Goal: Task Accomplishment & Management: Use online tool/utility

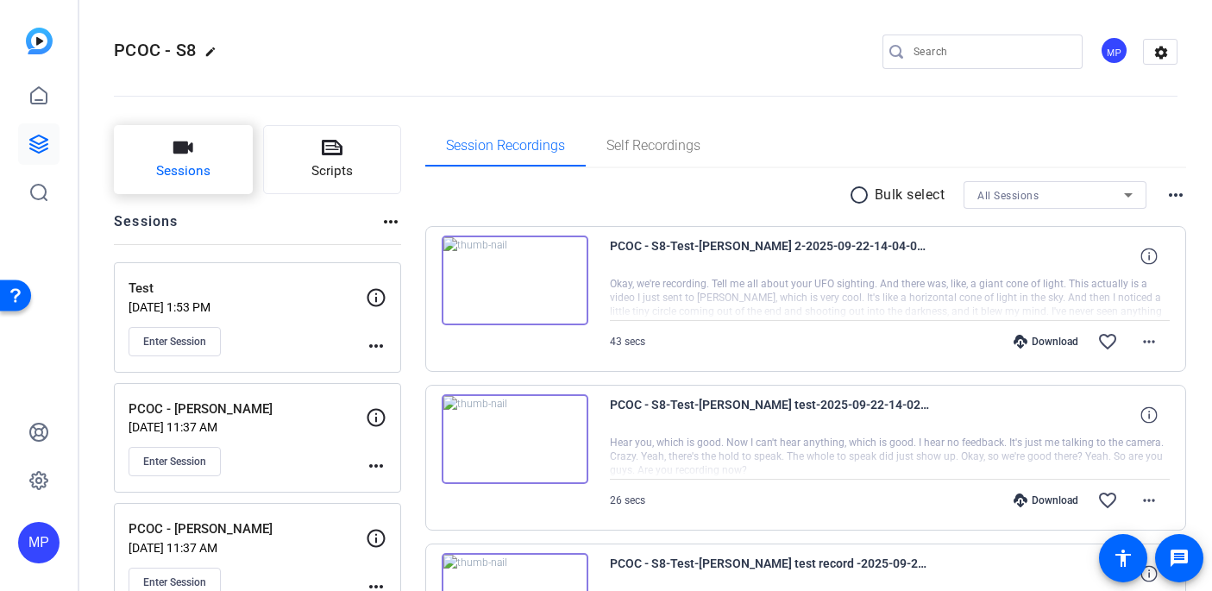
click at [183, 158] on icon "button" at bounding box center [183, 147] width 21 height 21
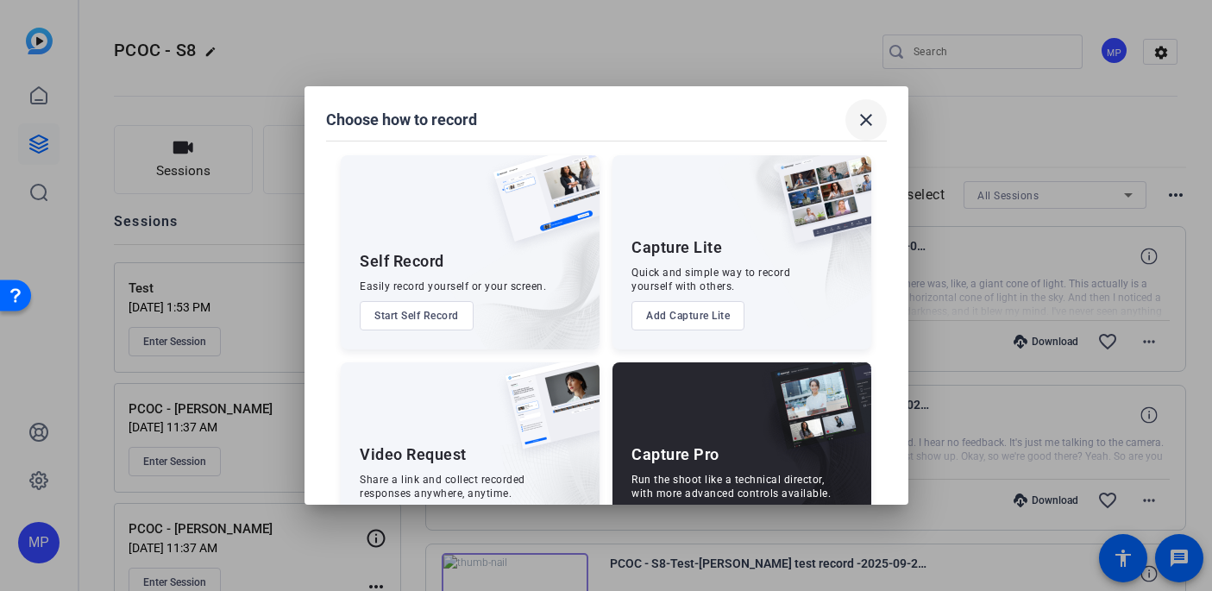
click at [866, 121] on mat-icon "close" at bounding box center [866, 120] width 21 height 21
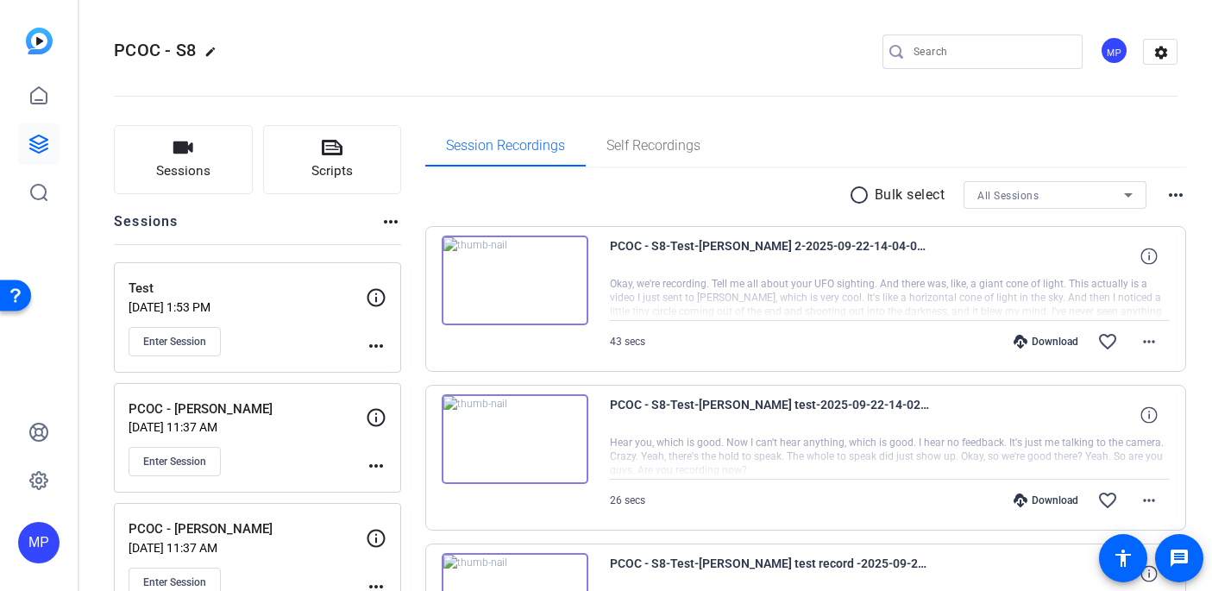
click at [923, 47] on input "Search" at bounding box center [991, 51] width 155 height 21
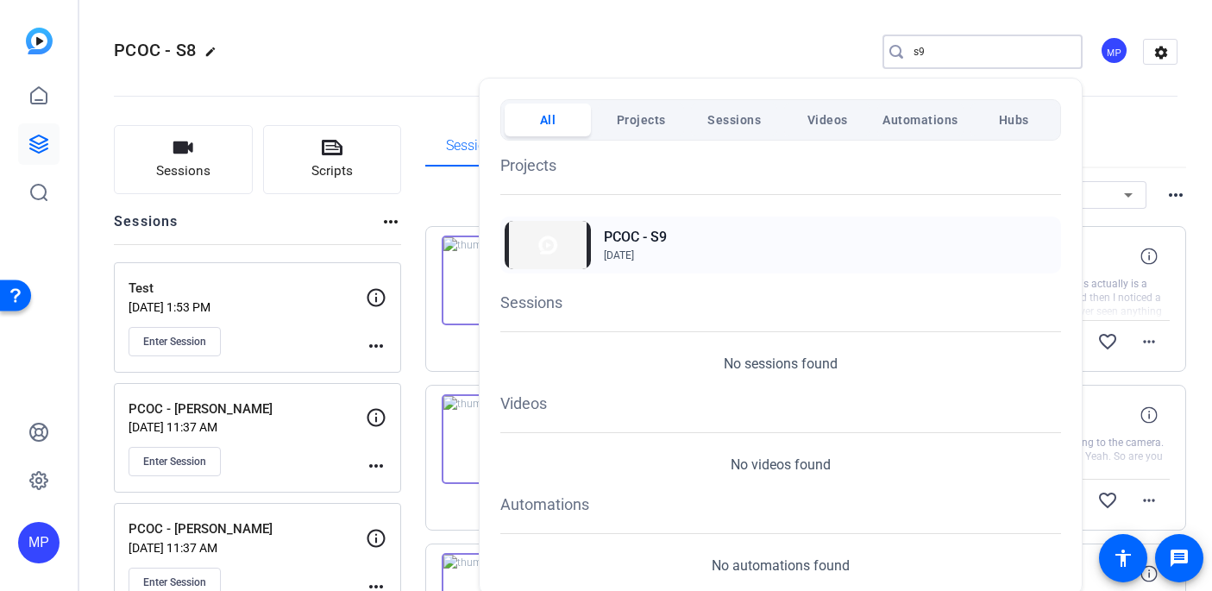
type input "s9"
click at [662, 236] on h2 "PCOC - S9" at bounding box center [635, 237] width 63 height 21
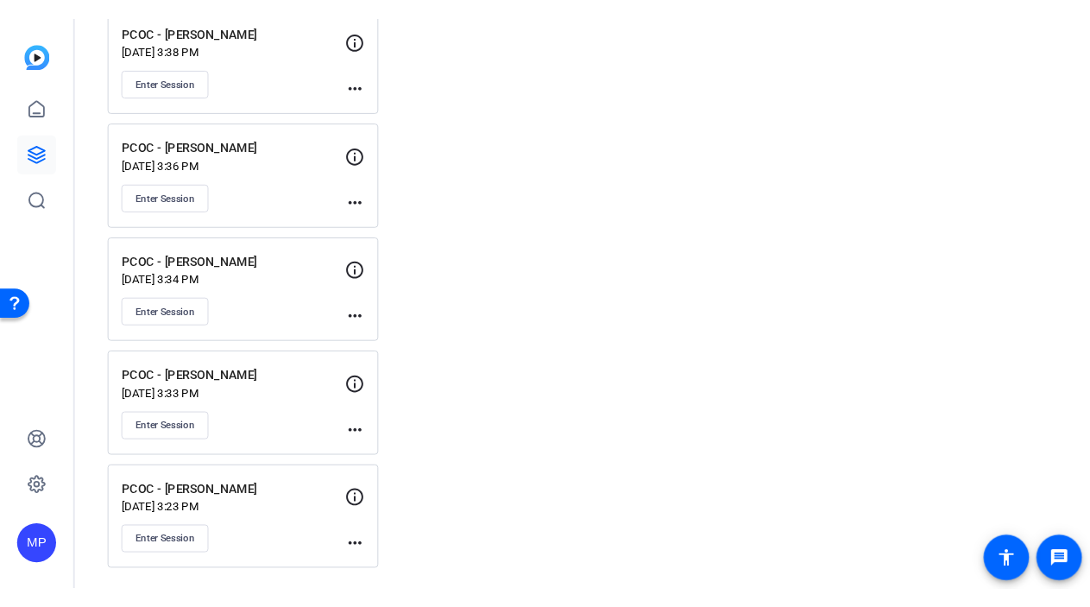
scroll to position [1355, 0]
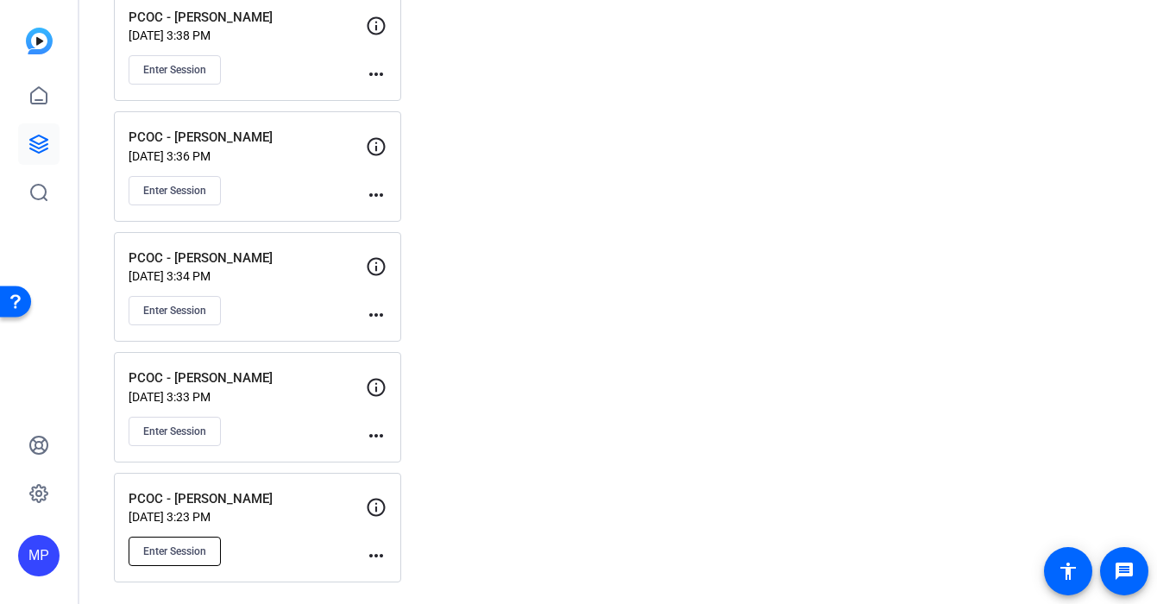
click at [188, 550] on span "Enter Session" at bounding box center [174, 552] width 63 height 14
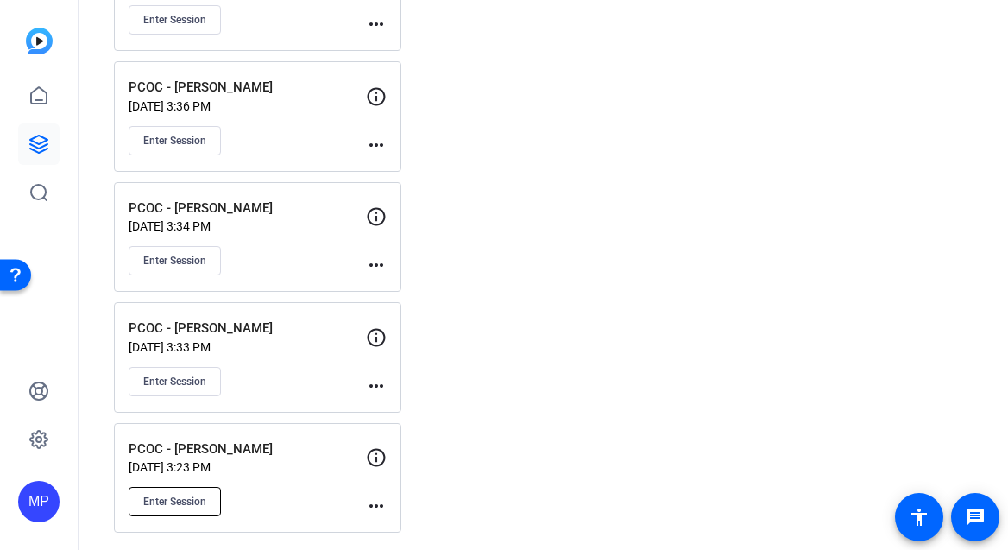
scroll to position [1409, 0]
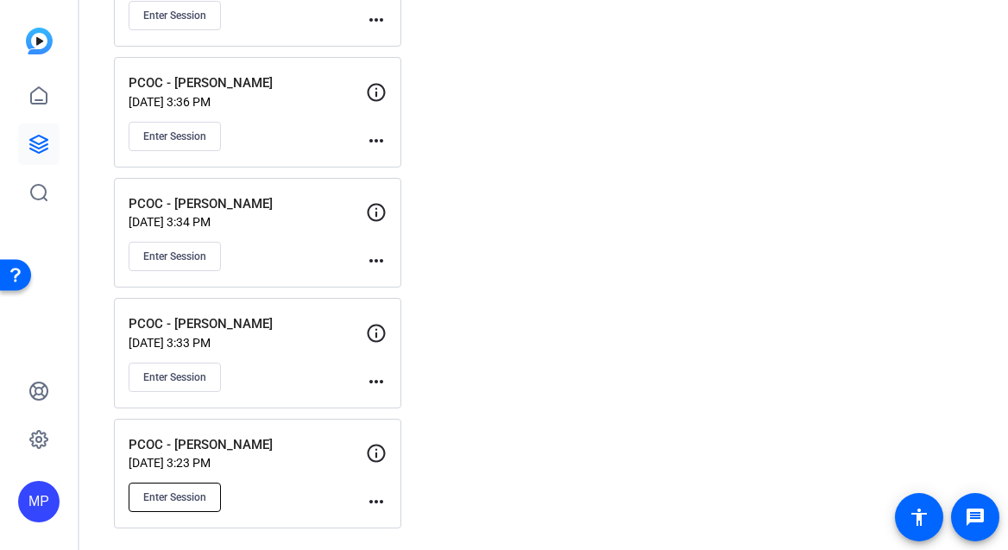
click at [166, 499] on span "Enter Session" at bounding box center [174, 497] width 63 height 14
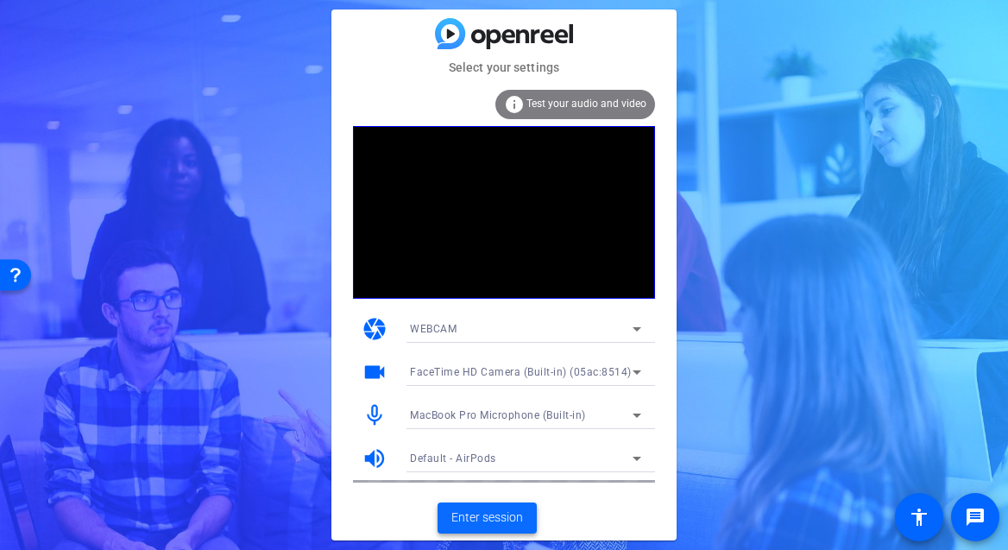
click at [483, 517] on span "Enter session" at bounding box center [487, 517] width 72 height 18
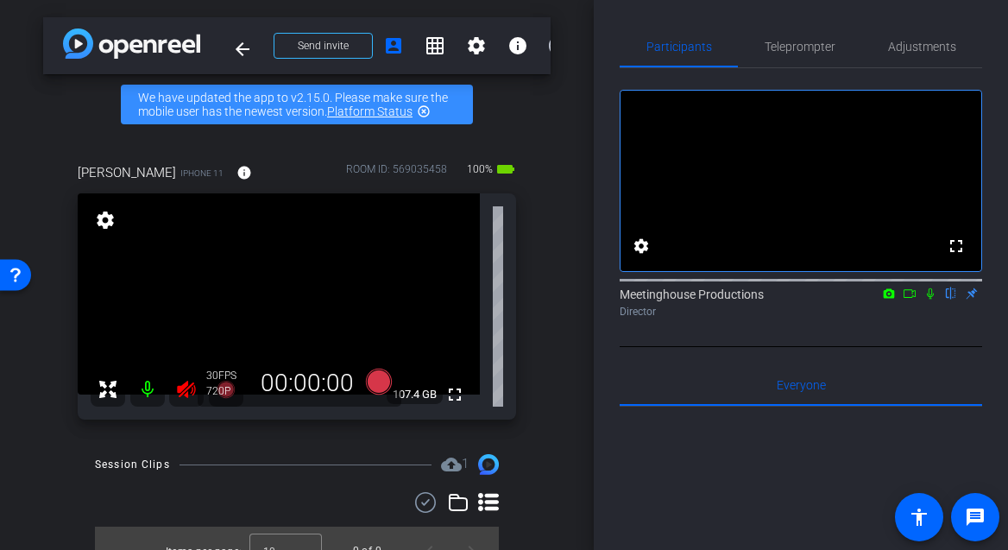
click at [183, 393] on icon at bounding box center [186, 389] width 18 height 17
click at [923, 46] on span "Adjustments" at bounding box center [922, 47] width 68 height 12
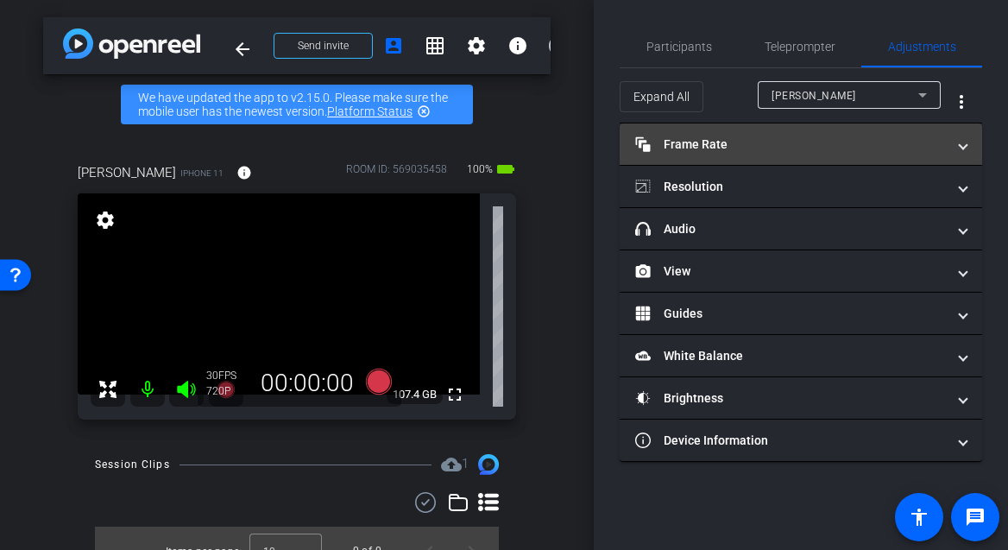
click at [819, 157] on mat-expansion-panel-header "Frame Rate Frame Rate" at bounding box center [801, 143] width 362 height 41
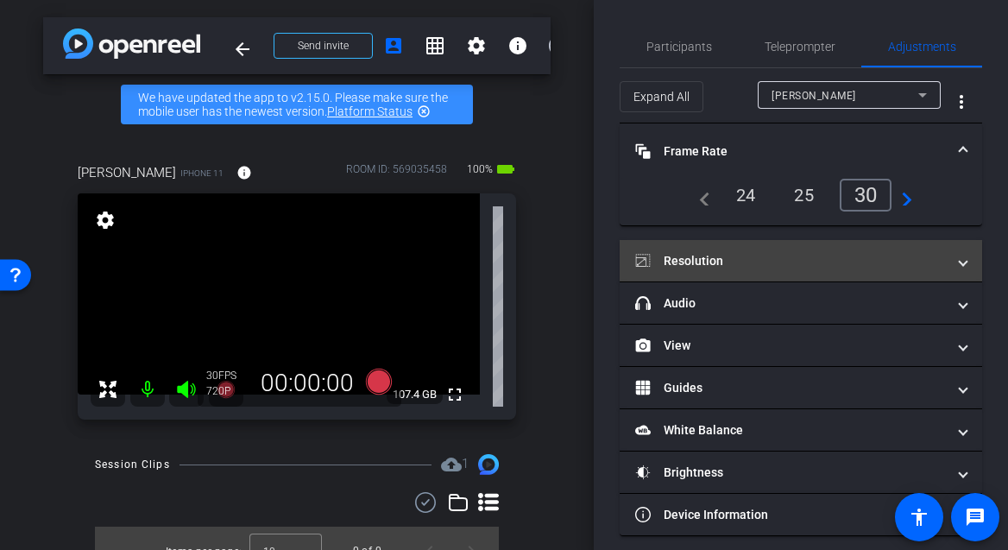
click at [730, 274] on mat-expansion-panel-header "Resolution" at bounding box center [801, 260] width 362 height 41
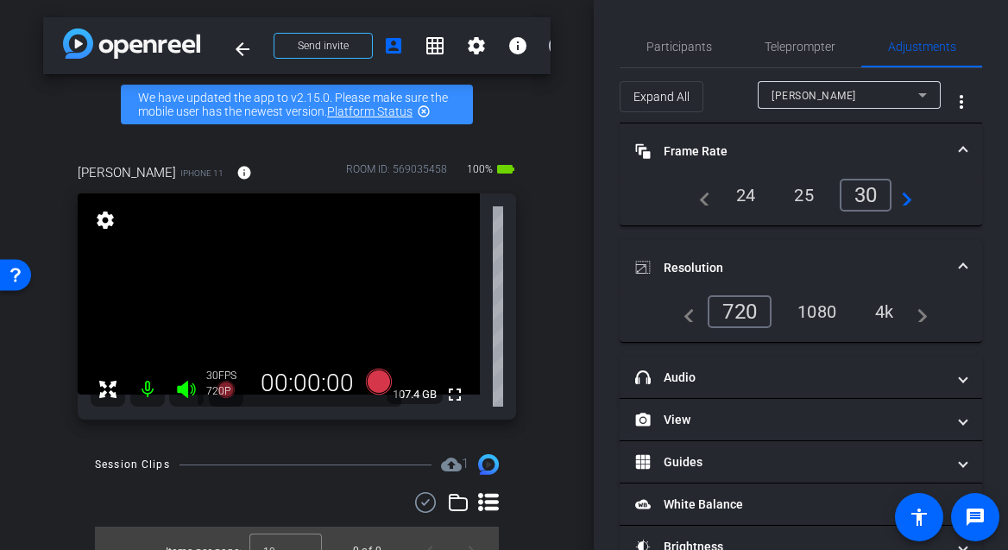
click at [875, 304] on div "4k" at bounding box center [884, 311] width 45 height 29
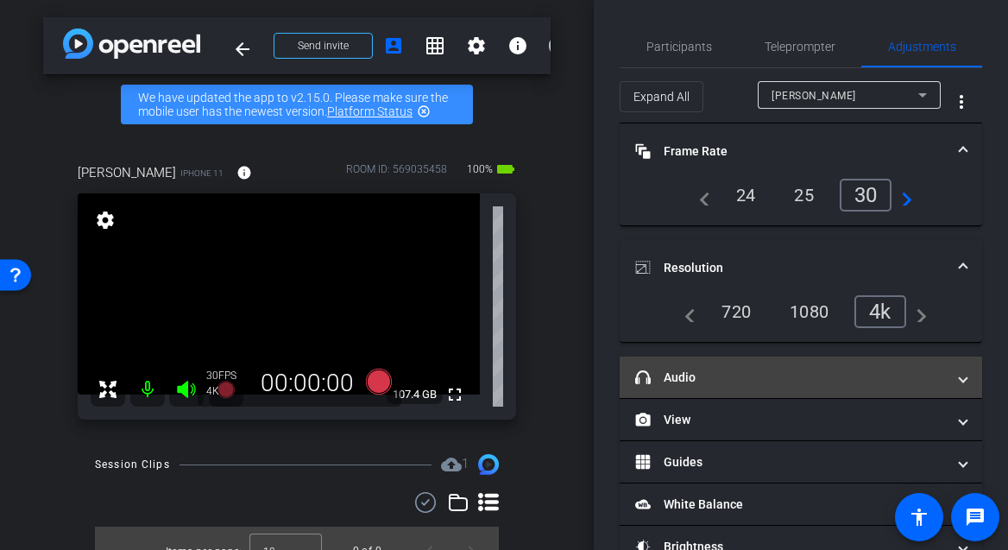
click at [841, 368] on mat-panel-title "headphone icon Audio" at bounding box center [790, 377] width 311 height 18
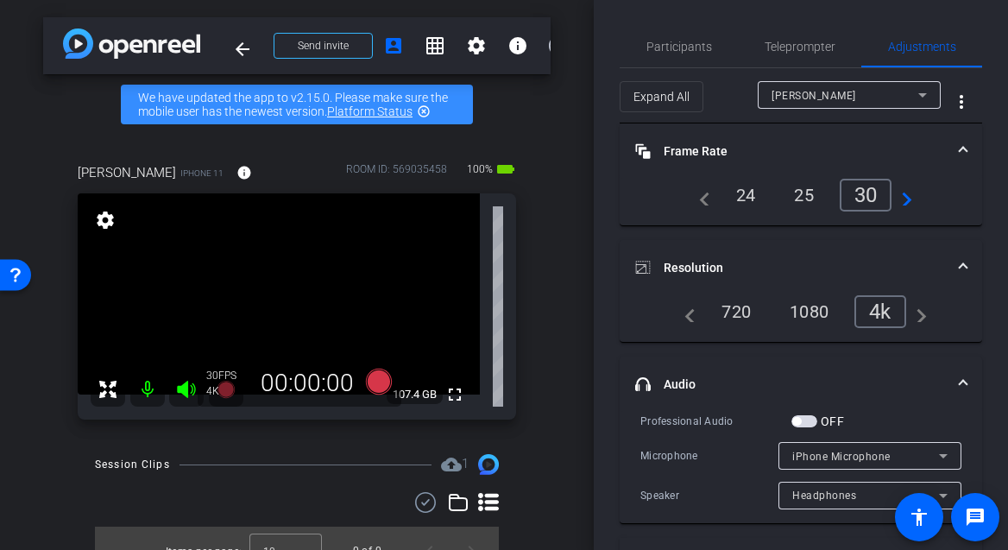
scroll to position [200, 0]
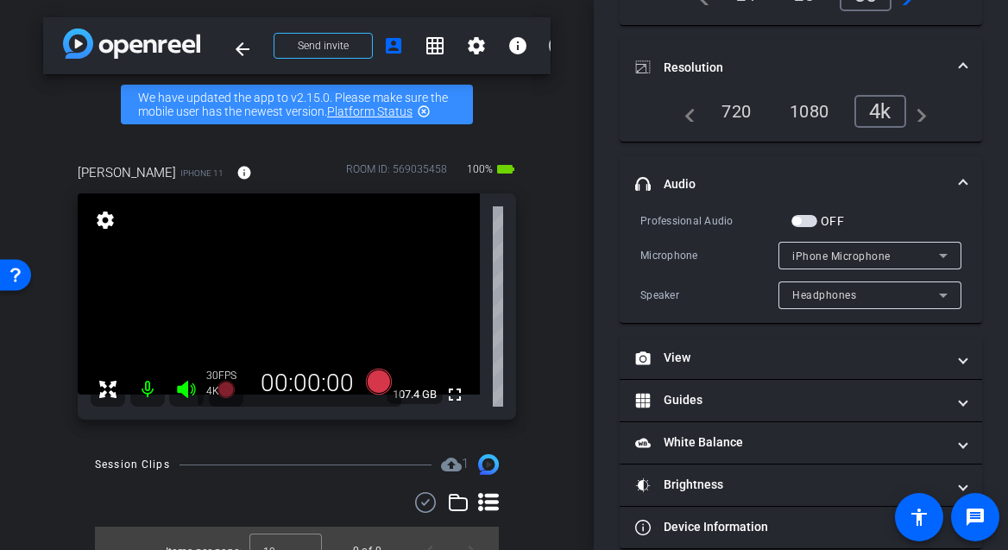
click at [805, 222] on span "button" at bounding box center [804, 221] width 26 height 12
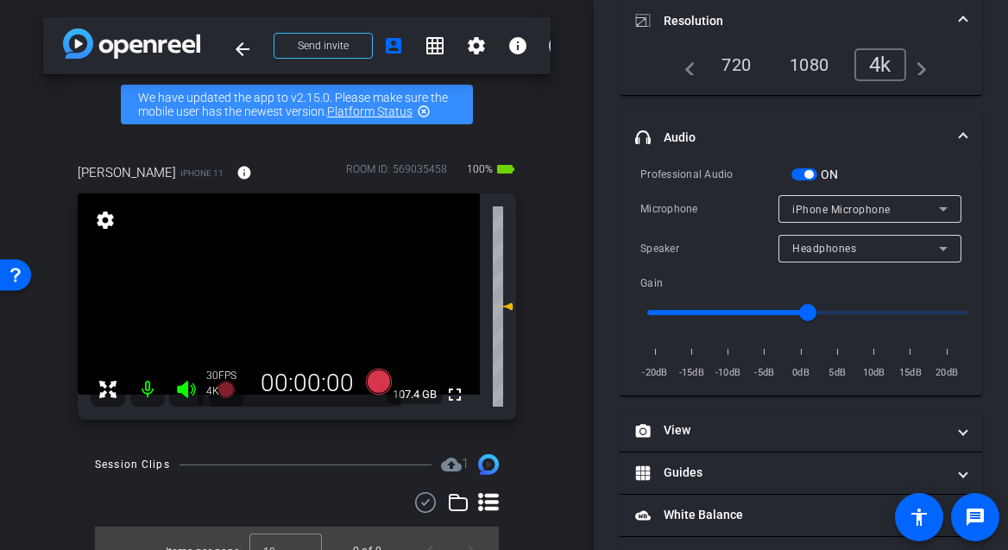
scroll to position [254, 0]
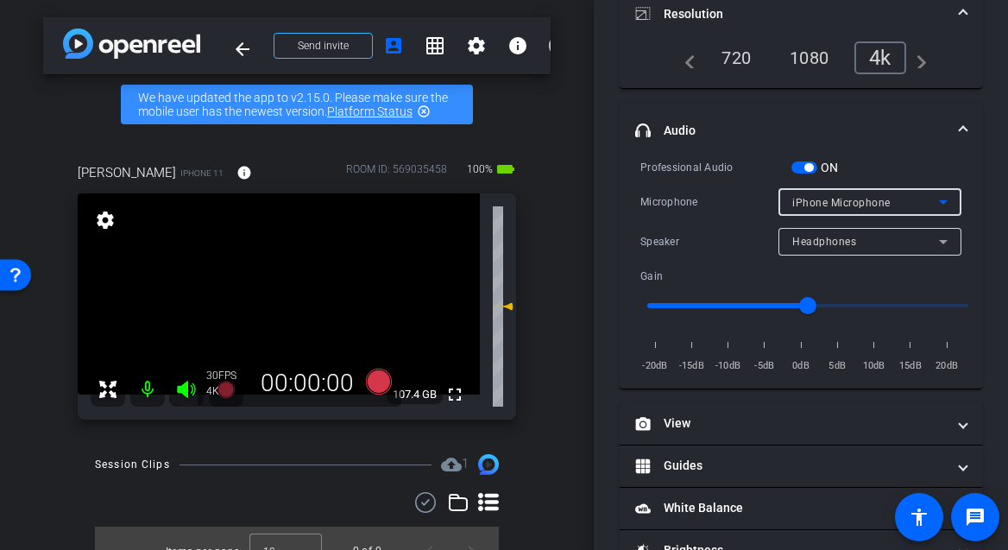
click at [865, 206] on span "iPhone Microphone" at bounding box center [841, 203] width 98 height 12
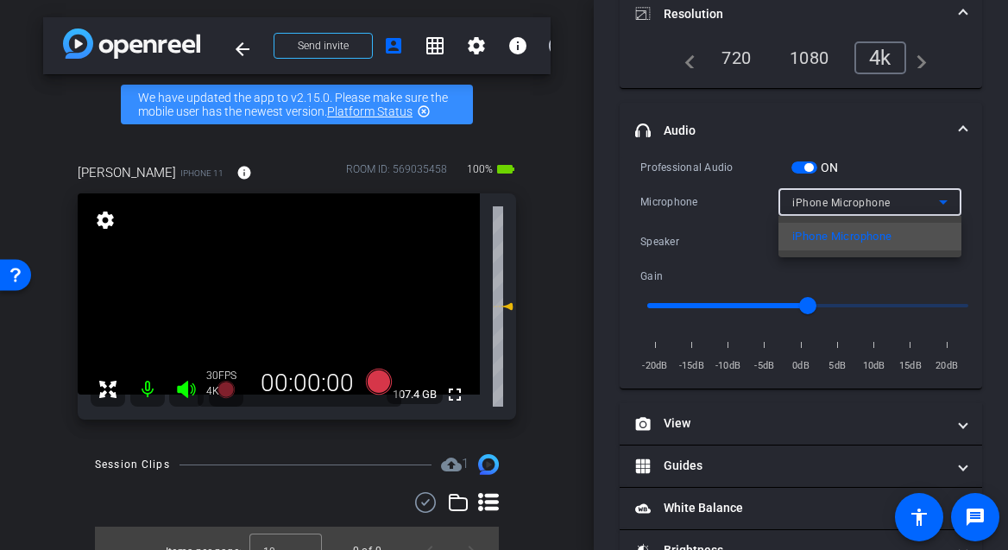
click at [865, 206] on div at bounding box center [504, 275] width 1008 height 550
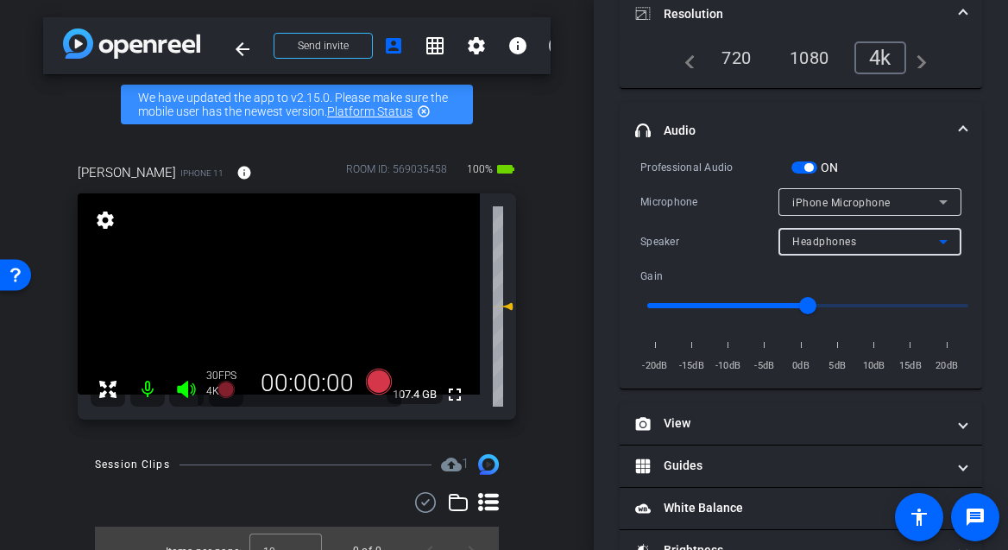
click at [860, 240] on div "Headphones" at bounding box center [865, 241] width 147 height 22
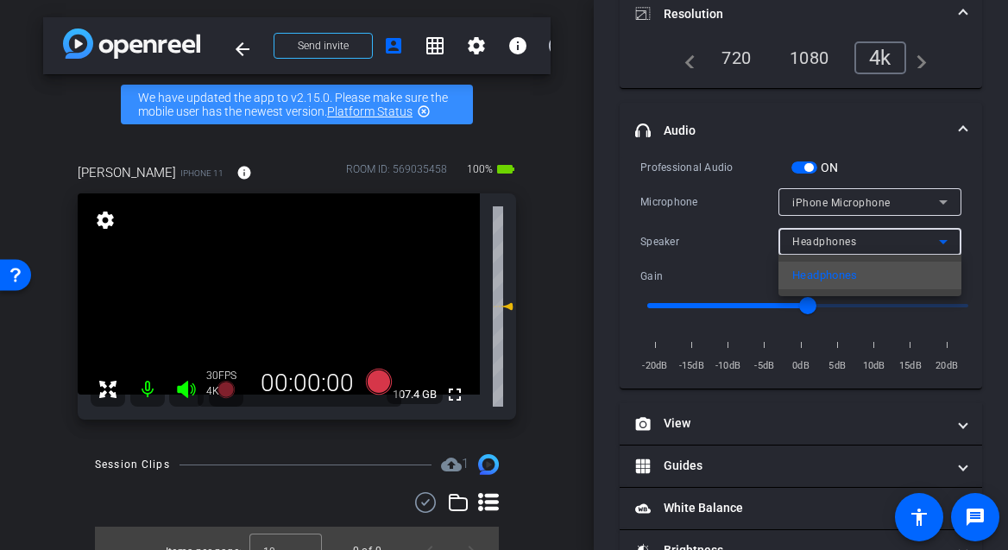
click at [860, 240] on div at bounding box center [504, 275] width 1008 height 550
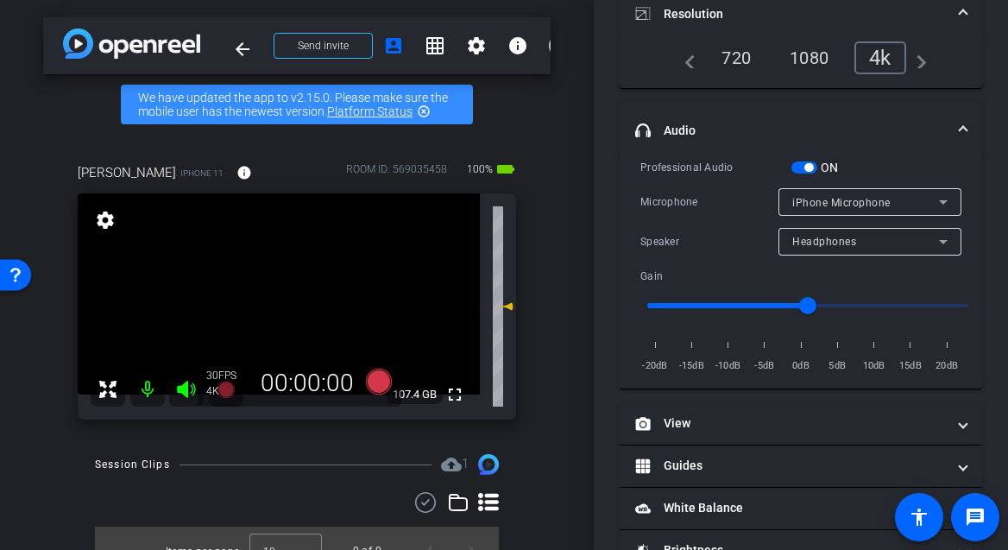
scroll to position [343, 0]
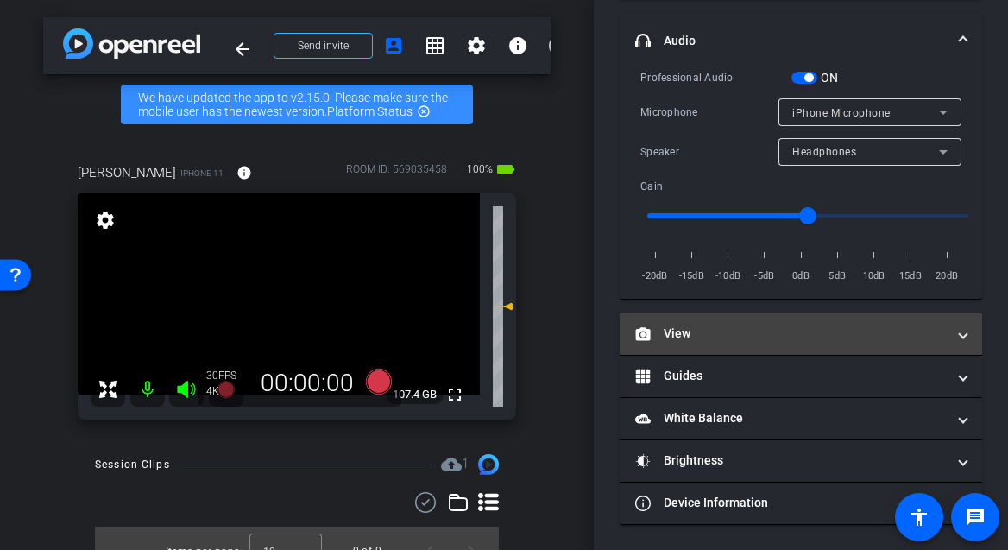
click at [873, 324] on mat-panel-title "View" at bounding box center [790, 333] width 311 height 18
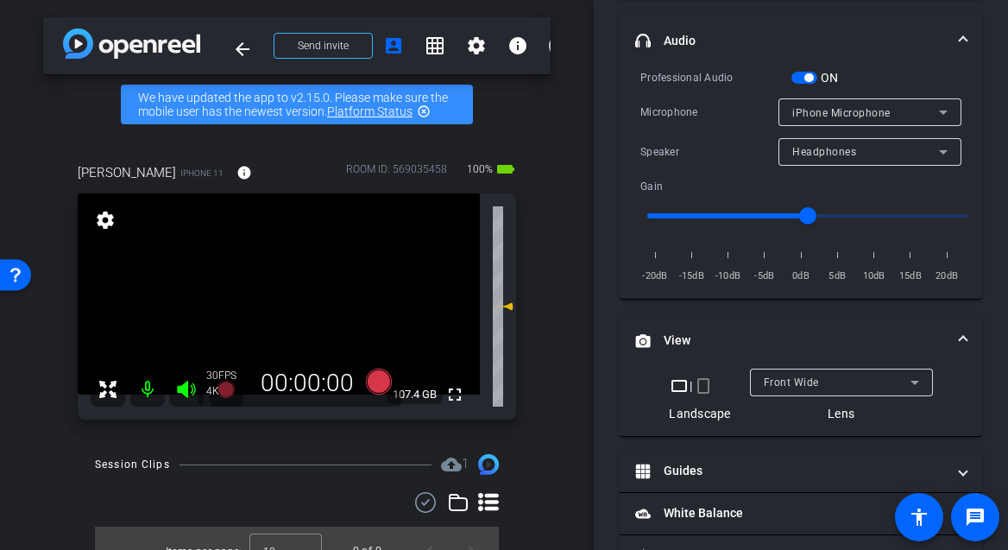
scroll to position [438, 0]
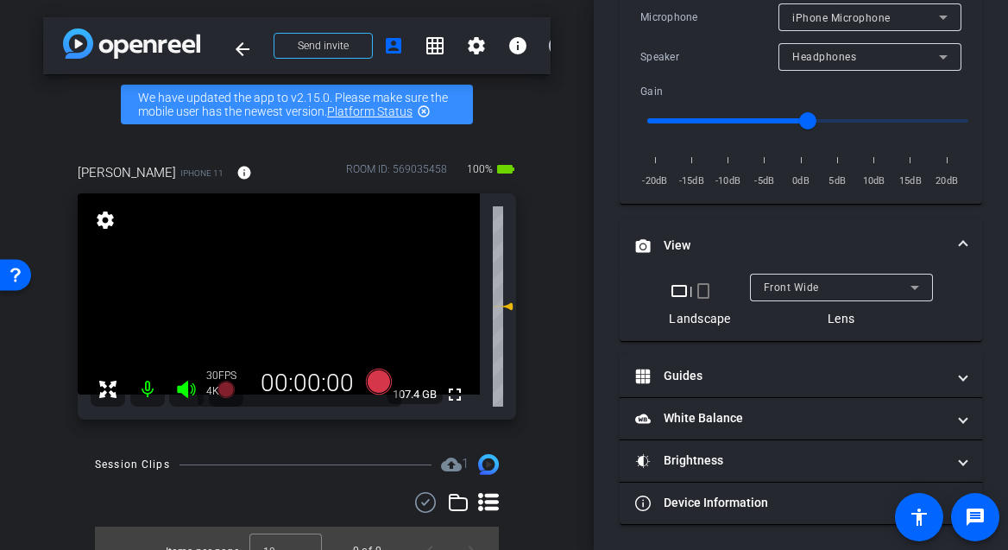
click at [854, 286] on div "Front Wide" at bounding box center [837, 287] width 147 height 22
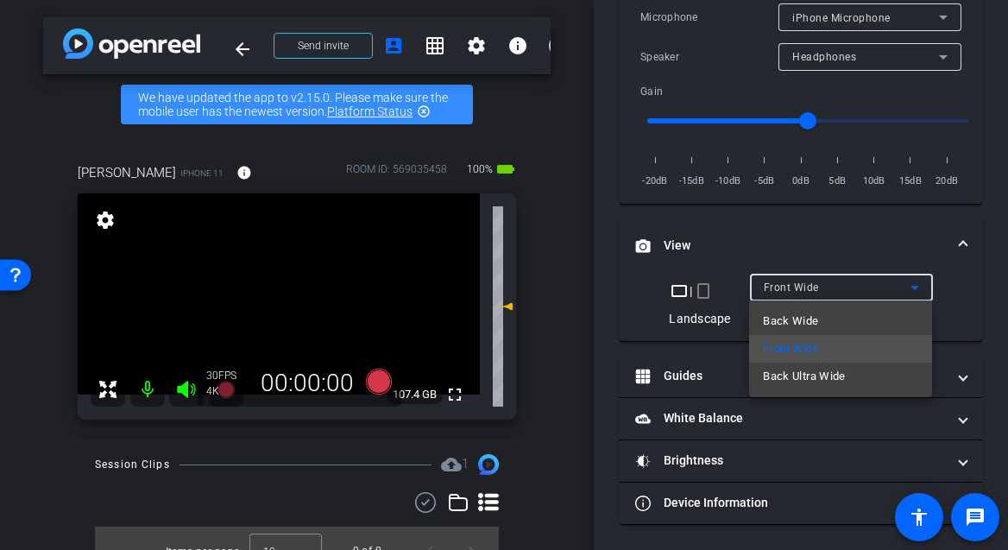
click at [835, 315] on mat-option "Back Wide" at bounding box center [840, 321] width 183 height 28
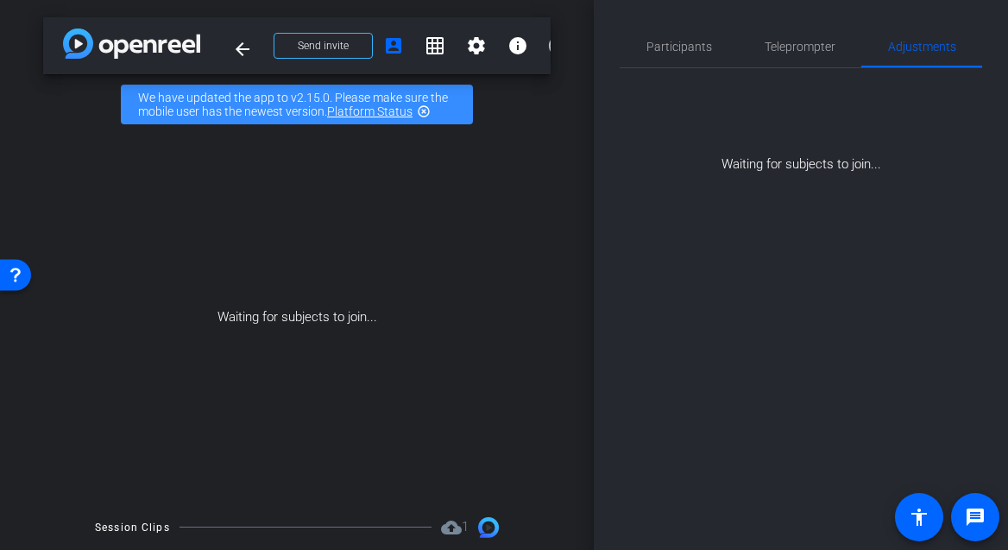
scroll to position [0, 0]
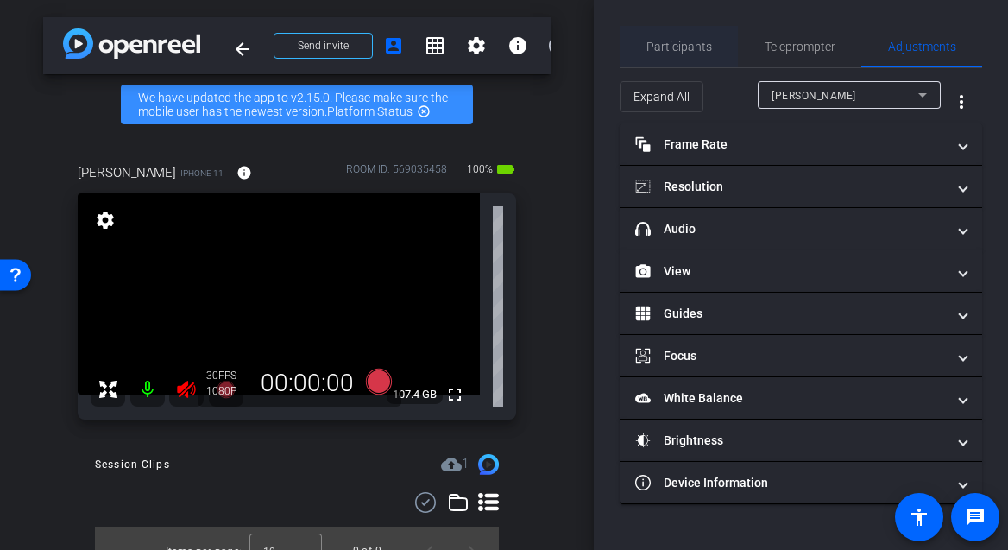
click at [686, 49] on span "Participants" at bounding box center [679, 47] width 66 height 12
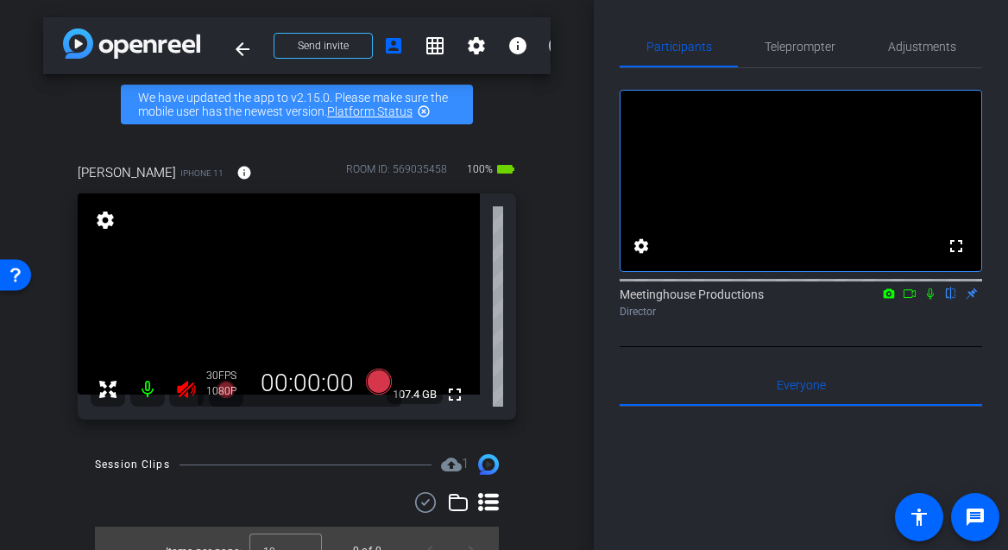
click at [186, 394] on icon at bounding box center [186, 389] width 18 height 17
click at [922, 48] on span "Adjustments" at bounding box center [922, 47] width 68 height 12
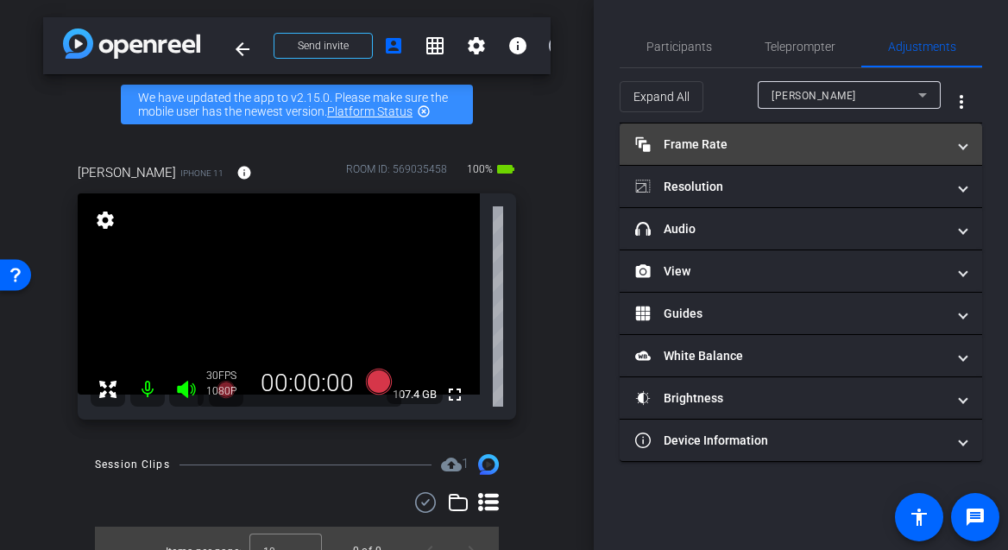
click at [736, 148] on mat-panel-title "Frame Rate Frame Rate" at bounding box center [790, 144] width 311 height 18
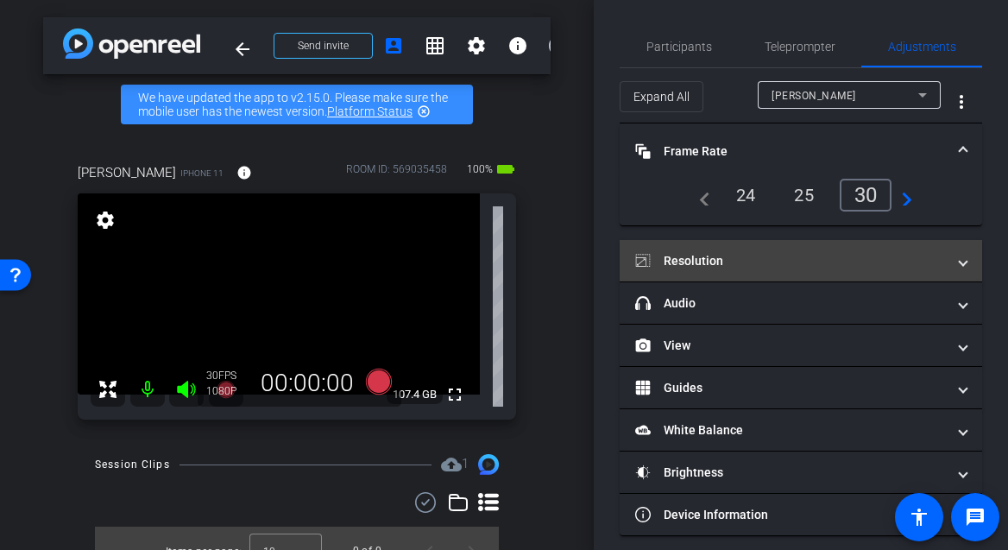
click at [849, 274] on mat-expansion-panel-header "Resolution" at bounding box center [801, 260] width 362 height 41
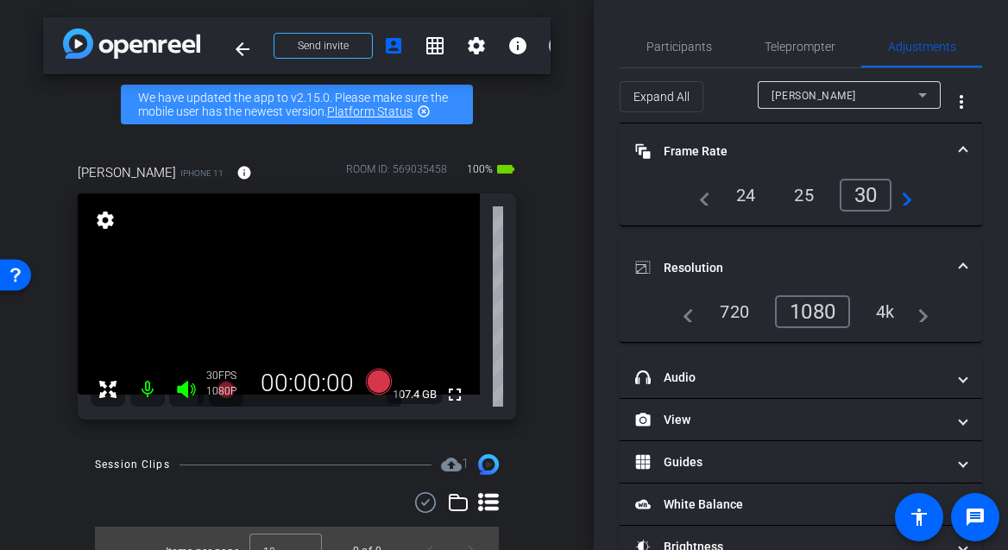
click at [893, 323] on div "4k" at bounding box center [885, 311] width 45 height 29
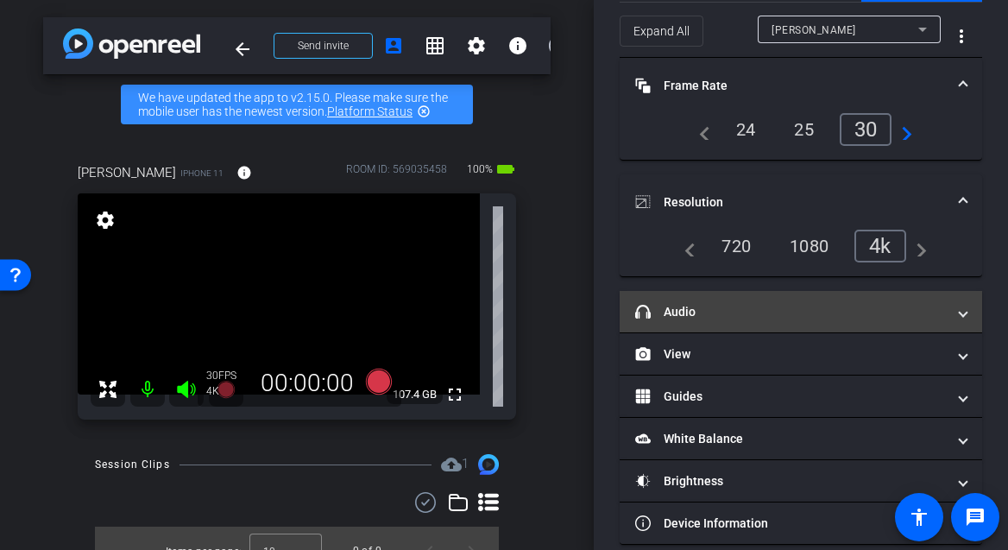
scroll to position [83, 0]
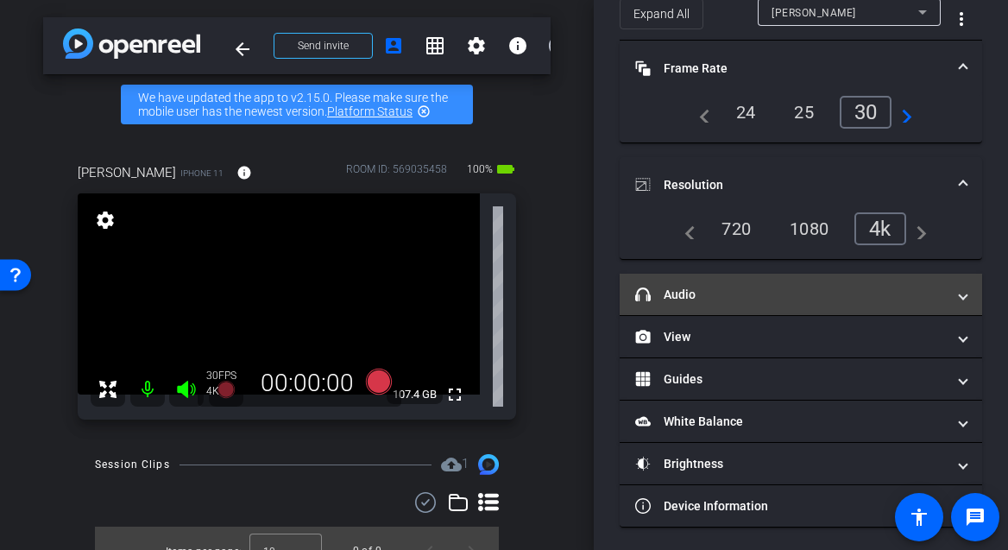
click at [800, 299] on mat-panel-title "headphone icon Audio" at bounding box center [790, 295] width 311 height 18
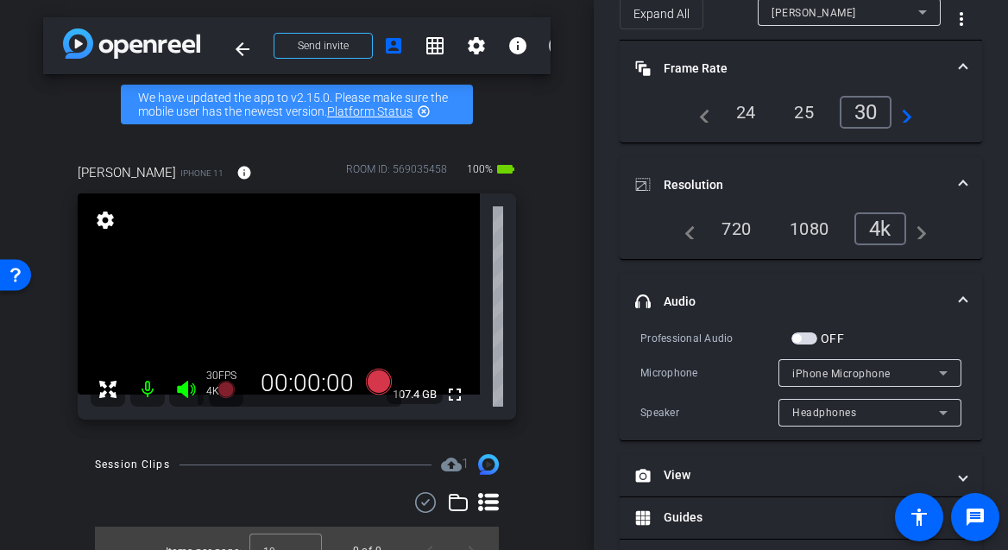
click at [809, 341] on span "button" at bounding box center [804, 338] width 26 height 12
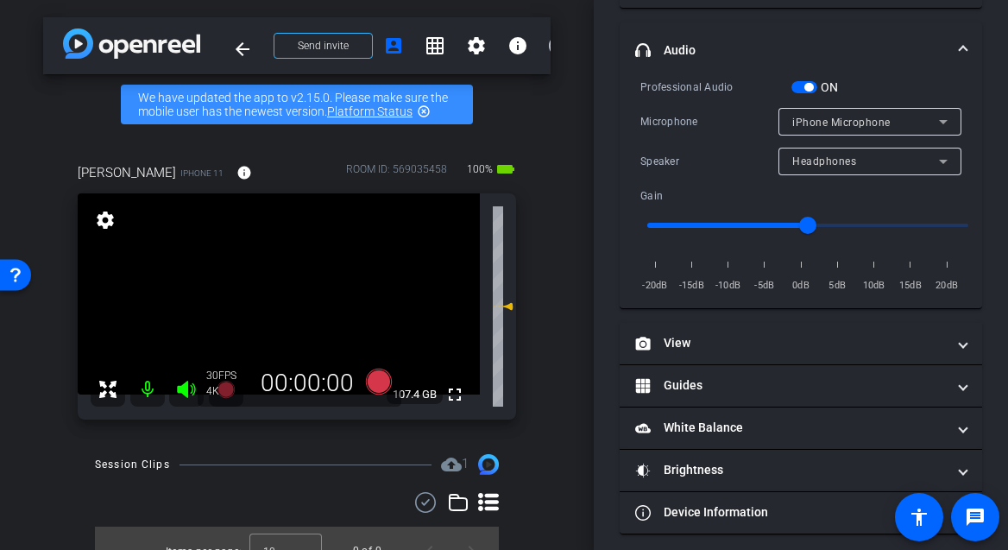
scroll to position [343, 0]
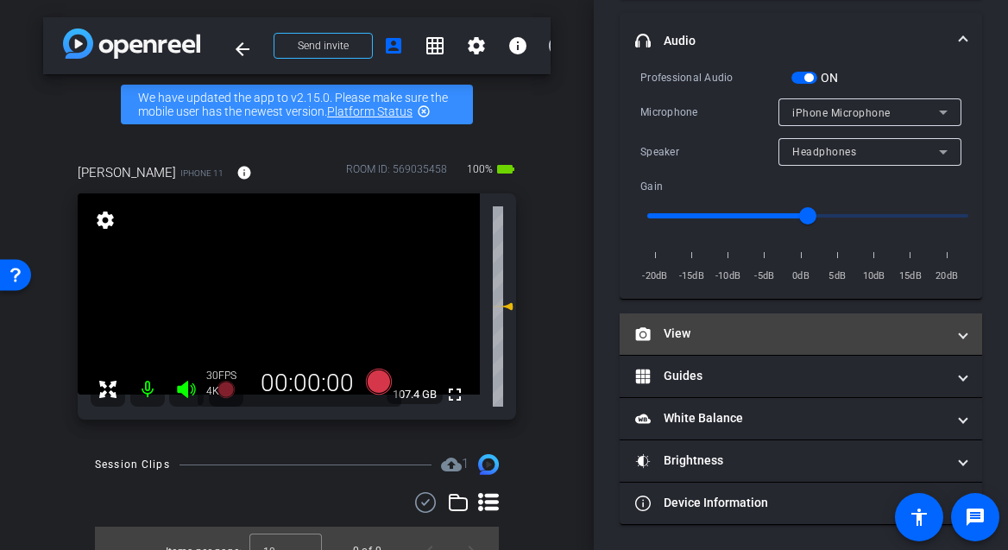
click at [840, 349] on mat-expansion-panel-header "View" at bounding box center [801, 333] width 362 height 41
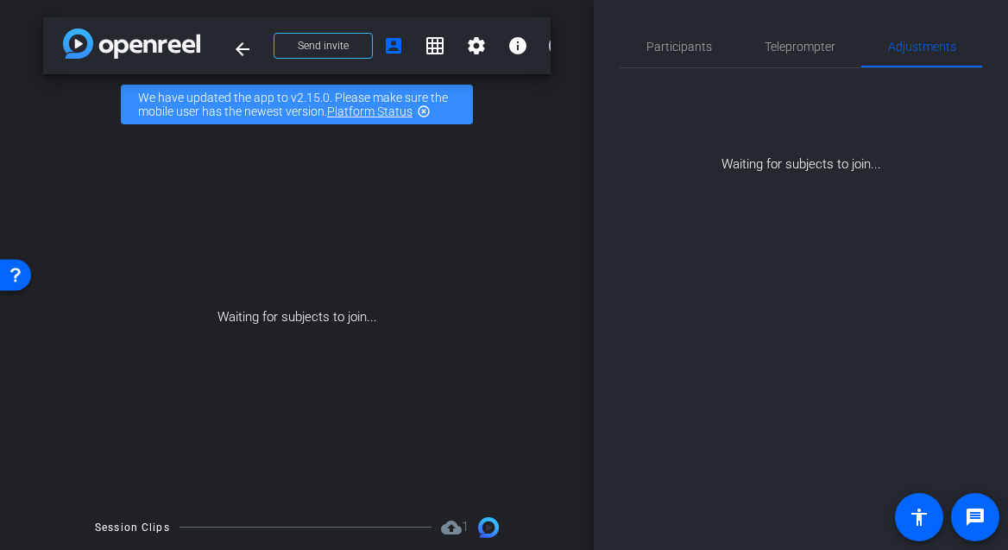
scroll to position [0, 0]
click at [680, 52] on span "Participants" at bounding box center [679, 47] width 66 height 12
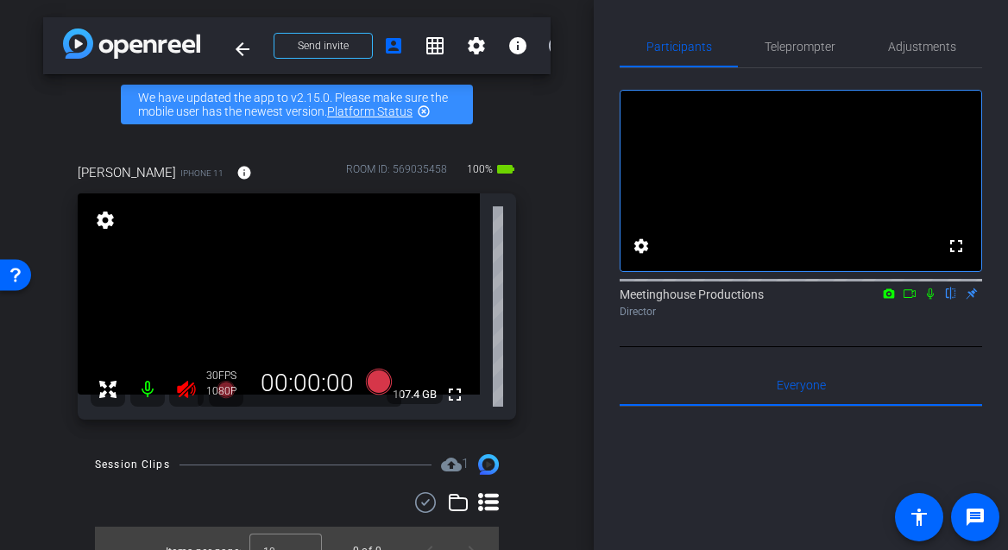
click at [189, 389] on icon at bounding box center [186, 389] width 21 height 21
click at [189, 392] on icon at bounding box center [186, 389] width 21 height 21
click at [920, 46] on span "Adjustments" at bounding box center [922, 47] width 68 height 12
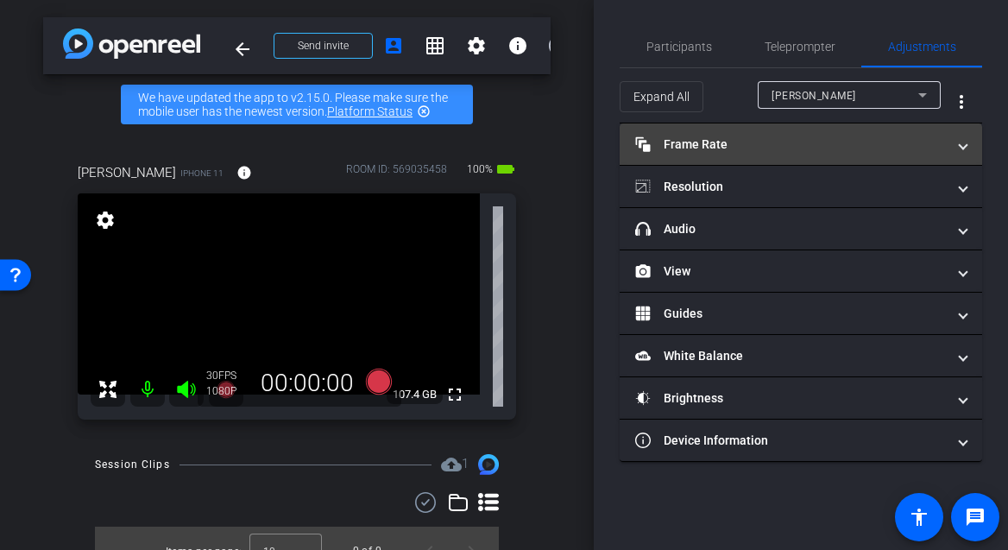
click at [782, 138] on mat-panel-title "Frame Rate Frame Rate" at bounding box center [790, 144] width 311 height 18
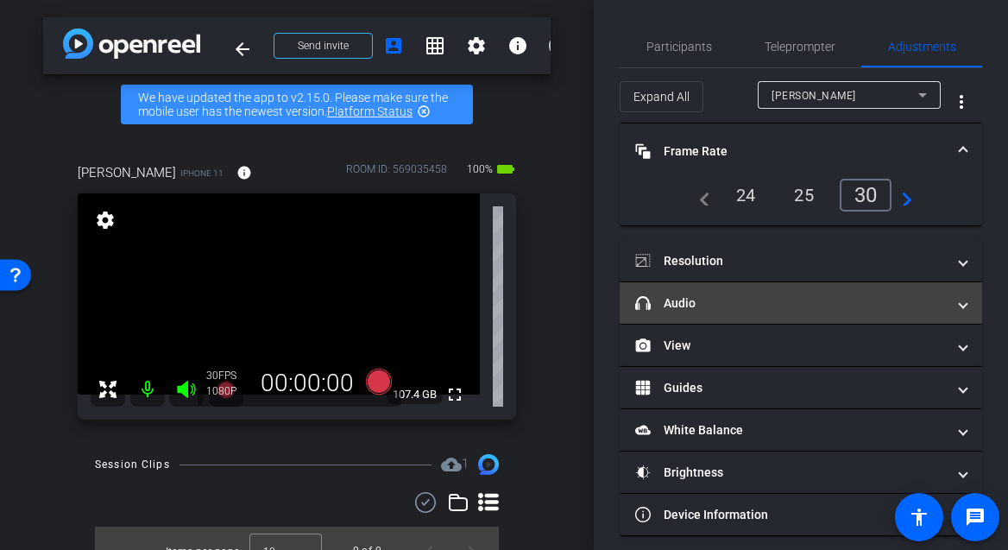
click at [782, 305] on mat-panel-title "headphone icon Audio" at bounding box center [790, 303] width 311 height 18
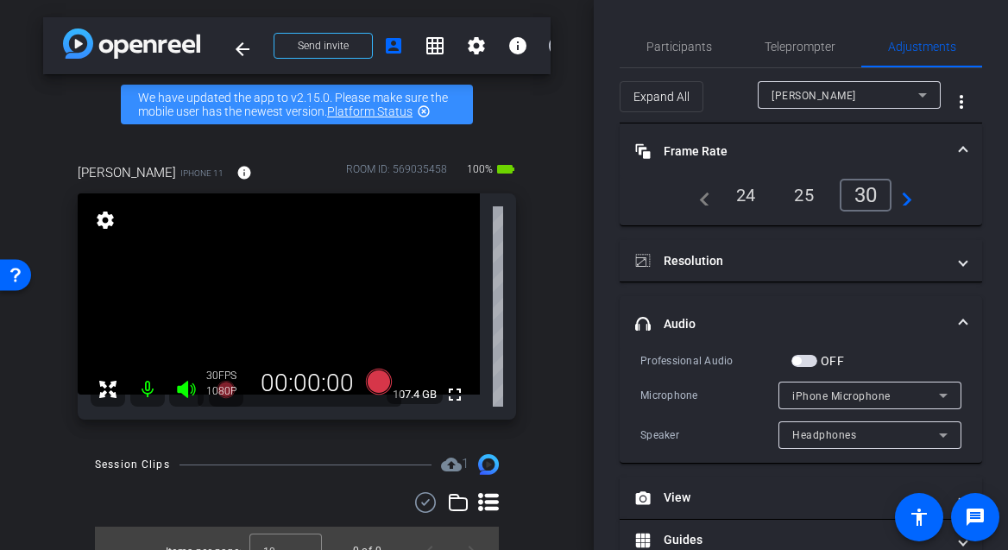
click at [812, 365] on span "button" at bounding box center [804, 361] width 26 height 12
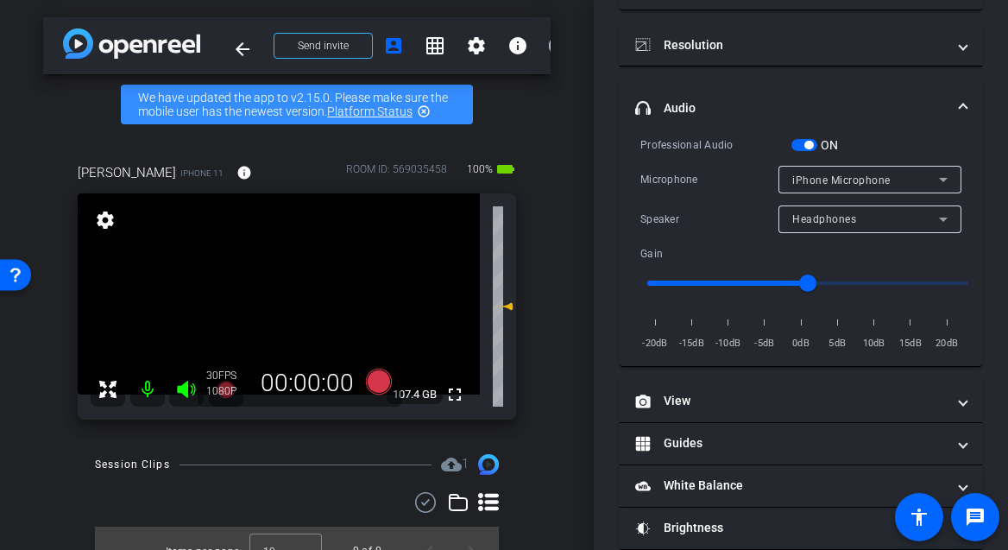
scroll to position [274, 0]
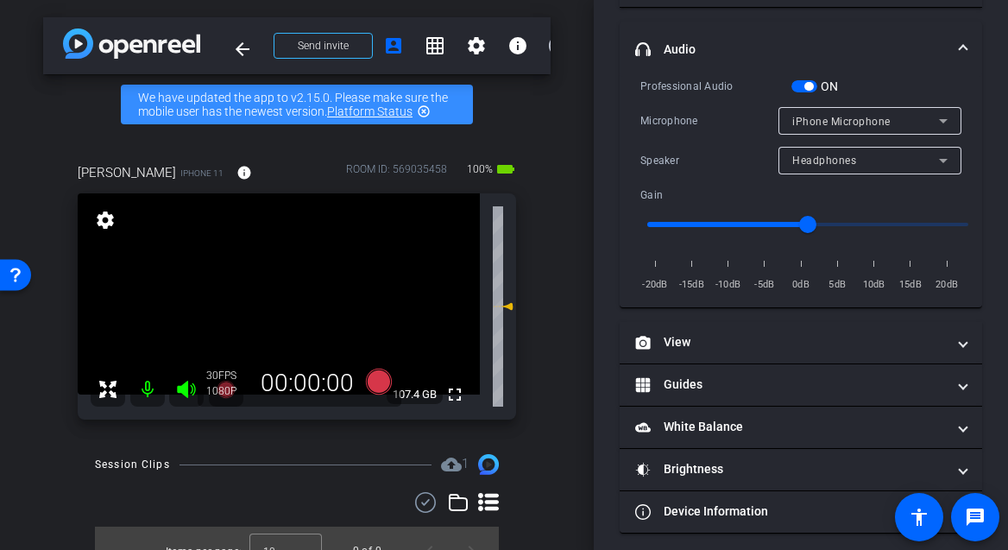
click at [825, 161] on span "Headphones" at bounding box center [824, 160] width 64 height 12
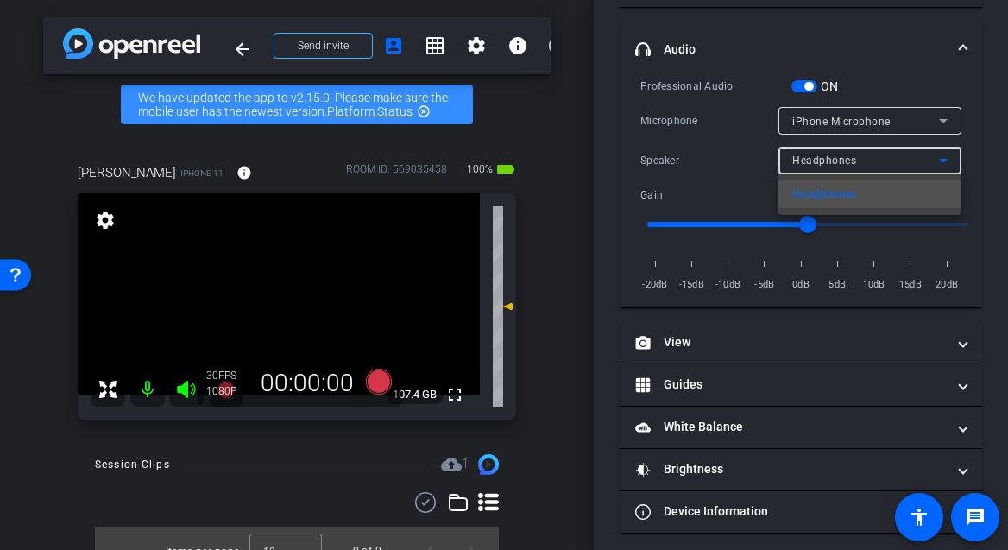
click at [826, 161] on div at bounding box center [504, 275] width 1008 height 550
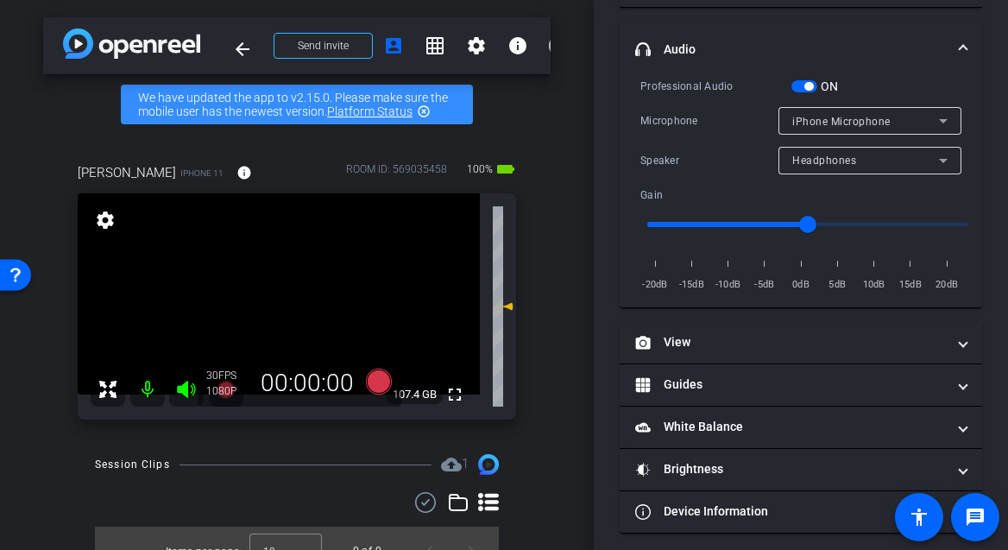
click at [833, 122] on span "iPhone Microphone" at bounding box center [841, 122] width 98 height 12
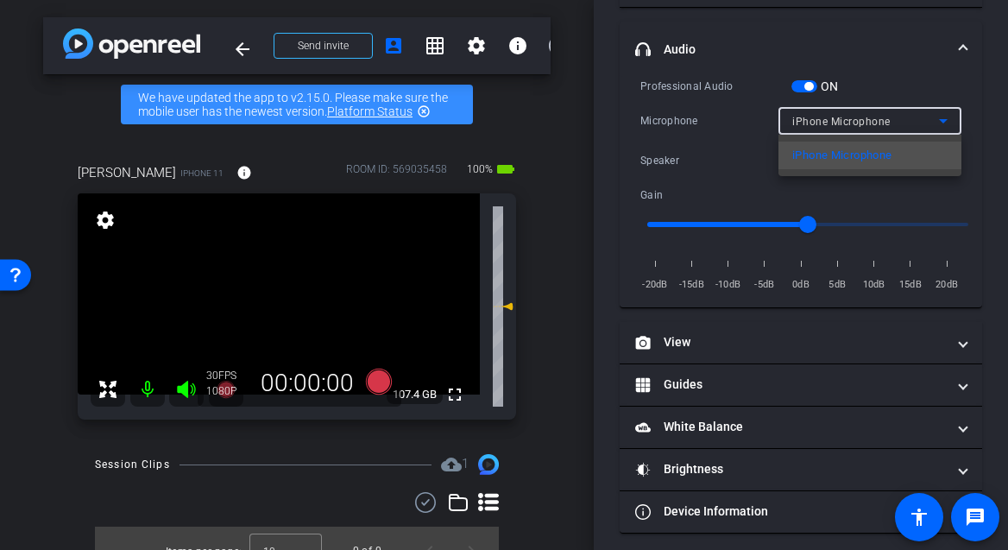
click at [833, 121] on div at bounding box center [504, 275] width 1008 height 550
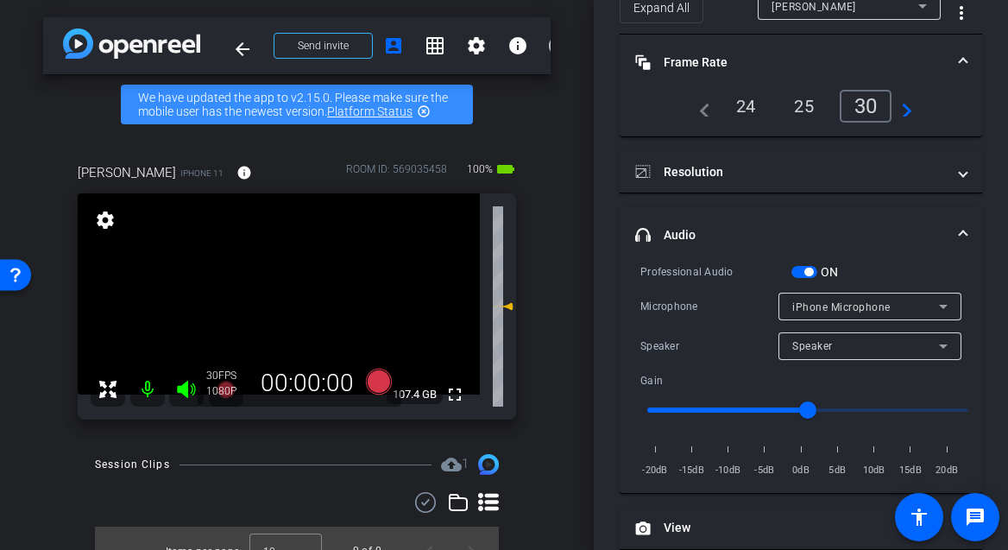
scroll to position [0, 0]
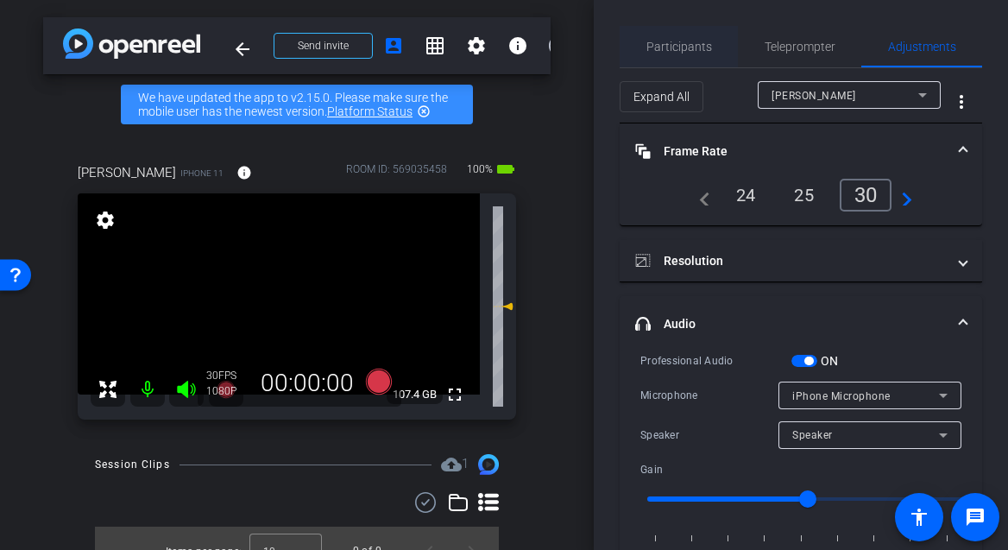
click at [685, 47] on span "Participants" at bounding box center [679, 47] width 66 height 12
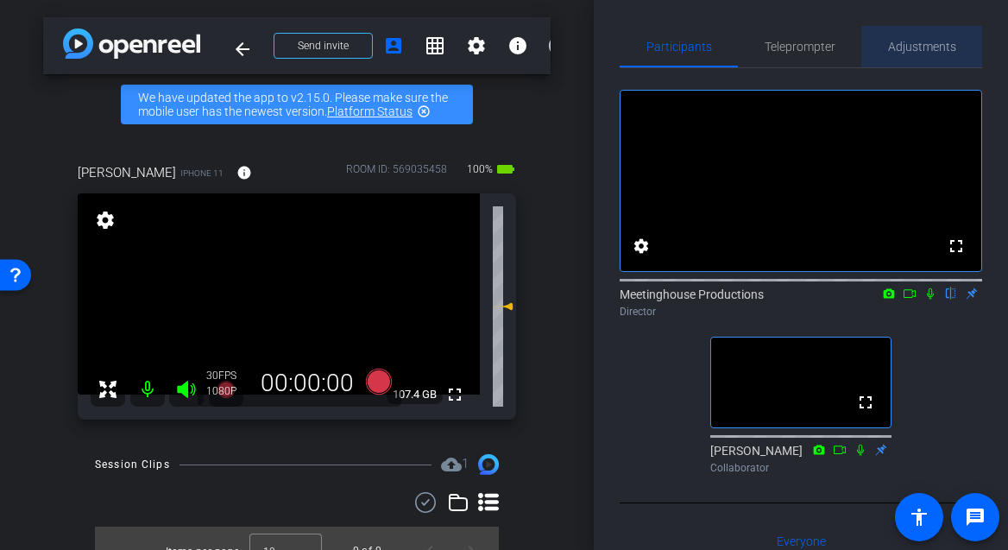
click at [921, 49] on span "Adjustments" at bounding box center [922, 47] width 68 height 12
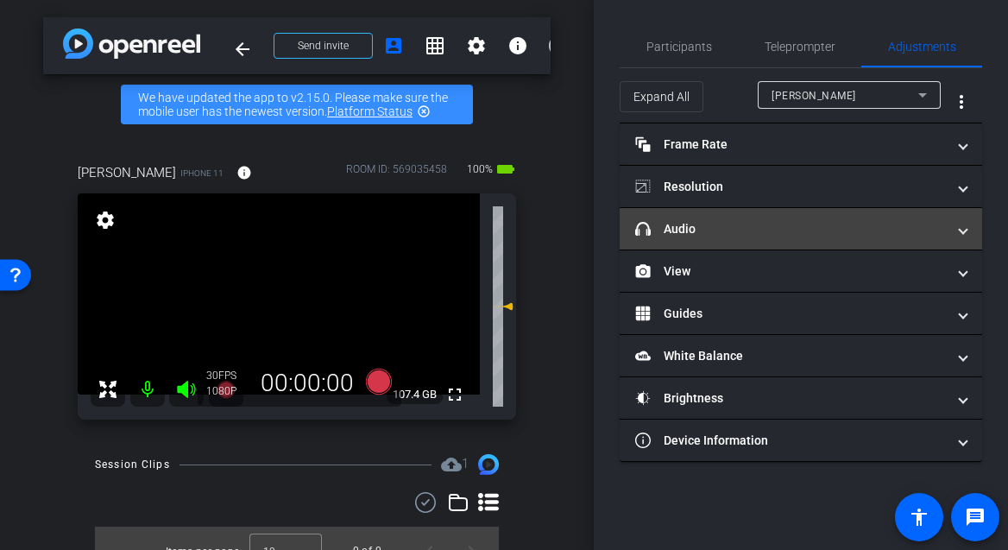
click at [786, 227] on mat-panel-title "headphone icon Audio" at bounding box center [790, 229] width 311 height 18
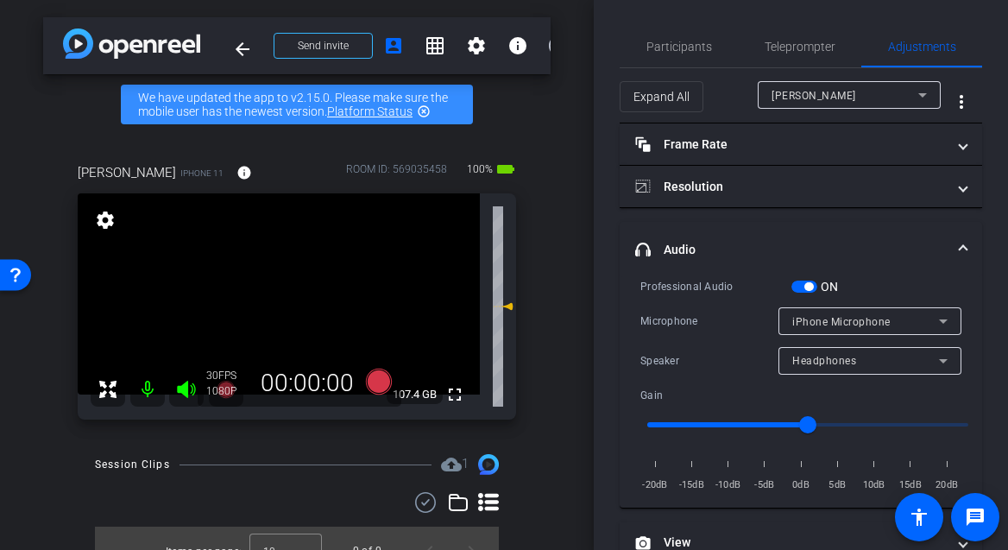
click at [103, 222] on mat-icon "settings" at bounding box center [105, 220] width 24 height 21
click at [480, 45] on mat-icon "settings" at bounding box center [476, 45] width 21 height 21
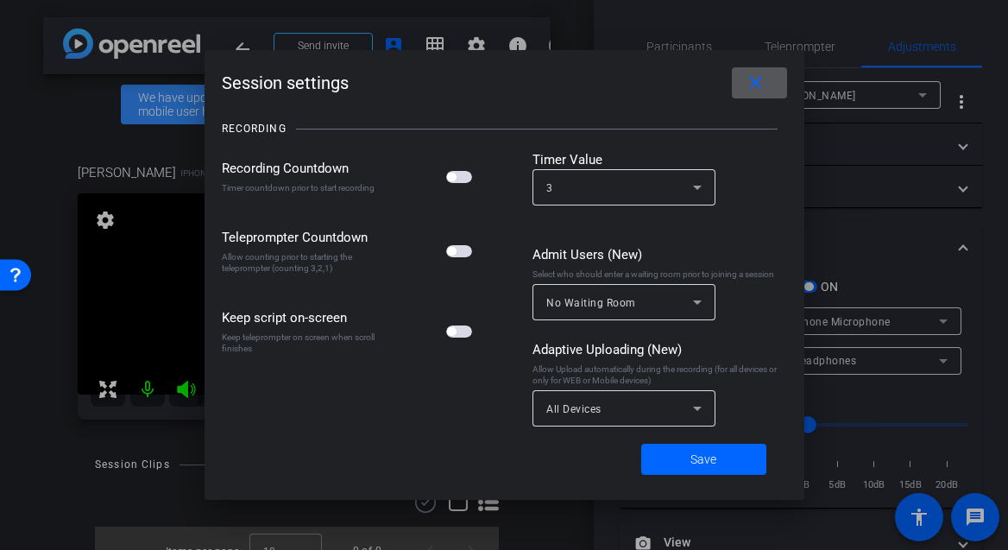
click at [769, 83] on span at bounding box center [759, 82] width 55 height 41
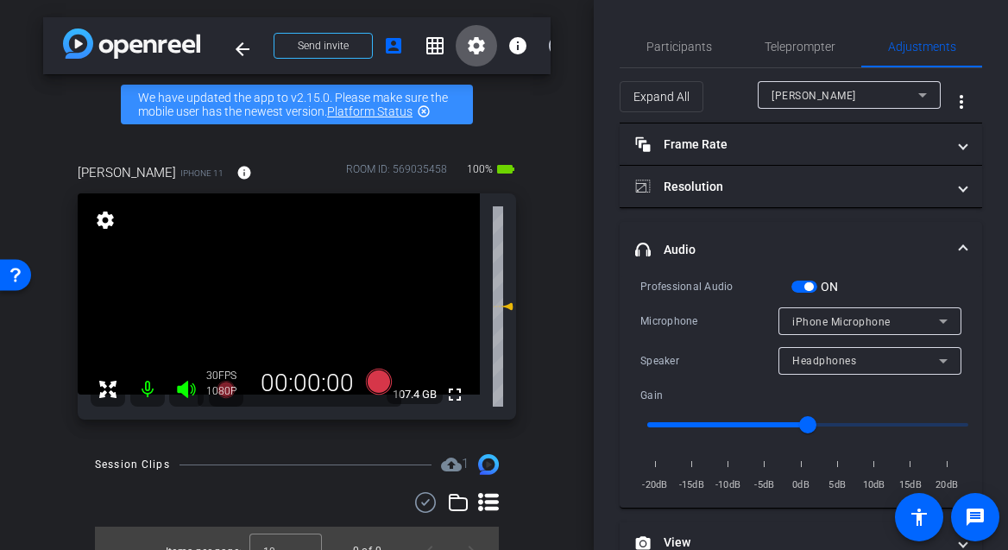
scroll to position [49, 0]
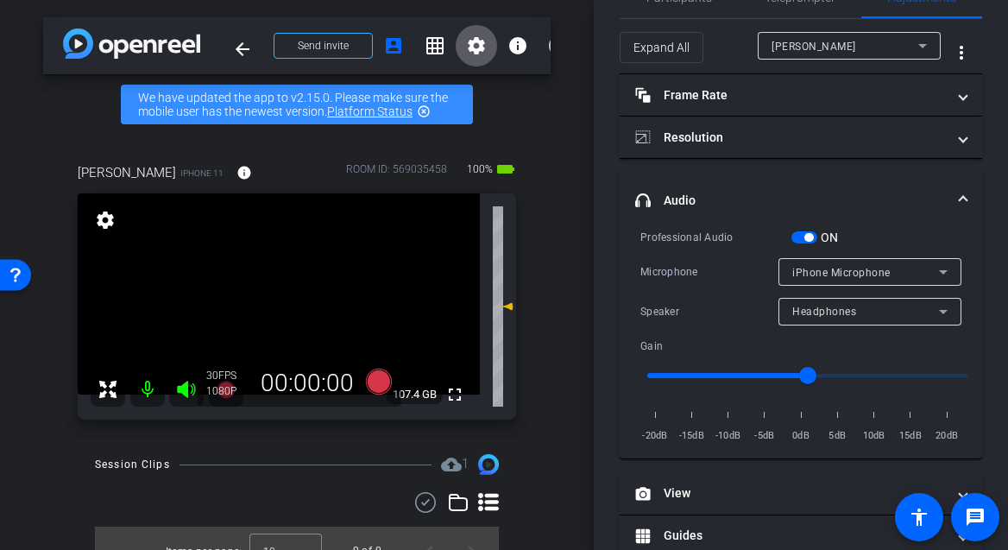
click at [870, 314] on div "Headphones" at bounding box center [865, 311] width 147 height 22
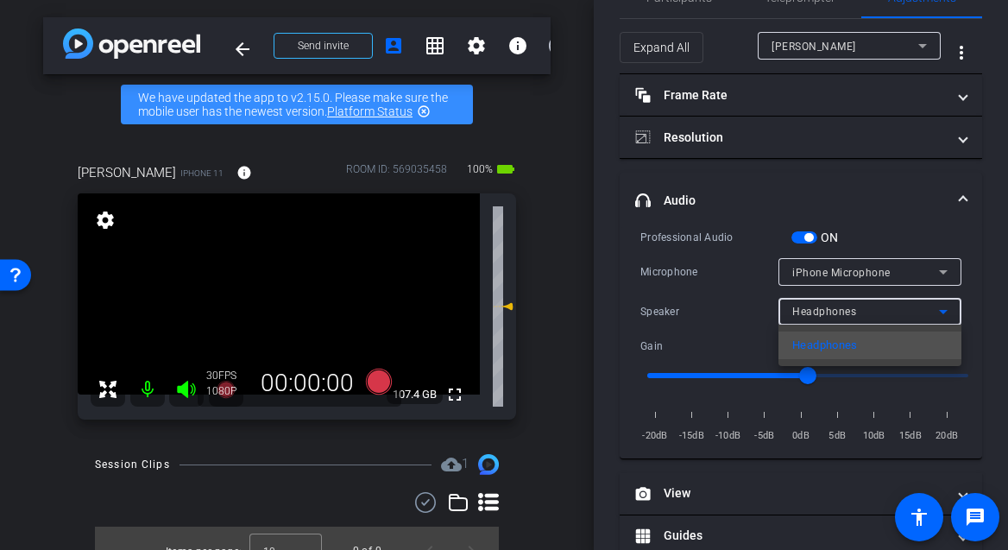
click at [841, 349] on span "Headphones" at bounding box center [825, 345] width 66 height 21
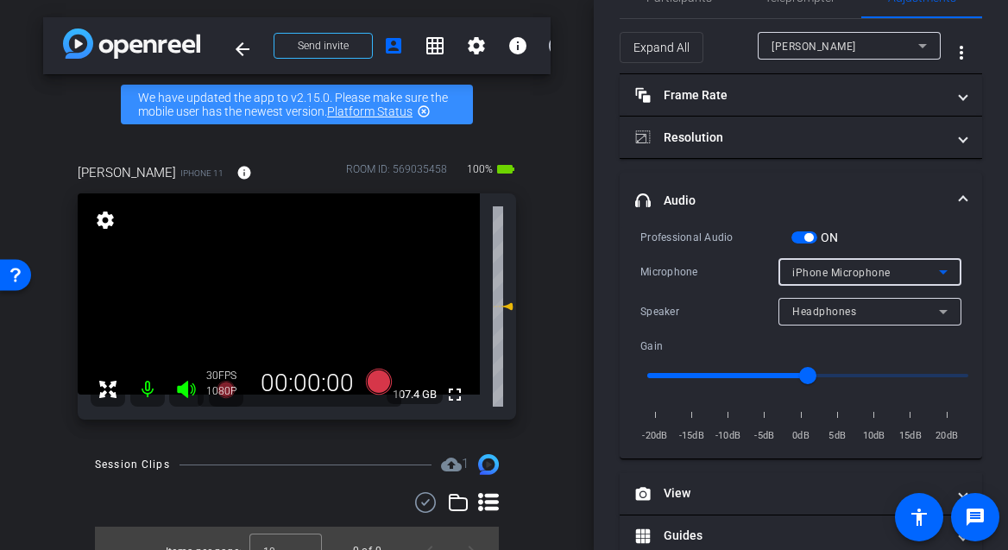
click at [820, 268] on span "iPhone Microphone" at bounding box center [841, 273] width 98 height 12
click at [820, 268] on div at bounding box center [504, 275] width 1008 height 550
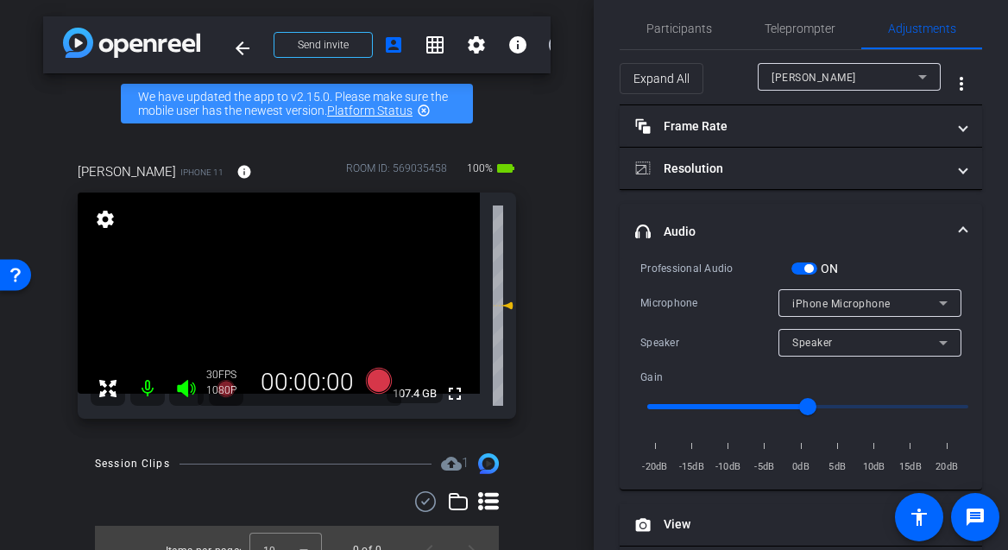
scroll to position [0, 0]
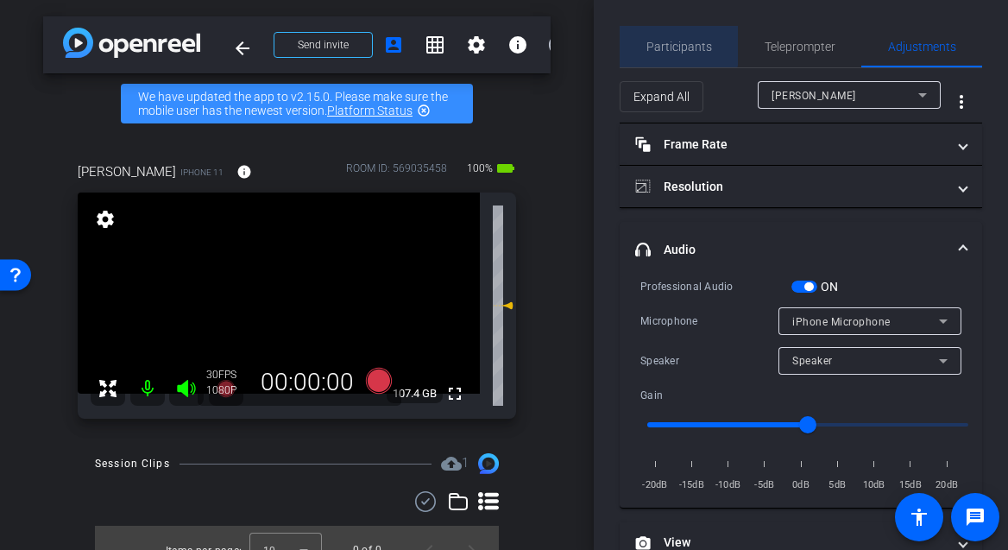
click at [678, 45] on span "Participants" at bounding box center [679, 47] width 66 height 12
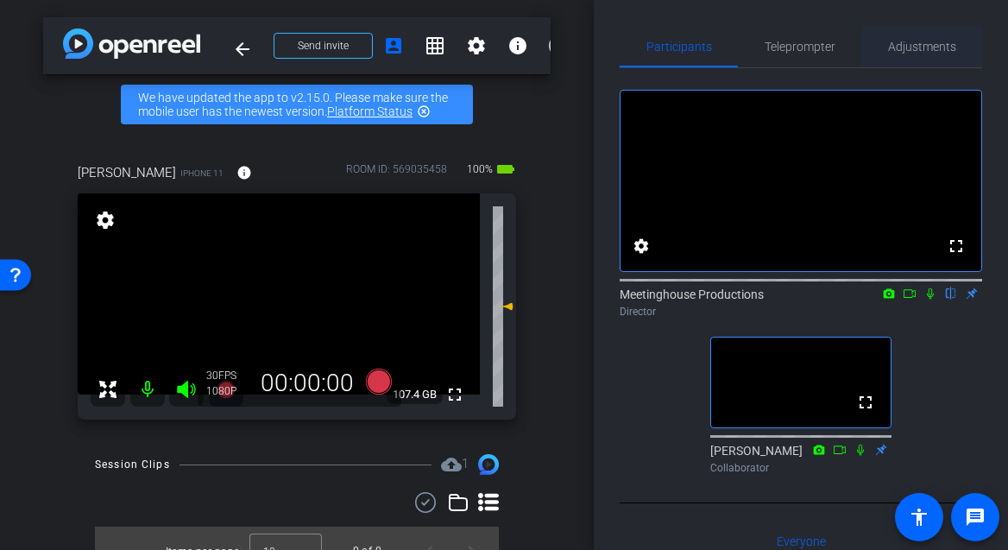
click at [916, 45] on span "Adjustments" at bounding box center [922, 47] width 68 height 12
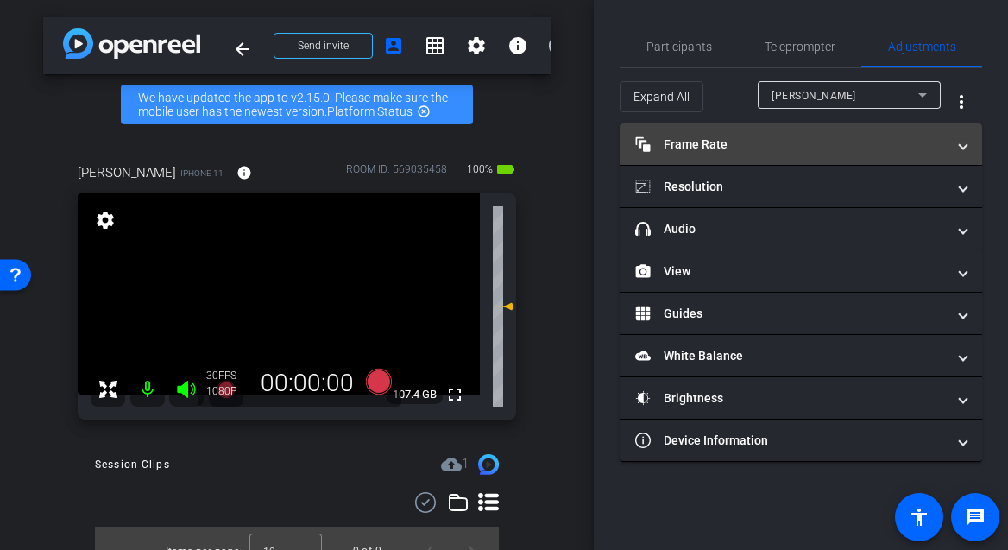
click at [733, 146] on mat-panel-title "Frame Rate Frame Rate" at bounding box center [790, 144] width 311 height 18
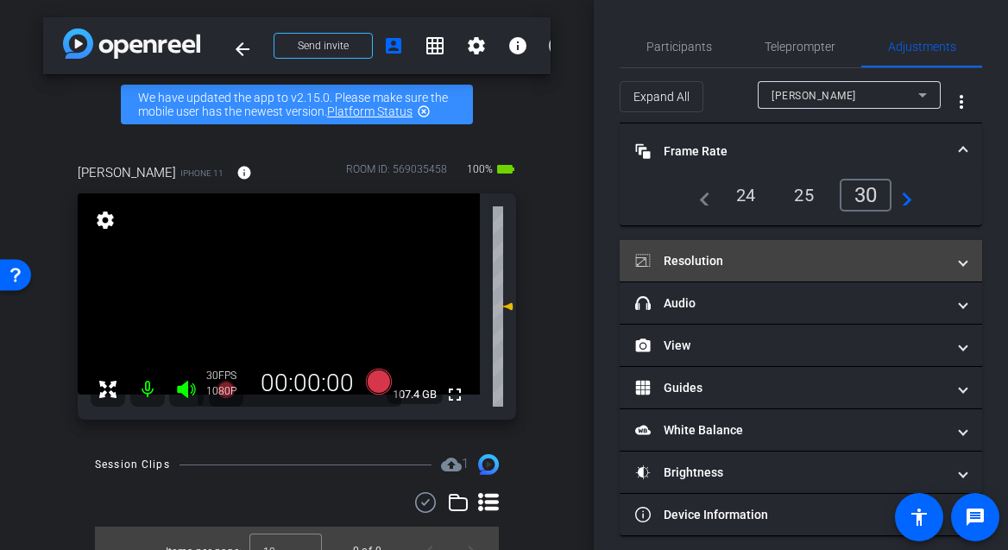
click at [740, 258] on mat-panel-title "Resolution" at bounding box center [790, 261] width 311 height 18
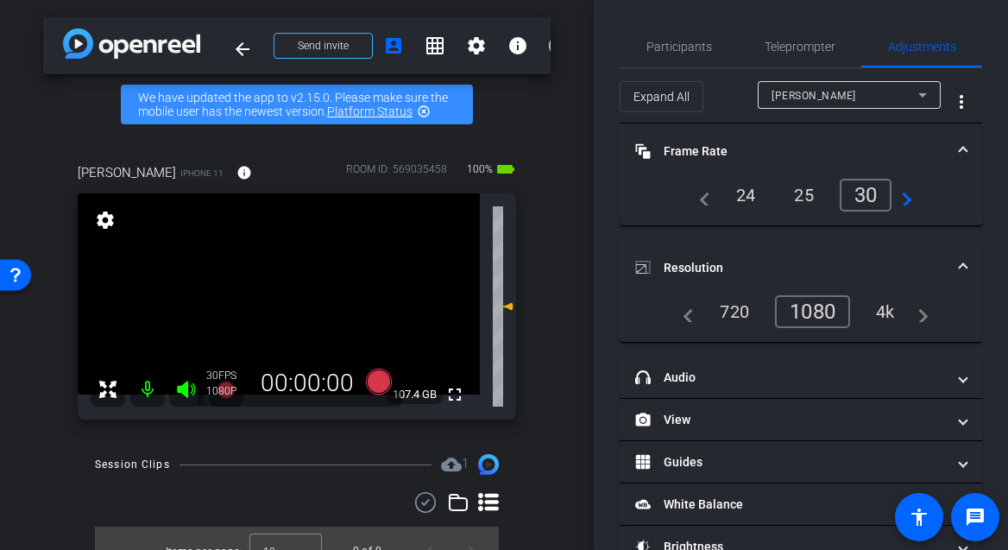
click at [883, 308] on div "4k" at bounding box center [885, 311] width 45 height 29
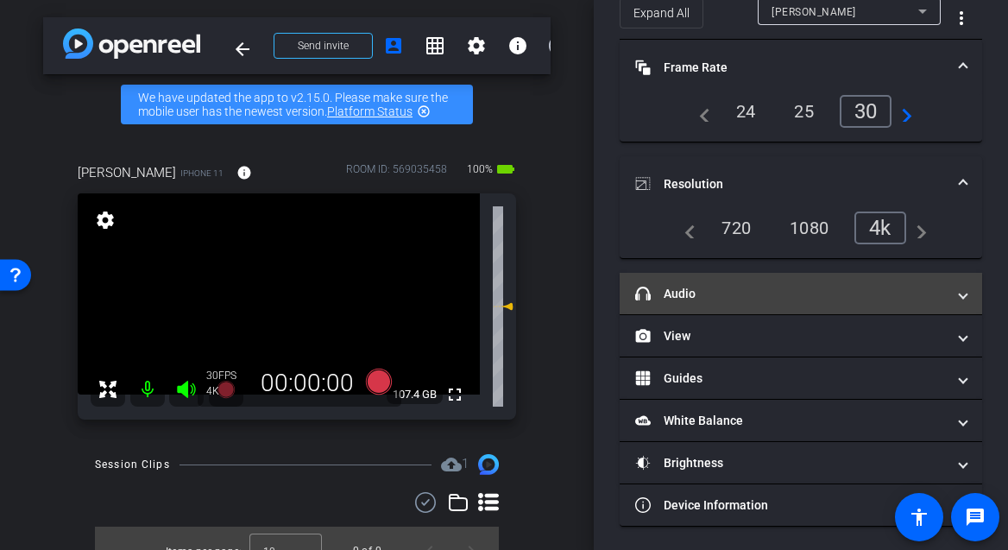
click at [774, 290] on mat-panel-title "headphone icon Audio" at bounding box center [790, 294] width 311 height 18
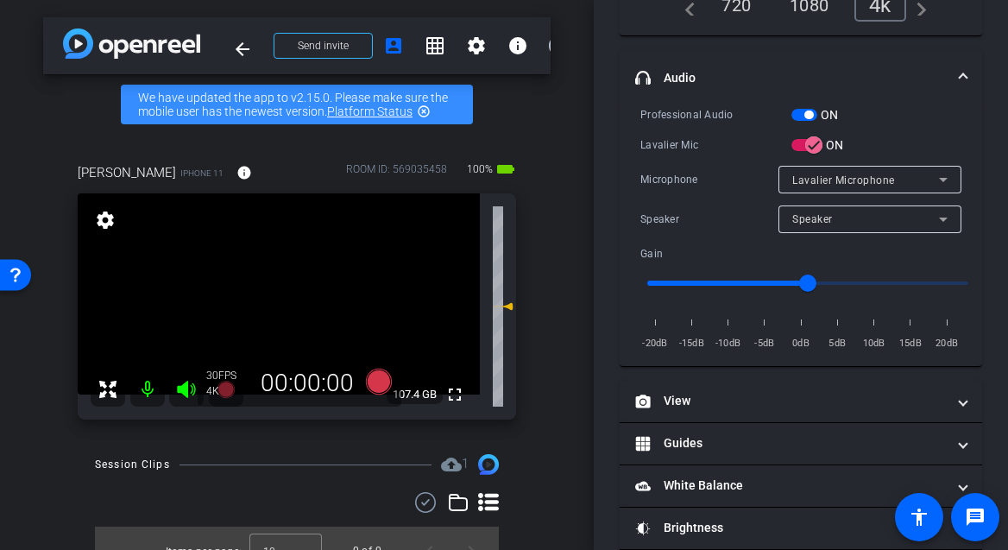
scroll to position [373, 0]
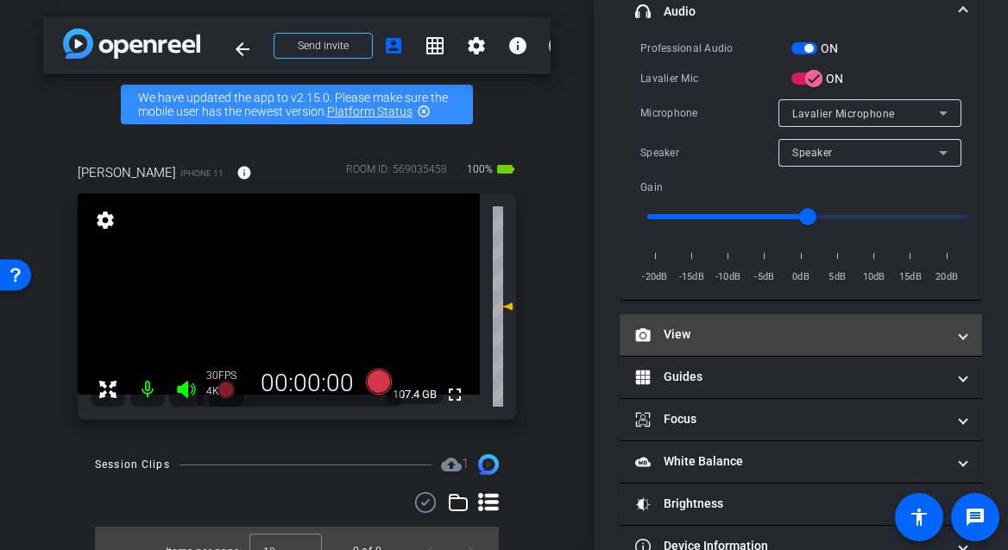
click at [908, 343] on mat-expansion-panel-header "View" at bounding box center [801, 334] width 362 height 41
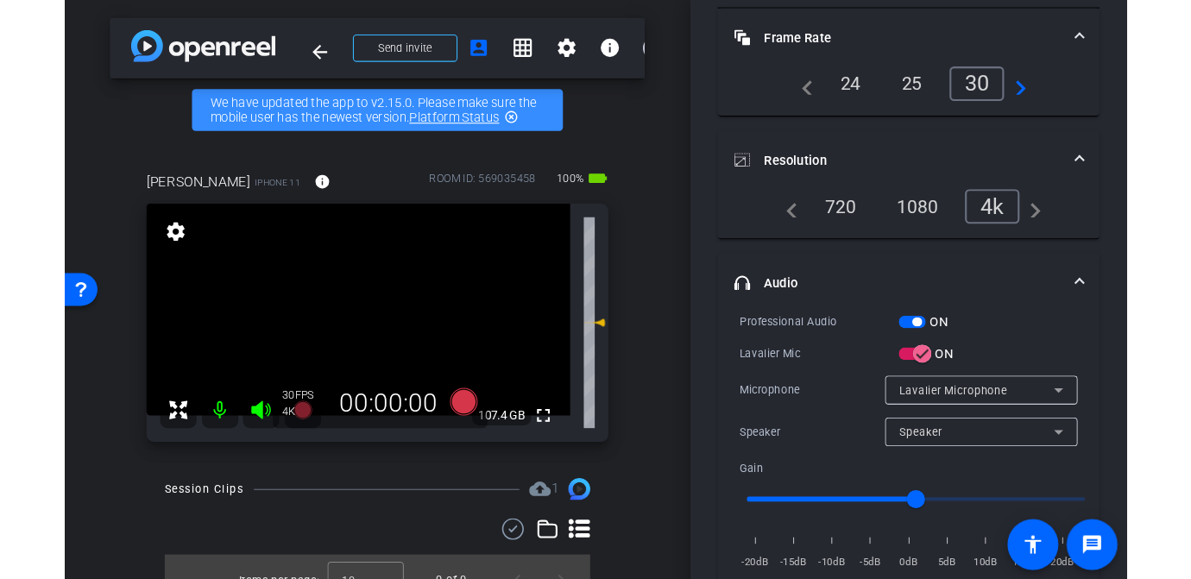
scroll to position [0, 0]
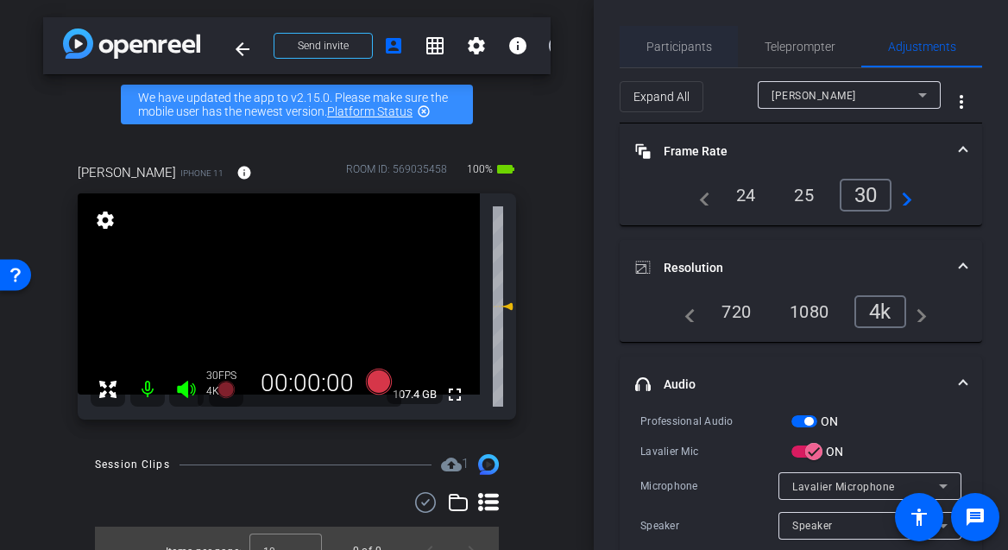
click at [673, 45] on span "Participants" at bounding box center [679, 47] width 66 height 12
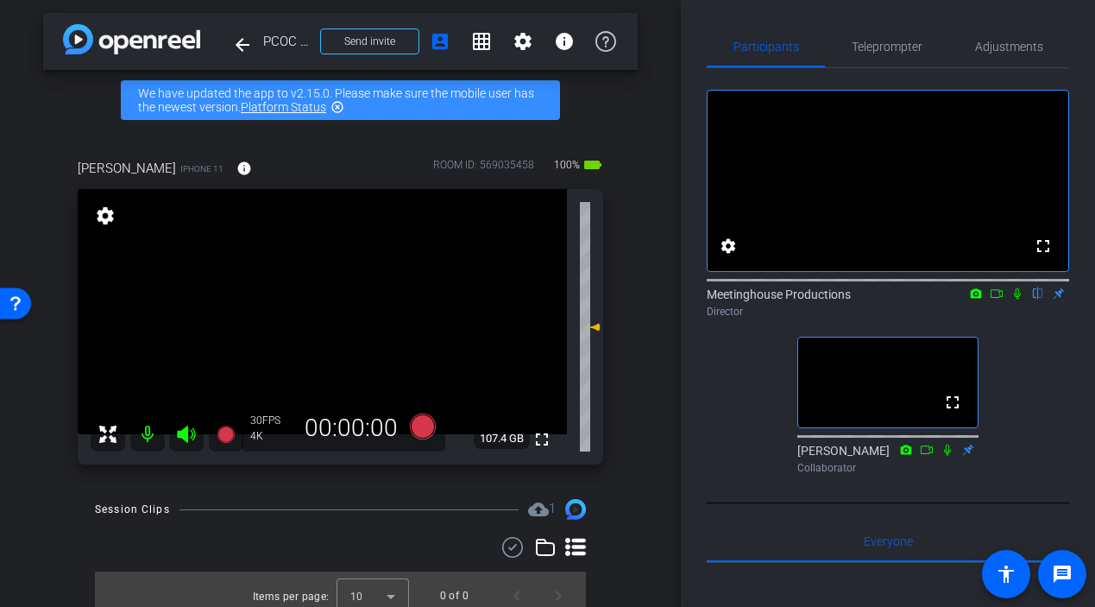
scroll to position [17, 0]
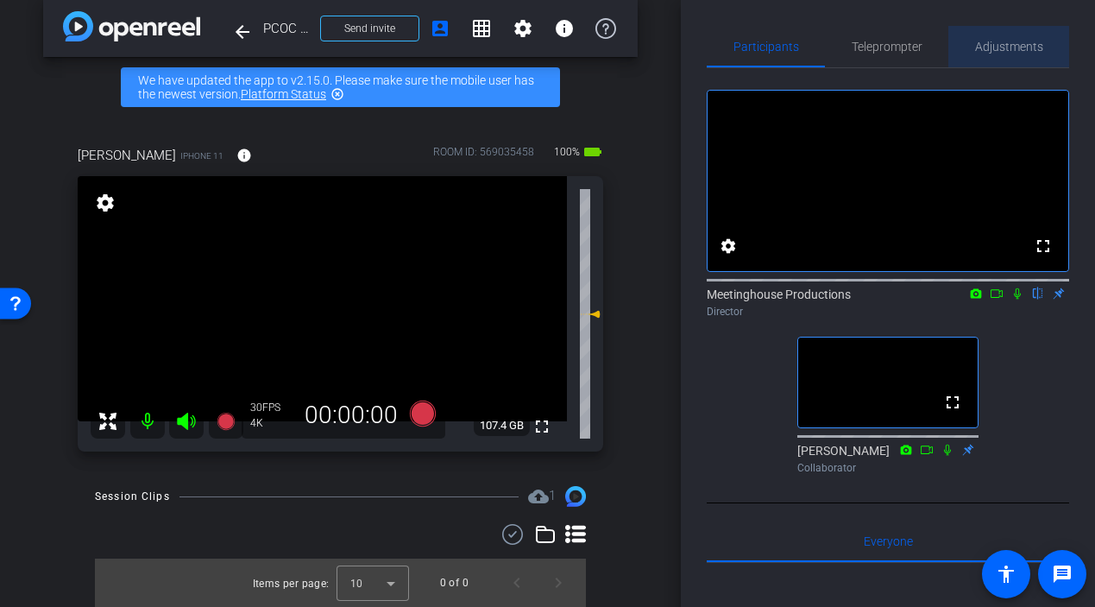
click at [1007, 47] on span "Adjustments" at bounding box center [1009, 47] width 68 height 12
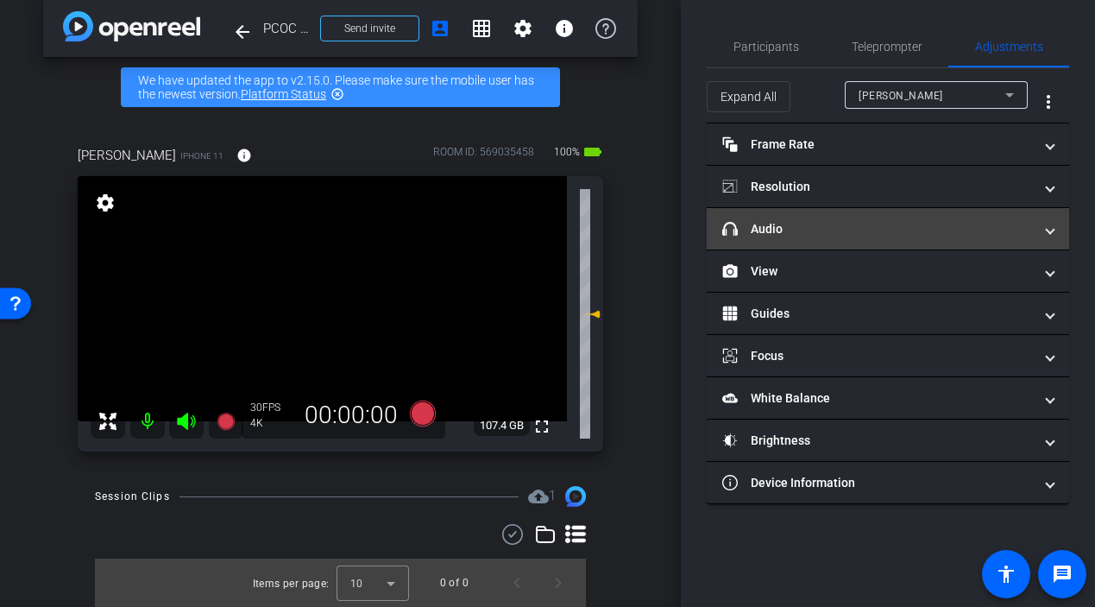
click at [821, 227] on mat-panel-title "headphone icon Audio" at bounding box center [877, 229] width 311 height 18
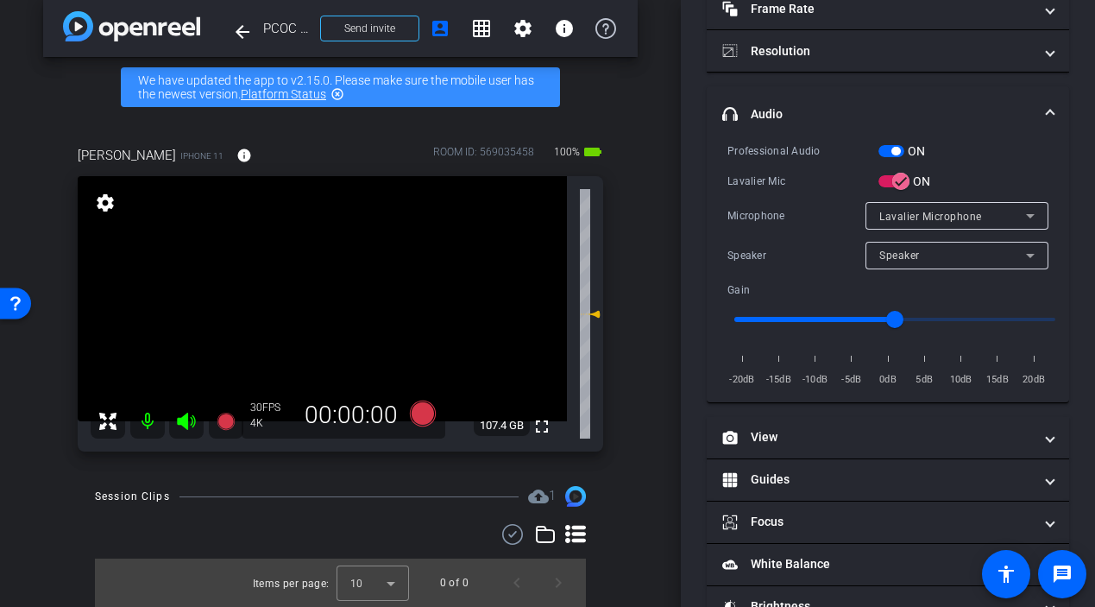
scroll to position [16, 0]
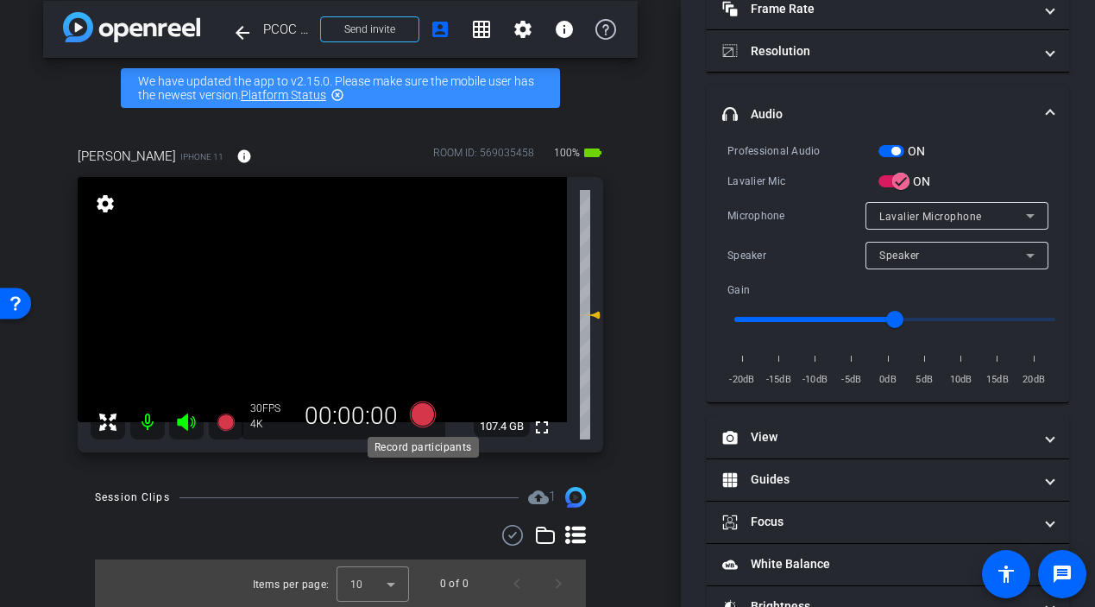
click at [419, 419] on icon at bounding box center [422, 414] width 26 height 26
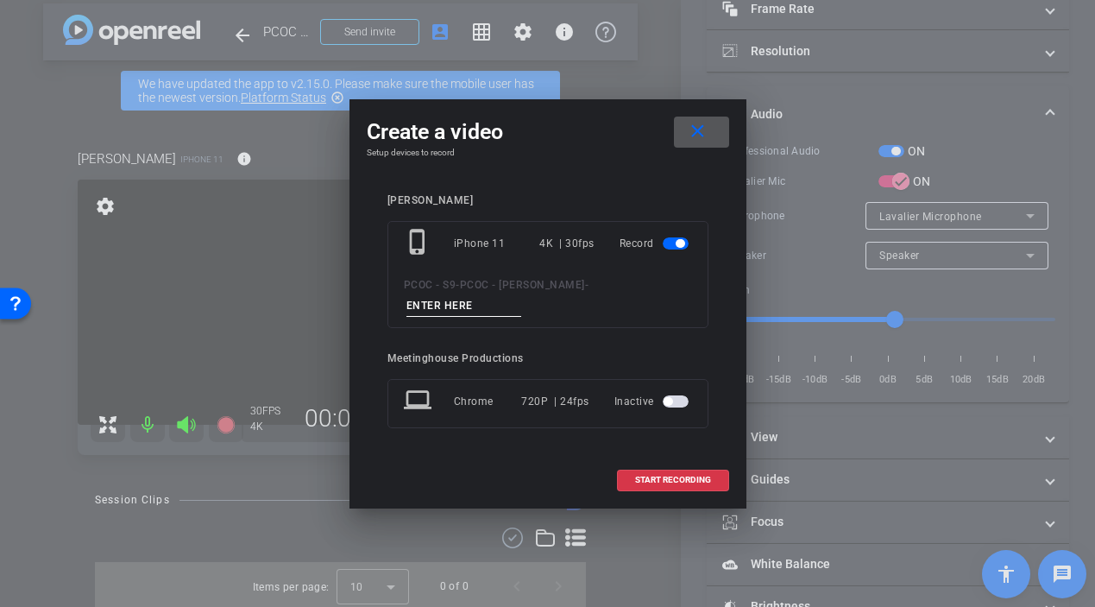
scroll to position [13, 0]
click at [522, 298] on input at bounding box center [464, 306] width 116 height 22
type input "brian test"
click at [675, 475] on span at bounding box center [673, 479] width 110 height 41
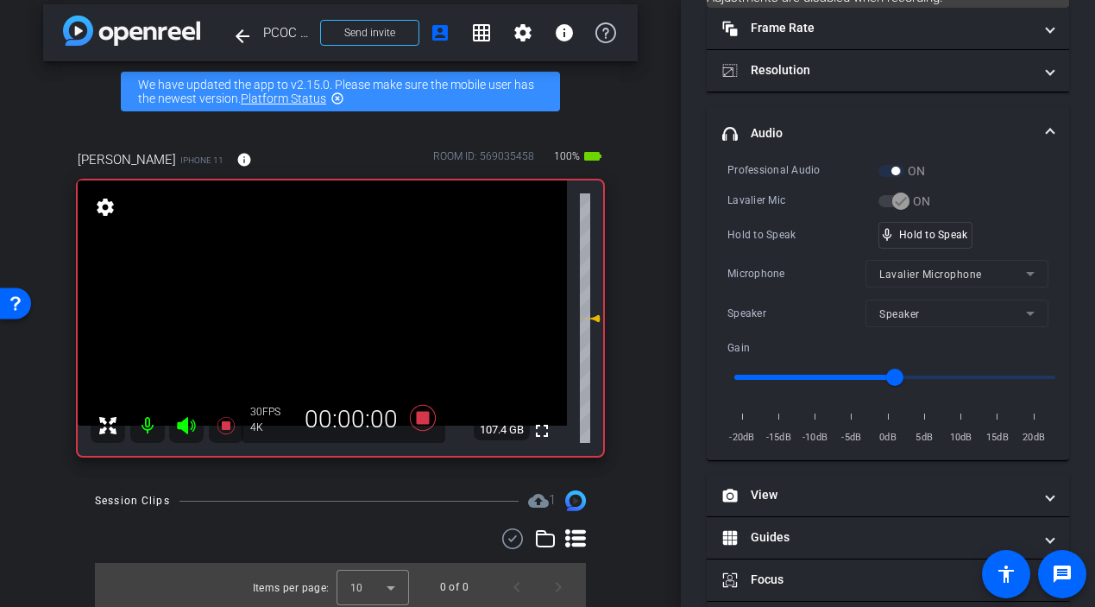
scroll to position [154, 0]
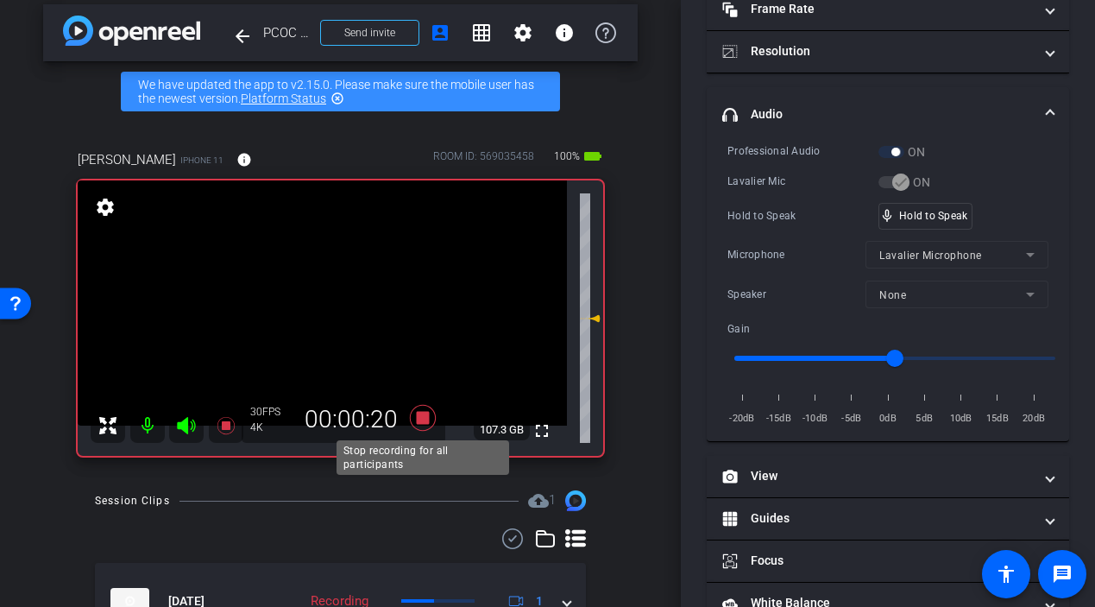
click at [423, 420] on icon at bounding box center [422, 418] width 26 height 26
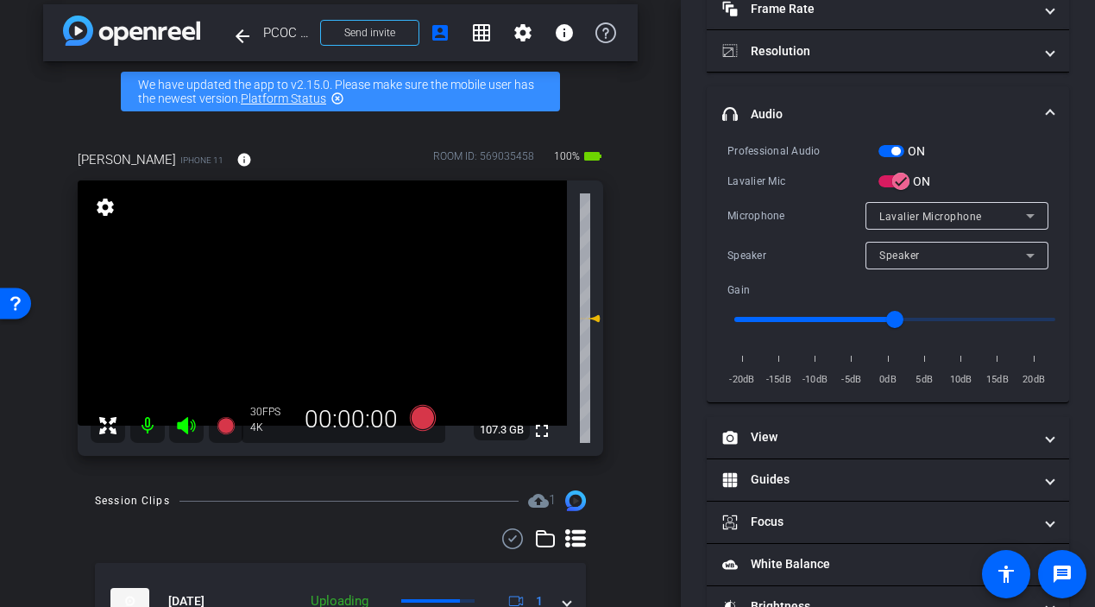
scroll to position [106, 0]
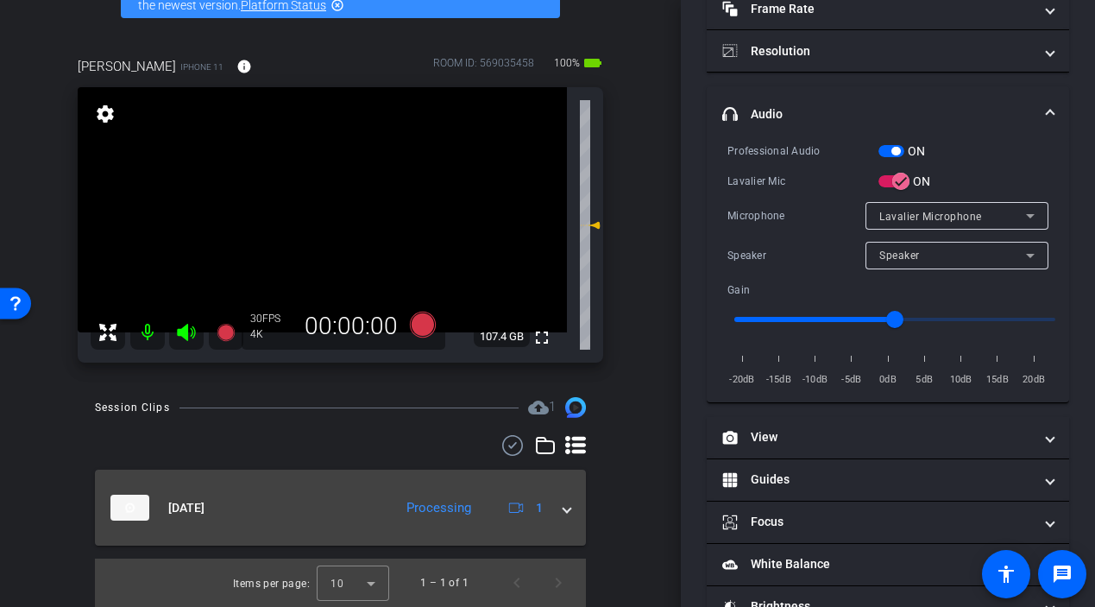
click at [564, 509] on span at bounding box center [567, 508] width 7 height 18
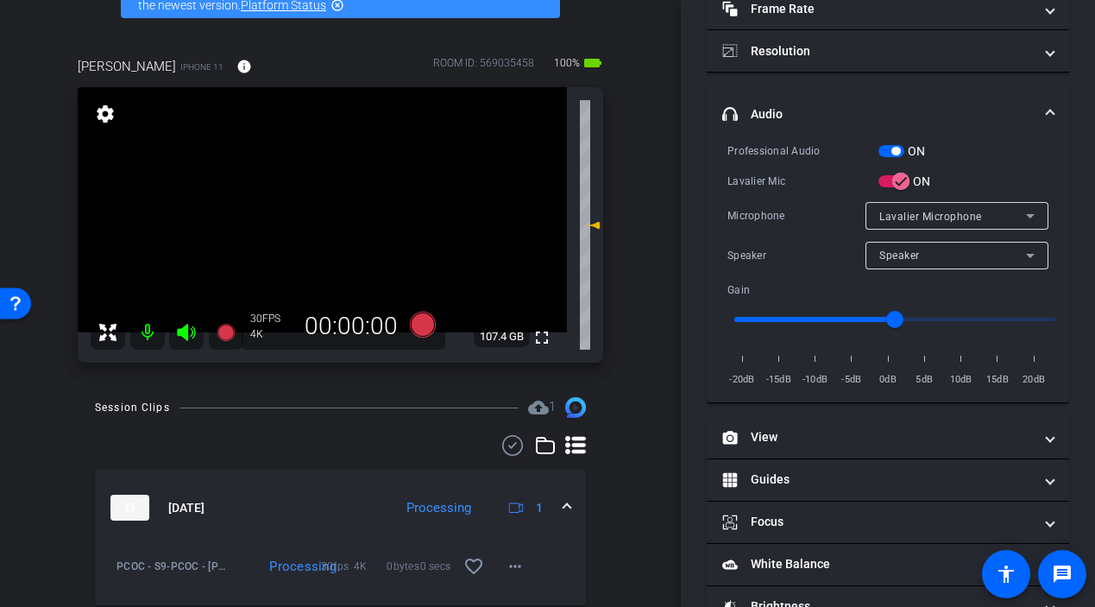
scroll to position [166, 0]
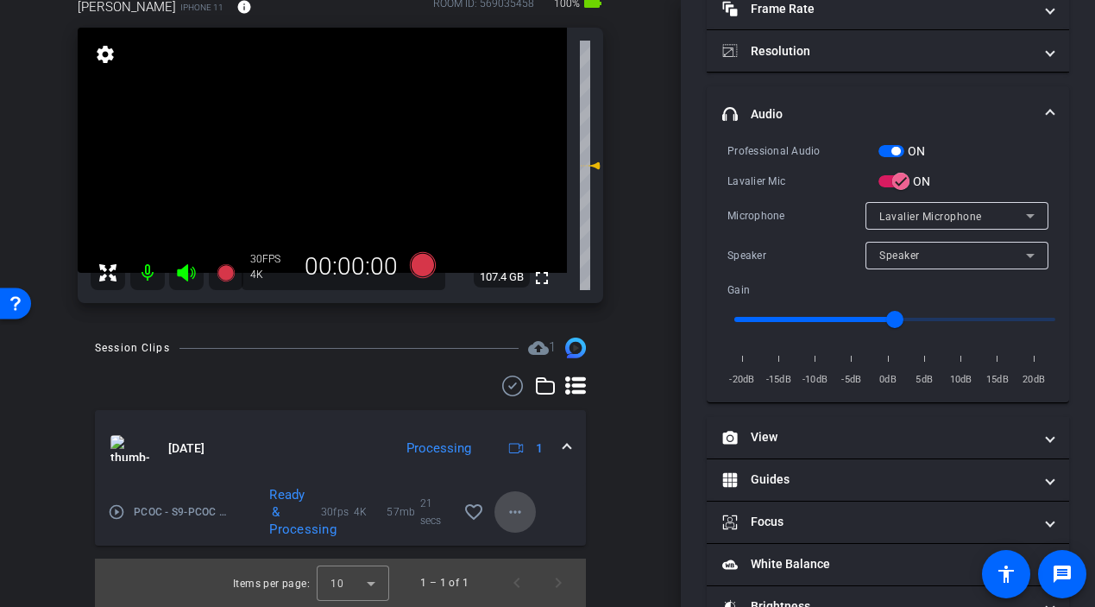
click at [526, 504] on span at bounding box center [514, 511] width 41 height 41
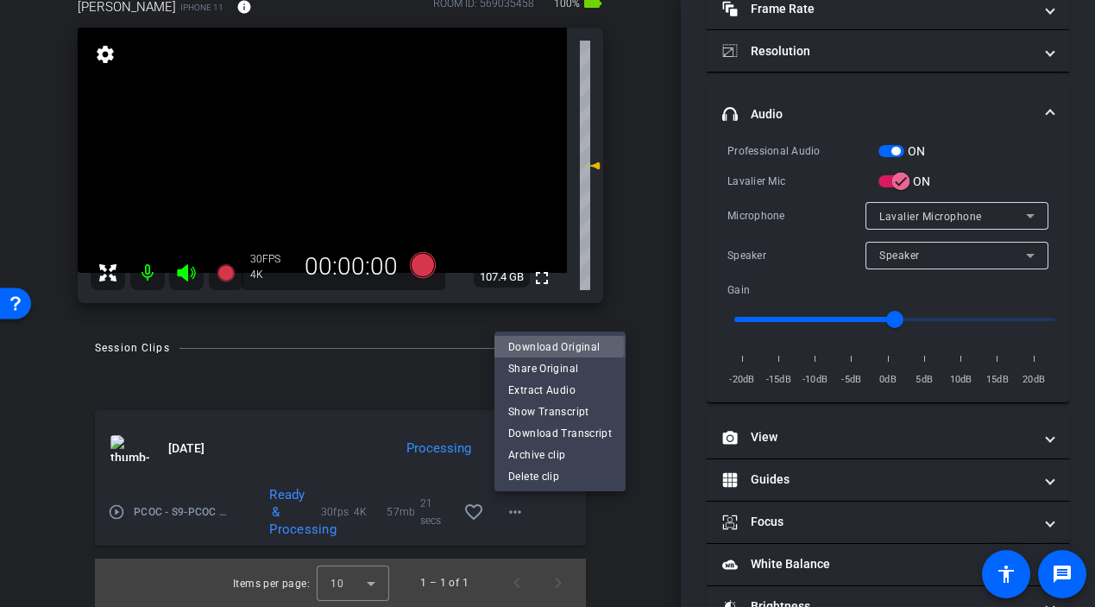
click at [551, 346] on span "Download Original" at bounding box center [560, 346] width 104 height 21
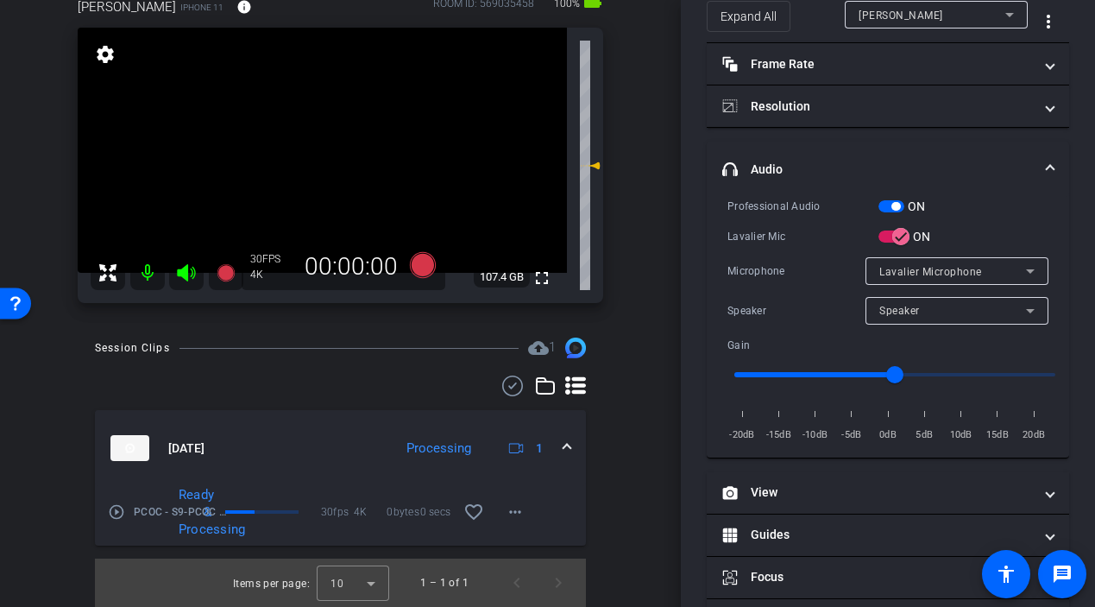
scroll to position [0, 0]
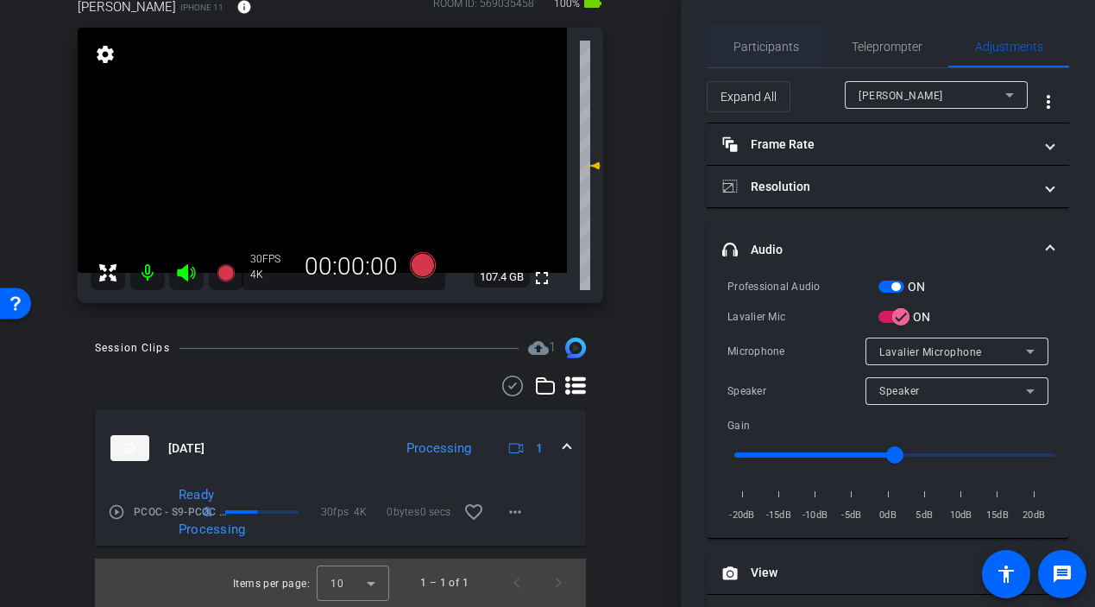
click at [756, 46] on span "Participants" at bounding box center [767, 47] width 66 height 12
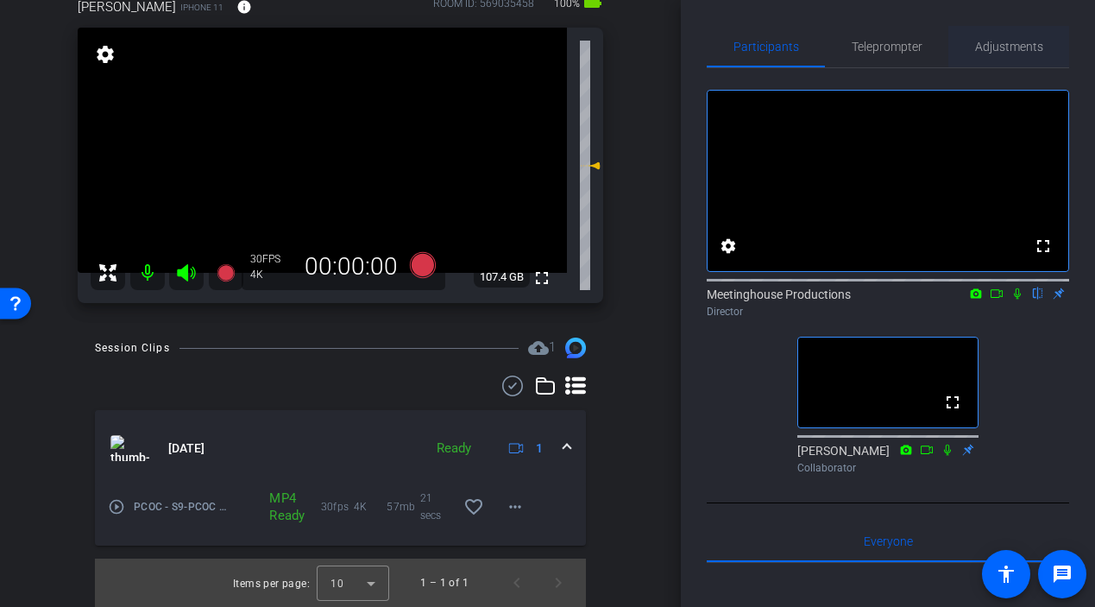
click at [995, 47] on span "Adjustments" at bounding box center [1009, 47] width 68 height 12
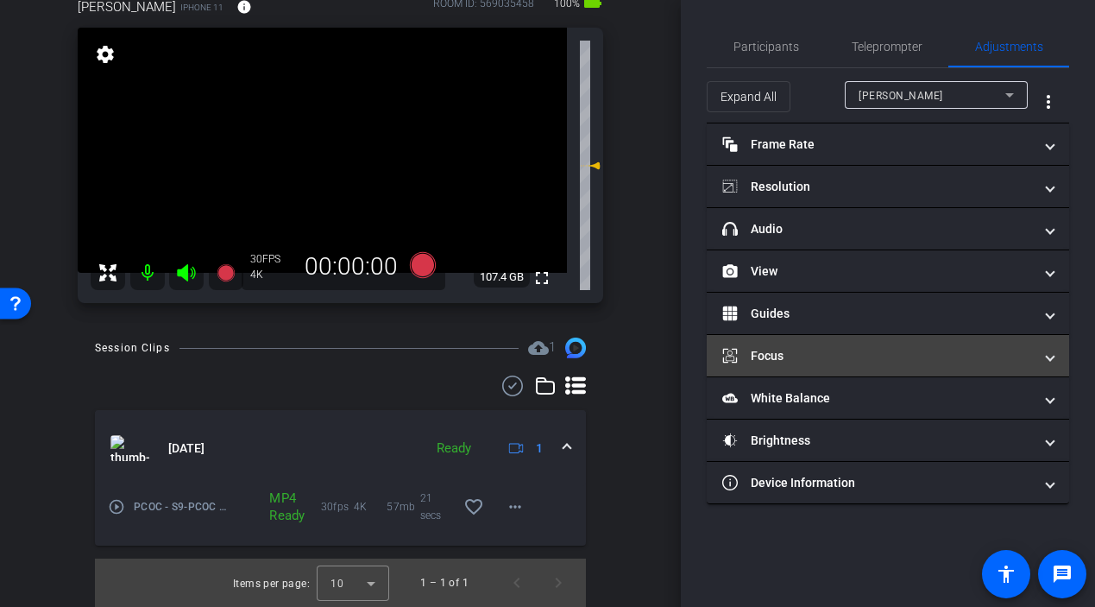
click at [843, 358] on mat-panel-title "Focus" at bounding box center [877, 356] width 311 height 18
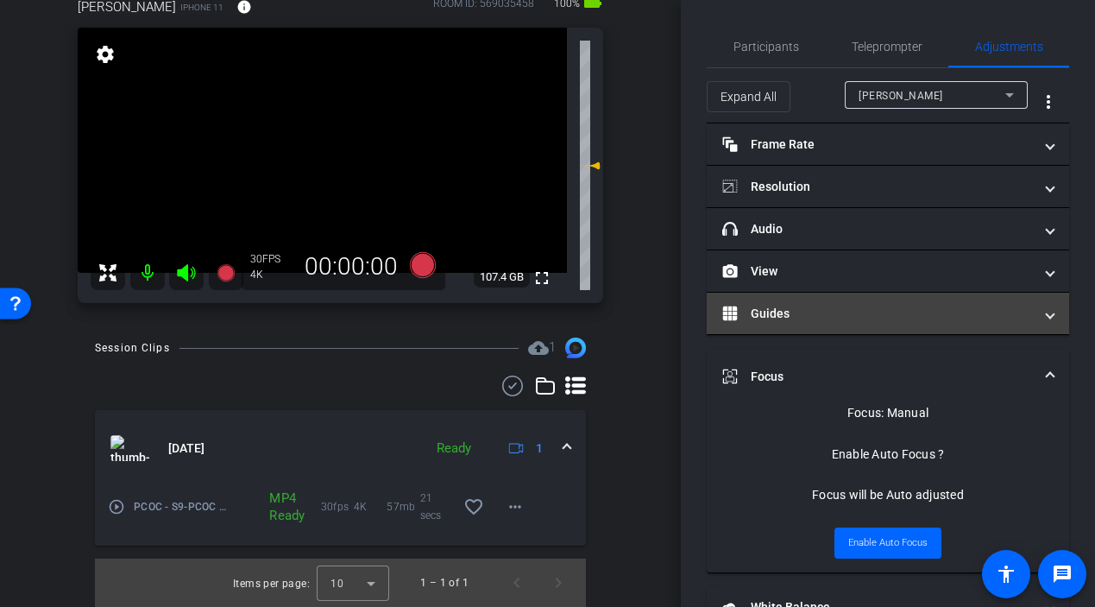
scroll to position [111, 0]
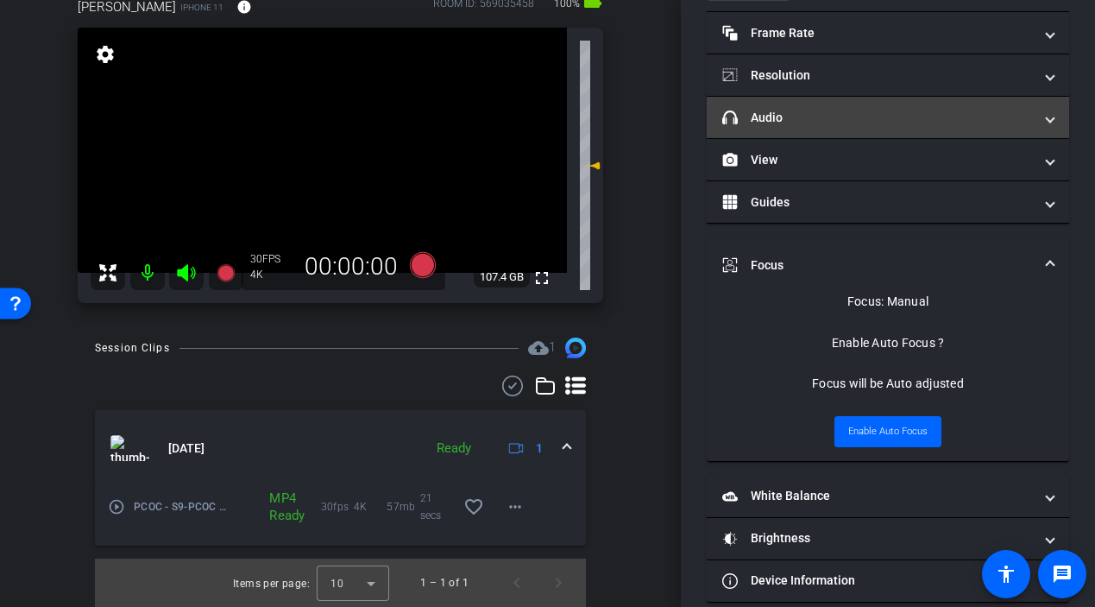
click at [796, 115] on mat-panel-title "headphone icon Audio" at bounding box center [877, 118] width 311 height 18
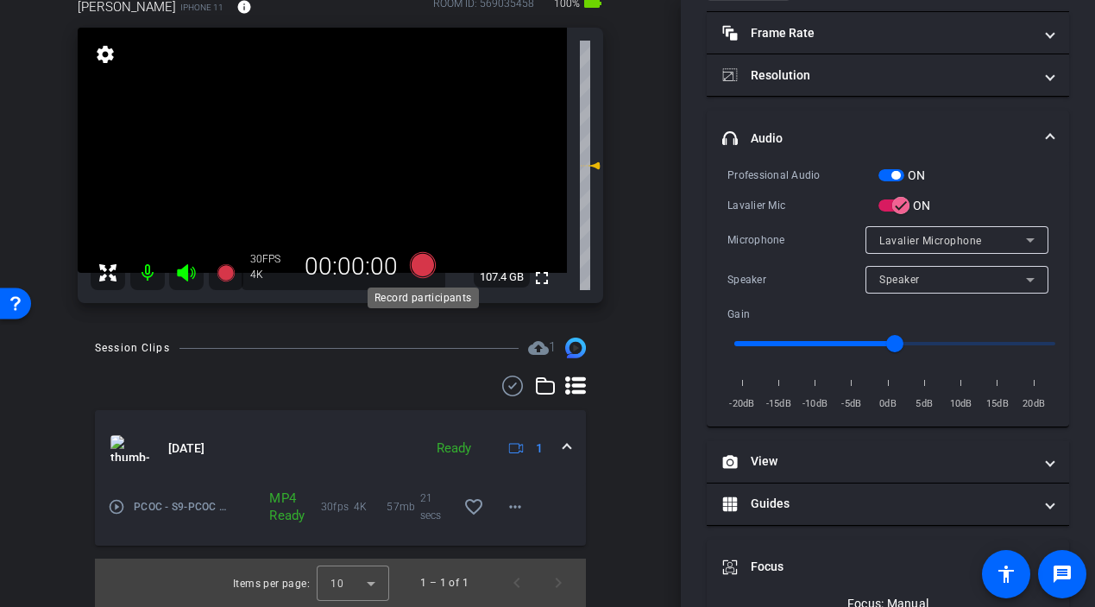
click at [422, 267] on icon at bounding box center [422, 265] width 26 height 26
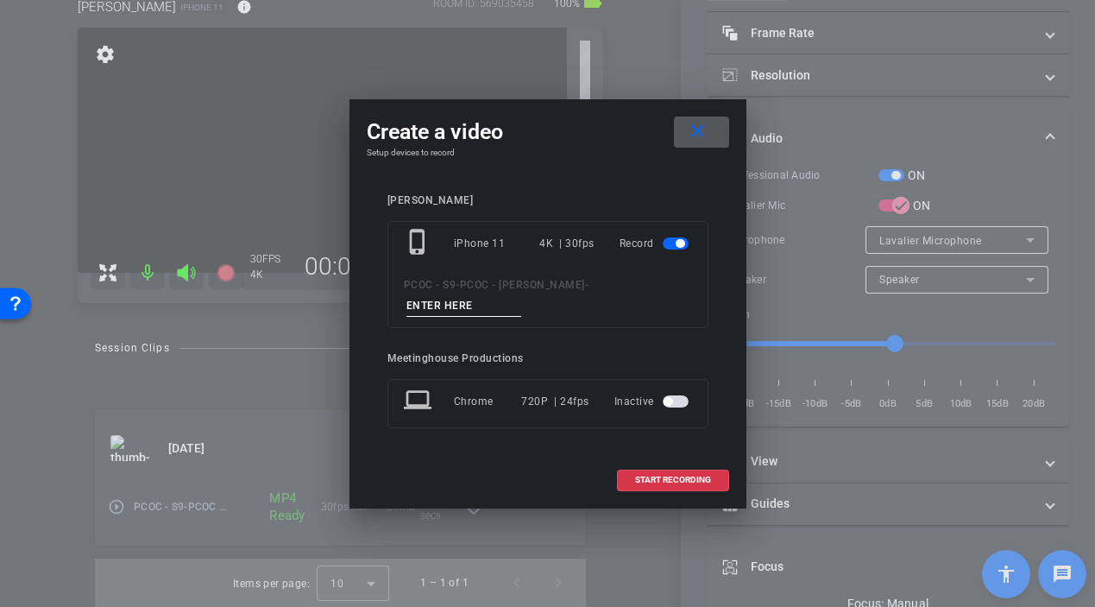
click at [522, 298] on input at bounding box center [464, 306] width 116 height 22
type input "901-seg 1"
click at [657, 475] on span at bounding box center [673, 479] width 110 height 41
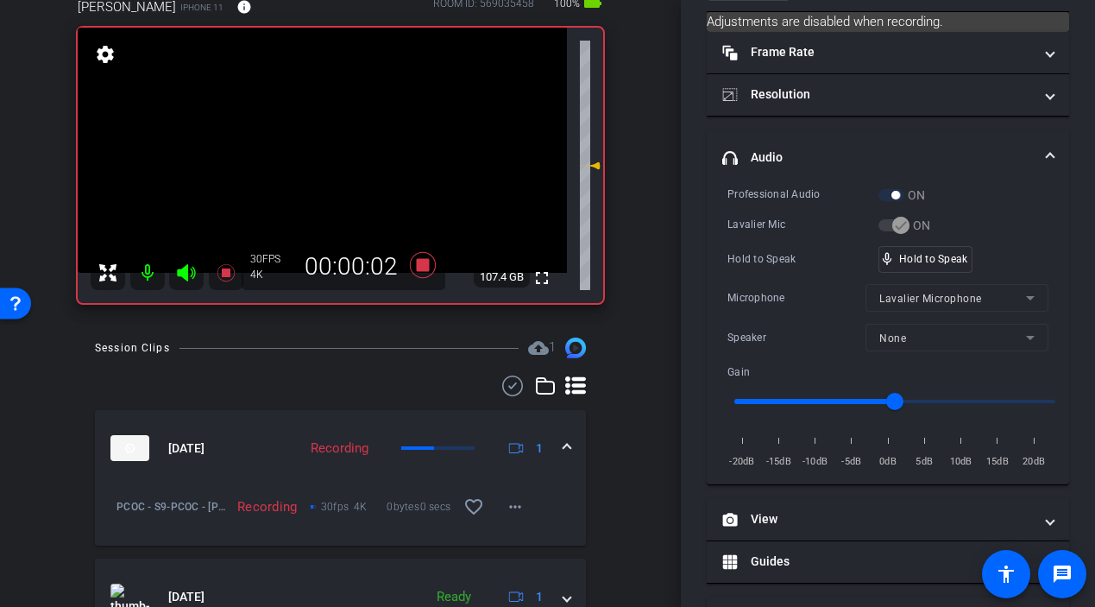
click at [309, 159] on video at bounding box center [322, 150] width 489 height 245
click at [337, 160] on video at bounding box center [322, 150] width 489 height 245
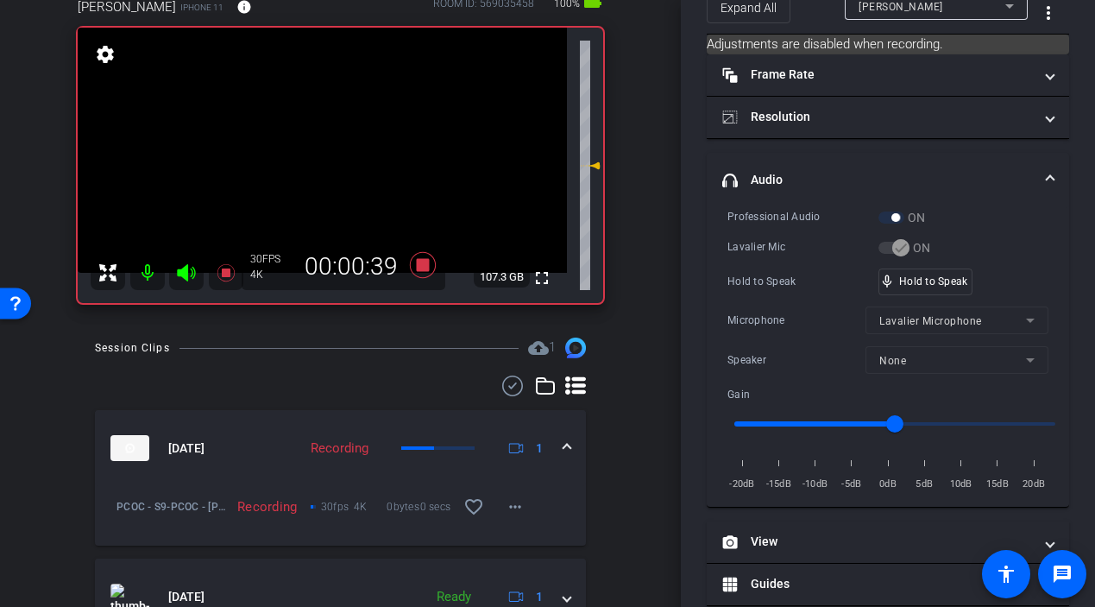
scroll to position [95, 0]
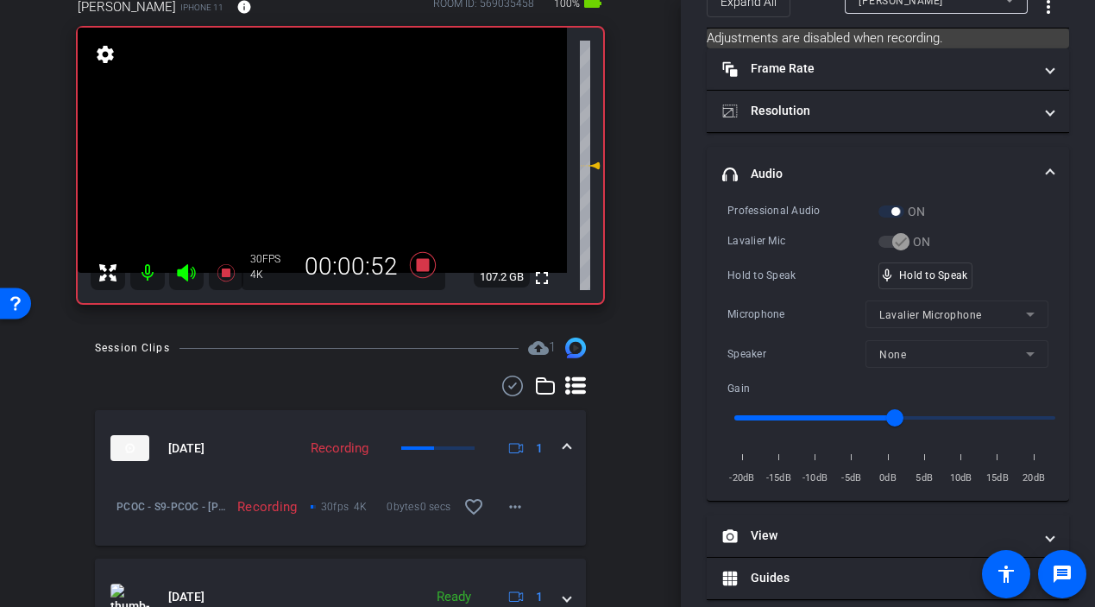
click at [321, 161] on video at bounding box center [322, 150] width 489 height 245
click at [337, 172] on video at bounding box center [322, 150] width 489 height 245
click at [322, 164] on video at bounding box center [322, 150] width 489 height 245
click at [324, 162] on video at bounding box center [322, 150] width 489 height 245
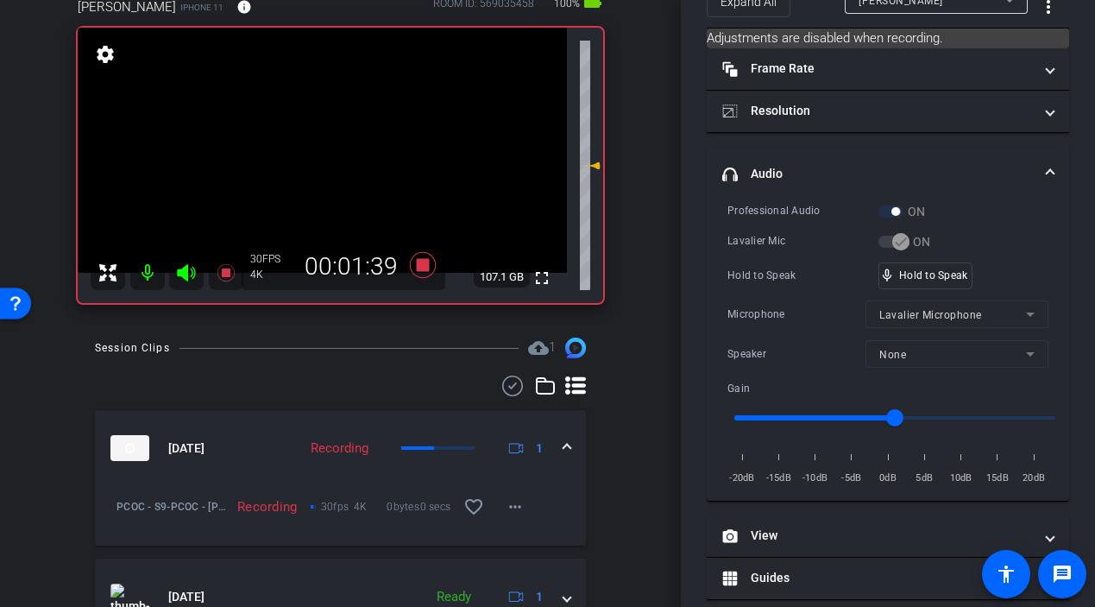
click at [324, 162] on video at bounding box center [322, 150] width 489 height 245
click at [313, 186] on video at bounding box center [322, 150] width 489 height 245
click at [324, 161] on video at bounding box center [322, 150] width 489 height 245
click at [324, 161] on div at bounding box center [324, 162] width 43 height 43
click at [324, 161] on video at bounding box center [322, 150] width 489 height 245
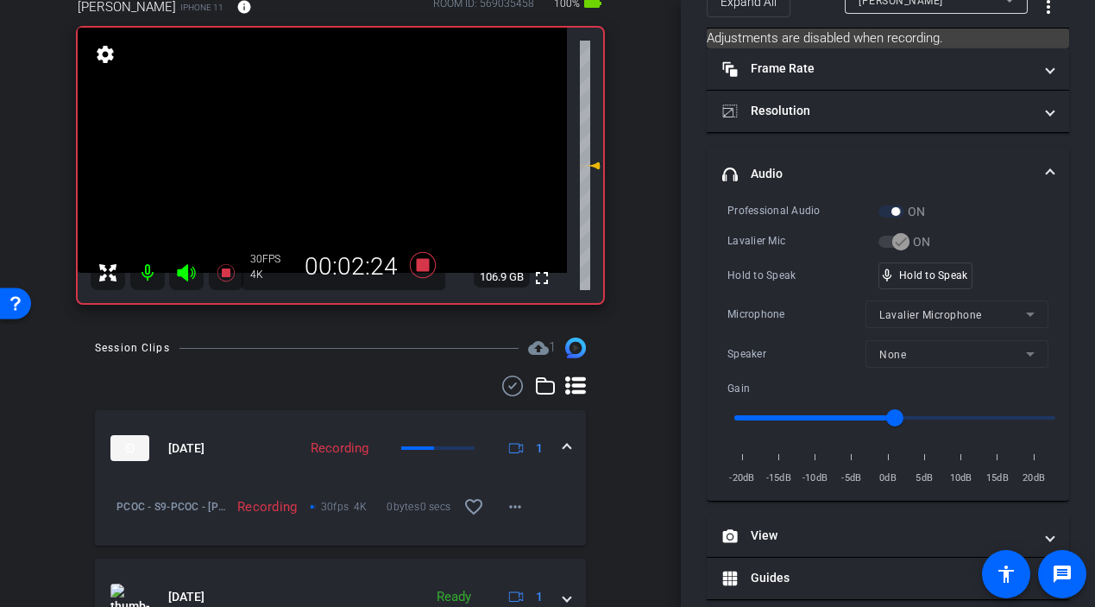
click at [324, 161] on video at bounding box center [322, 150] width 489 height 245
click at [324, 166] on video at bounding box center [322, 150] width 489 height 245
drag, startPoint x: 927, startPoint y: 275, endPoint x: 845, endPoint y: 268, distance: 82.3
click at [323, 165] on video at bounding box center [322, 150] width 489 height 245
drag, startPoint x: 915, startPoint y: 277, endPoint x: 706, endPoint y: 281, distance: 208.9
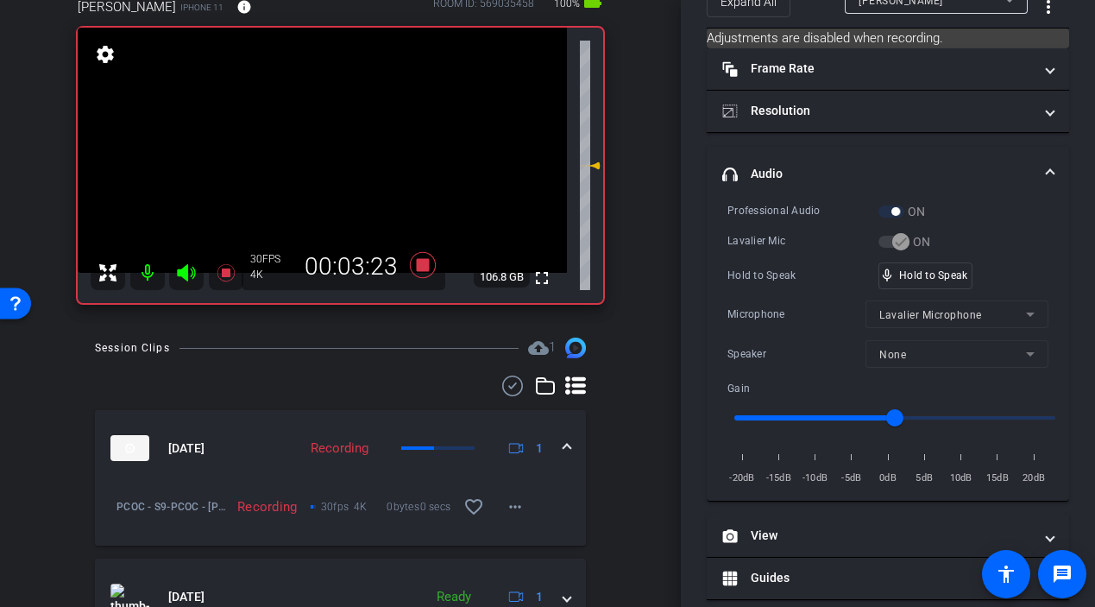
click at [339, 184] on video at bounding box center [322, 150] width 489 height 245
click at [320, 161] on video at bounding box center [322, 150] width 489 height 245
click at [323, 152] on video at bounding box center [322, 150] width 489 height 245
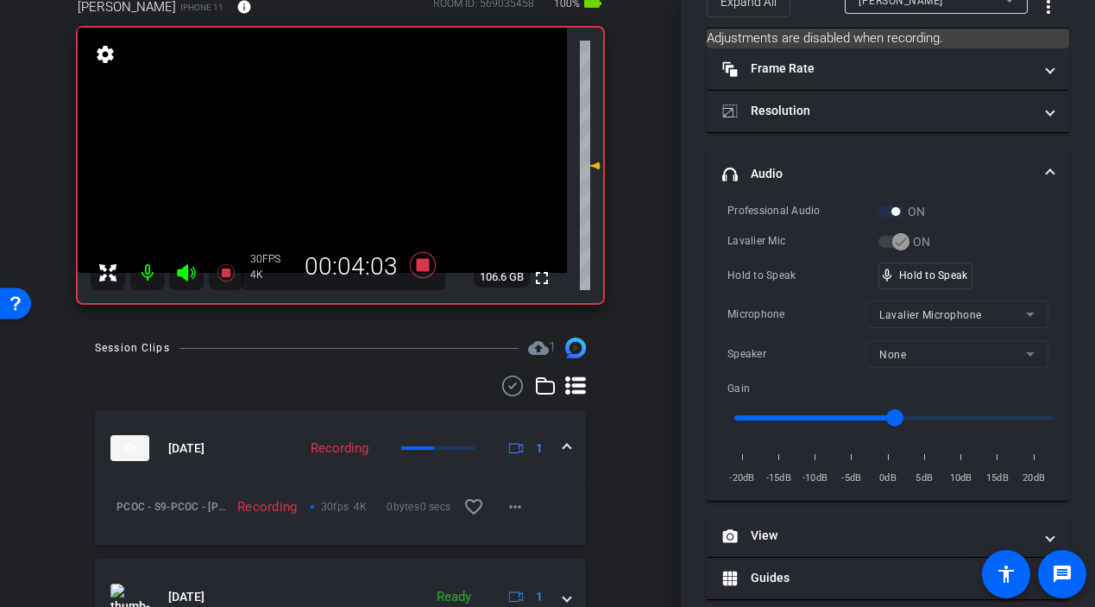
click at [324, 153] on video at bounding box center [322, 150] width 489 height 245
click at [330, 165] on video at bounding box center [322, 150] width 489 height 245
click at [418, 266] on icon at bounding box center [422, 265] width 26 height 26
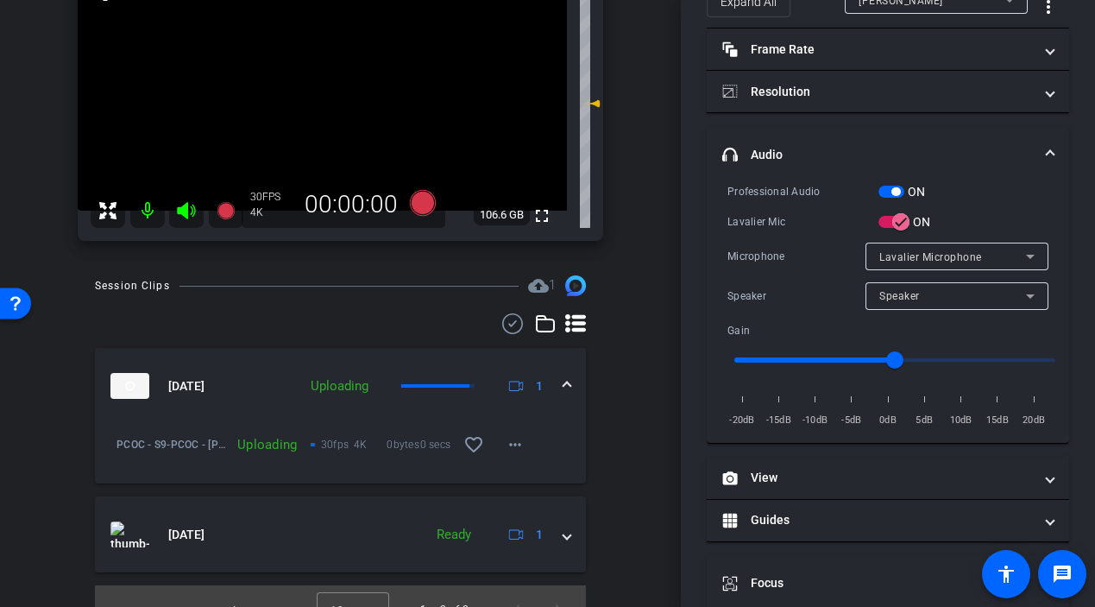
scroll to position [217, 0]
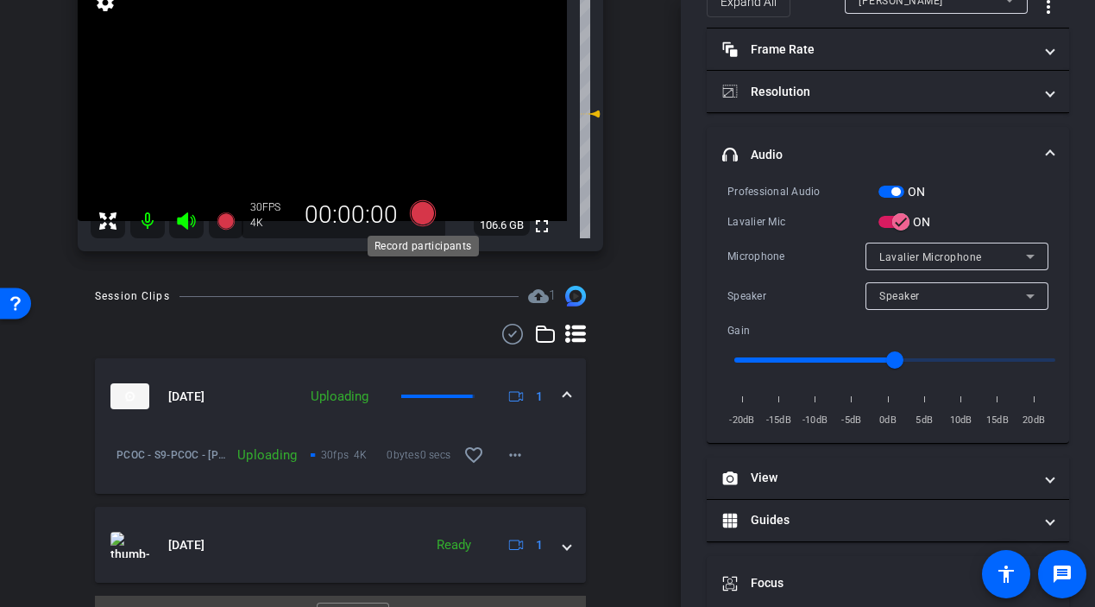
click at [420, 211] on icon at bounding box center [422, 213] width 26 height 26
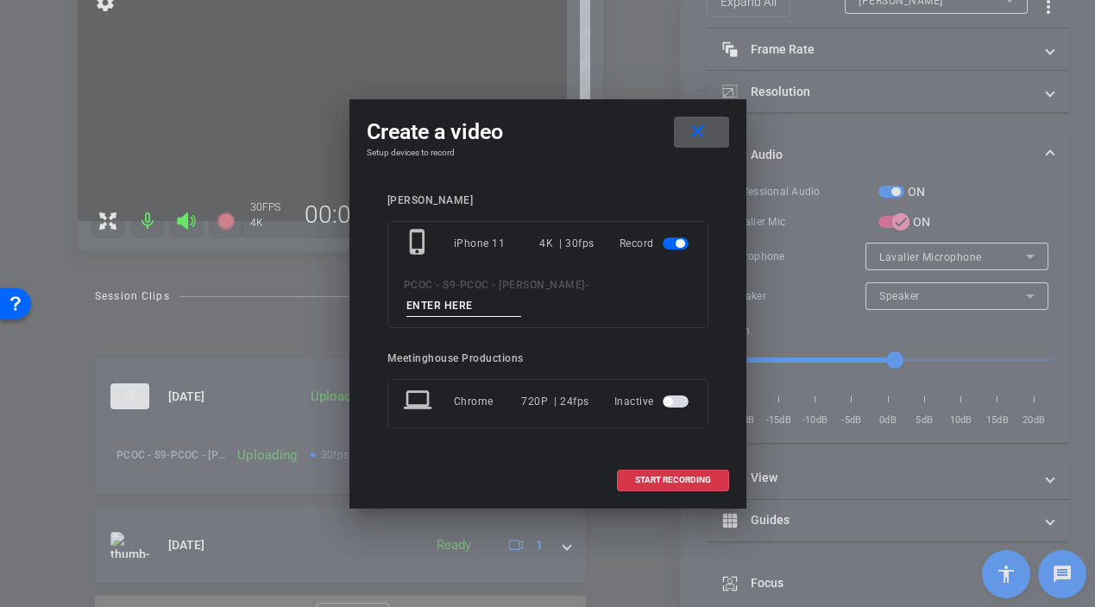
click at [522, 297] on input at bounding box center [464, 306] width 116 height 22
type input "901 - seg 2"
click at [672, 475] on span "START RECORDING" at bounding box center [673, 479] width 76 height 9
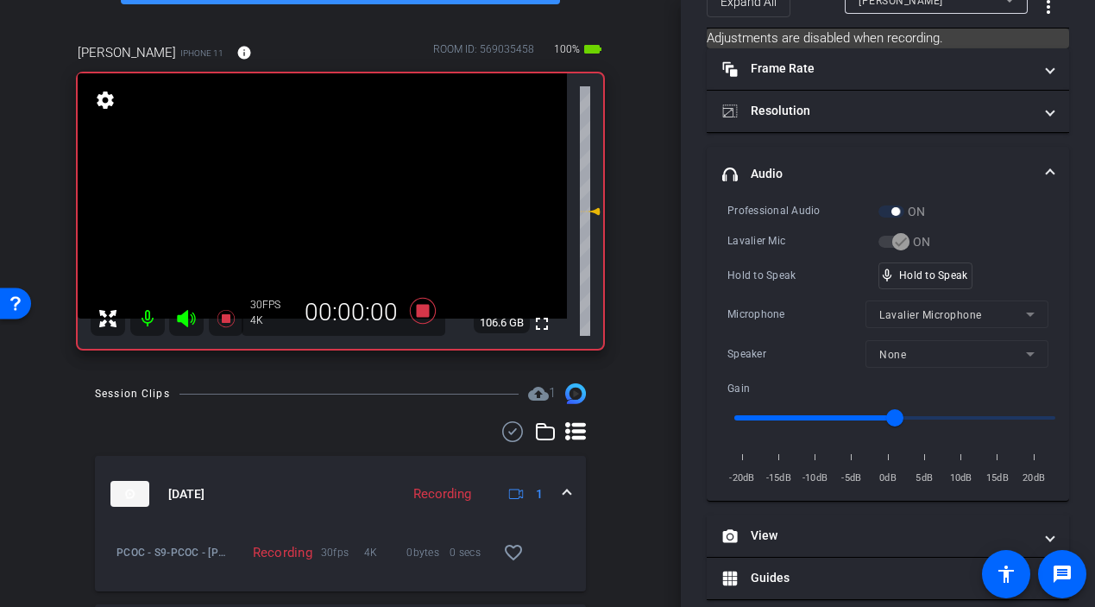
scroll to position [117, 0]
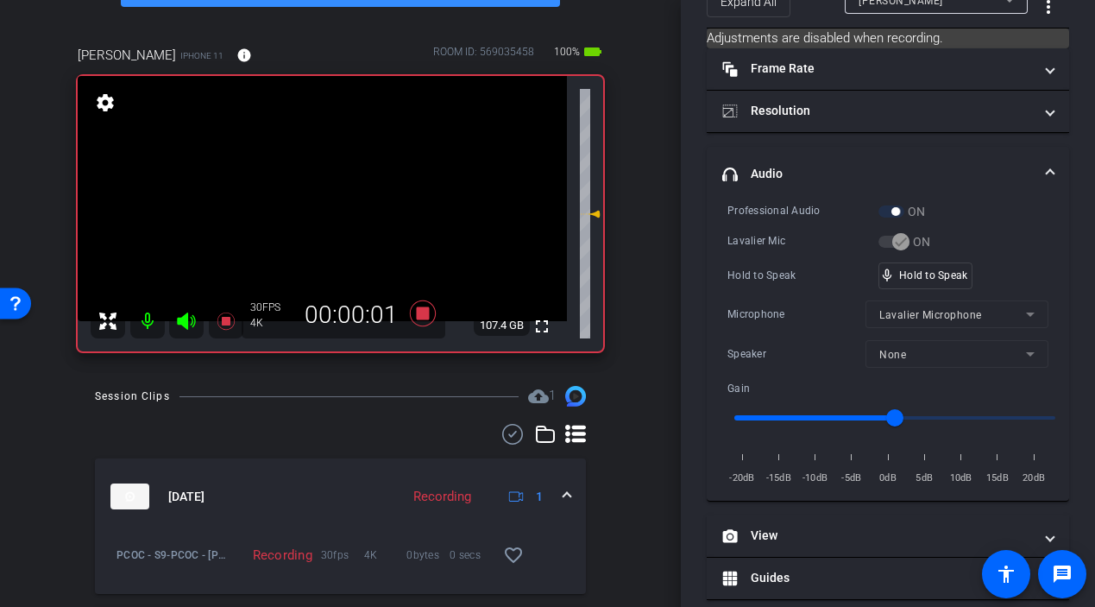
click at [316, 186] on video at bounding box center [322, 198] width 489 height 245
drag, startPoint x: 909, startPoint y: 274, endPoint x: 896, endPoint y: 278, distance: 13.4
click at [323, 205] on video at bounding box center [322, 198] width 489 height 245
click at [331, 201] on video at bounding box center [322, 198] width 489 height 245
click at [328, 203] on video at bounding box center [322, 198] width 489 height 245
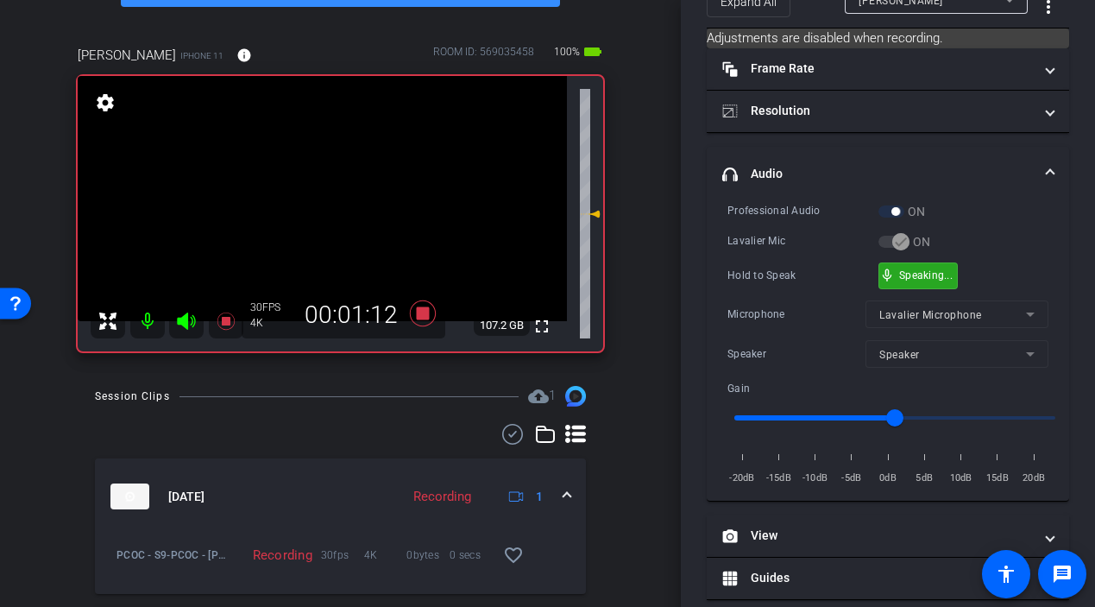
click at [896, 277] on div "mic_none Speaking..." at bounding box center [918, 275] width 78 height 25
click at [337, 211] on video at bounding box center [322, 198] width 489 height 245
click at [324, 204] on video at bounding box center [322, 198] width 489 height 245
click at [337, 214] on video at bounding box center [322, 198] width 489 height 245
drag, startPoint x: 897, startPoint y: 275, endPoint x: 864, endPoint y: 275, distance: 32.8
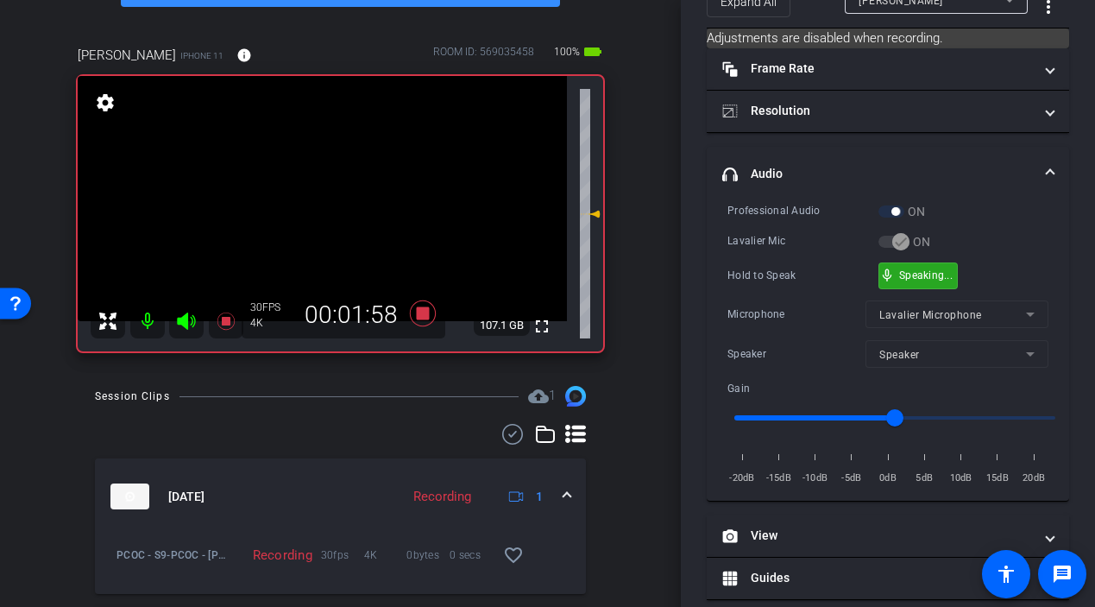
click at [892, 274] on div "mic_none Speaking..." at bounding box center [918, 275] width 78 height 25
click at [330, 214] on video at bounding box center [322, 198] width 489 height 245
click at [321, 208] on video at bounding box center [322, 198] width 489 height 245
click at [324, 209] on div at bounding box center [320, 208] width 43 height 43
click at [329, 208] on video at bounding box center [322, 198] width 489 height 245
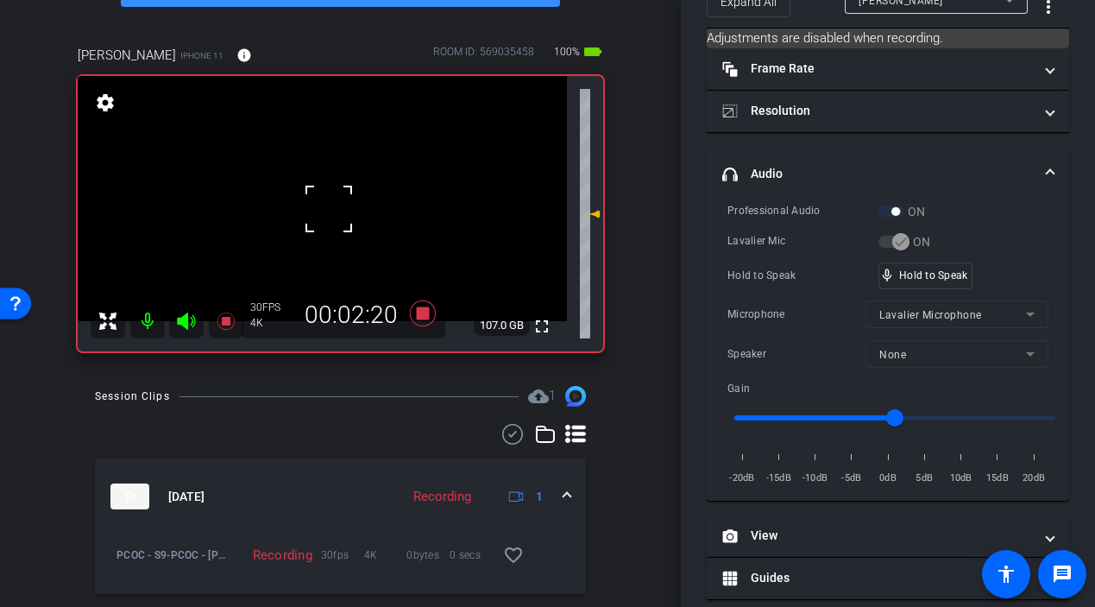
click at [329, 208] on div at bounding box center [328, 208] width 43 height 43
click at [332, 216] on video at bounding box center [322, 198] width 489 height 245
click at [333, 216] on video at bounding box center [322, 198] width 489 height 245
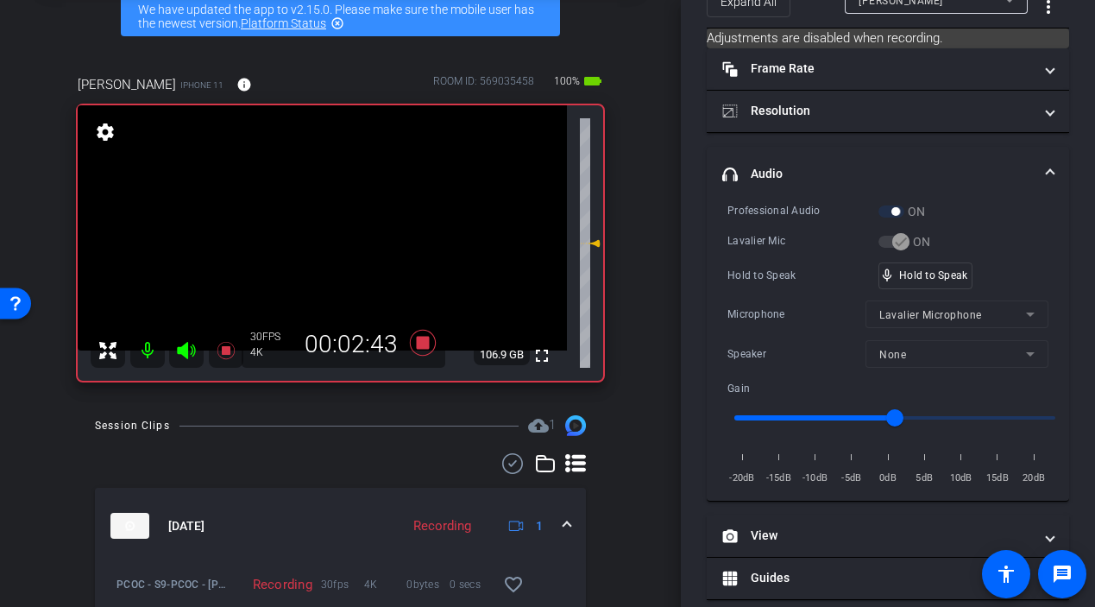
scroll to position [86, 0]
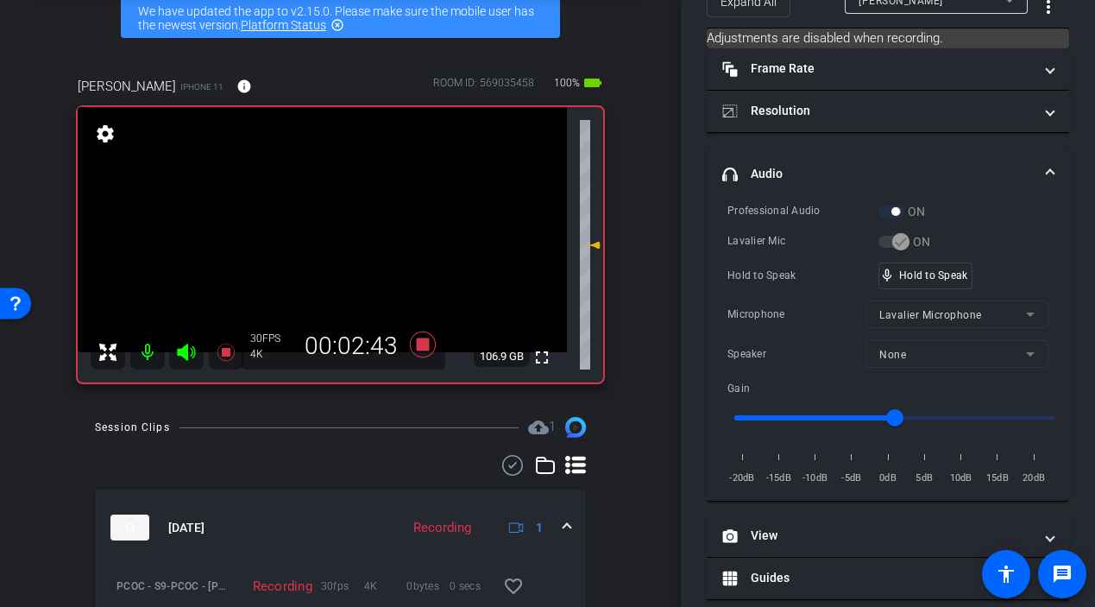
click at [324, 245] on video at bounding box center [322, 229] width 489 height 245
click at [331, 240] on div at bounding box center [324, 245] width 43 height 43
click at [331, 240] on video at bounding box center [322, 229] width 489 height 245
click at [319, 249] on video at bounding box center [322, 229] width 489 height 245
click at [336, 247] on video at bounding box center [322, 229] width 489 height 245
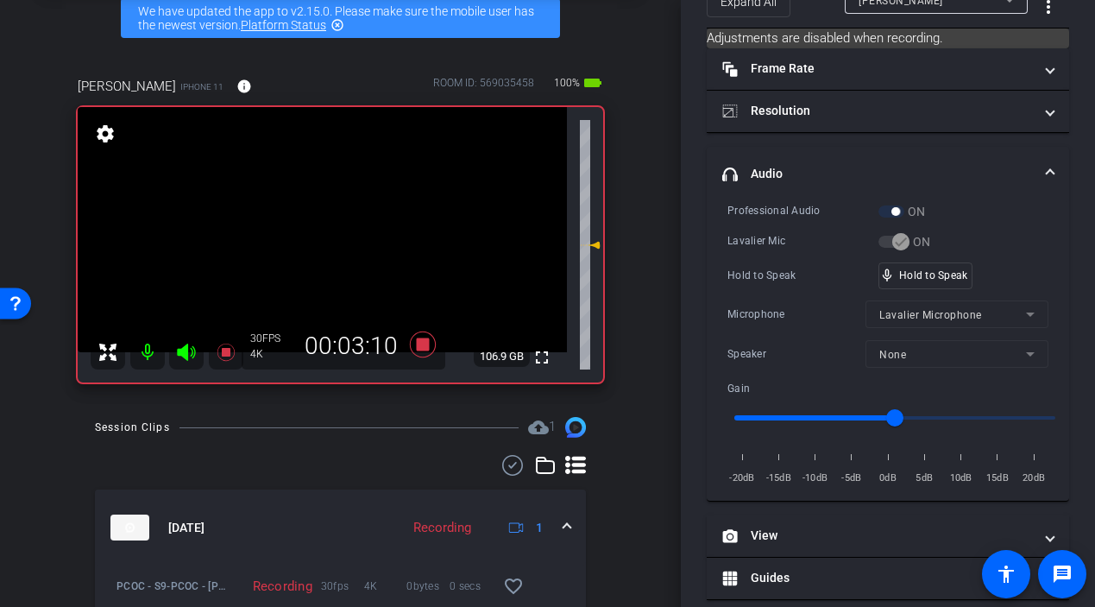
click at [336, 247] on video at bounding box center [322, 229] width 489 height 245
click at [333, 247] on video at bounding box center [322, 229] width 489 height 245
click at [347, 255] on div at bounding box center [333, 247] width 43 height 43
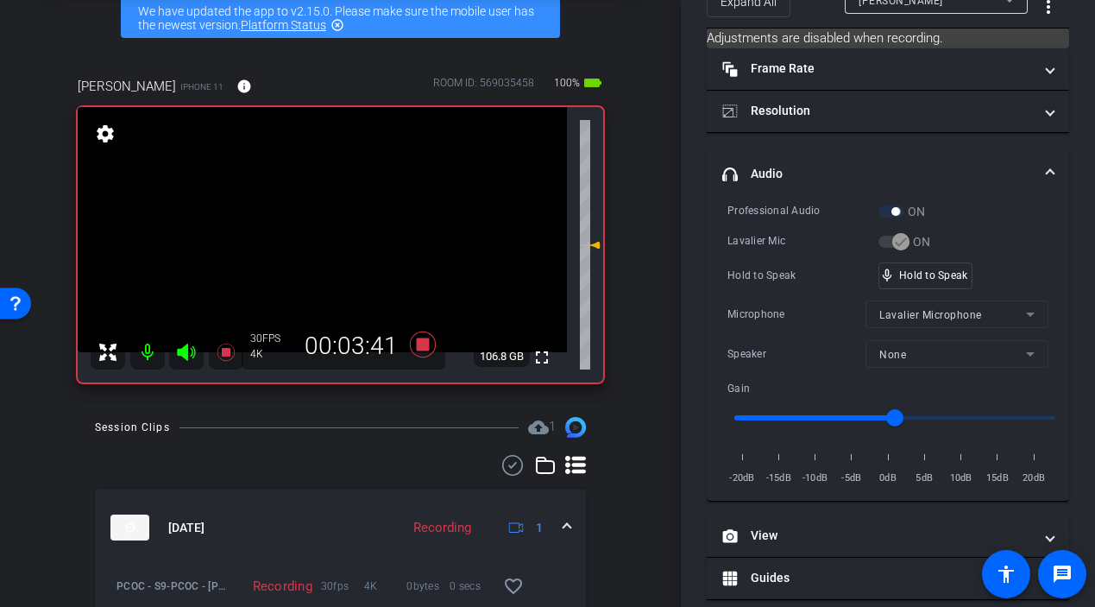
click at [330, 244] on video at bounding box center [322, 229] width 489 height 245
click at [331, 243] on video at bounding box center [322, 229] width 489 height 245
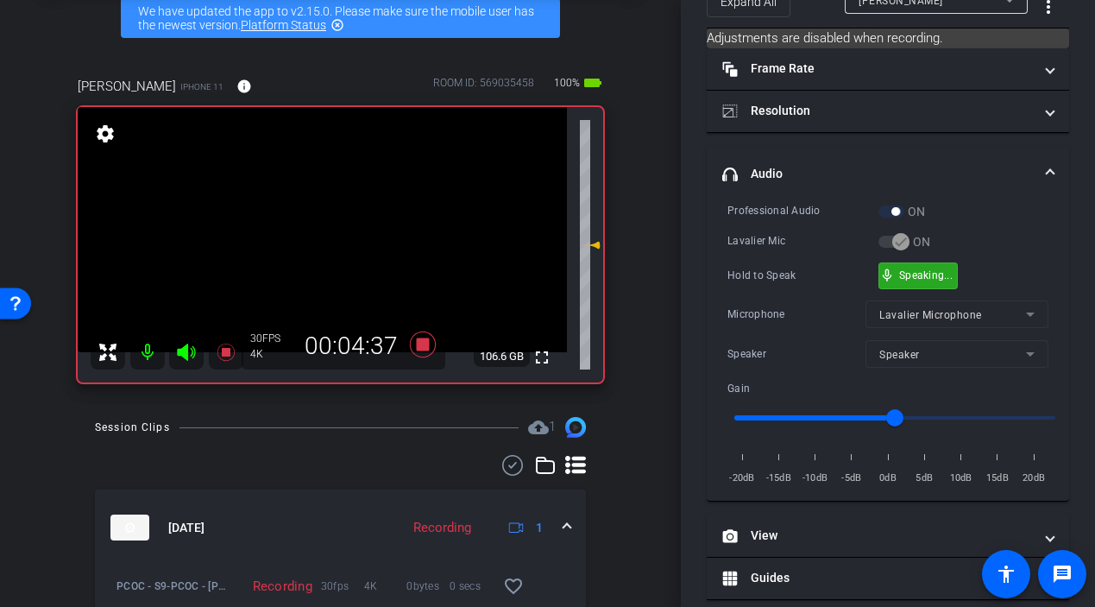
drag, startPoint x: 916, startPoint y: 272, endPoint x: 861, endPoint y: 277, distance: 54.6
click at [346, 248] on video at bounding box center [322, 229] width 489 height 245
click at [327, 248] on div at bounding box center [345, 248] width 43 height 43
click at [327, 248] on video at bounding box center [322, 229] width 489 height 245
click at [327, 248] on div at bounding box center [326, 248] width 43 height 43
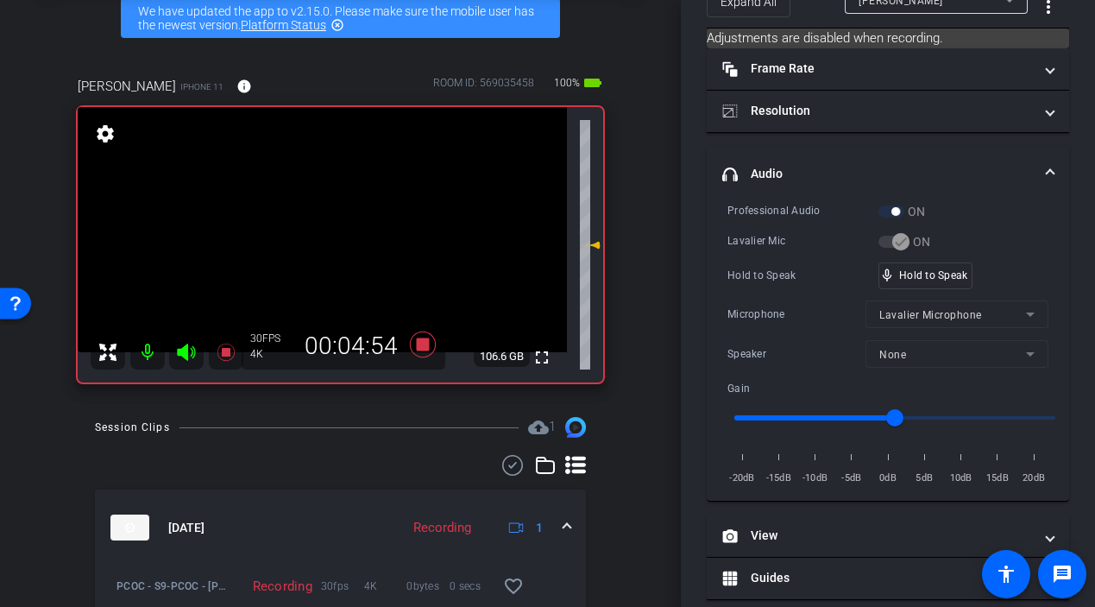
click at [327, 248] on video at bounding box center [322, 229] width 489 height 245
click at [335, 250] on video at bounding box center [322, 229] width 489 height 245
click at [336, 250] on video at bounding box center [322, 229] width 489 height 245
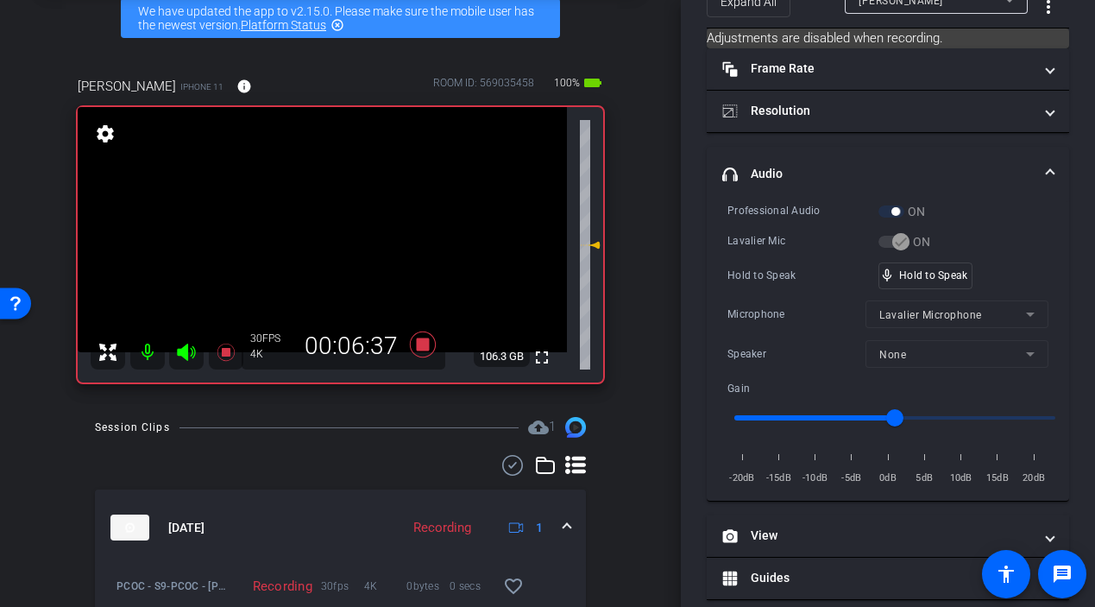
click at [339, 247] on video at bounding box center [322, 229] width 489 height 245
click at [324, 245] on div at bounding box center [339, 247] width 43 height 43
click at [326, 242] on div at bounding box center [339, 247] width 43 height 43
click at [329, 241] on div at bounding box center [339, 247] width 43 height 43
click at [331, 244] on video at bounding box center [322, 229] width 489 height 245
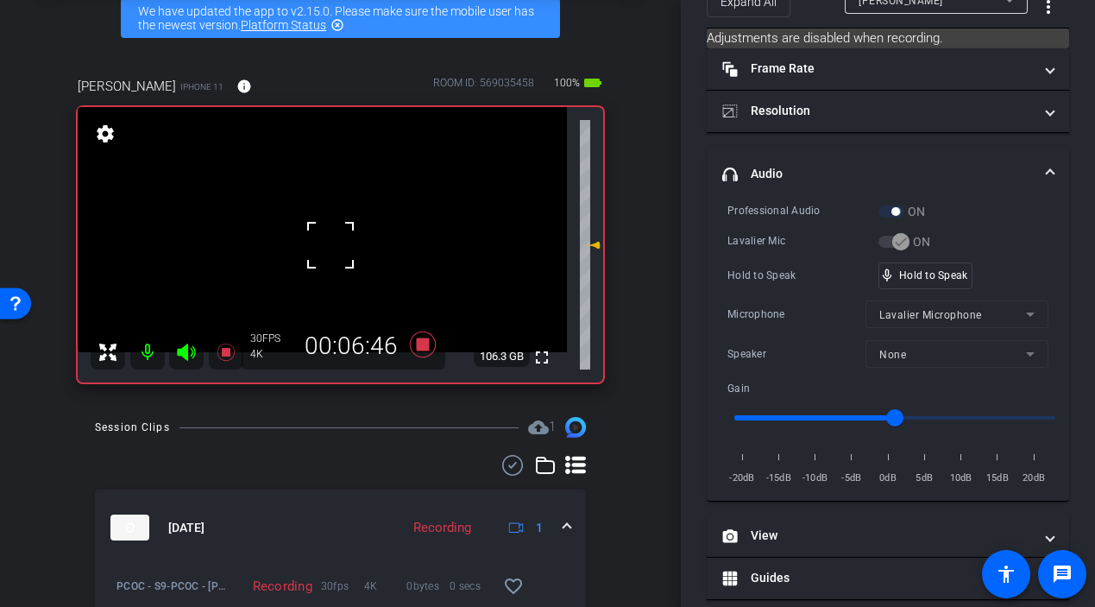
click at [330, 244] on div at bounding box center [330, 245] width 43 height 43
click at [330, 244] on video at bounding box center [322, 229] width 489 height 245
click at [330, 244] on div at bounding box center [329, 245] width 43 height 43
click at [330, 244] on video at bounding box center [322, 229] width 489 height 245
click at [330, 244] on div at bounding box center [329, 245] width 43 height 43
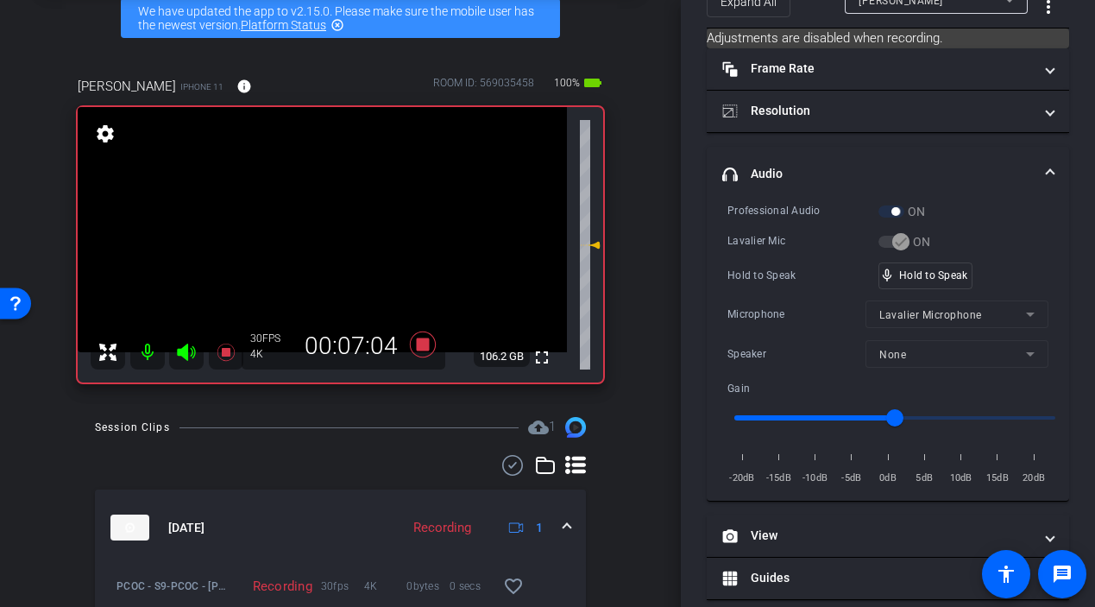
click at [330, 244] on video at bounding box center [322, 229] width 489 height 245
drag, startPoint x: 929, startPoint y: 278, endPoint x: 828, endPoint y: 272, distance: 101.1
click at [337, 244] on video at bounding box center [322, 229] width 489 height 245
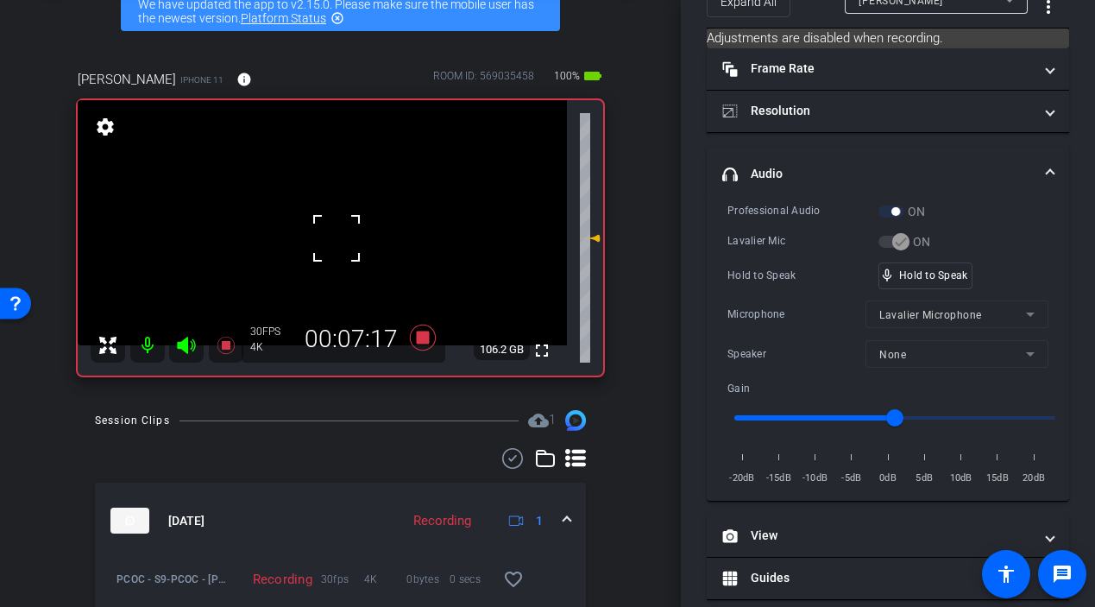
click at [338, 244] on div at bounding box center [336, 238] width 43 height 43
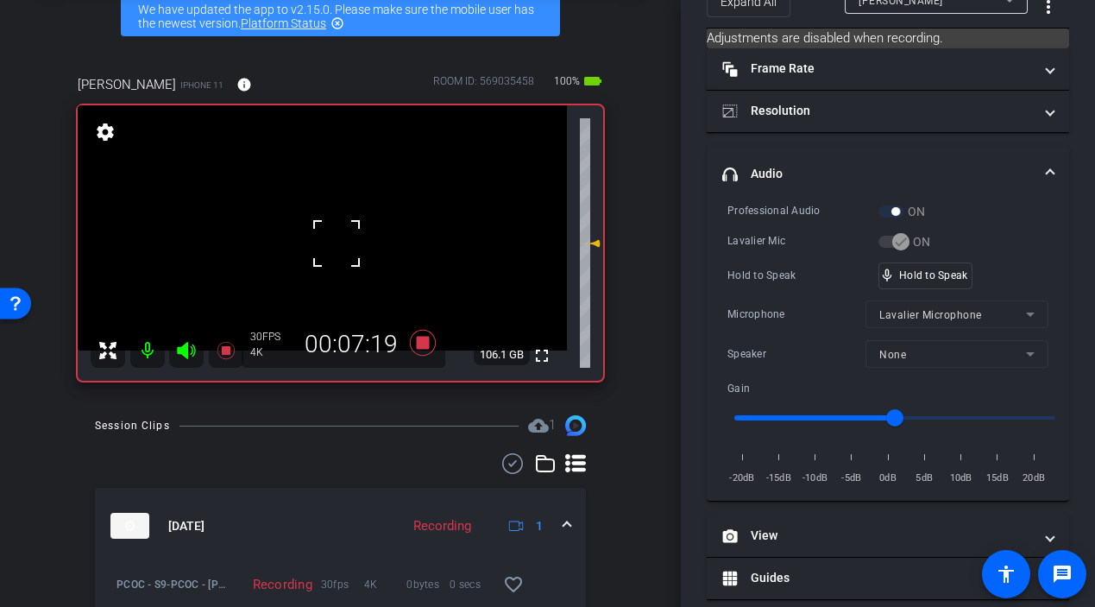
click at [338, 245] on div at bounding box center [336, 243] width 43 height 43
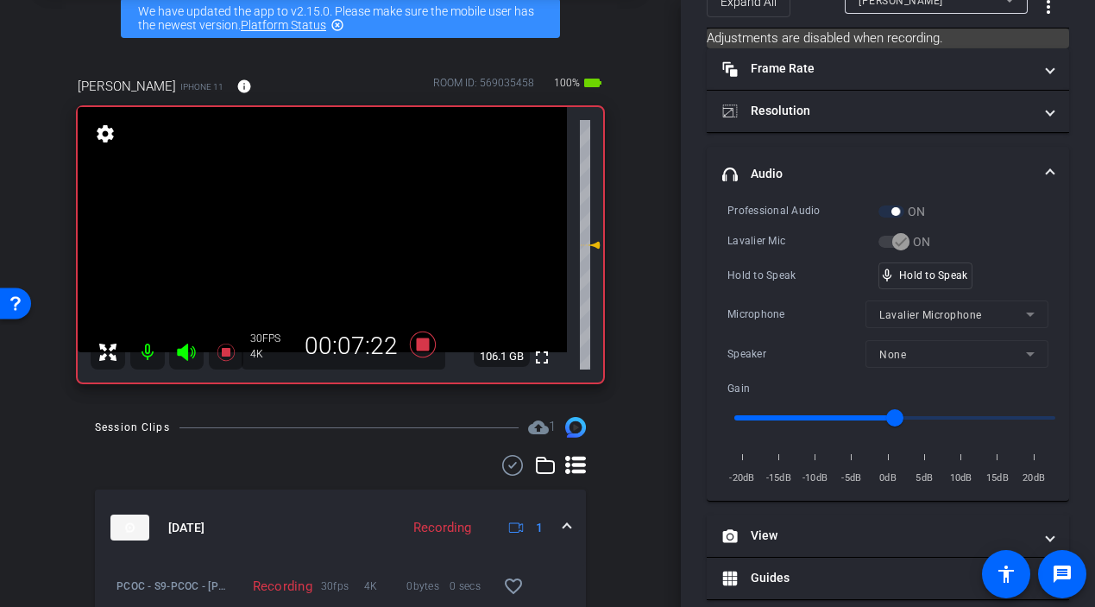
scroll to position [88, 0]
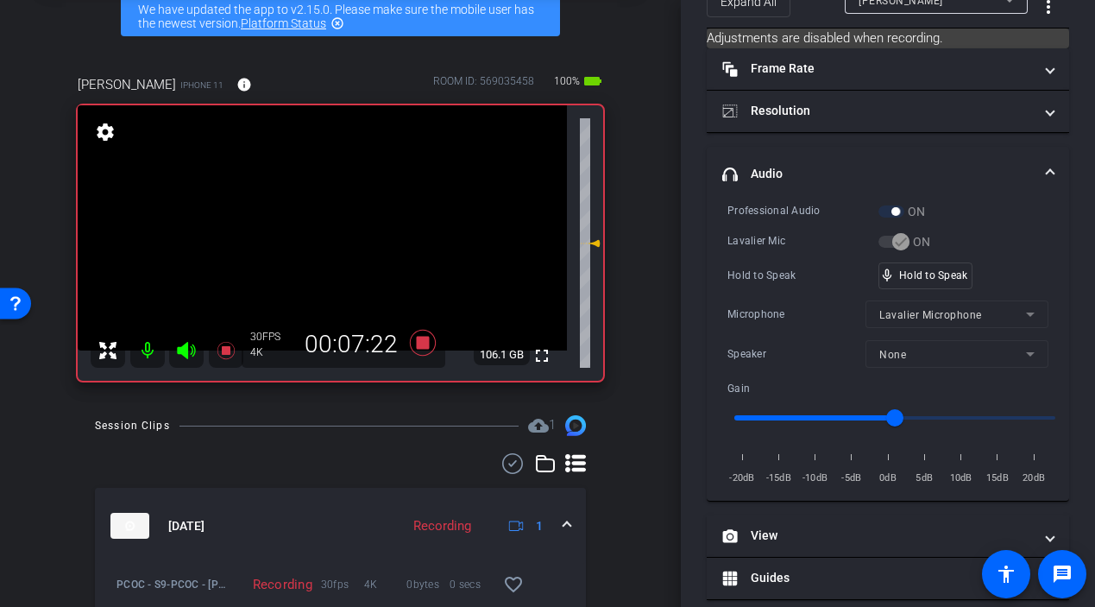
click at [338, 245] on video at bounding box center [322, 227] width 489 height 245
click at [330, 242] on div at bounding box center [338, 245] width 43 height 43
click at [321, 239] on video at bounding box center [322, 227] width 489 height 245
click at [321, 239] on div at bounding box center [320, 239] width 43 height 43
click at [321, 239] on video at bounding box center [322, 227] width 489 height 245
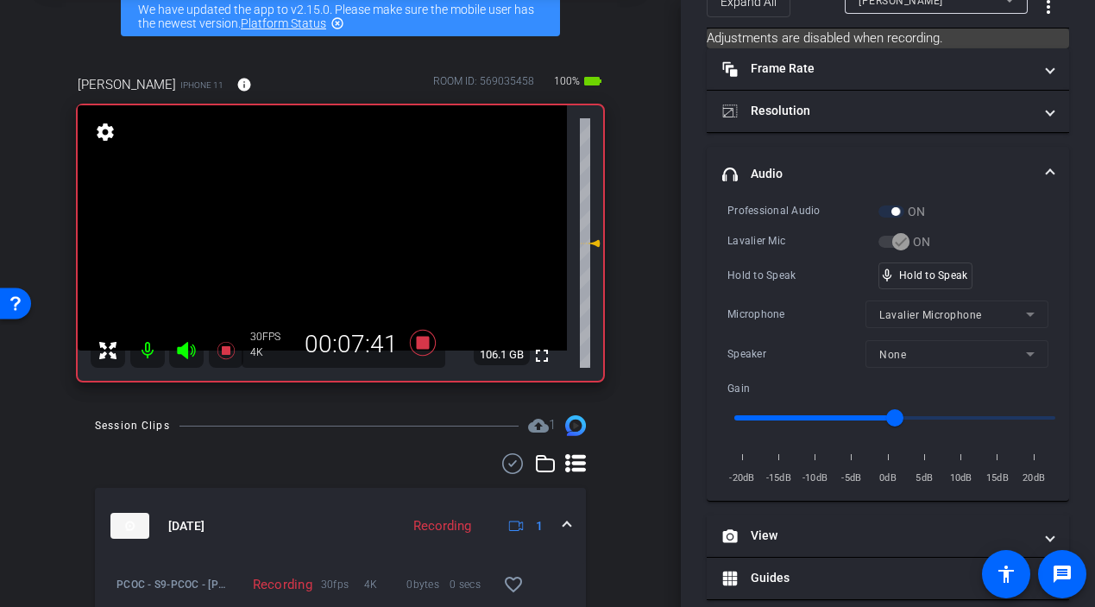
click at [321, 239] on video at bounding box center [322, 227] width 489 height 245
click at [321, 239] on div at bounding box center [320, 239] width 43 height 43
click at [321, 239] on video at bounding box center [322, 227] width 489 height 245
click at [321, 239] on div at bounding box center [320, 239] width 43 height 43
click at [340, 261] on video at bounding box center [322, 227] width 489 height 245
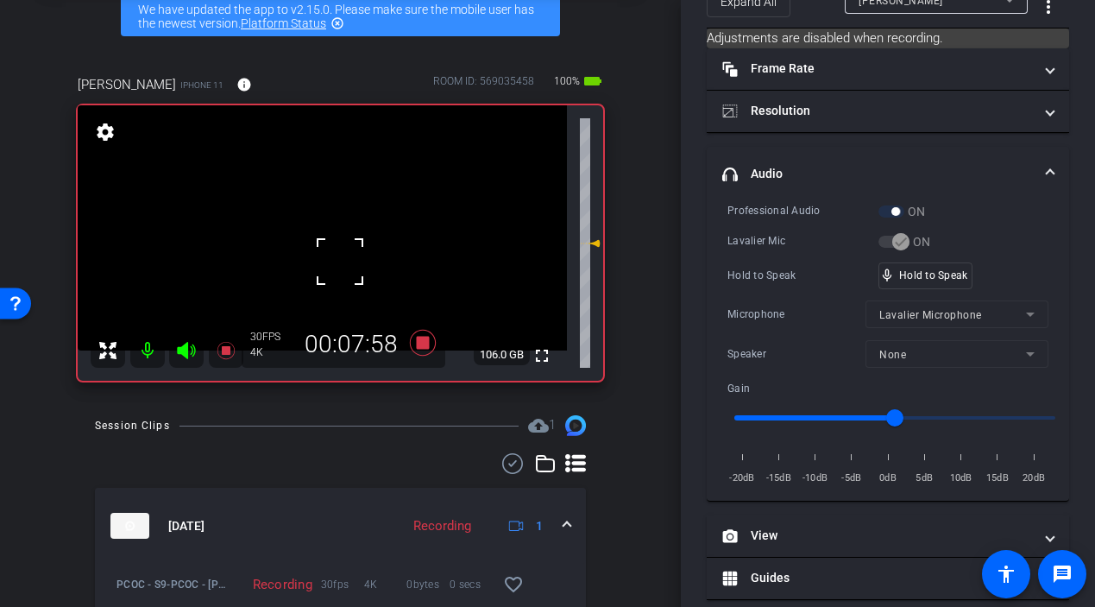
click at [335, 236] on video at bounding box center [322, 227] width 489 height 245
click at [334, 236] on div at bounding box center [334, 236] width 43 height 43
drag, startPoint x: 932, startPoint y: 279, endPoint x: 440, endPoint y: 373, distance: 500.8
click at [416, 338] on icon at bounding box center [422, 343] width 26 height 26
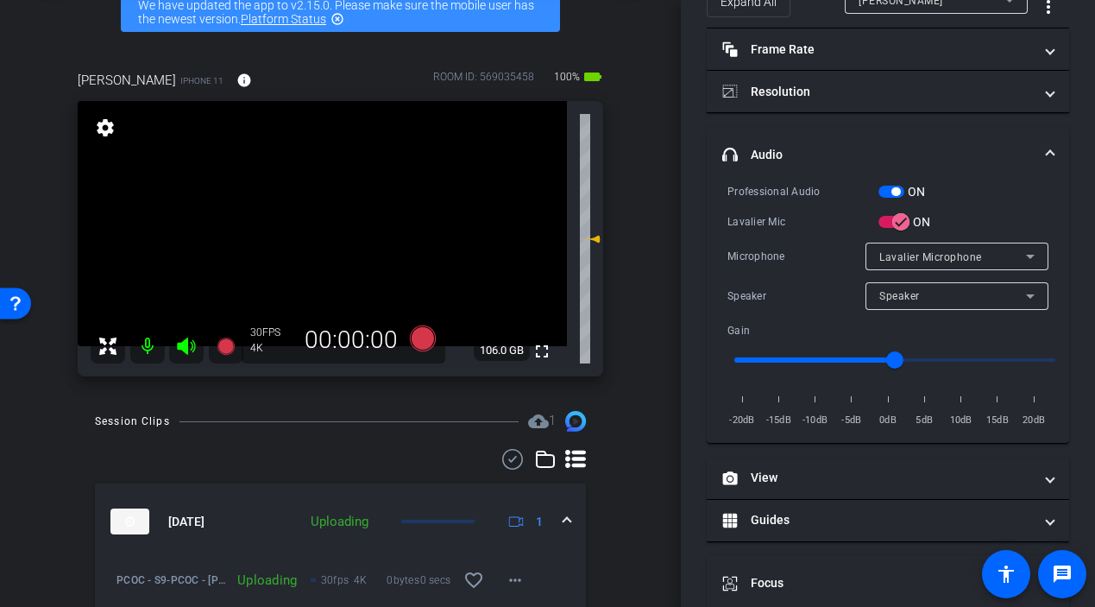
scroll to position [90, 0]
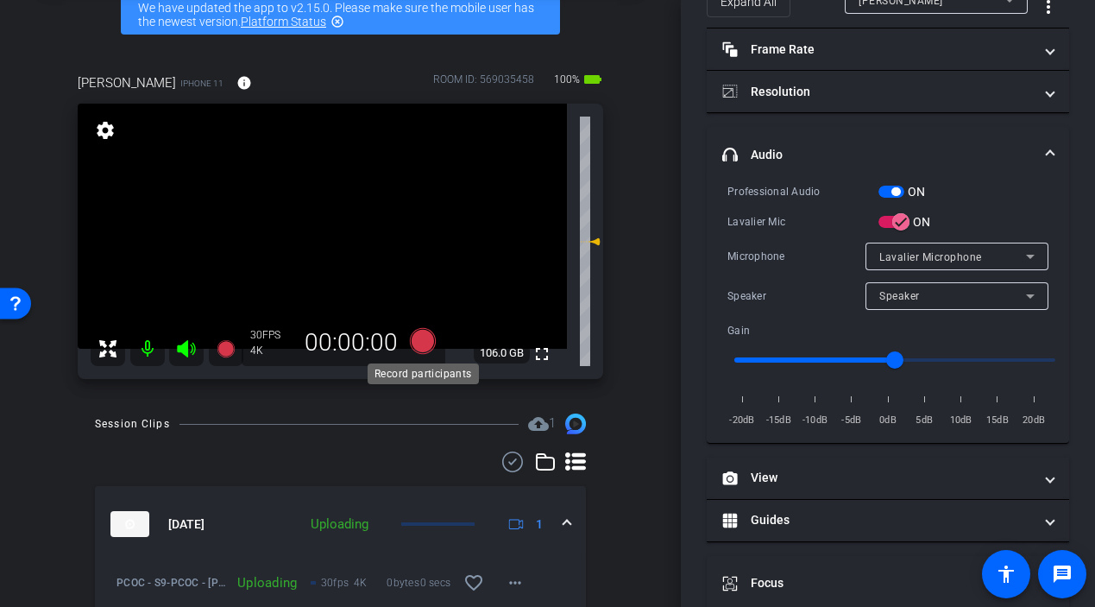
click at [421, 344] on icon at bounding box center [422, 341] width 26 height 26
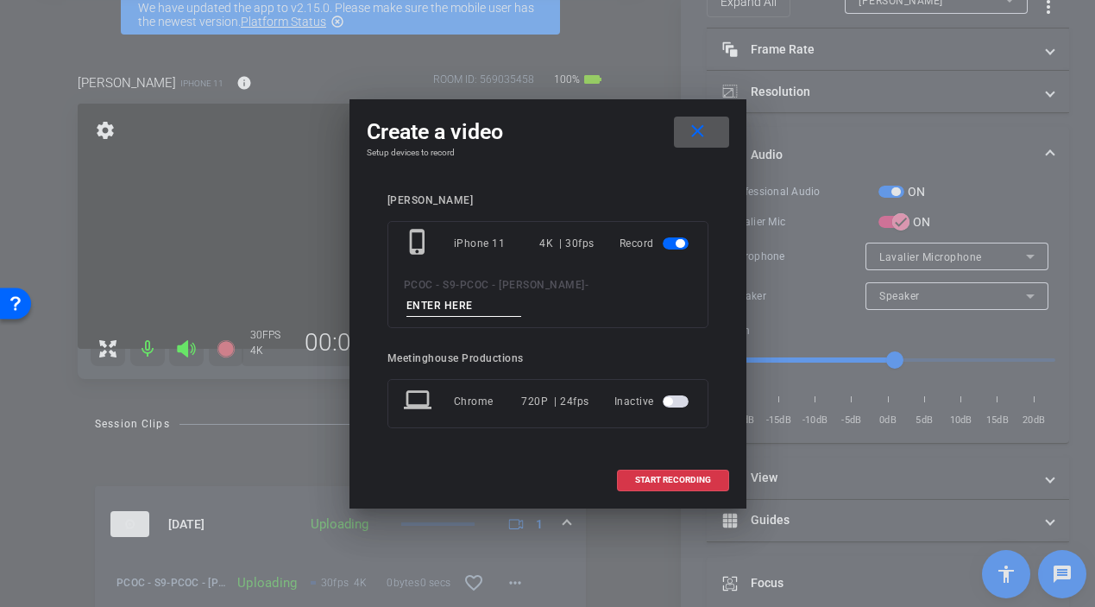
click at [522, 295] on input at bounding box center [464, 306] width 116 height 22
type input "901 - story 3"
click at [658, 475] on span "START RECORDING" at bounding box center [673, 479] width 76 height 9
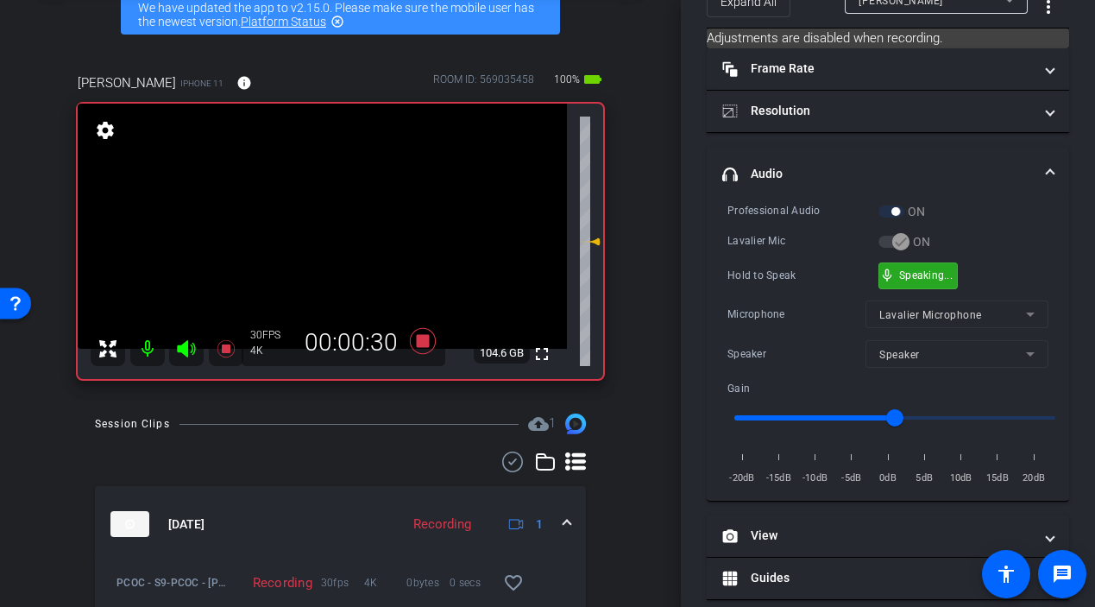
drag, startPoint x: 912, startPoint y: 272, endPoint x: 857, endPoint y: 286, distance: 56.9
click at [317, 231] on video at bounding box center [322, 226] width 489 height 245
click at [310, 251] on video at bounding box center [322, 226] width 489 height 245
click at [330, 242] on div at bounding box center [309, 251] width 43 height 43
click at [334, 240] on video at bounding box center [322, 226] width 489 height 245
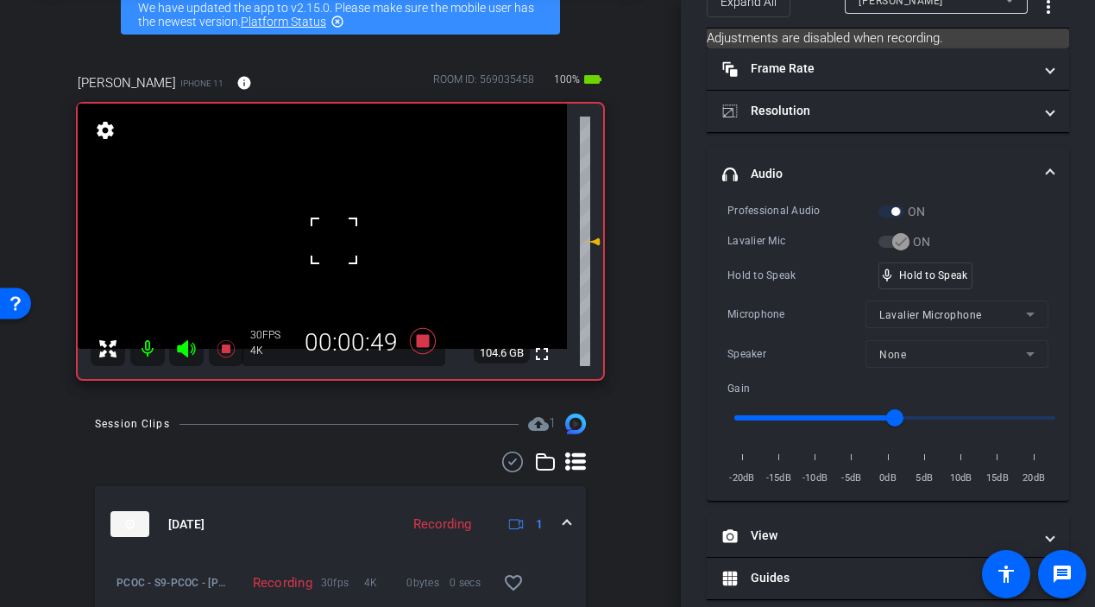
click at [334, 240] on div at bounding box center [333, 240] width 43 height 43
click at [305, 235] on video at bounding box center [322, 226] width 489 height 245
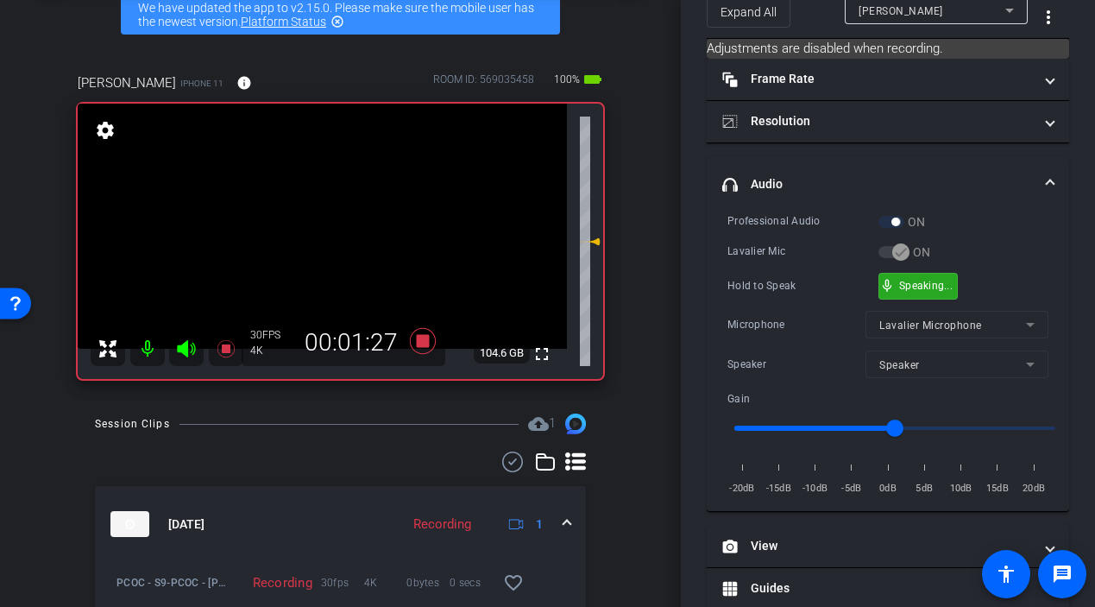
scroll to position [87, 0]
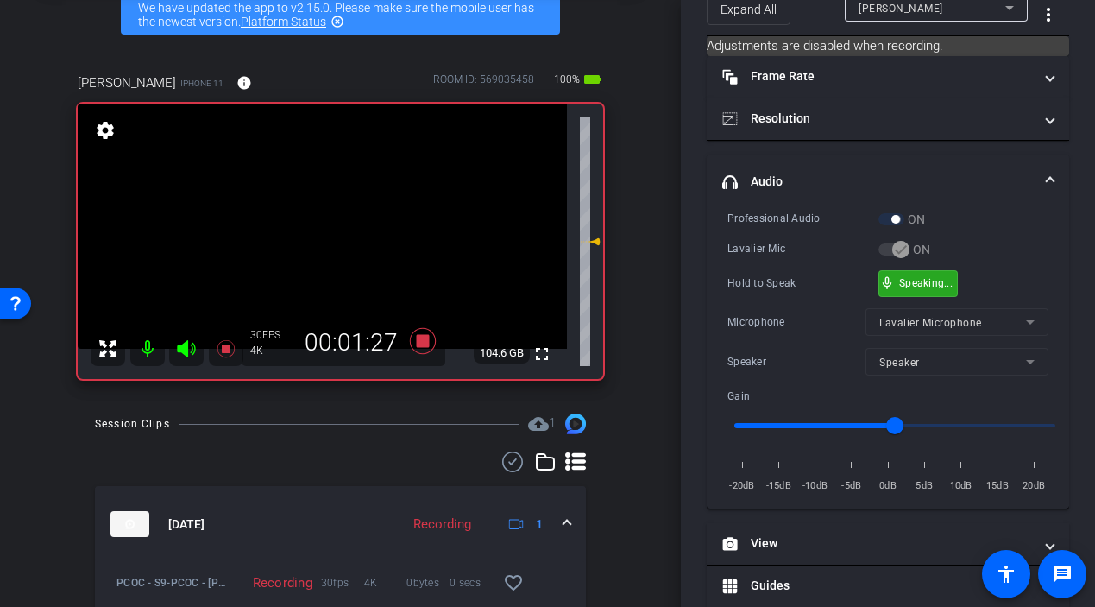
drag, startPoint x: 910, startPoint y: 275, endPoint x: 855, endPoint y: 282, distance: 54.8
click at [337, 245] on video at bounding box center [322, 226] width 489 height 245
click at [330, 249] on video at bounding box center [322, 226] width 489 height 245
click at [331, 245] on div at bounding box center [329, 250] width 43 height 43
click at [334, 237] on div at bounding box center [329, 250] width 43 height 43
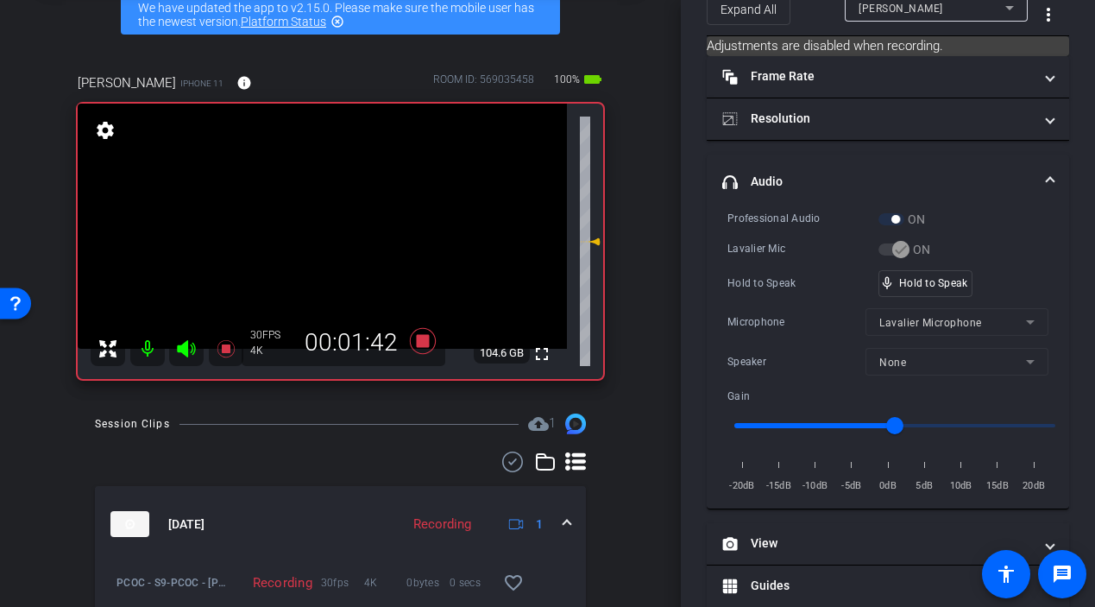
click at [333, 236] on video at bounding box center [322, 226] width 489 height 245
click at [333, 236] on div at bounding box center [333, 237] width 43 height 43
click at [333, 236] on video at bounding box center [322, 226] width 489 height 245
click at [333, 236] on div at bounding box center [333, 237] width 43 height 43
click at [333, 236] on video at bounding box center [322, 226] width 489 height 245
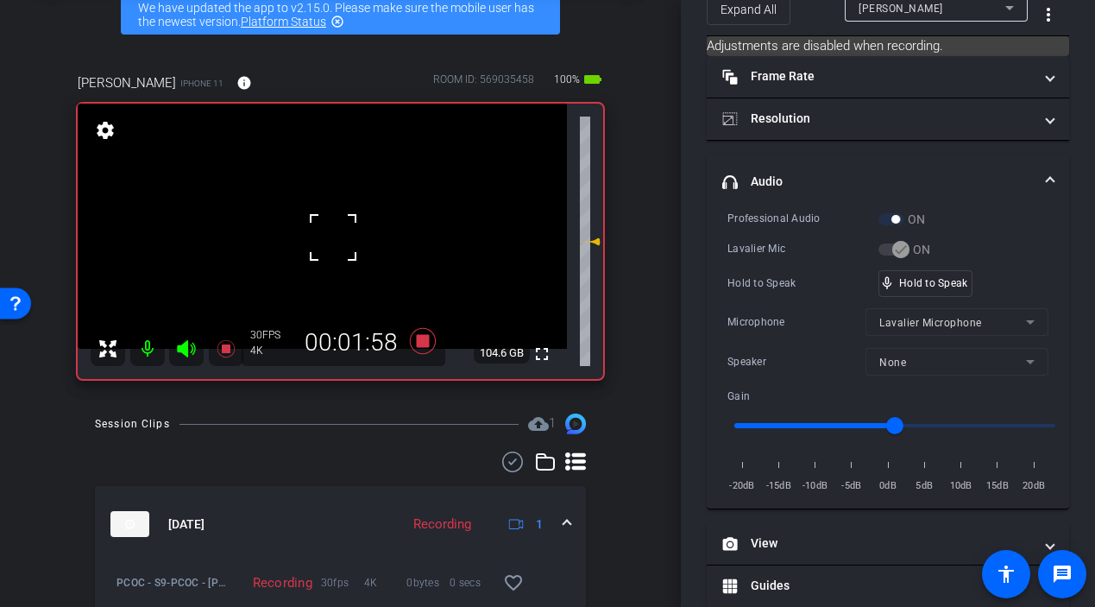
click at [333, 236] on div at bounding box center [333, 237] width 43 height 43
click at [331, 238] on video at bounding box center [322, 226] width 489 height 245
click at [331, 238] on div at bounding box center [331, 238] width 43 height 43
click at [329, 242] on video at bounding box center [322, 226] width 489 height 245
click at [329, 242] on div at bounding box center [328, 242] width 43 height 43
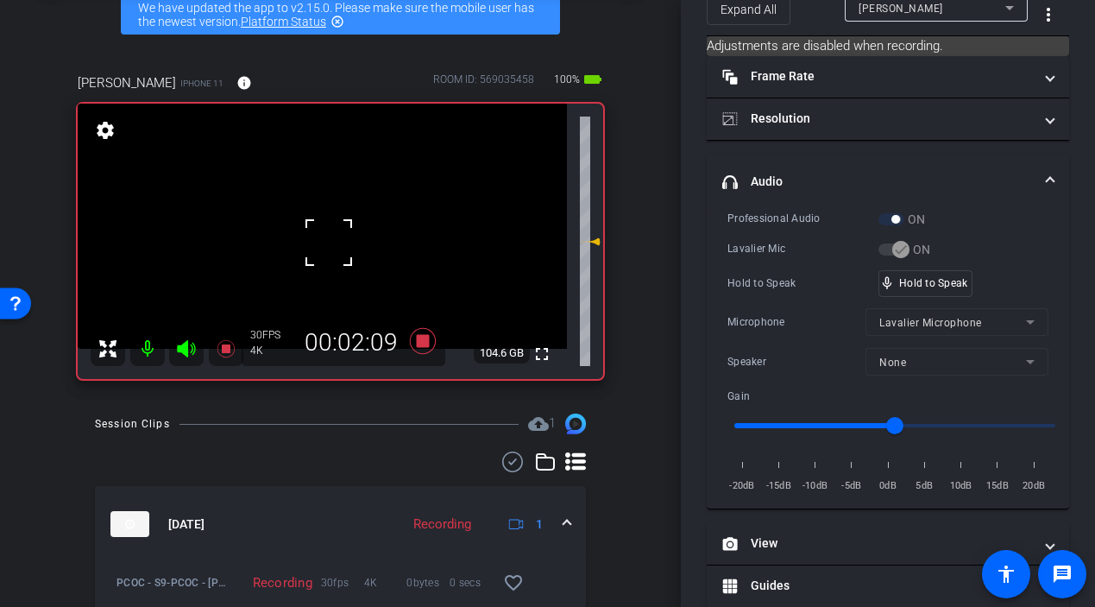
click at [329, 242] on div at bounding box center [328, 242] width 43 height 43
drag, startPoint x: 911, startPoint y: 280, endPoint x: 841, endPoint y: 281, distance: 70.8
click at [348, 249] on video at bounding box center [322, 226] width 489 height 245
click at [328, 236] on div at bounding box center [347, 249] width 43 height 43
click at [328, 236] on video at bounding box center [322, 226] width 489 height 245
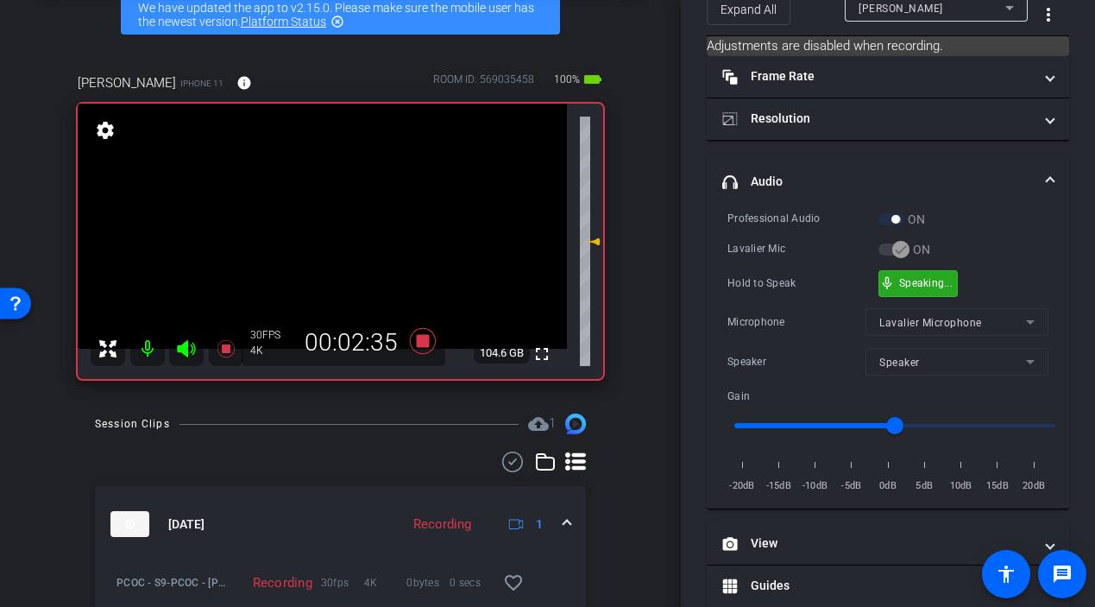
drag, startPoint x: 949, startPoint y: 286, endPoint x: 809, endPoint y: 282, distance: 140.7
click at [330, 244] on video at bounding box center [322, 226] width 489 height 245
click at [330, 243] on div at bounding box center [329, 245] width 43 height 43
click at [330, 243] on video at bounding box center [322, 226] width 489 height 245
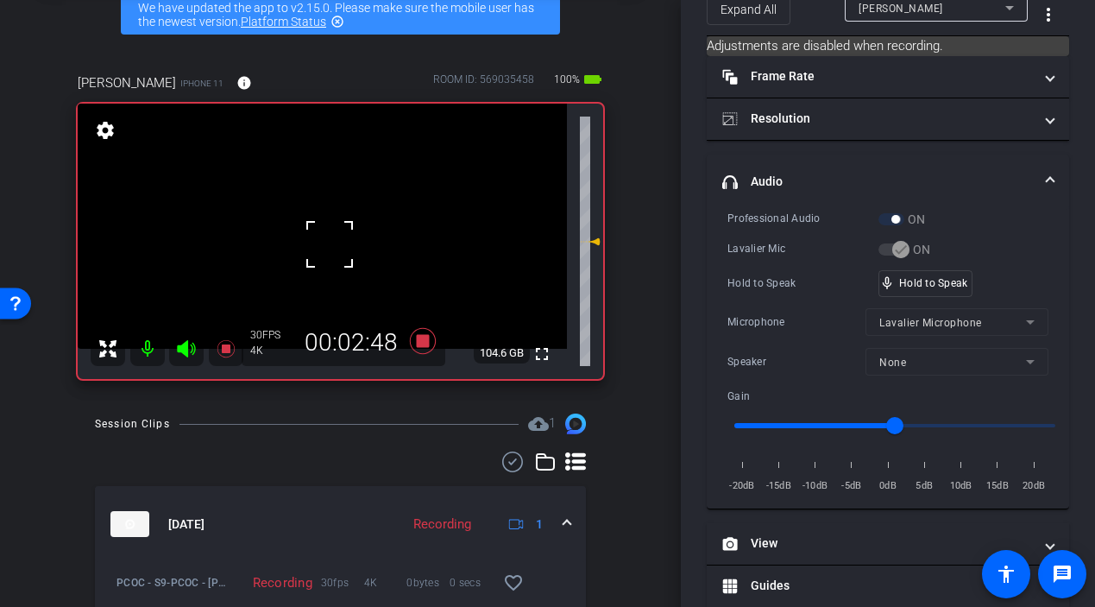
click at [314, 238] on div at bounding box center [329, 244] width 43 height 43
click at [343, 250] on div at bounding box center [329, 244] width 43 height 43
click at [338, 249] on video at bounding box center [322, 226] width 489 height 245
click at [338, 249] on div at bounding box center [338, 250] width 43 height 43
drag, startPoint x: 917, startPoint y: 281, endPoint x: 812, endPoint y: 280, distance: 105.3
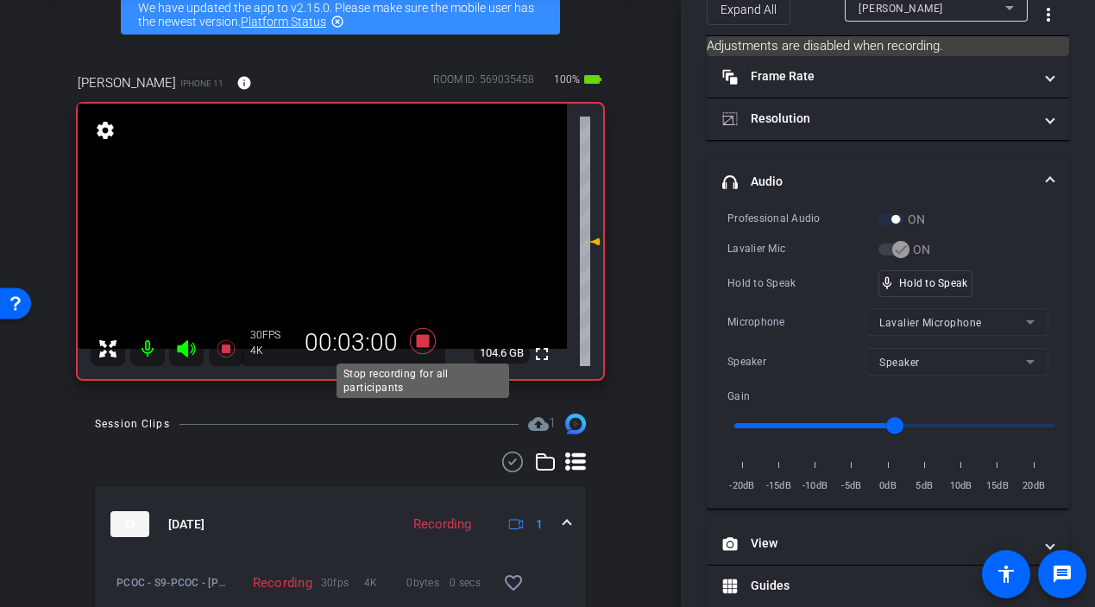
click at [425, 348] on icon at bounding box center [422, 340] width 41 height 31
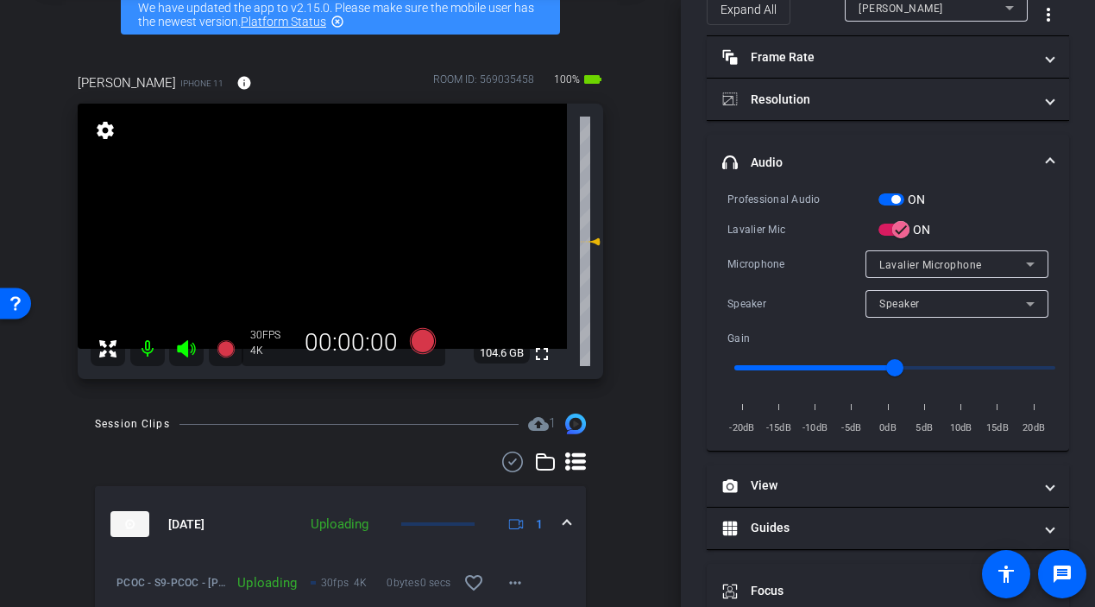
scroll to position [136, 0]
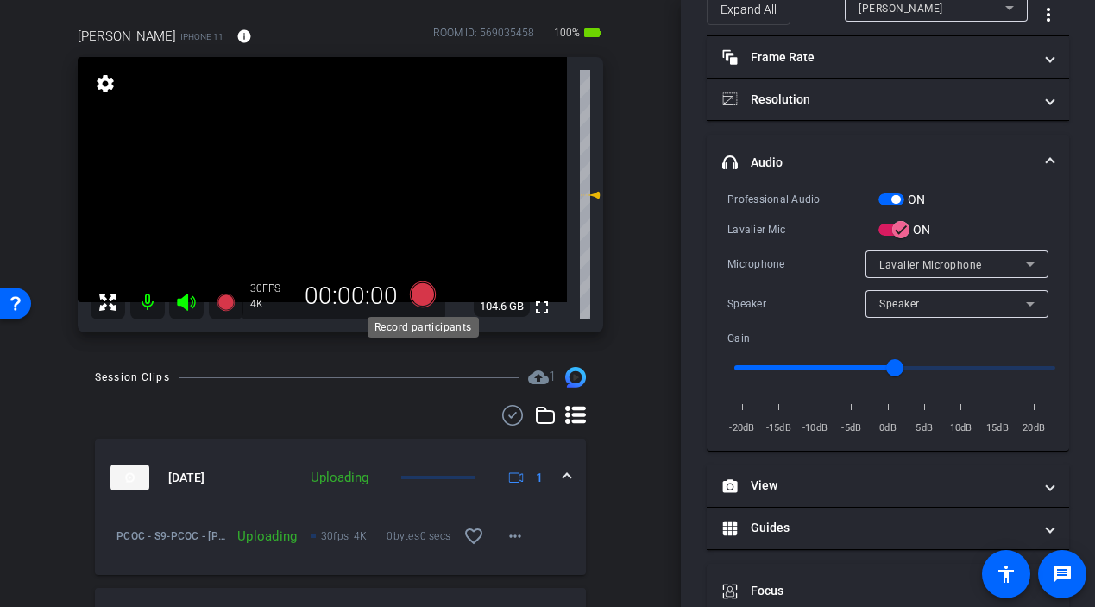
click at [420, 297] on icon at bounding box center [422, 294] width 26 height 26
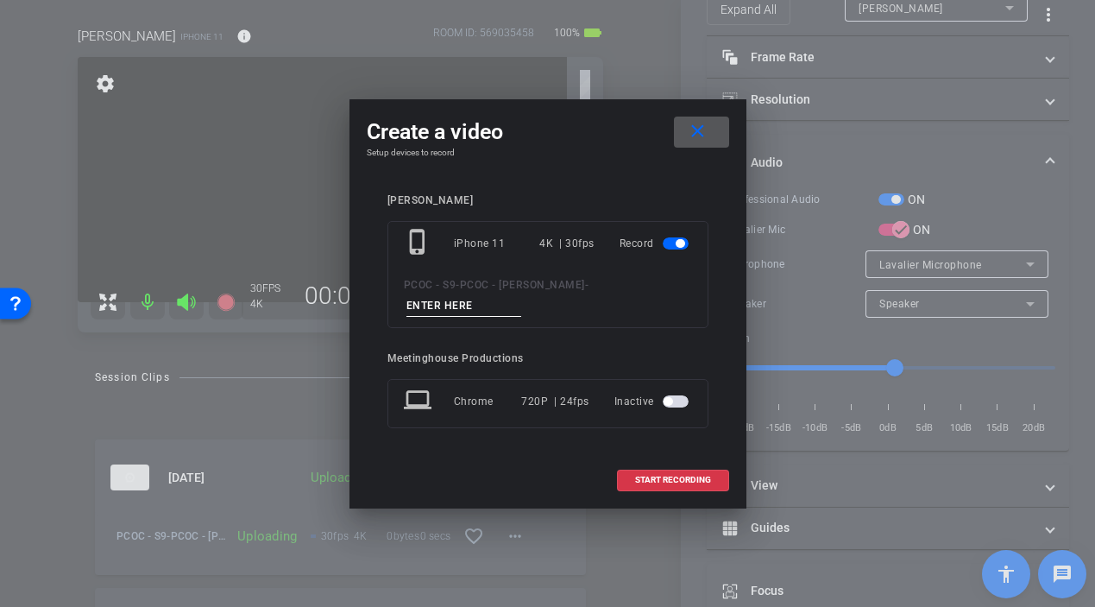
click at [522, 297] on input at bounding box center [464, 306] width 116 height 22
type input "901 - seg 3 part 2"
click at [665, 475] on span at bounding box center [673, 479] width 110 height 41
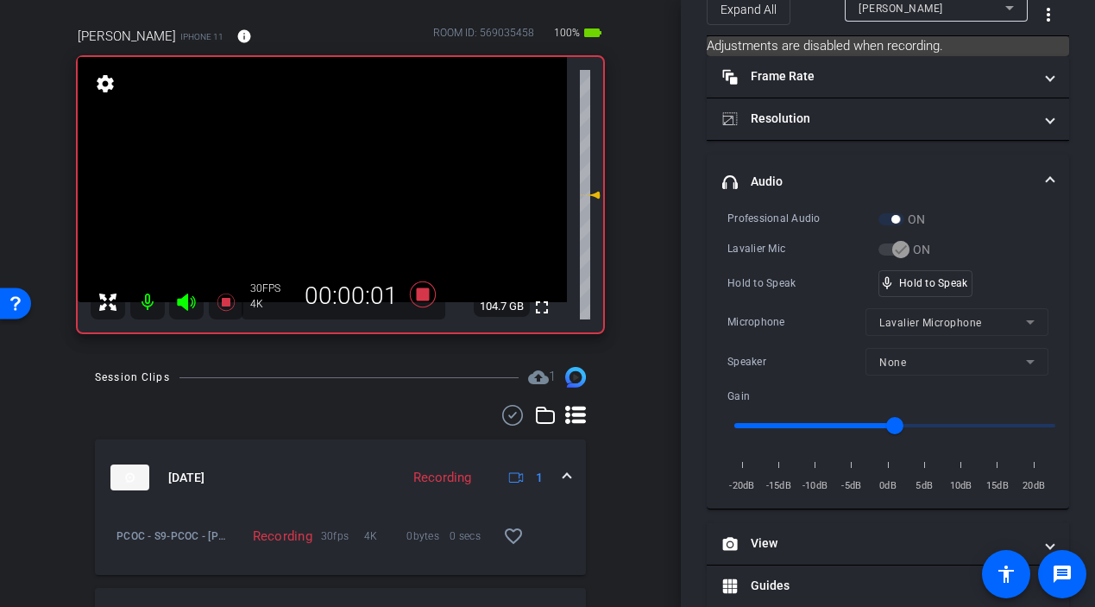
drag, startPoint x: 310, startPoint y: 195, endPoint x: 380, endPoint y: 206, distance: 70.8
click at [309, 195] on video at bounding box center [322, 179] width 489 height 245
click at [333, 185] on video at bounding box center [322, 179] width 489 height 245
click at [332, 185] on div at bounding box center [333, 185] width 43 height 43
click at [333, 184] on div at bounding box center [333, 185] width 43 height 43
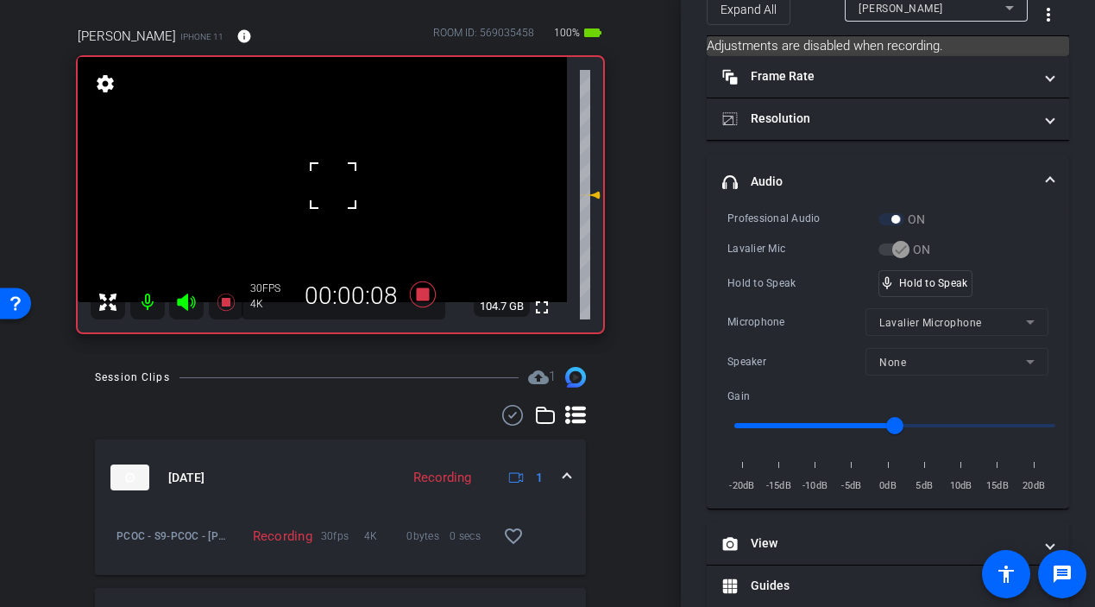
click at [333, 184] on div at bounding box center [333, 185] width 43 height 43
click at [333, 184] on video at bounding box center [322, 179] width 489 height 245
click at [333, 184] on div at bounding box center [333, 184] width 43 height 43
click at [343, 183] on video at bounding box center [322, 179] width 489 height 245
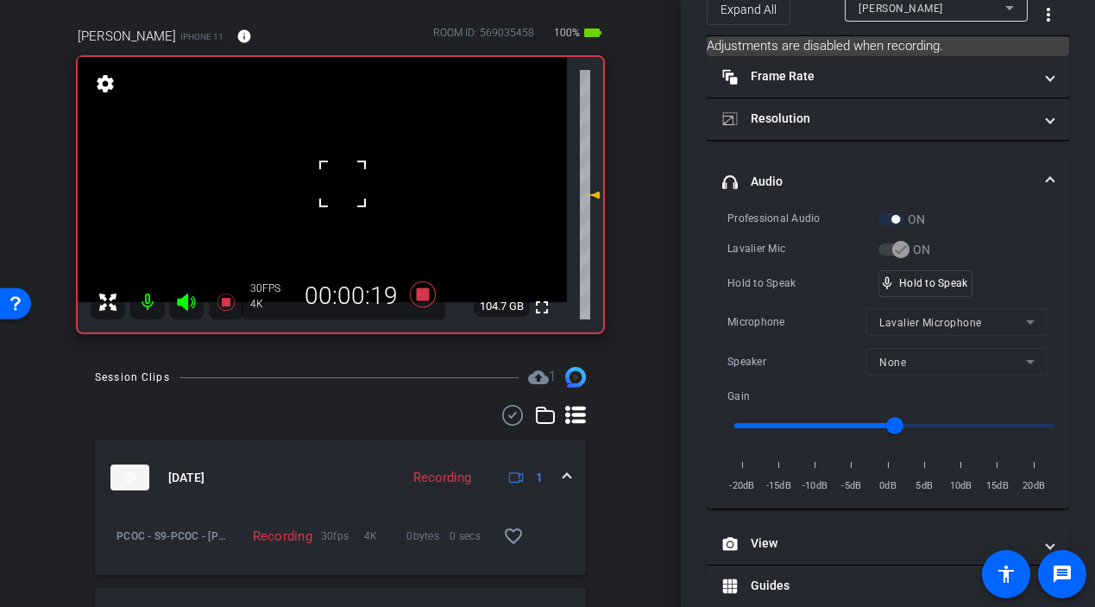
click at [339, 183] on div at bounding box center [342, 183] width 43 height 43
click at [334, 186] on video at bounding box center [322, 179] width 489 height 245
click at [332, 186] on div at bounding box center [333, 187] width 43 height 43
click at [331, 186] on div at bounding box center [333, 187] width 43 height 43
click at [331, 186] on video at bounding box center [322, 179] width 489 height 245
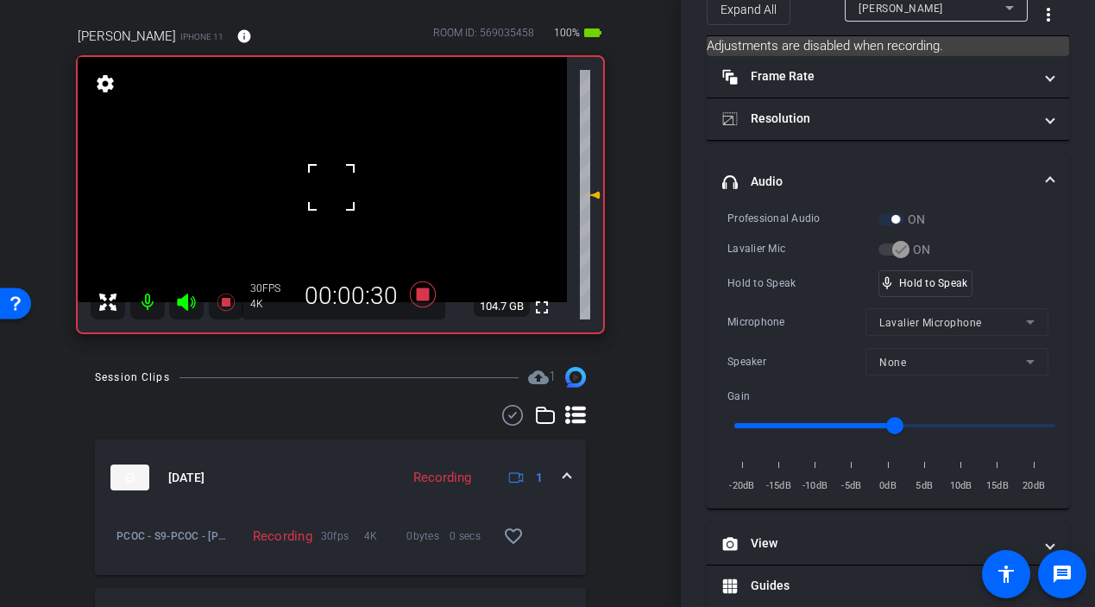
click at [331, 186] on div at bounding box center [331, 187] width 43 height 43
click at [331, 186] on video at bounding box center [322, 179] width 489 height 245
click at [331, 186] on div at bounding box center [331, 187] width 43 height 43
click at [331, 186] on video at bounding box center [322, 179] width 489 height 245
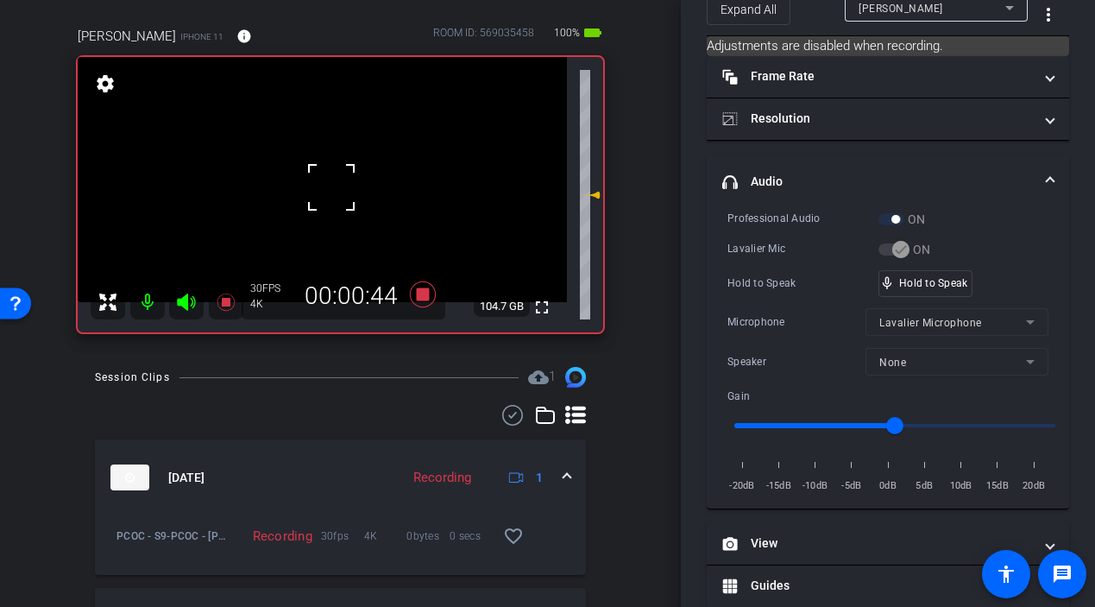
click at [331, 186] on div at bounding box center [331, 187] width 43 height 43
click at [331, 186] on video at bounding box center [322, 179] width 489 height 245
click at [930, 293] on div "mic_none Speaking..." at bounding box center [918, 283] width 78 height 25
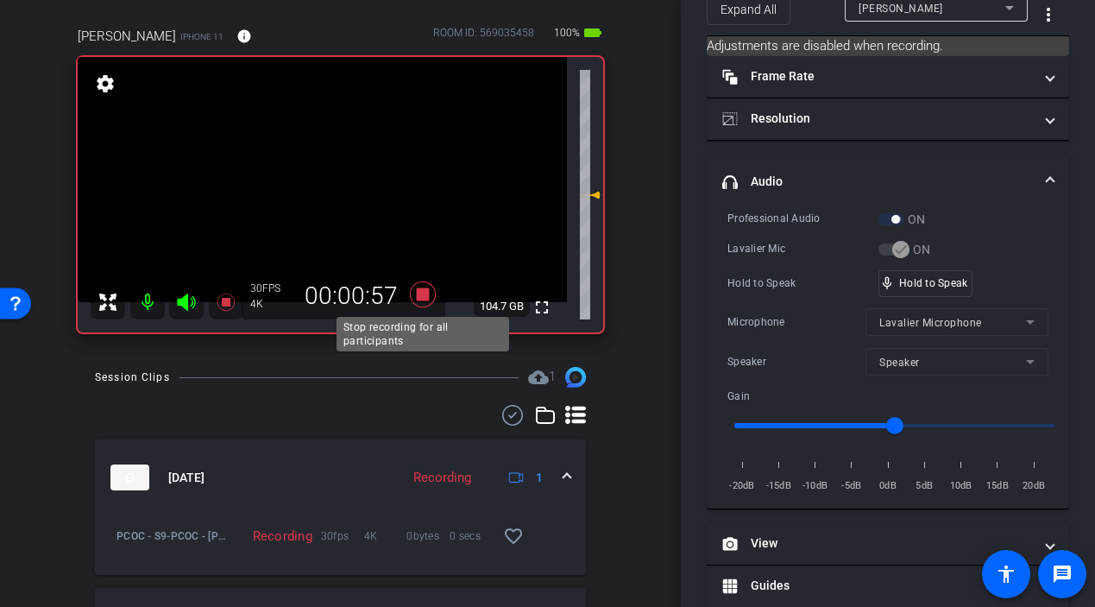
click at [412, 293] on icon at bounding box center [422, 294] width 41 height 31
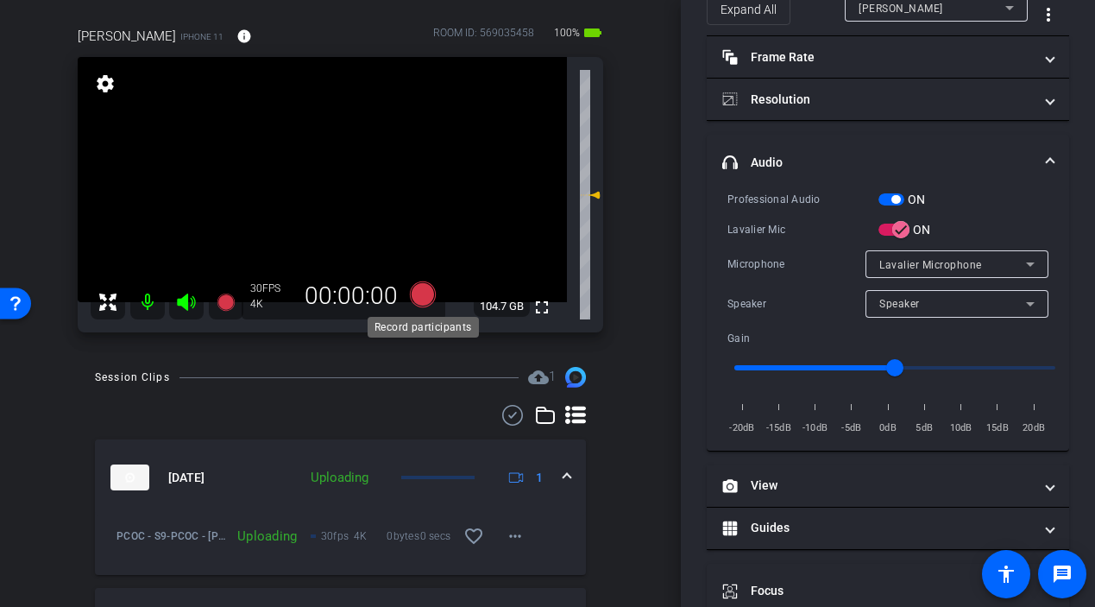
click at [420, 299] on icon at bounding box center [422, 294] width 26 height 26
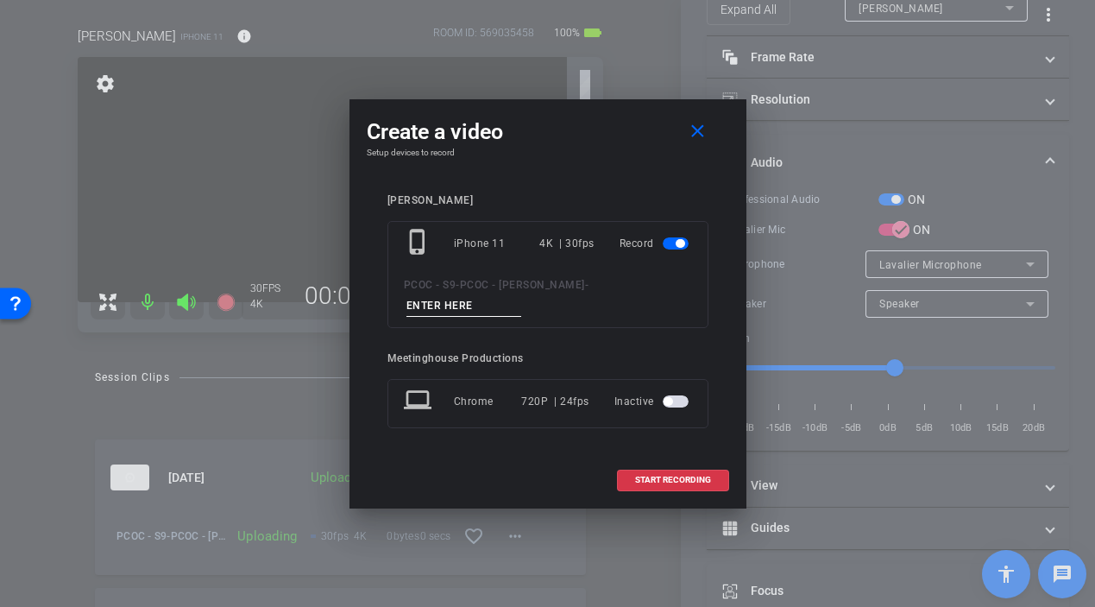
click at [522, 296] on input at bounding box center [464, 306] width 116 height 22
type input "0"
type input "907 - story 4"
click at [669, 475] on span "START RECORDING" at bounding box center [673, 479] width 76 height 9
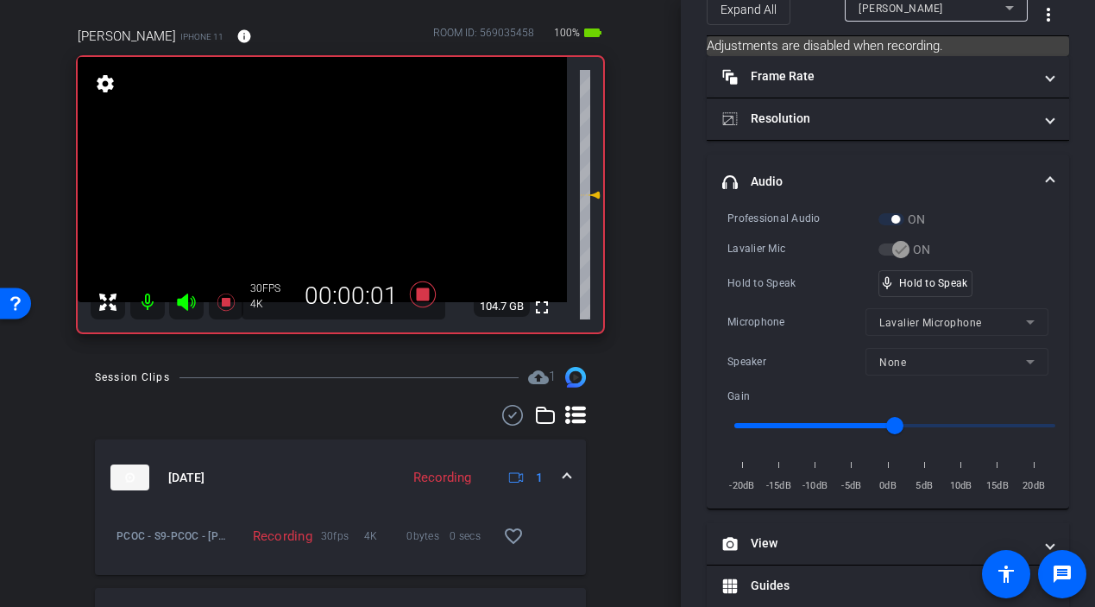
click at [328, 194] on video at bounding box center [322, 179] width 489 height 245
drag, startPoint x: 918, startPoint y: 285, endPoint x: 803, endPoint y: 278, distance: 115.0
click at [340, 211] on video at bounding box center [322, 179] width 489 height 245
click at [331, 207] on div "fullscreen settings 104.7 GB" at bounding box center [341, 194] width 526 height 275
click at [324, 196] on video at bounding box center [322, 179] width 489 height 245
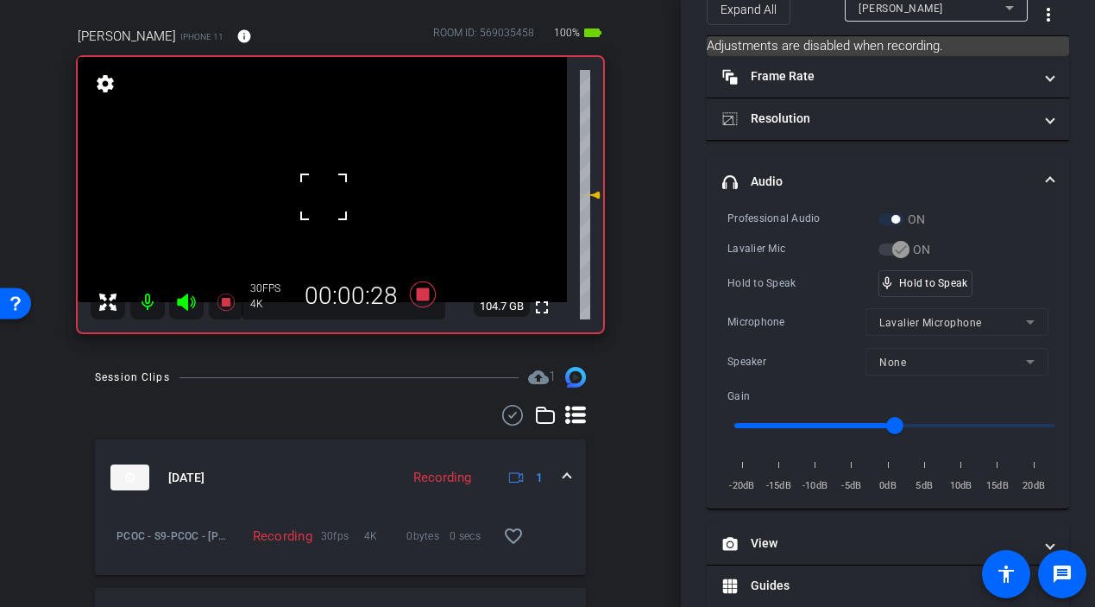
click at [324, 197] on div at bounding box center [323, 196] width 43 height 43
click at [324, 197] on video at bounding box center [322, 179] width 489 height 245
click at [339, 194] on div at bounding box center [323, 197] width 43 height 43
click at [339, 194] on video at bounding box center [322, 179] width 489 height 245
drag, startPoint x: 916, startPoint y: 285, endPoint x: 701, endPoint y: 292, distance: 215.8
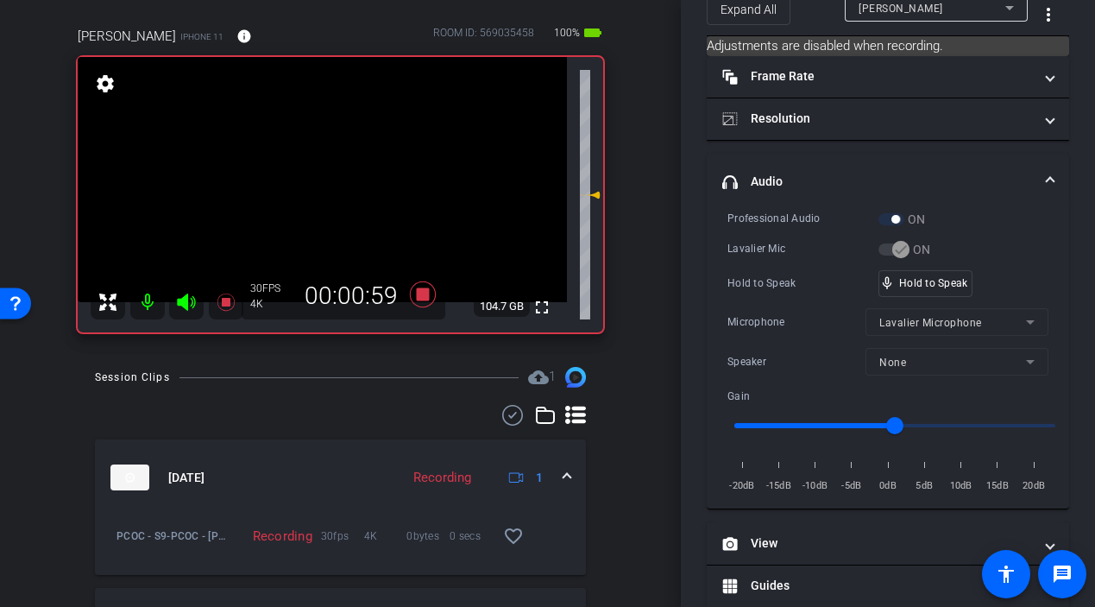
click at [350, 212] on video at bounding box center [322, 179] width 489 height 245
click at [333, 193] on div at bounding box center [350, 213] width 43 height 43
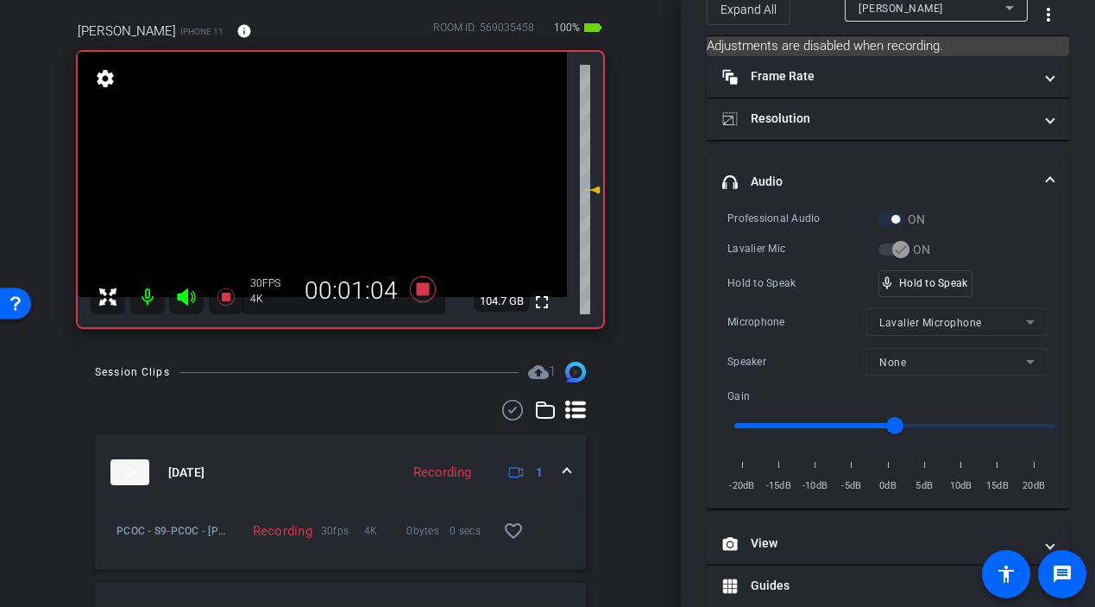
scroll to position [143, 0]
click at [340, 191] on video at bounding box center [322, 172] width 489 height 245
click at [339, 191] on div at bounding box center [339, 191] width 43 height 43
click at [324, 188] on video at bounding box center [322, 172] width 489 height 245
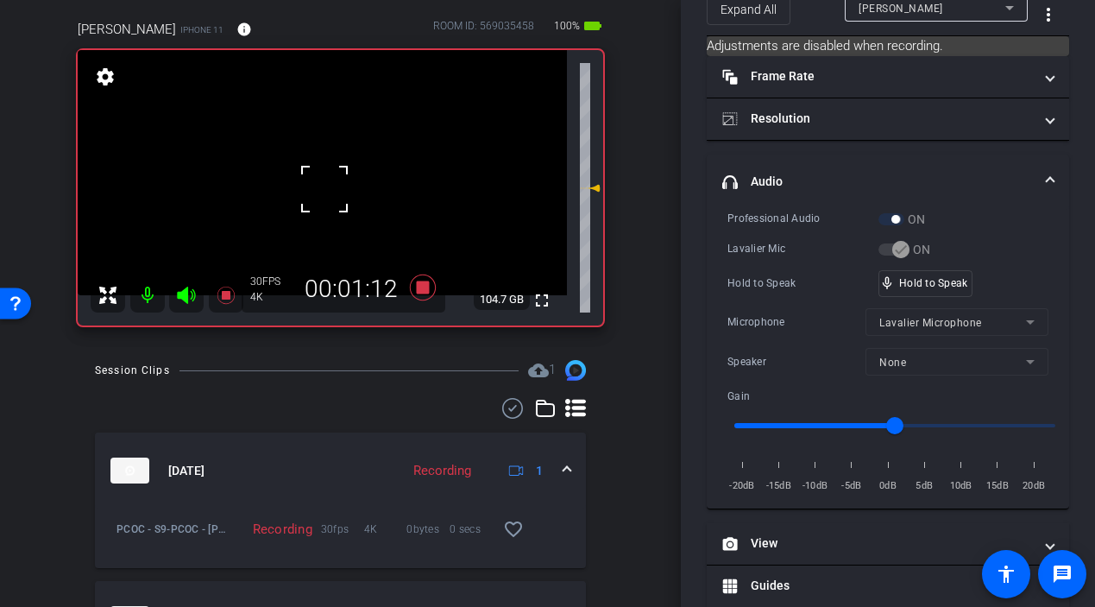
click at [324, 188] on div at bounding box center [324, 188] width 43 height 43
click at [329, 186] on video at bounding box center [322, 172] width 489 height 245
click at [329, 186] on div at bounding box center [328, 187] width 43 height 43
click at [329, 186] on video at bounding box center [322, 172] width 489 height 245
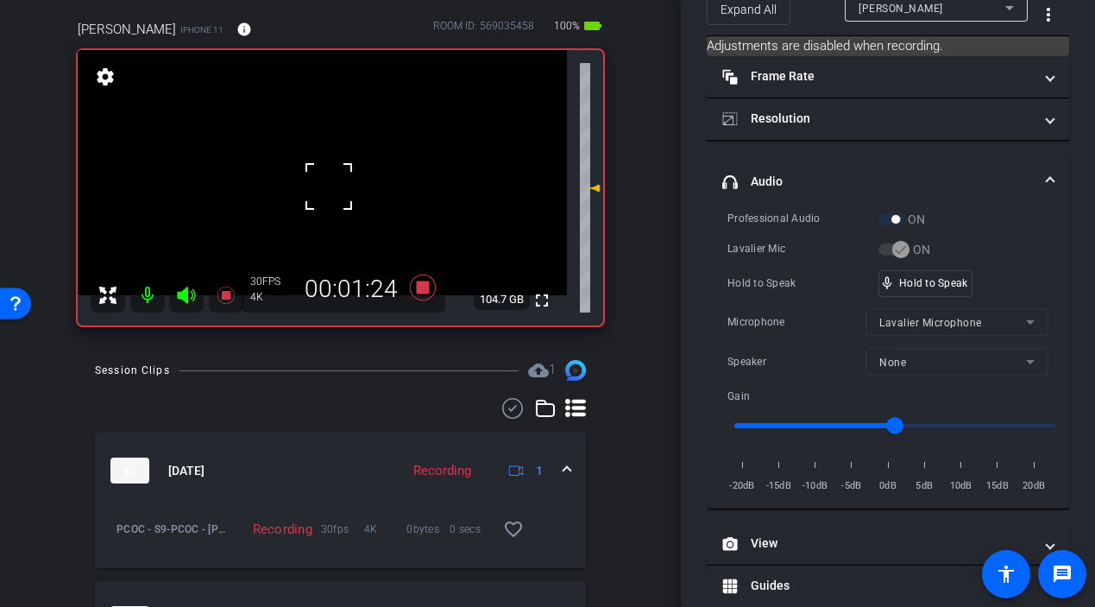
click at [329, 186] on div at bounding box center [328, 186] width 43 height 43
click at [329, 186] on div "fullscreen settings 104.7 GB" at bounding box center [341, 187] width 526 height 275
click at [329, 186] on video at bounding box center [322, 172] width 489 height 245
click at [329, 186] on div at bounding box center [328, 186] width 43 height 43
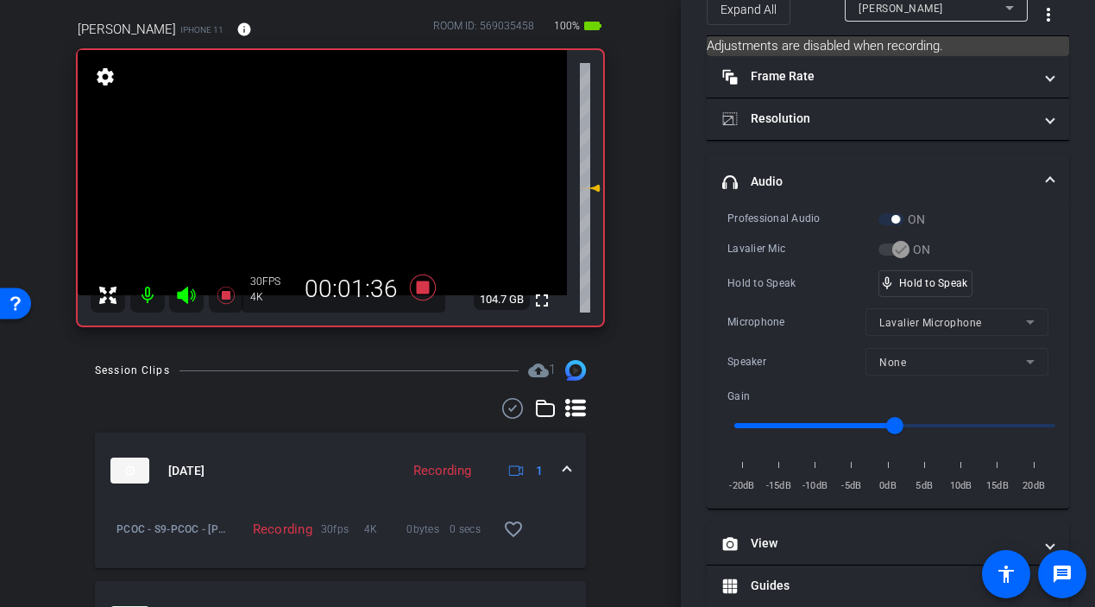
click at [329, 186] on video at bounding box center [322, 172] width 489 height 245
click at [329, 186] on div at bounding box center [328, 186] width 43 height 43
click at [329, 186] on video at bounding box center [322, 172] width 489 height 245
click at [329, 187] on div at bounding box center [328, 186] width 43 height 43
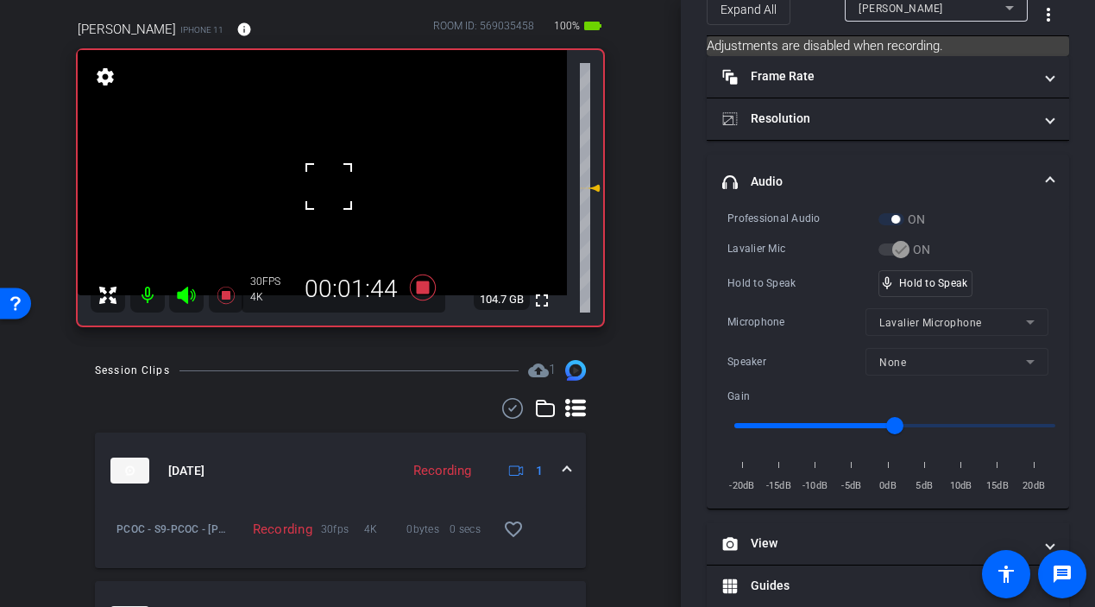
click at [329, 187] on div at bounding box center [328, 186] width 43 height 43
drag, startPoint x: 920, startPoint y: 282, endPoint x: 453, endPoint y: 234, distance: 469.3
click at [340, 177] on video at bounding box center [322, 172] width 489 height 245
click at [338, 181] on div at bounding box center [339, 177] width 43 height 43
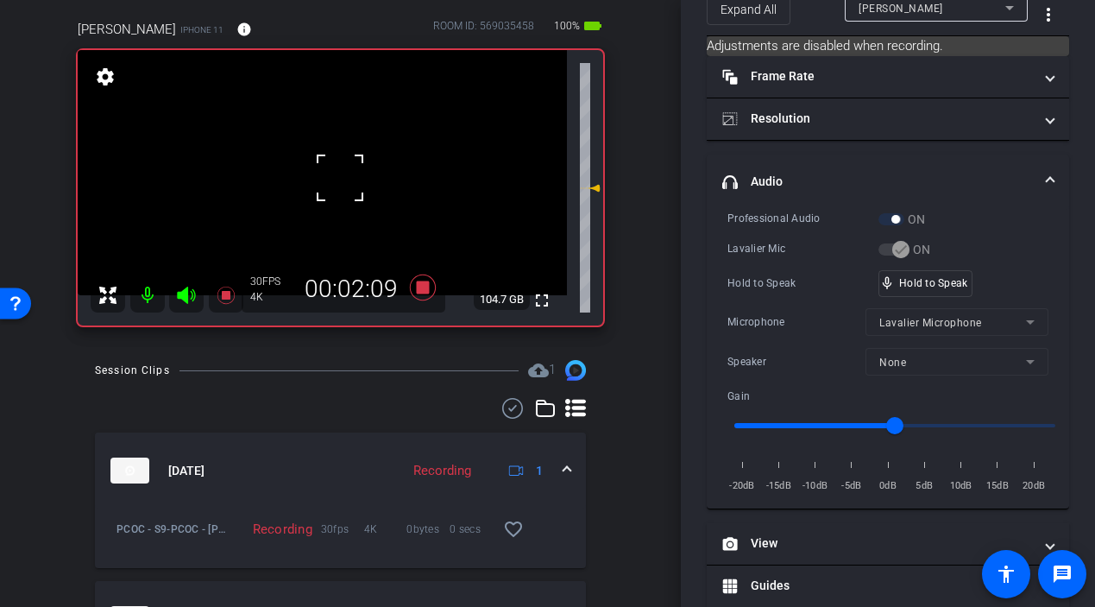
click at [338, 181] on div at bounding box center [339, 177] width 43 height 43
click at [334, 184] on video at bounding box center [322, 172] width 489 height 245
click at [333, 184] on div at bounding box center [333, 184] width 43 height 43
click at [333, 184] on video at bounding box center [322, 172] width 489 height 245
click at [333, 184] on div at bounding box center [333, 184] width 43 height 43
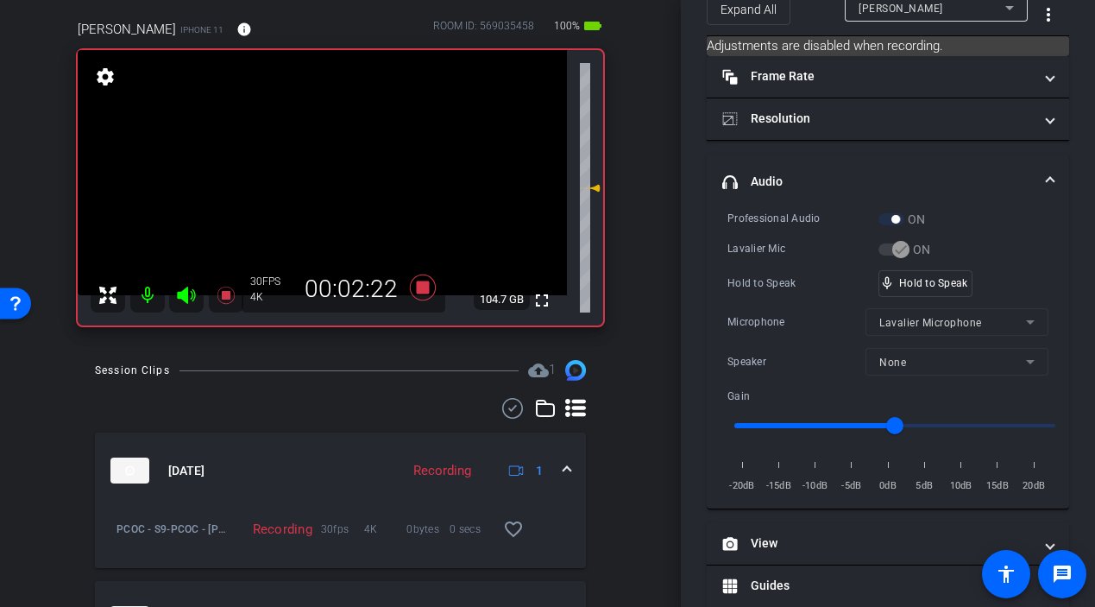
click at [333, 184] on video at bounding box center [322, 172] width 489 height 245
click at [330, 187] on div at bounding box center [333, 184] width 43 height 43
click at [330, 187] on video at bounding box center [322, 172] width 489 height 245
click at [330, 187] on div at bounding box center [329, 188] width 43 height 43
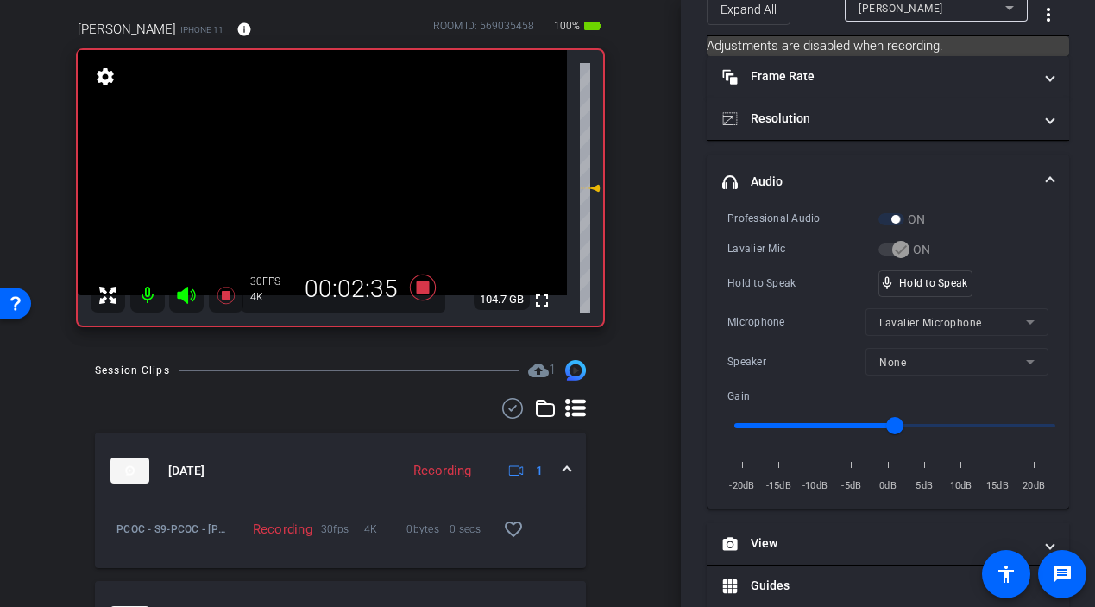
click at [330, 187] on video at bounding box center [322, 172] width 489 height 245
click at [330, 187] on div at bounding box center [329, 188] width 43 height 43
drag, startPoint x: 934, startPoint y: 282, endPoint x: 538, endPoint y: 258, distance: 396.8
click at [329, 198] on video at bounding box center [322, 172] width 489 height 245
click at [336, 186] on video at bounding box center [322, 172] width 489 height 245
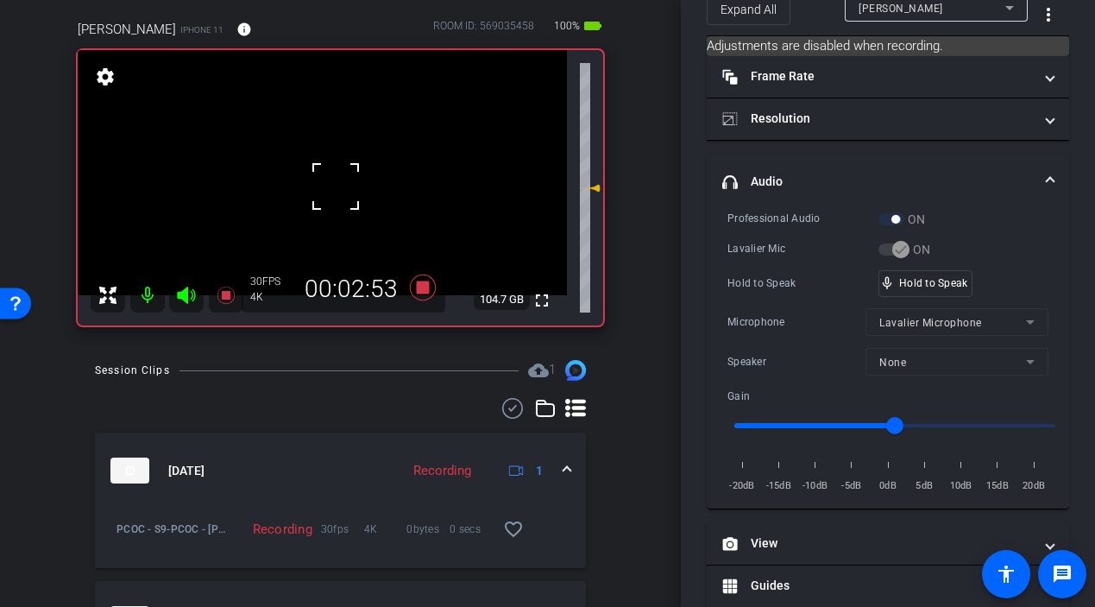
click at [336, 186] on div at bounding box center [335, 186] width 43 height 43
click at [336, 186] on video at bounding box center [322, 172] width 489 height 245
click at [332, 186] on div at bounding box center [335, 186] width 43 height 43
click at [331, 186] on div at bounding box center [335, 186] width 43 height 43
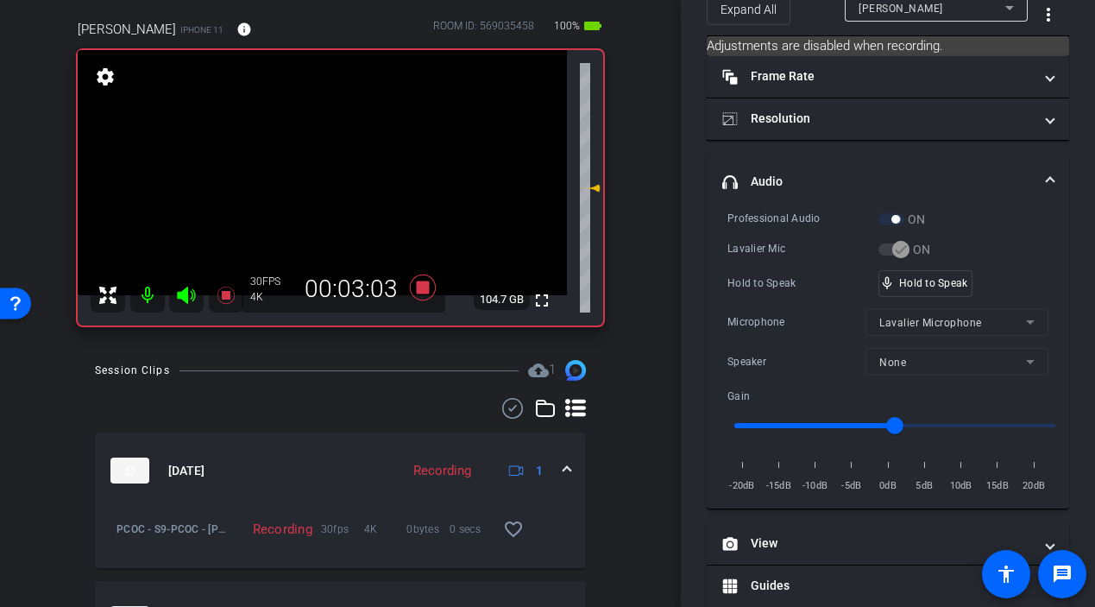
click at [322, 188] on video at bounding box center [322, 172] width 489 height 245
click at [321, 188] on div at bounding box center [321, 188] width 43 height 43
click at [321, 188] on video at bounding box center [322, 172] width 489 height 245
click at [321, 188] on div at bounding box center [320, 188] width 43 height 43
click at [334, 192] on video at bounding box center [322, 172] width 489 height 245
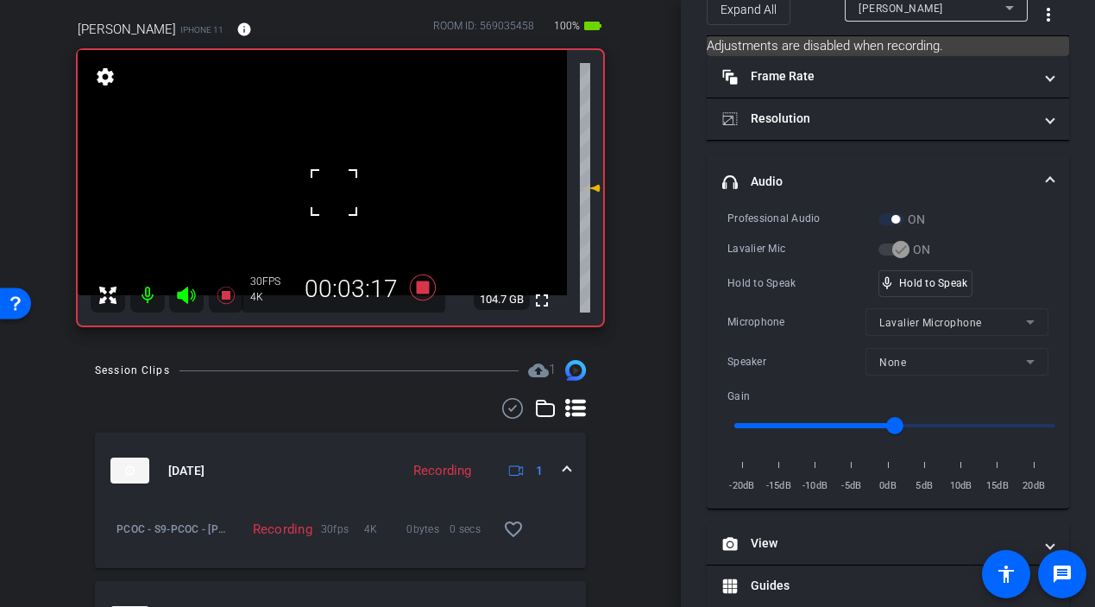
click at [328, 192] on div at bounding box center [333, 192] width 43 height 43
drag, startPoint x: 916, startPoint y: 279, endPoint x: 482, endPoint y: 247, distance: 436.1
click at [334, 198] on video at bounding box center [322, 172] width 489 height 245
click at [333, 194] on div at bounding box center [333, 198] width 43 height 43
click at [334, 193] on div at bounding box center [333, 198] width 43 height 43
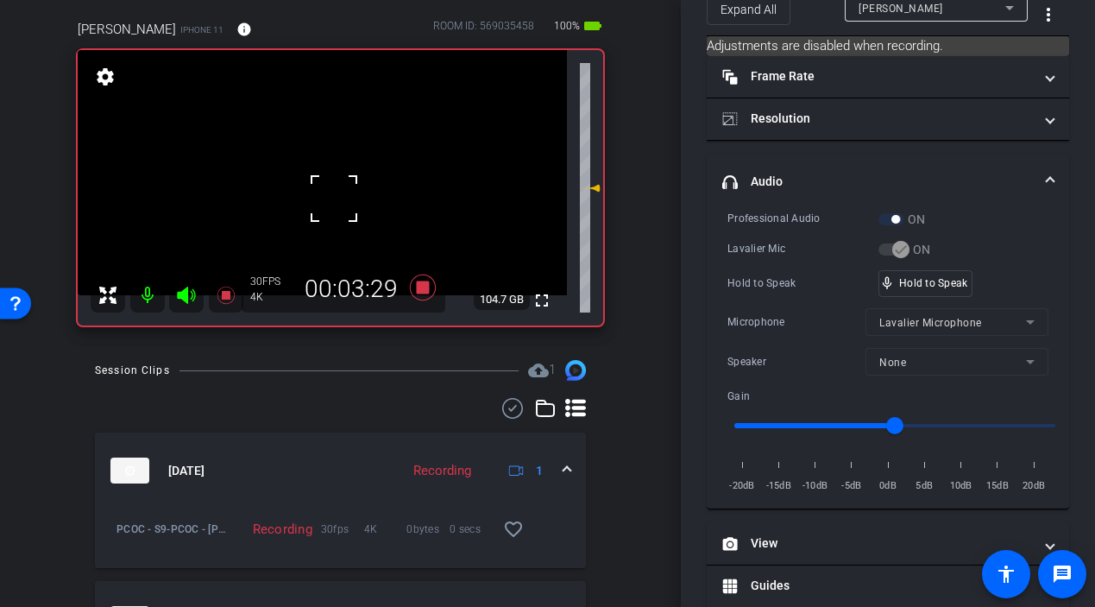
click at [333, 191] on div at bounding box center [333, 198] width 43 height 43
click at [312, 173] on video at bounding box center [322, 172] width 489 height 245
click at [322, 179] on div "fullscreen settings 106.1 GB" at bounding box center [341, 187] width 526 height 275
click at [321, 179] on video at bounding box center [322, 172] width 489 height 245
click at [324, 191] on div at bounding box center [320, 179] width 43 height 43
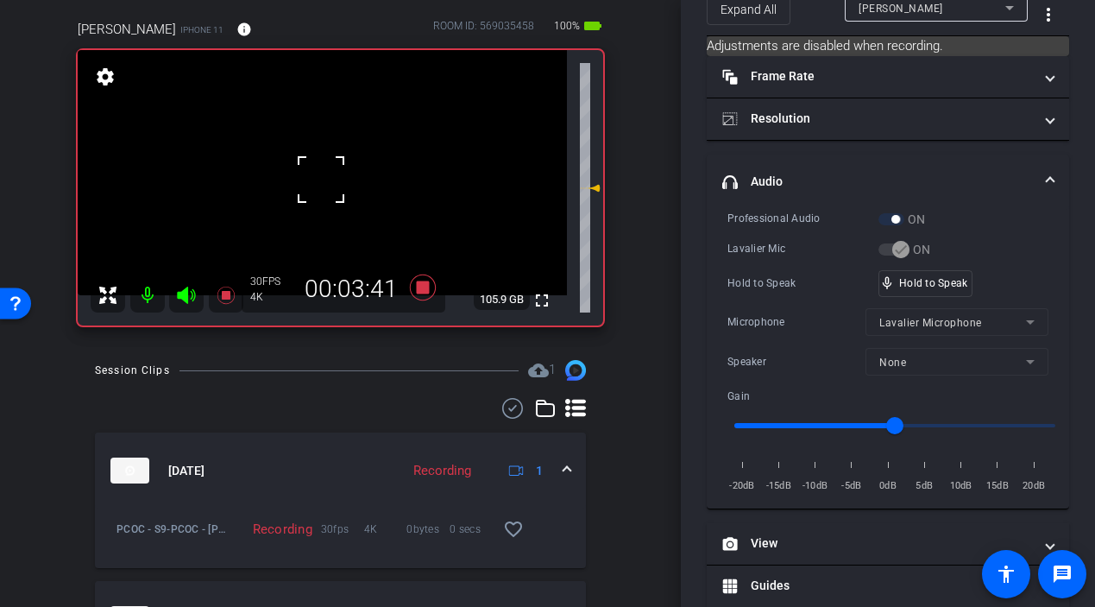
click at [324, 191] on div at bounding box center [320, 179] width 43 height 43
click at [324, 191] on video at bounding box center [322, 172] width 489 height 245
click at [324, 191] on div at bounding box center [324, 191] width 43 height 43
click at [324, 191] on video at bounding box center [322, 172] width 489 height 245
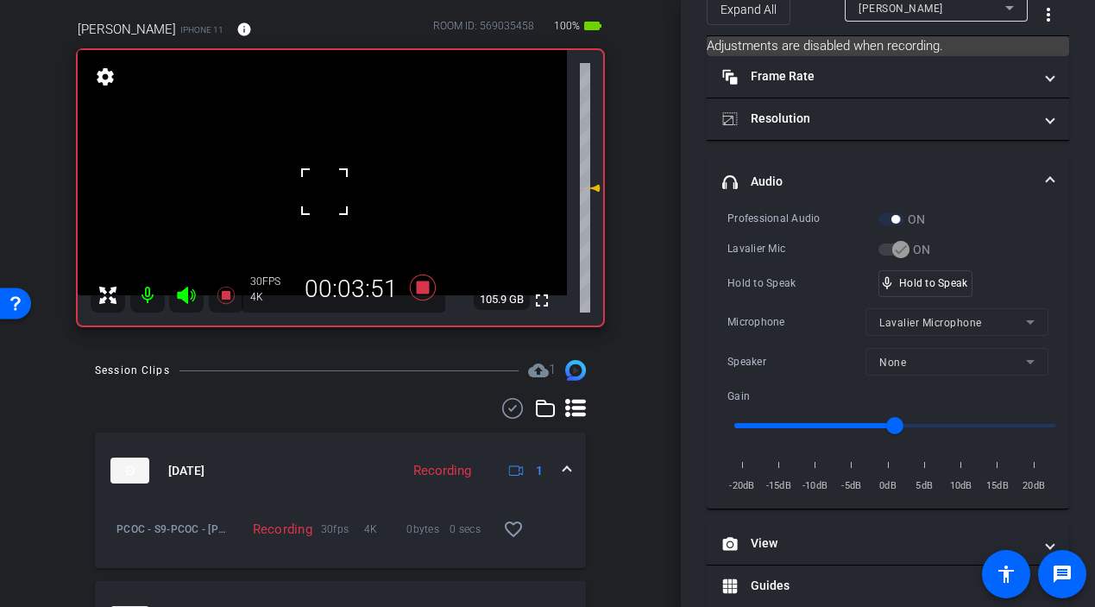
click at [324, 191] on div at bounding box center [324, 191] width 43 height 43
click at [324, 191] on video at bounding box center [322, 172] width 489 height 245
click at [336, 190] on div at bounding box center [324, 191] width 43 height 43
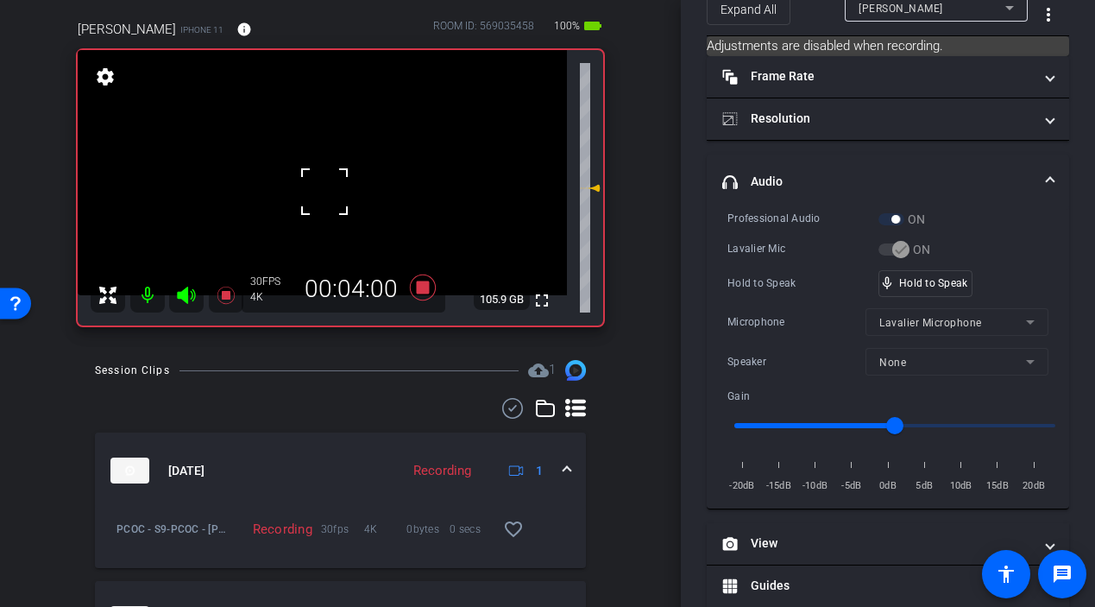
click at [336, 190] on div at bounding box center [324, 191] width 43 height 43
click at [312, 197] on video at bounding box center [322, 172] width 489 height 245
click at [327, 202] on div at bounding box center [312, 197] width 43 height 43
click at [336, 186] on video at bounding box center [322, 172] width 489 height 245
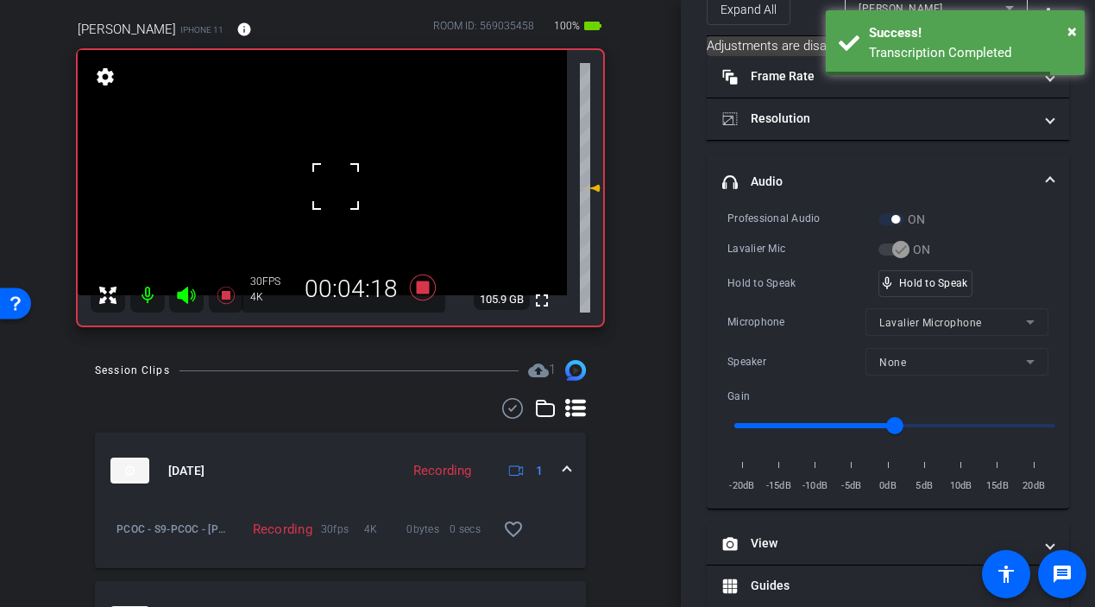
click at [336, 186] on div at bounding box center [335, 186] width 43 height 43
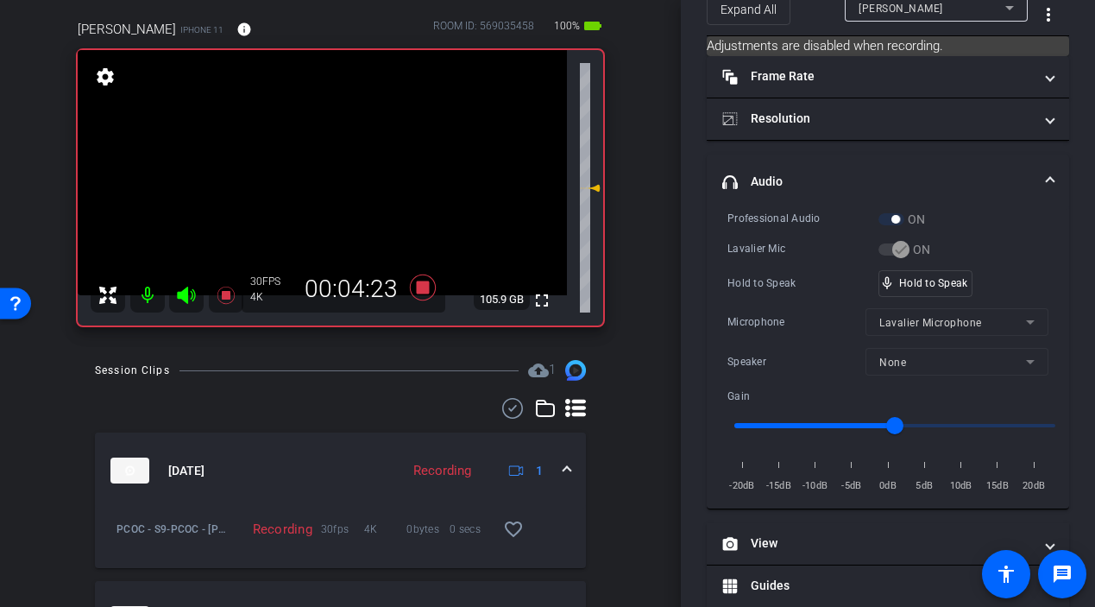
click at [322, 200] on video at bounding box center [322, 172] width 489 height 245
click at [322, 200] on div at bounding box center [321, 200] width 43 height 43
click at [339, 203] on div at bounding box center [321, 200] width 43 height 43
click at [340, 200] on video at bounding box center [322, 172] width 489 height 245
click at [330, 198] on div at bounding box center [339, 200] width 43 height 43
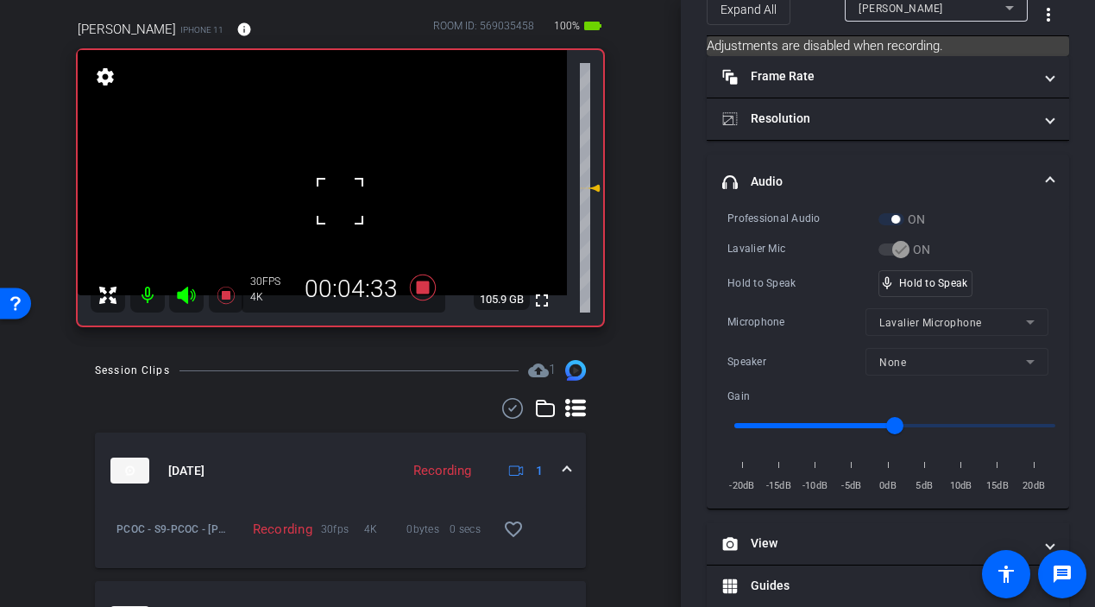
click at [318, 194] on div at bounding box center [339, 200] width 43 height 43
click at [349, 179] on video at bounding box center [322, 172] width 489 height 245
click at [333, 184] on div at bounding box center [349, 180] width 43 height 43
click at [329, 185] on div at bounding box center [349, 180] width 43 height 43
click at [329, 185] on video at bounding box center [322, 172] width 489 height 245
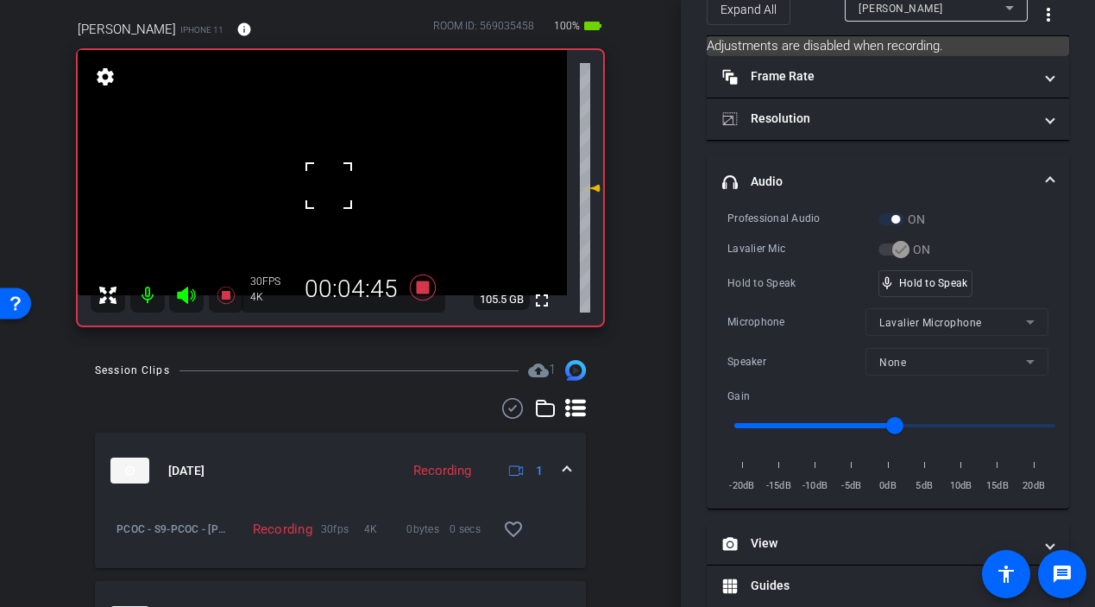
click at [329, 185] on div at bounding box center [328, 185] width 43 height 43
click at [329, 185] on video at bounding box center [322, 172] width 489 height 245
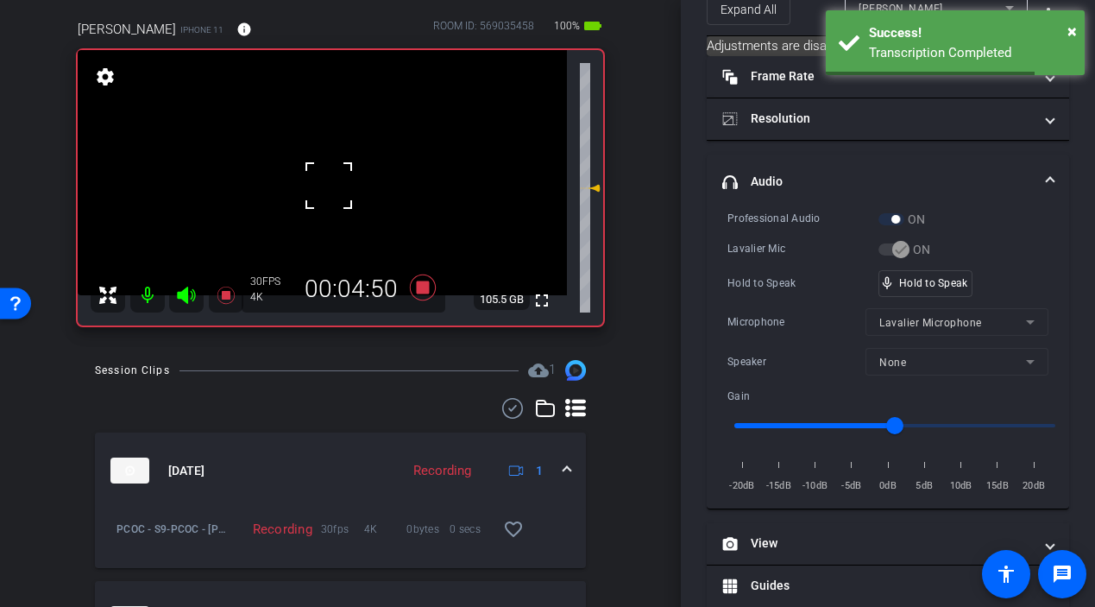
click at [329, 185] on div at bounding box center [328, 185] width 43 height 43
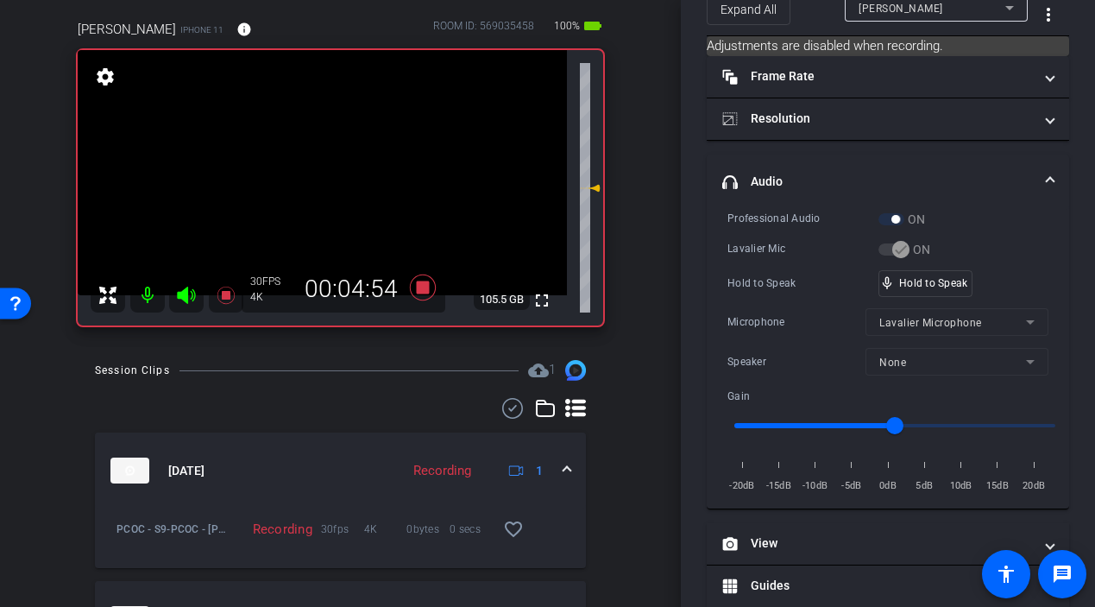
click at [329, 185] on video at bounding box center [322, 172] width 489 height 245
click at [329, 185] on div at bounding box center [328, 185] width 43 height 43
click at [329, 185] on video at bounding box center [322, 172] width 489 height 245
click at [329, 185] on div at bounding box center [328, 185] width 43 height 43
click at [329, 185] on video at bounding box center [322, 172] width 489 height 245
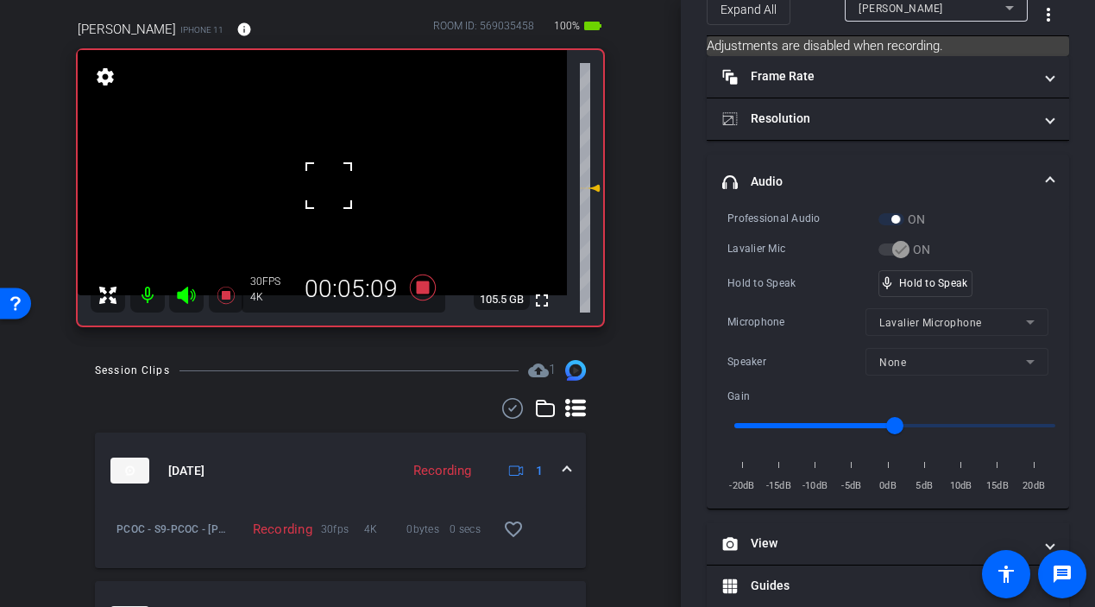
click at [329, 185] on div at bounding box center [328, 185] width 43 height 43
click at [328, 186] on video at bounding box center [322, 172] width 489 height 245
click at [328, 186] on div at bounding box center [327, 186] width 43 height 43
click at [326, 186] on div "fullscreen settings 105.5 GB" at bounding box center [341, 187] width 526 height 275
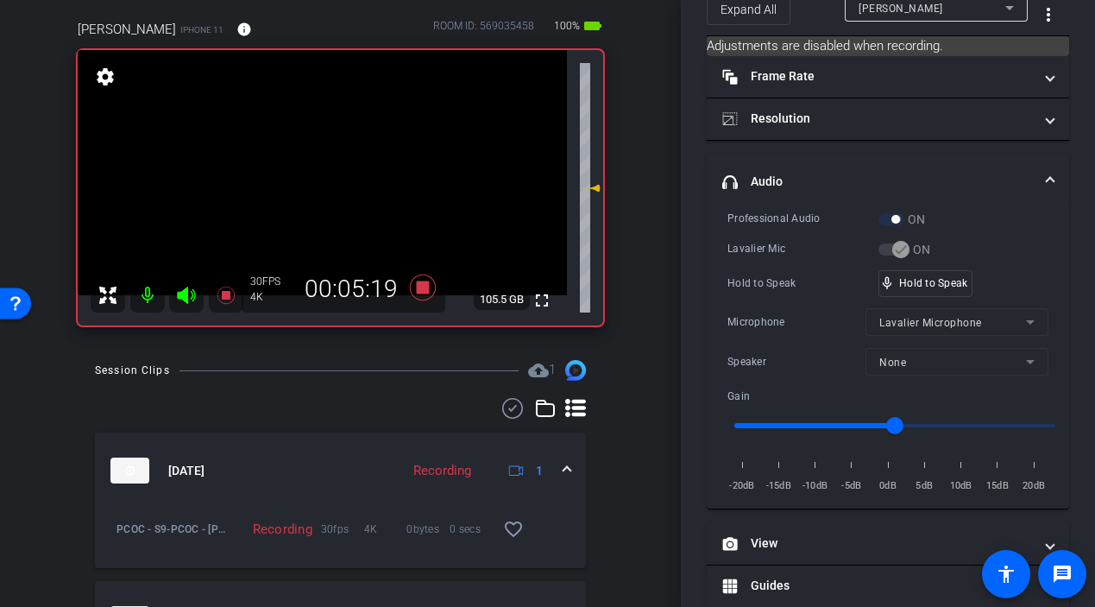
click at [325, 186] on video at bounding box center [322, 172] width 489 height 245
click at [893, 280] on span "mic_none" at bounding box center [887, 283] width 16 height 16
drag, startPoint x: 329, startPoint y: 202, endPoint x: 337, endPoint y: 203, distance: 8.7
click at [329, 202] on video at bounding box center [322, 172] width 489 height 245
click at [324, 190] on div at bounding box center [328, 202] width 43 height 43
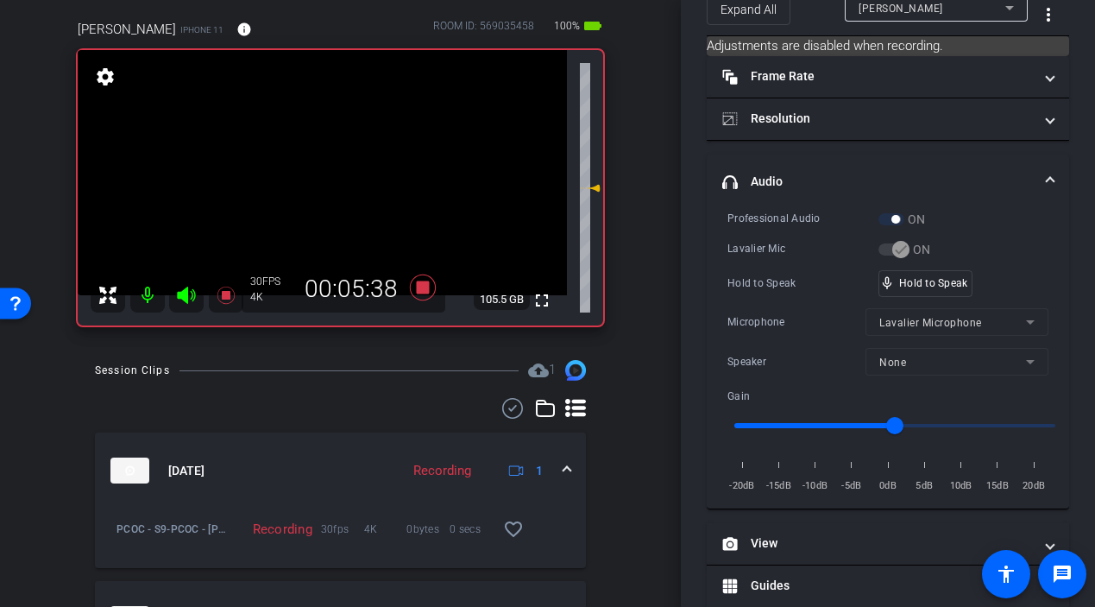
click at [324, 190] on video at bounding box center [322, 172] width 489 height 245
click at [324, 190] on div at bounding box center [323, 190] width 43 height 43
click at [324, 190] on video at bounding box center [322, 172] width 489 height 245
click at [335, 192] on div at bounding box center [323, 190] width 43 height 43
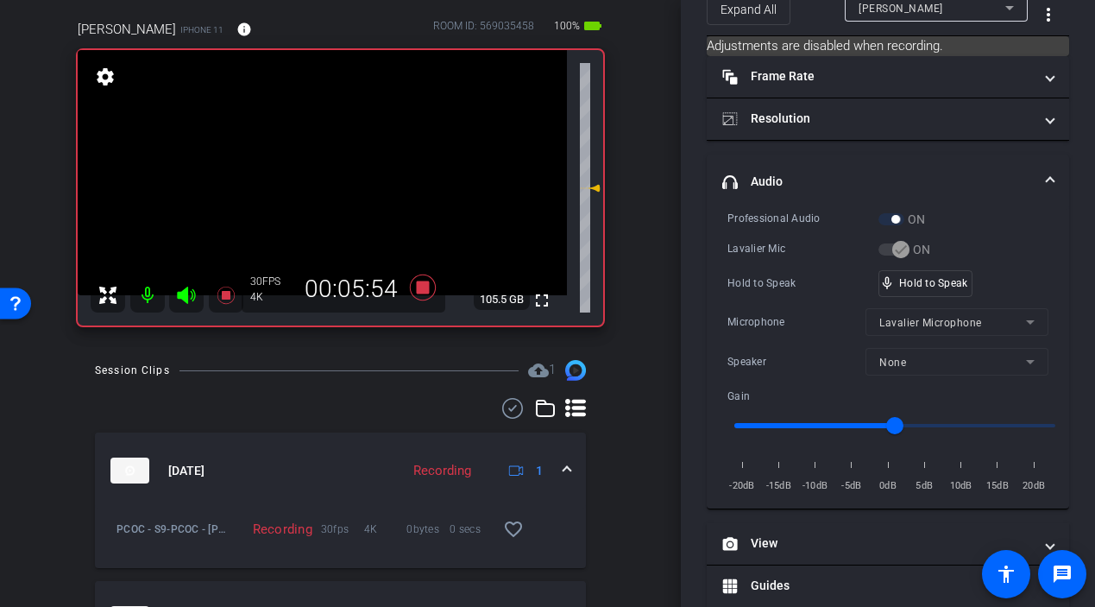
click at [330, 193] on video at bounding box center [322, 172] width 489 height 245
click at [330, 193] on div at bounding box center [329, 194] width 43 height 43
click at [330, 193] on video at bounding box center [322, 172] width 489 height 245
click at [330, 193] on div at bounding box center [329, 194] width 43 height 43
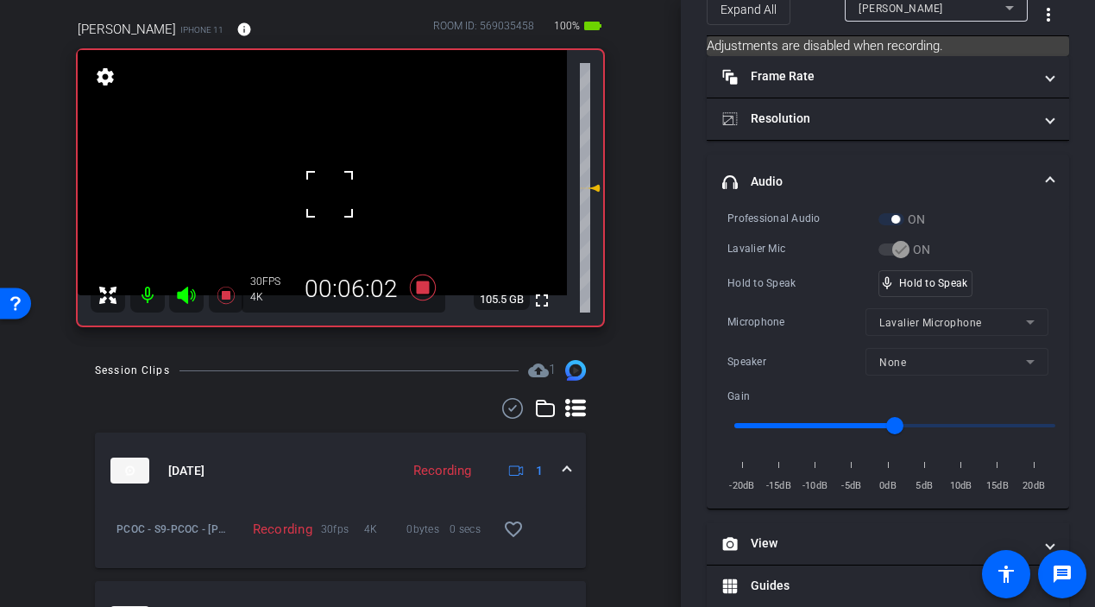
click at [330, 193] on div at bounding box center [329, 194] width 43 height 43
drag, startPoint x: 308, startPoint y: 173, endPoint x: 316, endPoint y: 177, distance: 8.9
click at [308, 173] on video at bounding box center [322, 172] width 489 height 245
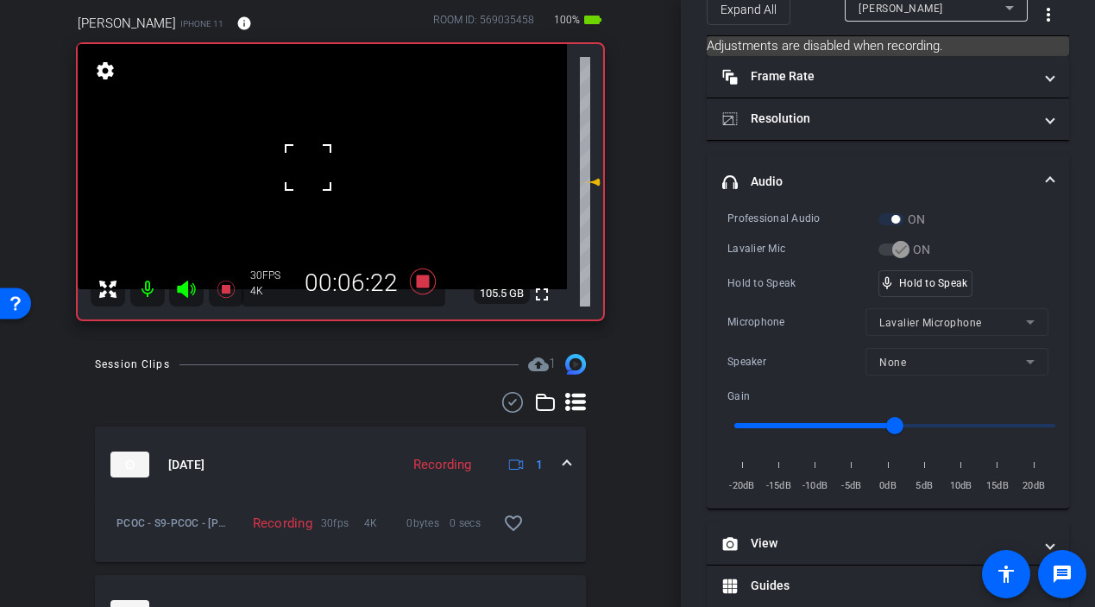
click at [331, 178] on video at bounding box center [322, 166] width 489 height 245
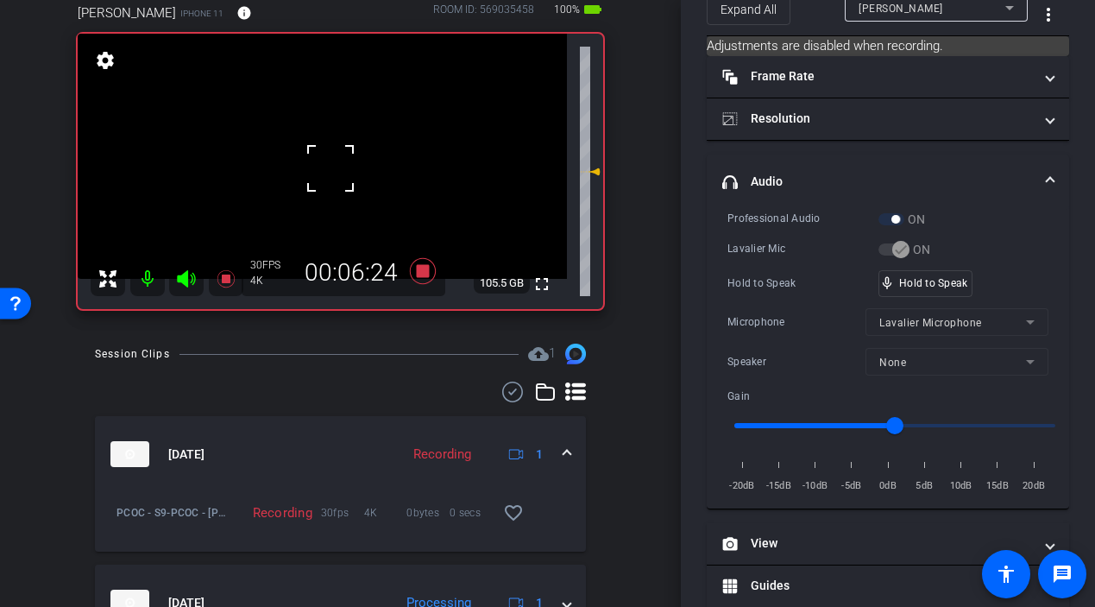
scroll to position [161, 0]
click at [328, 170] on div at bounding box center [330, 167] width 43 height 43
click at [329, 170] on video at bounding box center [322, 155] width 489 height 245
click at [329, 170] on div at bounding box center [328, 170] width 43 height 43
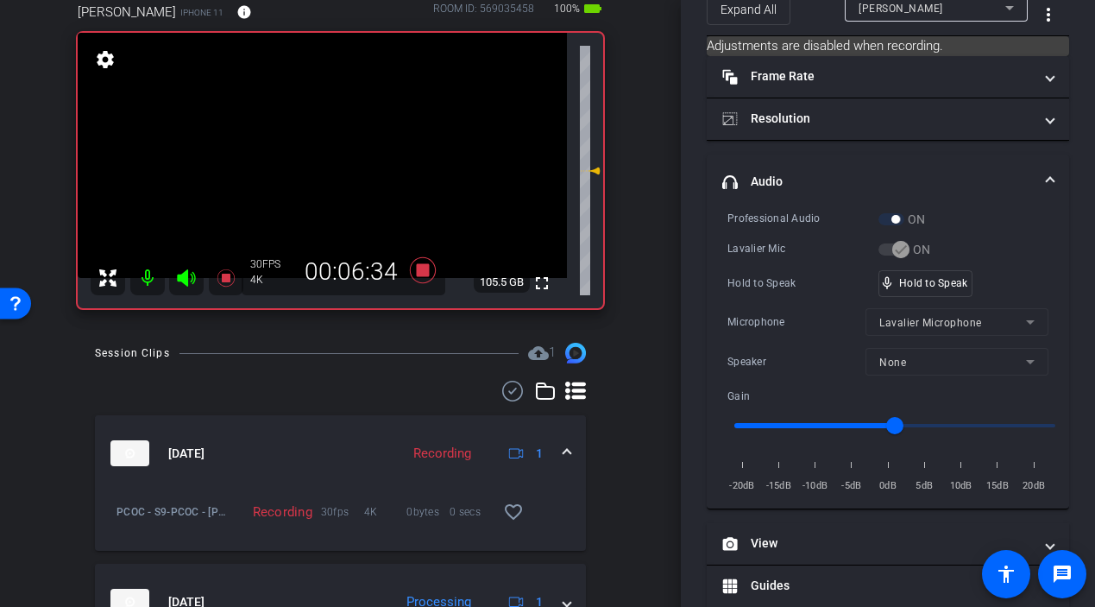
click at [329, 170] on video at bounding box center [322, 155] width 489 height 245
click at [329, 170] on div at bounding box center [328, 170] width 43 height 43
drag, startPoint x: 928, startPoint y: 288, endPoint x: 861, endPoint y: 280, distance: 67.0
click at [928, 288] on div "mic_none Speaking..." at bounding box center [918, 283] width 78 height 25
click at [329, 172] on video at bounding box center [322, 155] width 489 height 245
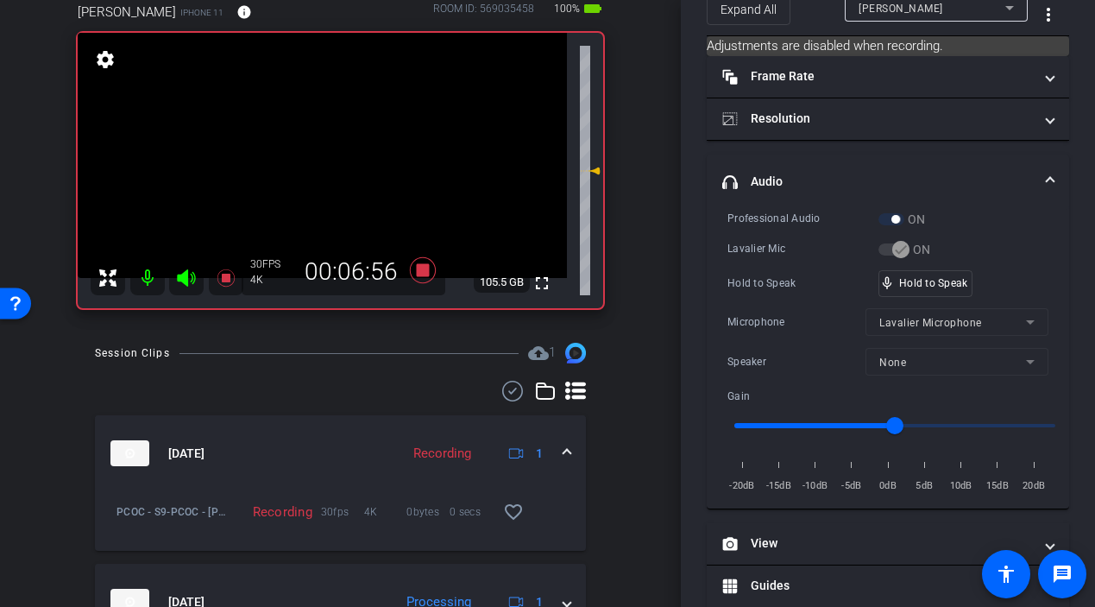
click at [339, 173] on video at bounding box center [322, 155] width 489 height 245
click at [332, 173] on div at bounding box center [339, 173] width 43 height 43
click at [332, 173] on video at bounding box center [322, 155] width 489 height 245
click at [332, 173] on div at bounding box center [332, 173] width 43 height 43
click at [331, 173] on video at bounding box center [322, 155] width 489 height 245
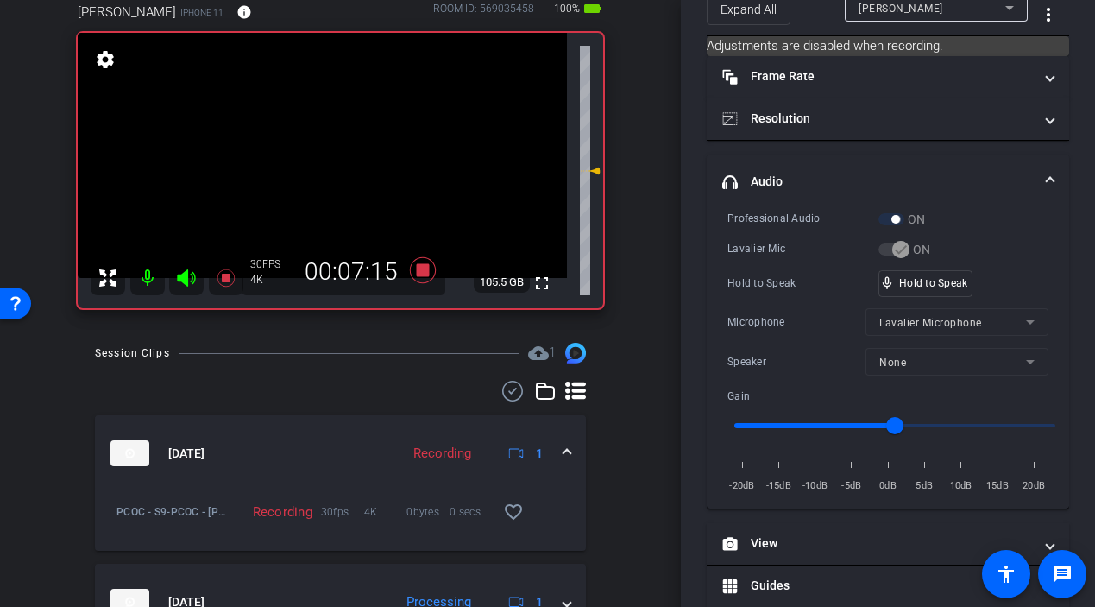
click at [331, 175] on video at bounding box center [322, 155] width 489 height 245
click at [327, 179] on div at bounding box center [330, 175] width 43 height 43
click at [327, 179] on video at bounding box center [322, 155] width 489 height 245
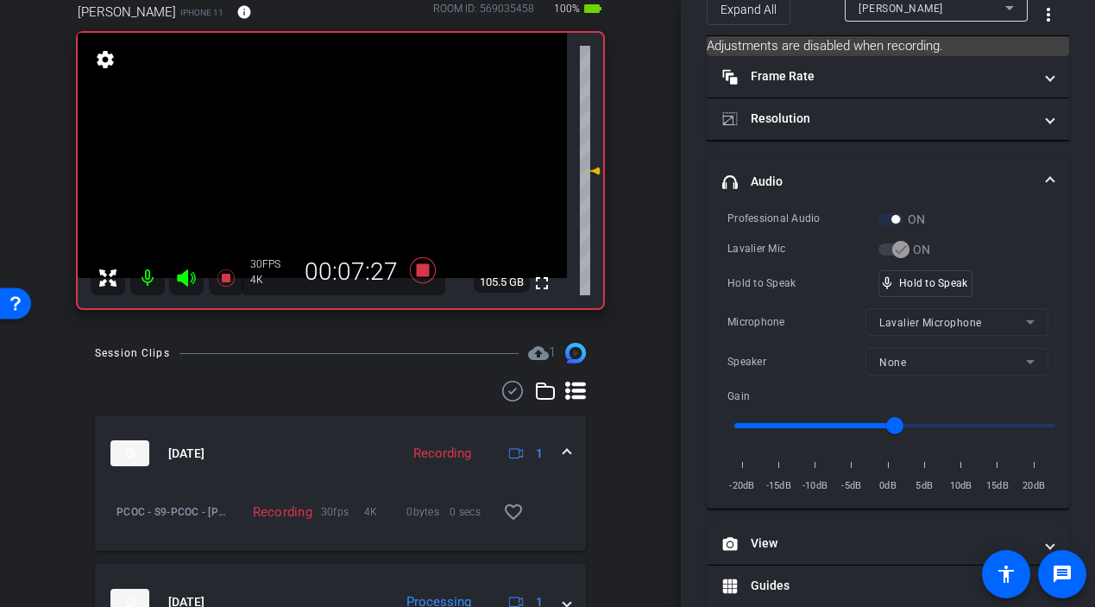
click at [337, 194] on video at bounding box center [322, 155] width 489 height 245
click at [328, 167] on video at bounding box center [322, 155] width 489 height 245
drag, startPoint x: 924, startPoint y: 288, endPoint x: 438, endPoint y: 291, distance: 485.8
click at [923, 288] on div "mic_none Speaking..." at bounding box center [918, 283] width 78 height 25
click at [429, 278] on icon at bounding box center [422, 270] width 41 height 31
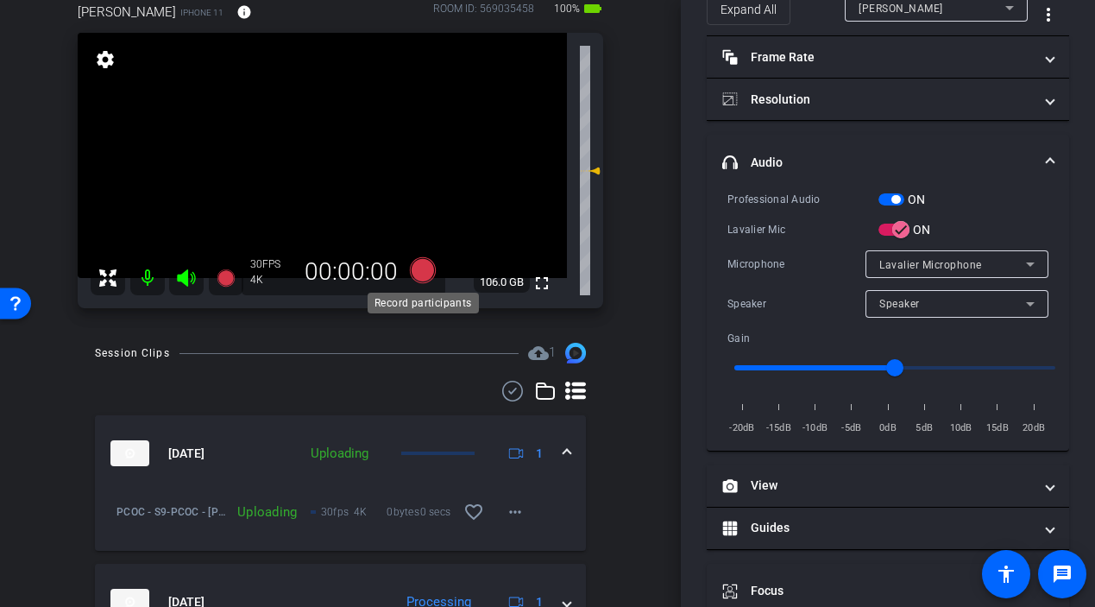
click at [419, 269] on icon at bounding box center [422, 270] width 26 height 26
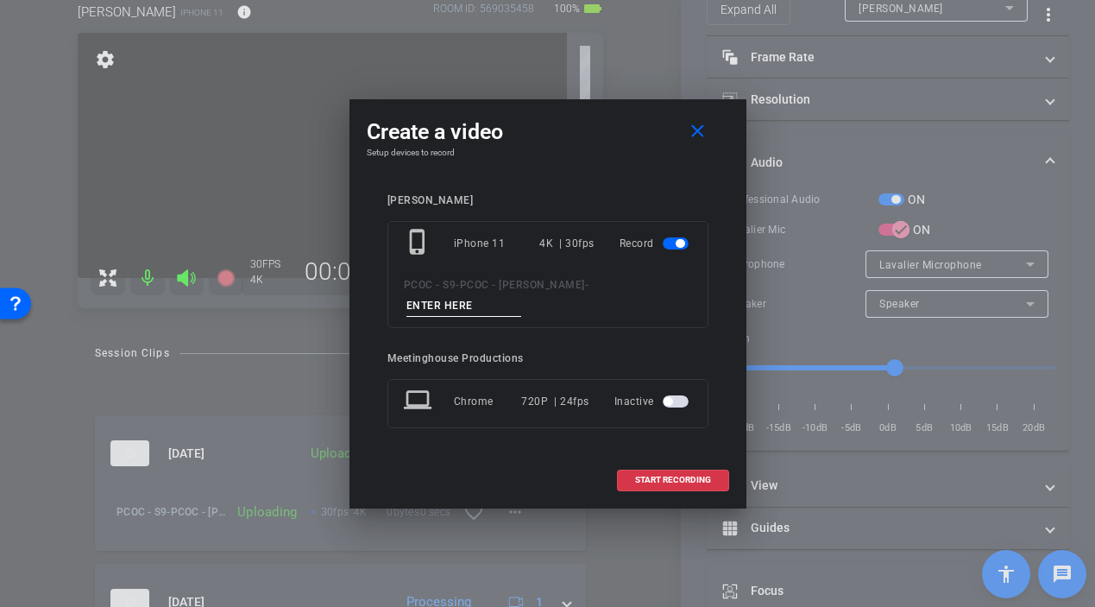
click at [522, 301] on input at bounding box center [464, 306] width 116 height 22
type input "901 - story 5"
click at [669, 475] on span "START RECORDING" at bounding box center [673, 479] width 76 height 9
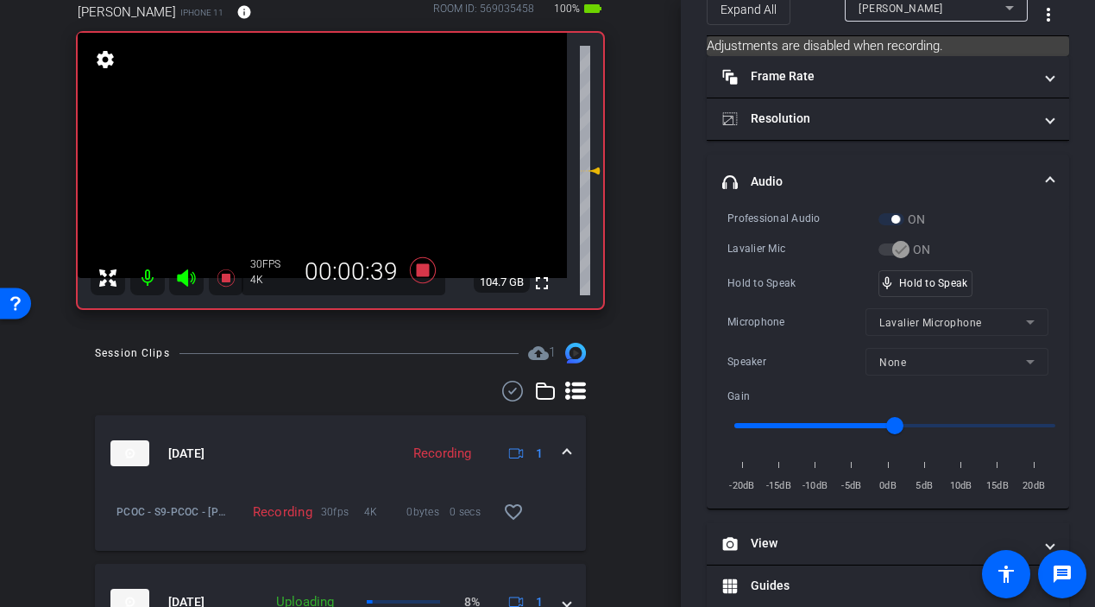
click at [303, 173] on video at bounding box center [322, 155] width 489 height 245
click at [281, 153] on span at bounding box center [281, 153] width 0 height 0
drag, startPoint x: 912, startPoint y: 286, endPoint x: 377, endPoint y: 191, distance: 543.4
click at [334, 173] on video at bounding box center [322, 155] width 489 height 245
click at [337, 185] on div at bounding box center [333, 174] width 43 height 43
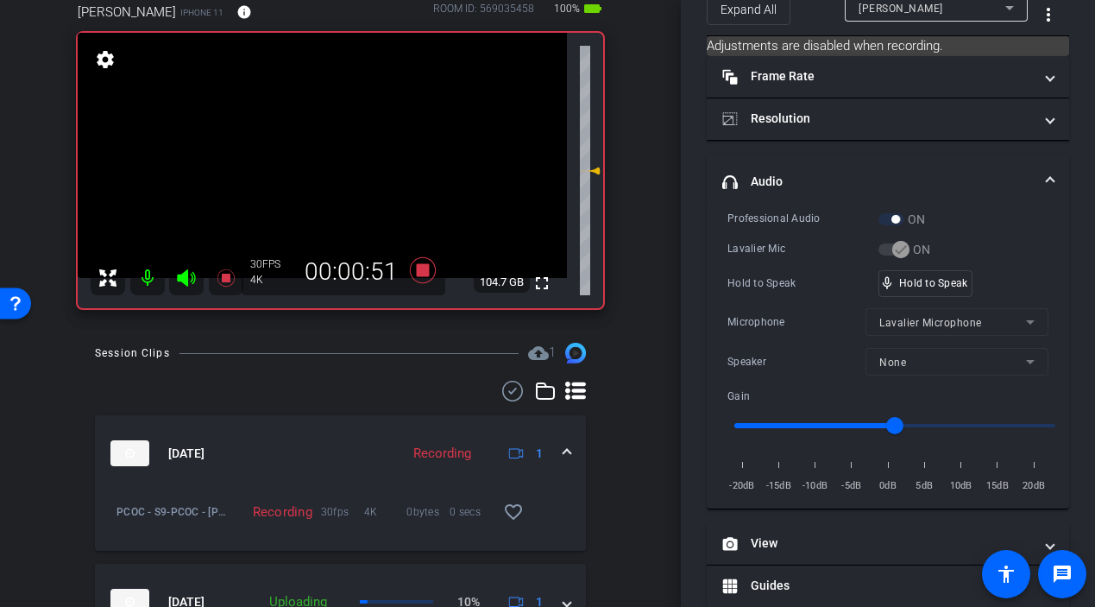
click at [332, 174] on video at bounding box center [322, 155] width 489 height 245
click at [332, 174] on div at bounding box center [332, 175] width 43 height 43
click at [342, 172] on video at bounding box center [322, 155] width 489 height 245
click at [323, 178] on div at bounding box center [341, 172] width 43 height 43
click at [319, 176] on video at bounding box center [322, 155] width 489 height 245
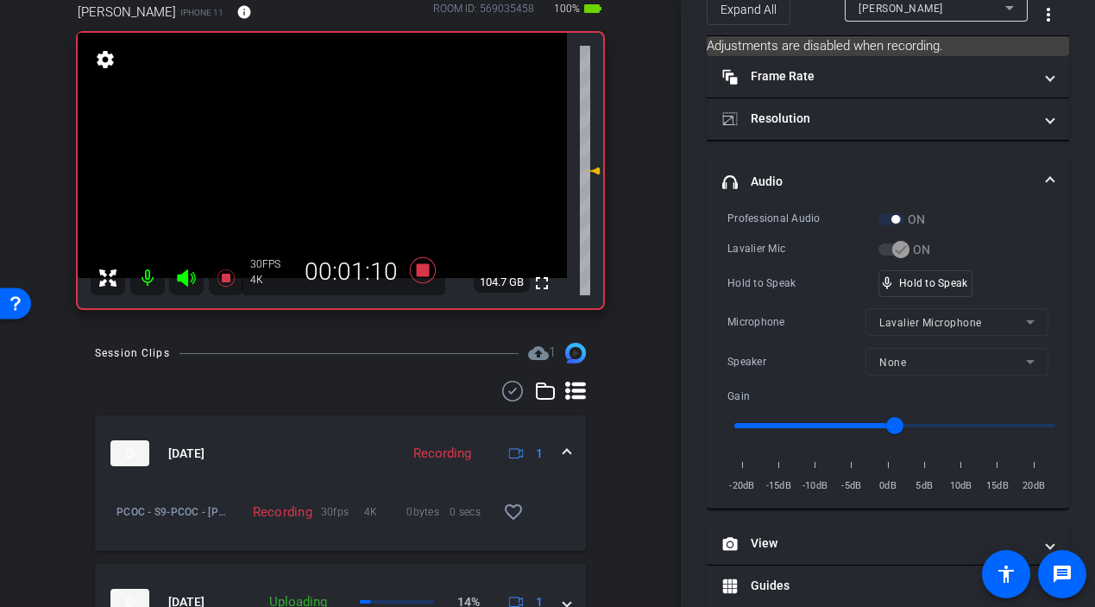
click at [319, 176] on video at bounding box center [322, 155] width 489 height 245
click at [327, 183] on video at bounding box center [322, 155] width 489 height 245
click at [327, 186] on video at bounding box center [322, 155] width 489 height 245
click at [328, 184] on div at bounding box center [326, 187] width 43 height 43
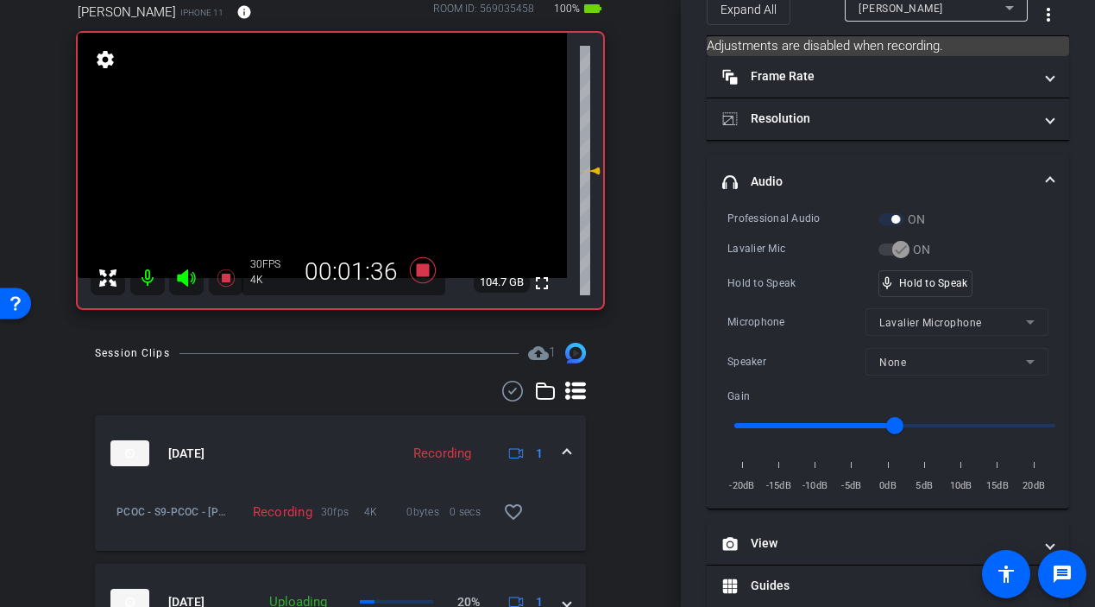
click at [332, 167] on video at bounding box center [322, 155] width 489 height 245
click at [333, 167] on video at bounding box center [322, 155] width 489 height 245
click at [333, 167] on div at bounding box center [333, 167] width 43 height 43
click at [332, 169] on video at bounding box center [322, 155] width 489 height 245
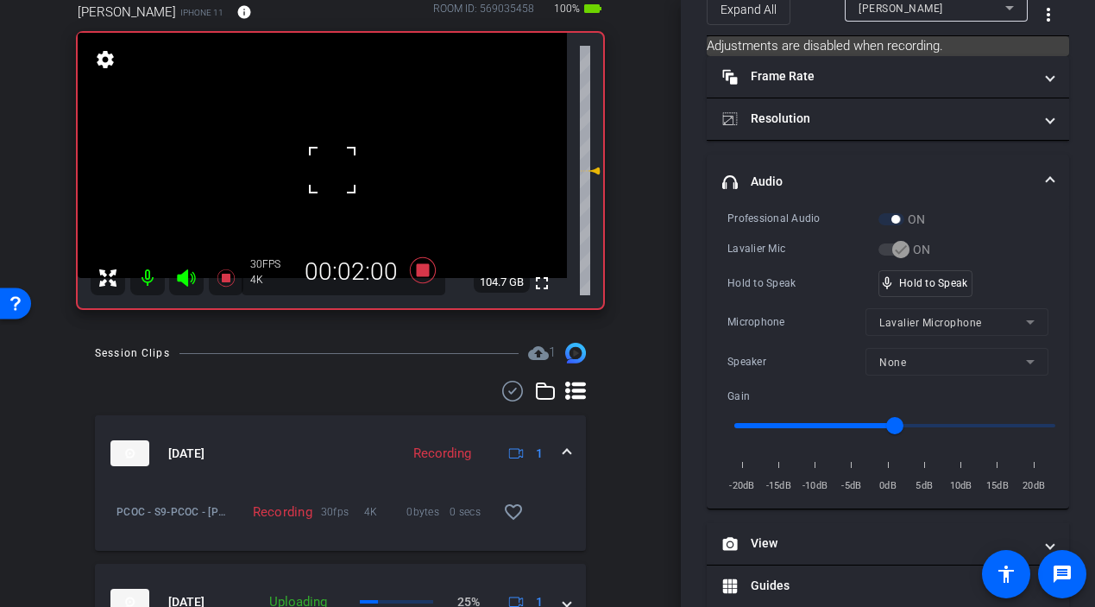
click at [332, 169] on div at bounding box center [332, 169] width 43 height 43
click at [332, 169] on video at bounding box center [322, 155] width 489 height 245
click at [332, 169] on div at bounding box center [332, 169] width 43 height 43
click at [332, 169] on video at bounding box center [322, 155] width 489 height 245
click at [332, 169] on div at bounding box center [332, 169] width 43 height 43
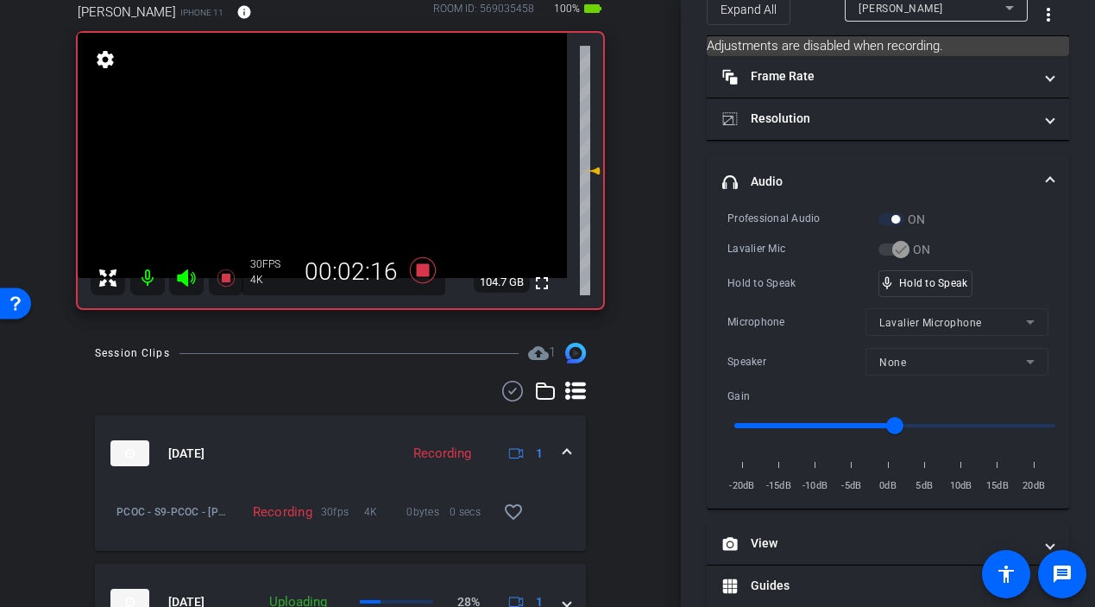
click at [332, 169] on video at bounding box center [322, 155] width 489 height 245
click at [332, 169] on div at bounding box center [332, 169] width 43 height 43
click at [332, 169] on video at bounding box center [322, 155] width 489 height 245
click at [332, 169] on div at bounding box center [332, 169] width 43 height 43
click at [332, 169] on video at bounding box center [322, 155] width 489 height 245
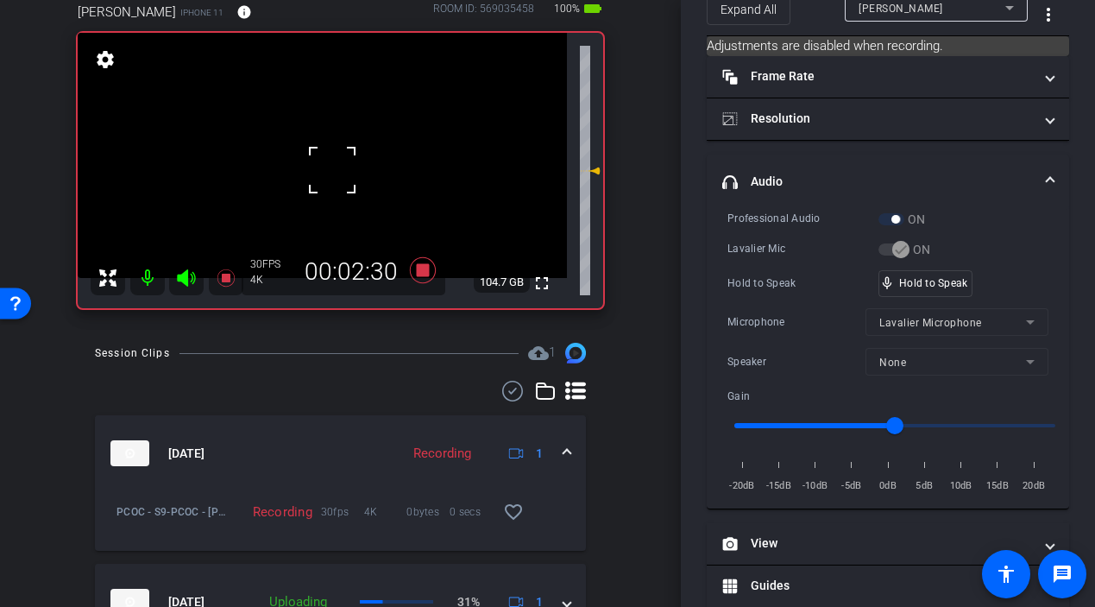
click at [332, 169] on div at bounding box center [332, 169] width 43 height 43
click at [332, 169] on div "fullscreen settings 104.7 GB" at bounding box center [341, 170] width 526 height 275
click at [332, 169] on video at bounding box center [322, 155] width 489 height 245
drag, startPoint x: 934, startPoint y: 286, endPoint x: 896, endPoint y: 280, distance: 38.6
click at [344, 178] on div at bounding box center [332, 169] width 43 height 43
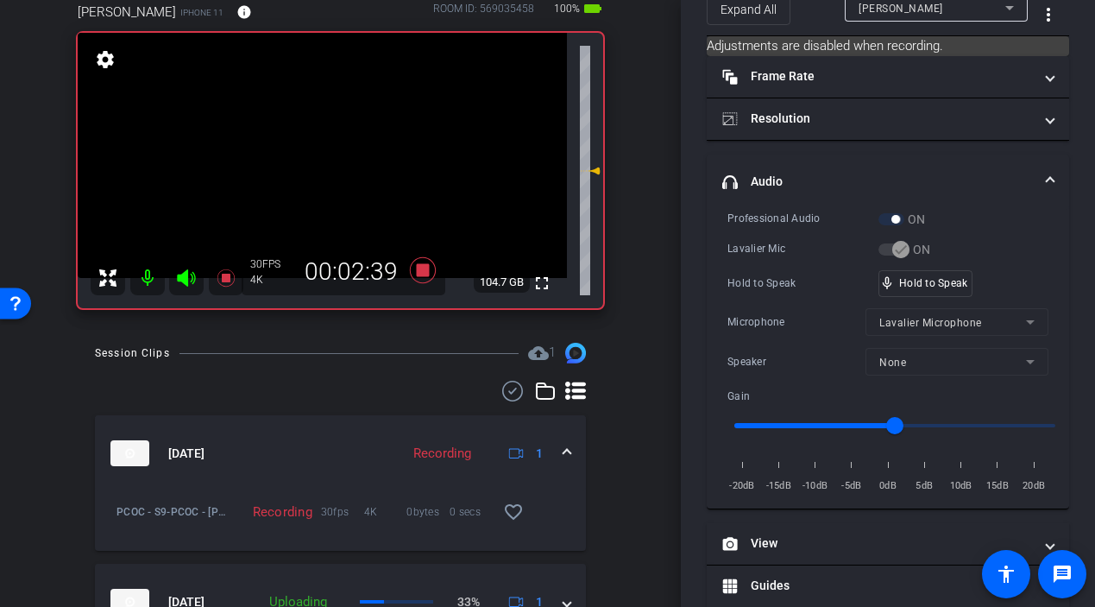
click at [335, 179] on video at bounding box center [322, 155] width 489 height 245
click at [336, 180] on div at bounding box center [334, 180] width 43 height 43
click at [335, 177] on video at bounding box center [322, 155] width 489 height 245
click at [335, 177] on div at bounding box center [334, 177] width 43 height 43
click at [335, 177] on video at bounding box center [322, 155] width 489 height 245
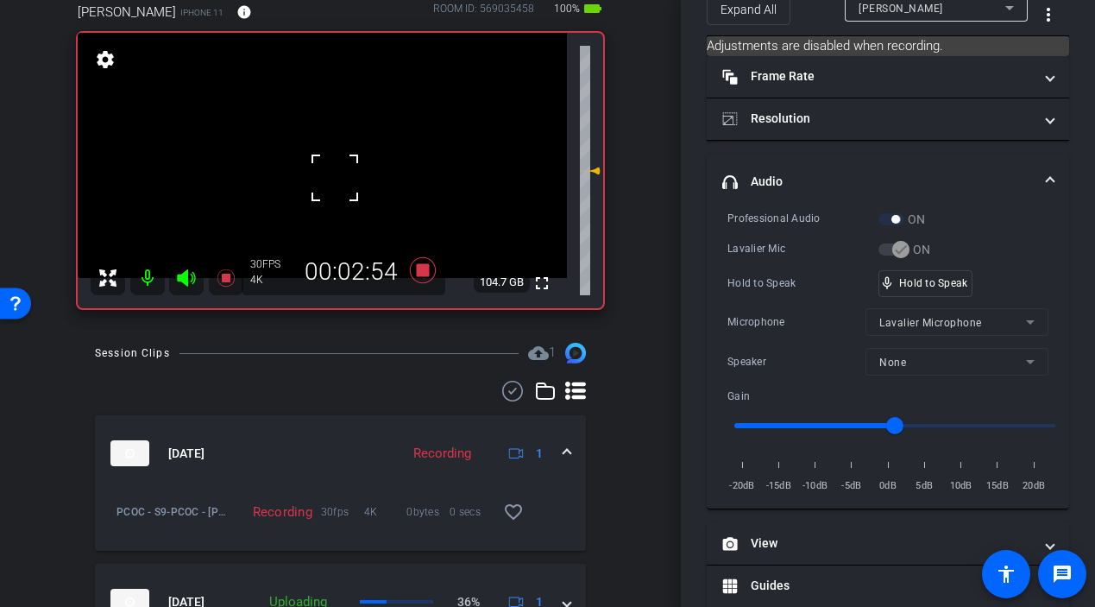
click at [335, 177] on div at bounding box center [334, 177] width 43 height 43
click at [335, 177] on video at bounding box center [322, 155] width 489 height 245
click at [326, 174] on video at bounding box center [322, 155] width 489 height 245
click at [326, 174] on div at bounding box center [326, 175] width 43 height 43
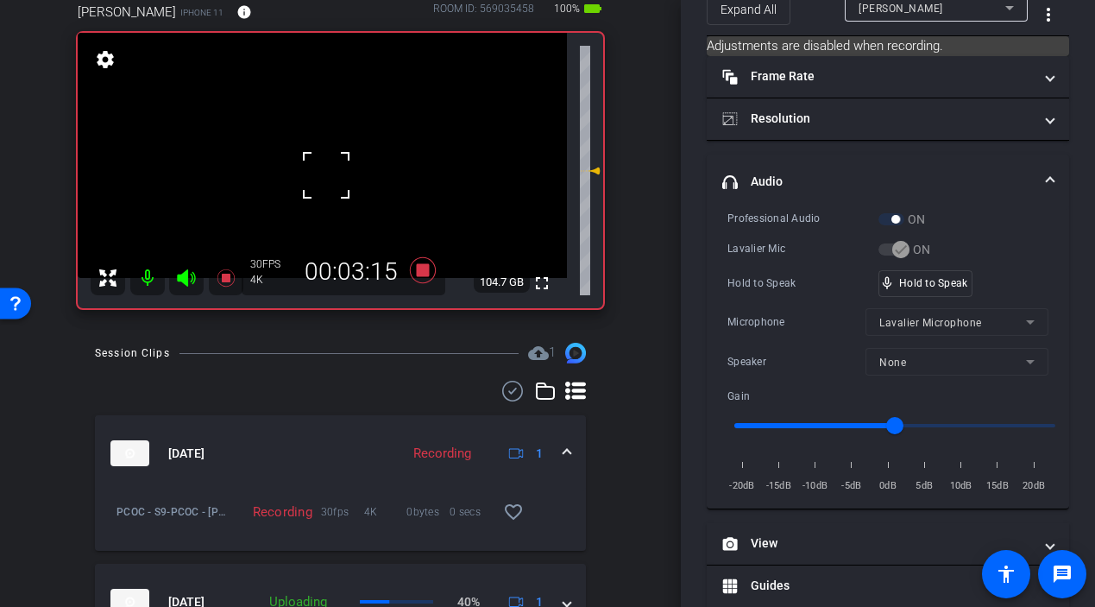
click at [326, 174] on video at bounding box center [322, 155] width 489 height 245
click at [331, 179] on div at bounding box center [326, 175] width 43 height 43
click at [325, 176] on video at bounding box center [322, 155] width 489 height 245
click at [325, 173] on div at bounding box center [325, 176] width 43 height 43
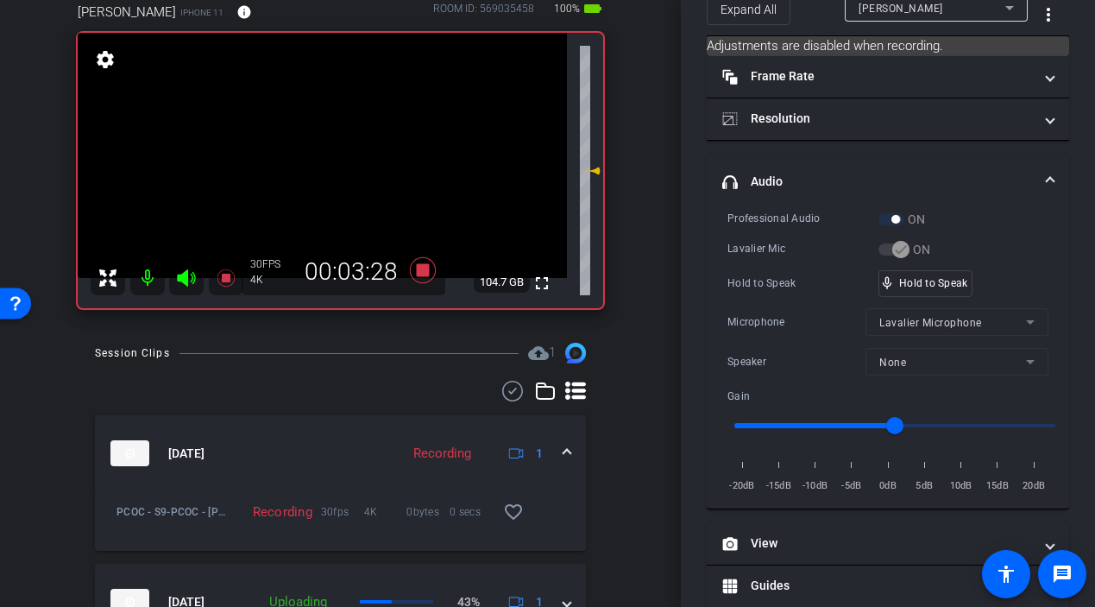
click at [324, 179] on video at bounding box center [322, 155] width 489 height 245
click at [324, 179] on div at bounding box center [324, 180] width 43 height 43
click at [328, 178] on video at bounding box center [322, 155] width 489 height 245
click at [328, 174] on video at bounding box center [322, 155] width 489 height 245
click at [328, 175] on div at bounding box center [327, 175] width 43 height 43
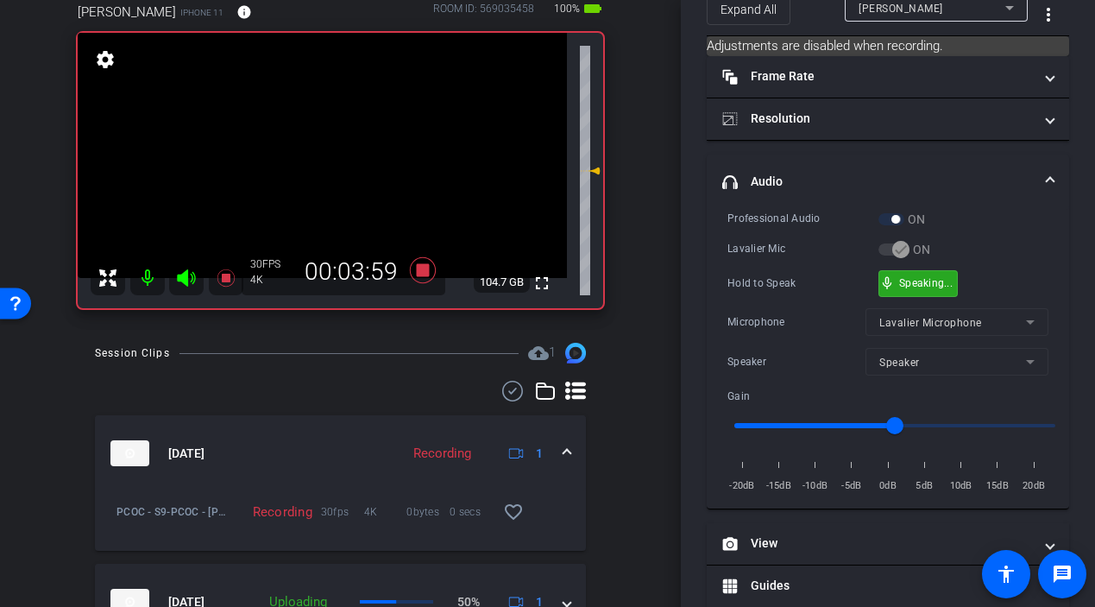
drag, startPoint x: 903, startPoint y: 282, endPoint x: 686, endPoint y: 268, distance: 217.1
click at [335, 172] on video at bounding box center [322, 155] width 489 height 245
click at [318, 176] on div at bounding box center [334, 172] width 43 height 43
click at [318, 173] on div at bounding box center [334, 172] width 43 height 43
click at [324, 176] on div at bounding box center [334, 172] width 43 height 43
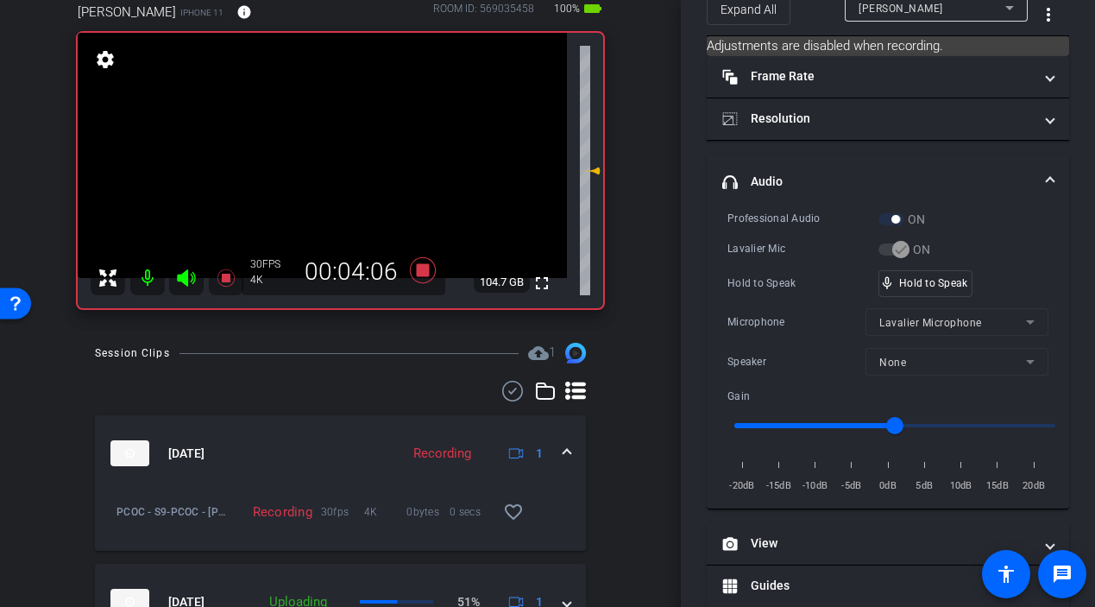
click at [324, 175] on video at bounding box center [322, 155] width 489 height 245
click at [327, 163] on div at bounding box center [324, 175] width 43 height 43
click at [328, 164] on div at bounding box center [324, 175] width 43 height 43
click at [327, 164] on div at bounding box center [324, 175] width 43 height 43
click at [327, 164] on video at bounding box center [322, 155] width 489 height 245
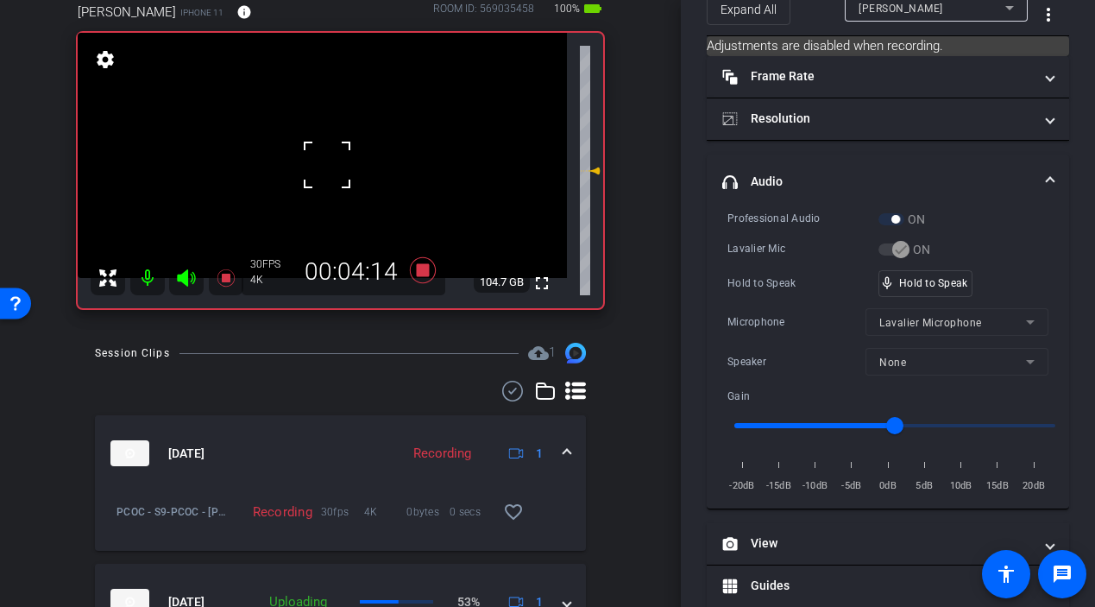
click at [327, 164] on div at bounding box center [326, 164] width 43 height 43
click at [327, 164] on video at bounding box center [322, 155] width 489 height 245
click at [327, 164] on div at bounding box center [326, 164] width 43 height 43
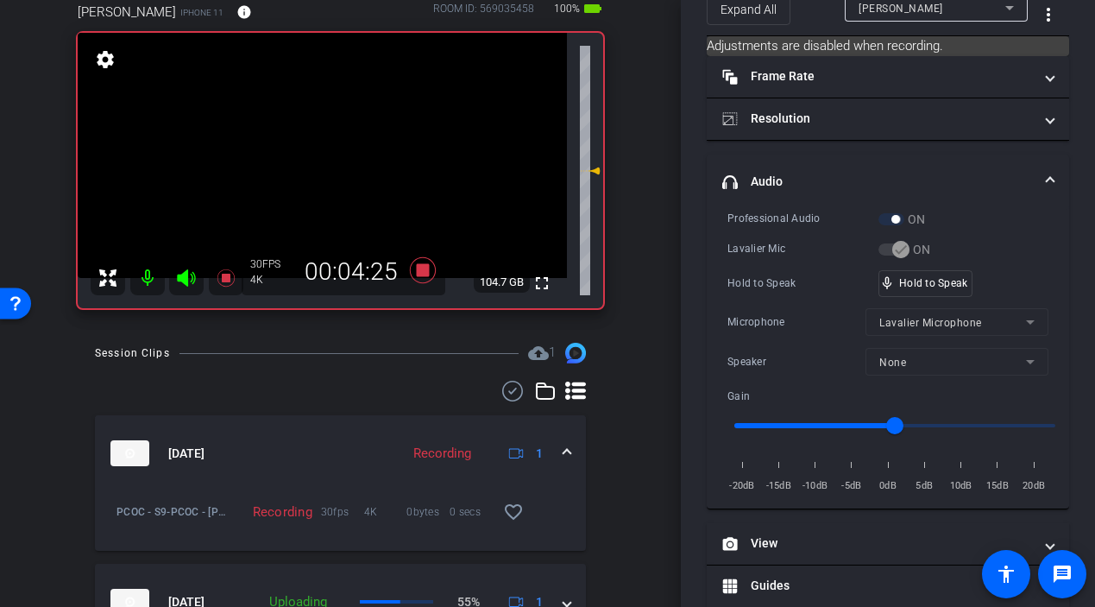
click at [327, 165] on video at bounding box center [322, 155] width 489 height 245
click at [327, 165] on div at bounding box center [326, 165] width 43 height 43
click at [327, 165] on video at bounding box center [322, 155] width 489 height 245
click at [327, 164] on div at bounding box center [326, 165] width 43 height 43
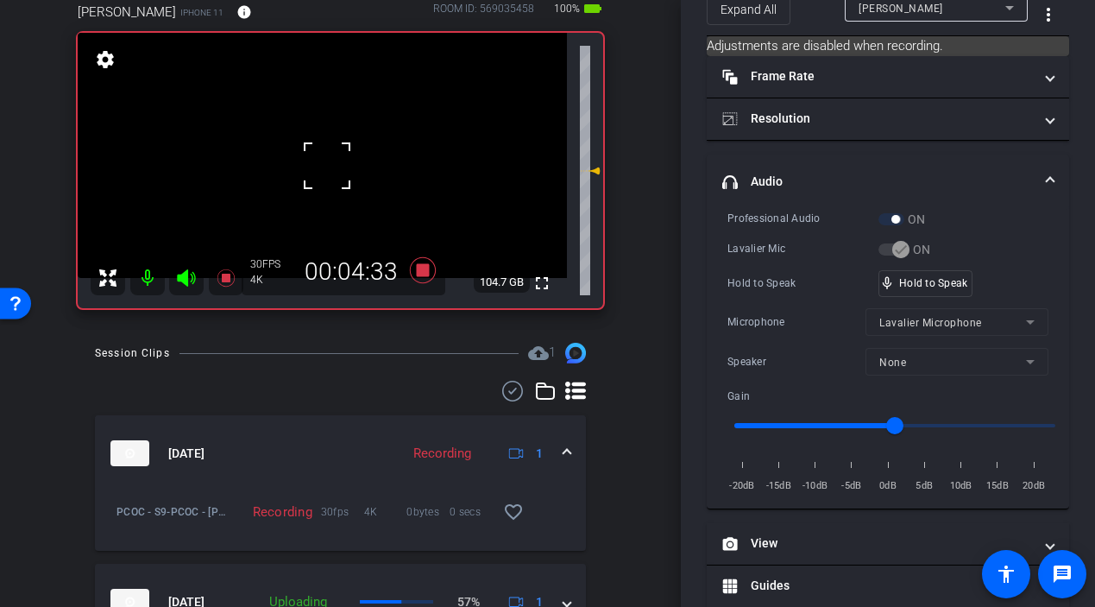
click at [327, 164] on div at bounding box center [326, 165] width 43 height 43
click at [326, 164] on div at bounding box center [326, 165] width 43 height 43
drag, startPoint x: 928, startPoint y: 282, endPoint x: 888, endPoint y: 283, distance: 39.7
click at [414, 272] on icon at bounding box center [422, 270] width 41 height 31
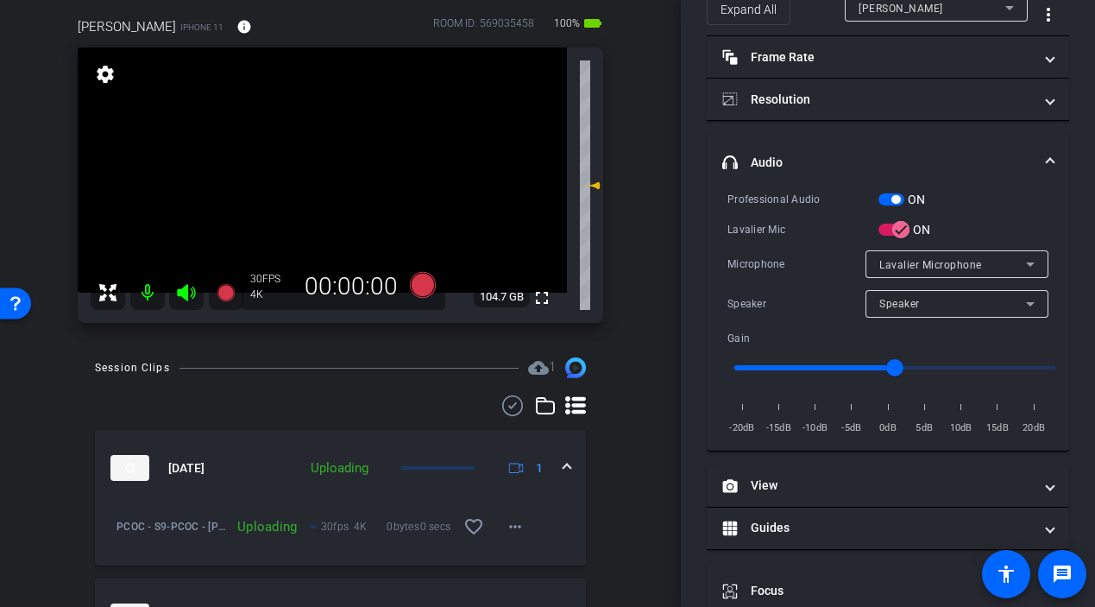
scroll to position [143, 0]
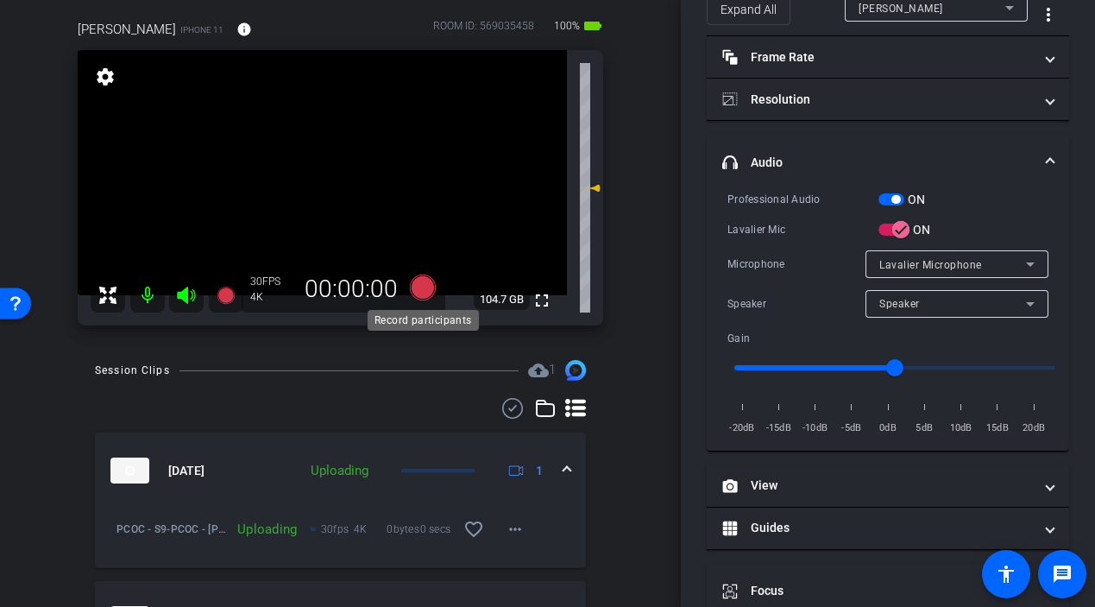
click at [418, 283] on icon at bounding box center [422, 287] width 26 height 26
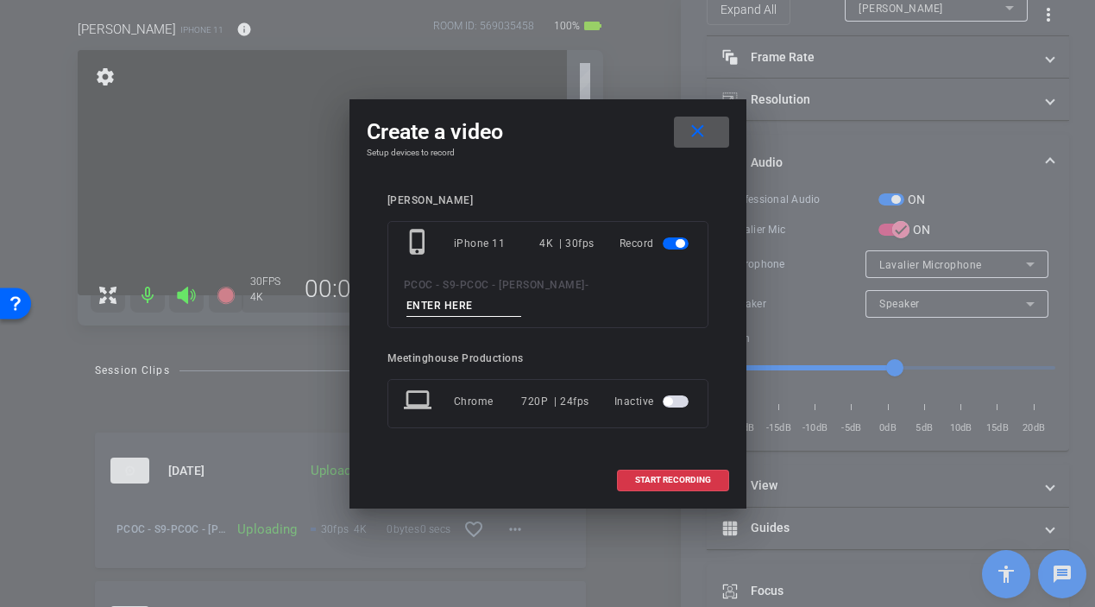
click at [522, 295] on input at bounding box center [464, 306] width 116 height 22
type input "901 - story 6"
click at [691, 475] on span "START RECORDING" at bounding box center [673, 479] width 76 height 9
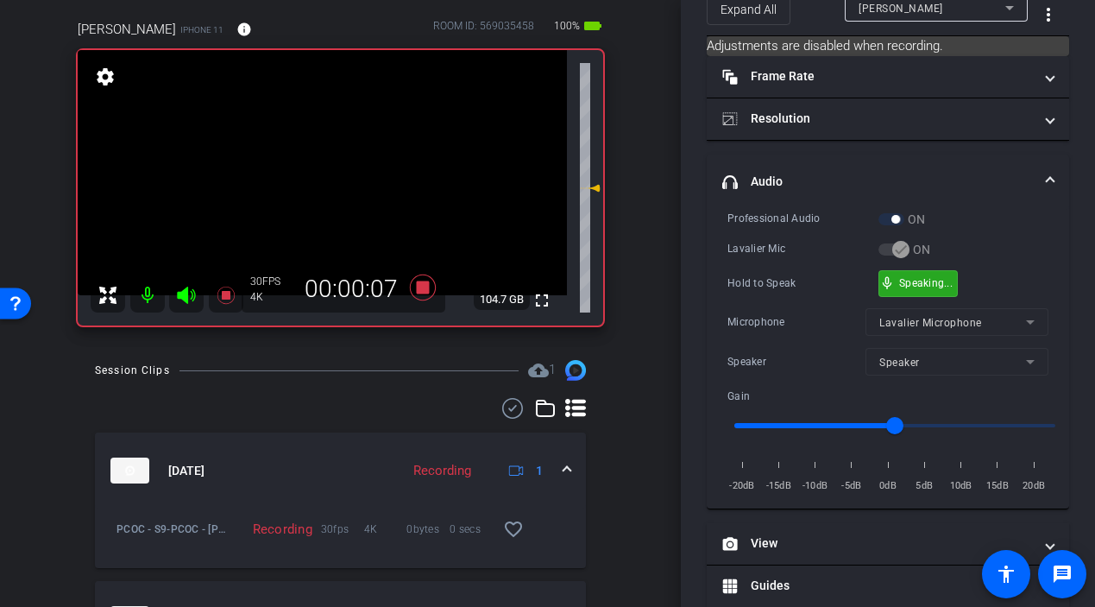
drag, startPoint x: 920, startPoint y: 281, endPoint x: 815, endPoint y: 261, distance: 106.3
click at [349, 169] on video at bounding box center [322, 172] width 489 height 245
click at [331, 173] on div at bounding box center [348, 169] width 43 height 43
click at [318, 184] on video at bounding box center [322, 172] width 489 height 245
click at [321, 184] on div at bounding box center [318, 184] width 43 height 43
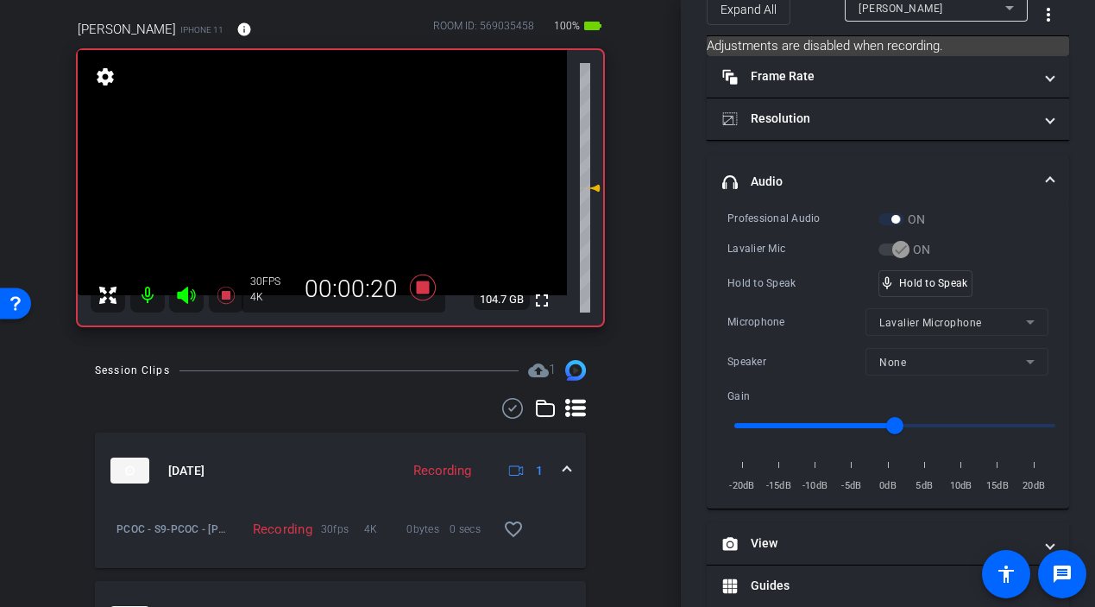
click at [321, 184] on video at bounding box center [322, 172] width 489 height 245
click at [321, 184] on div at bounding box center [320, 184] width 43 height 43
click at [326, 194] on video at bounding box center [322, 172] width 489 height 245
click at [326, 194] on div at bounding box center [326, 194] width 43 height 43
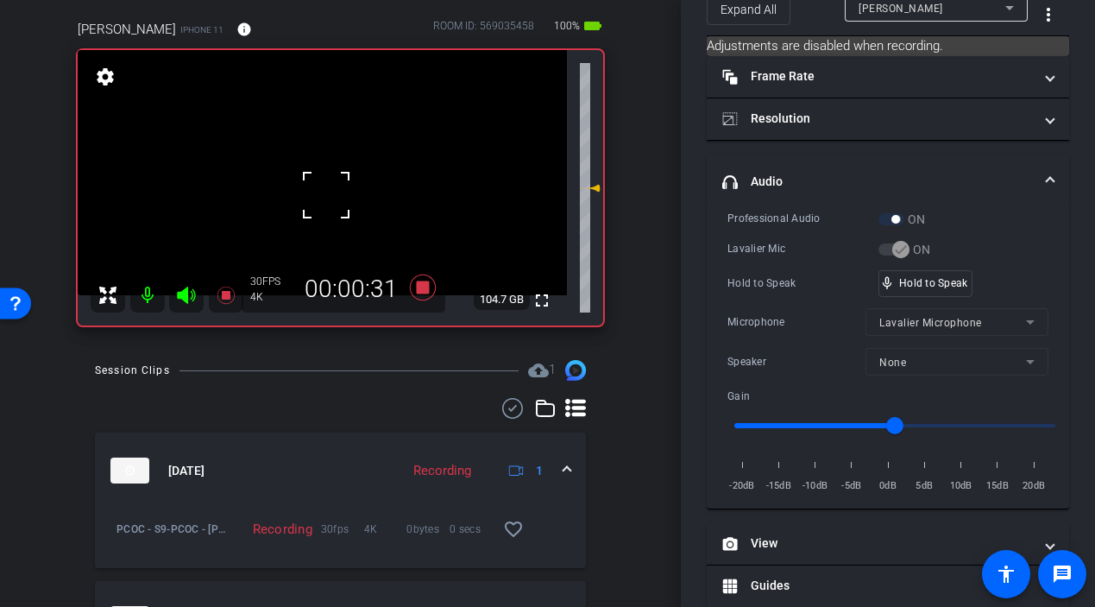
click at [331, 193] on div at bounding box center [326, 194] width 43 height 43
click at [328, 192] on video at bounding box center [322, 172] width 489 height 245
click at [328, 192] on div at bounding box center [327, 193] width 43 height 43
click at [328, 192] on div "fullscreen settings 104.7 GB" at bounding box center [341, 187] width 526 height 275
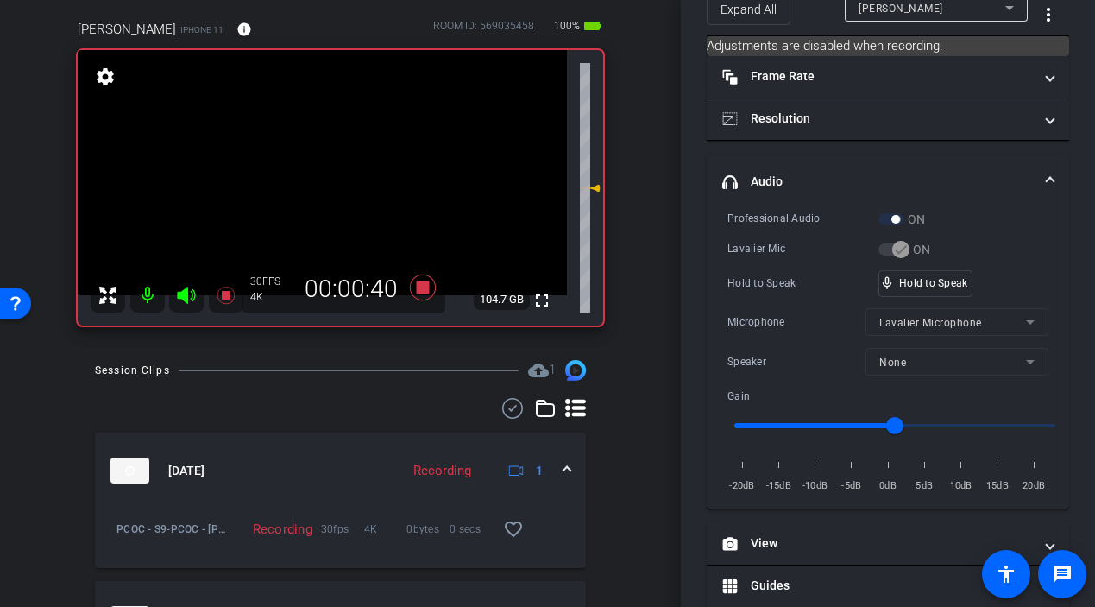
click at [329, 192] on video at bounding box center [322, 172] width 489 height 245
click at [329, 192] on div at bounding box center [328, 193] width 43 height 43
click at [324, 194] on video at bounding box center [322, 172] width 489 height 245
click at [323, 194] on div at bounding box center [323, 194] width 43 height 43
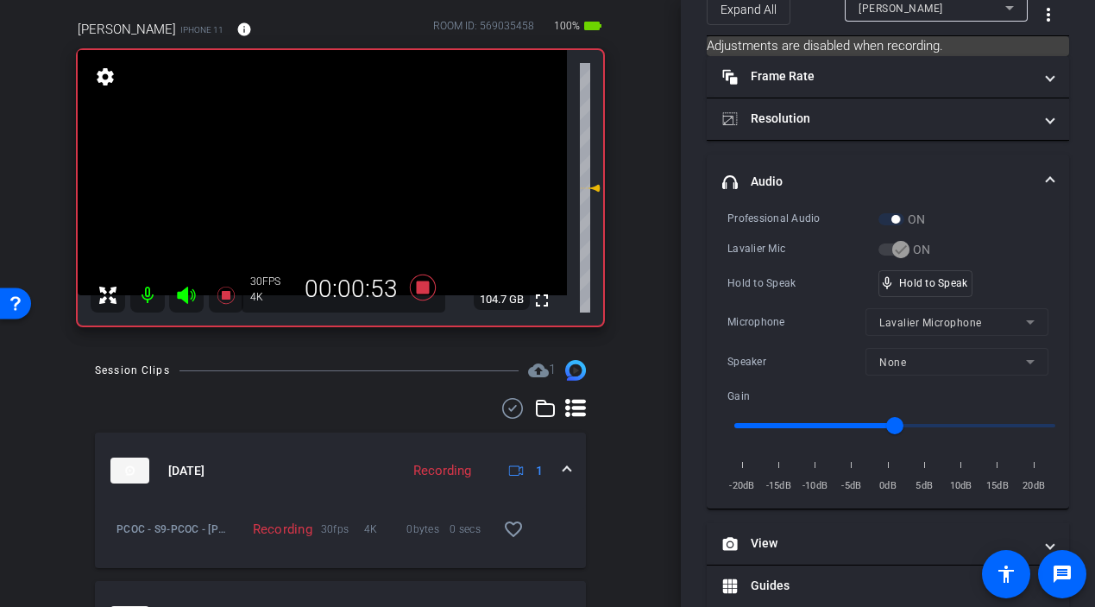
click at [323, 194] on video at bounding box center [322, 172] width 489 height 245
click at [323, 194] on div at bounding box center [322, 194] width 43 height 43
click at [321, 198] on div at bounding box center [322, 194] width 43 height 43
click at [323, 199] on video at bounding box center [322, 172] width 489 height 245
click at [322, 194] on div at bounding box center [322, 200] width 43 height 43
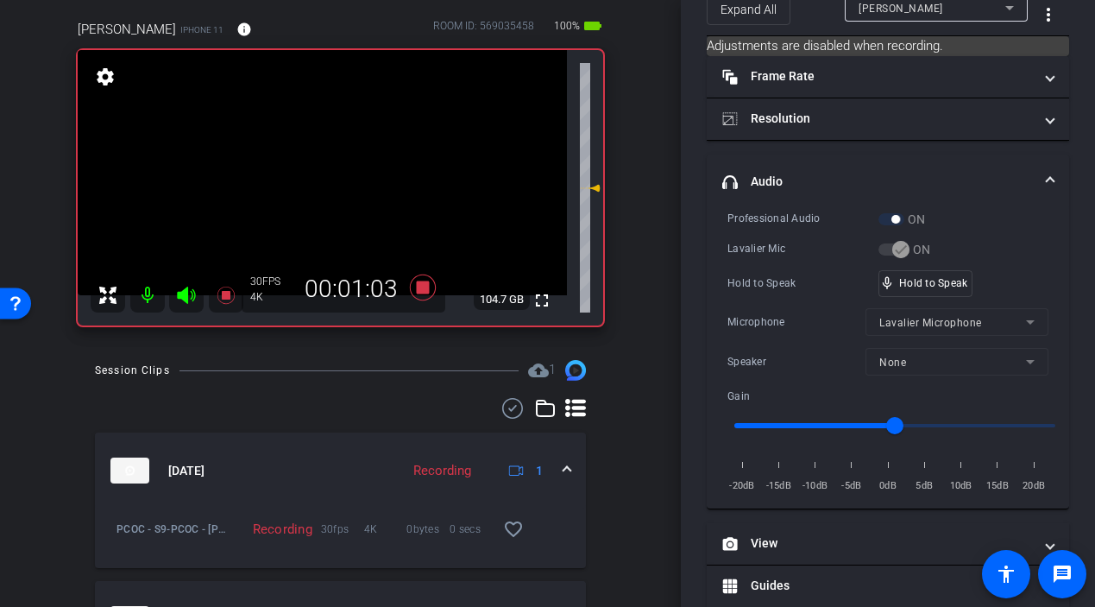
click at [322, 188] on video at bounding box center [322, 172] width 489 height 245
click at [321, 188] on div at bounding box center [321, 188] width 43 height 43
click at [320, 197] on div at bounding box center [321, 188] width 43 height 43
click at [323, 203] on video at bounding box center [322, 172] width 489 height 245
click at [323, 203] on div at bounding box center [322, 203] width 43 height 43
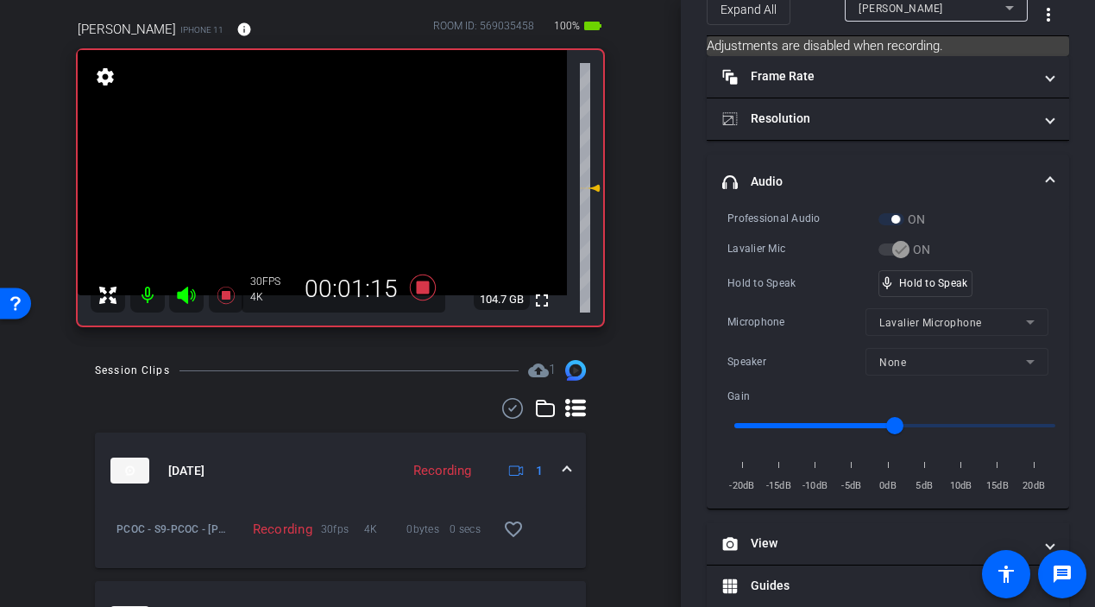
click at [328, 196] on video at bounding box center [322, 172] width 489 height 245
click at [328, 196] on div at bounding box center [327, 196] width 43 height 43
drag, startPoint x: 918, startPoint y: 282, endPoint x: 618, endPoint y: 245, distance: 302.6
click at [337, 192] on video at bounding box center [322, 172] width 489 height 245
click at [334, 188] on div at bounding box center [336, 192] width 43 height 43
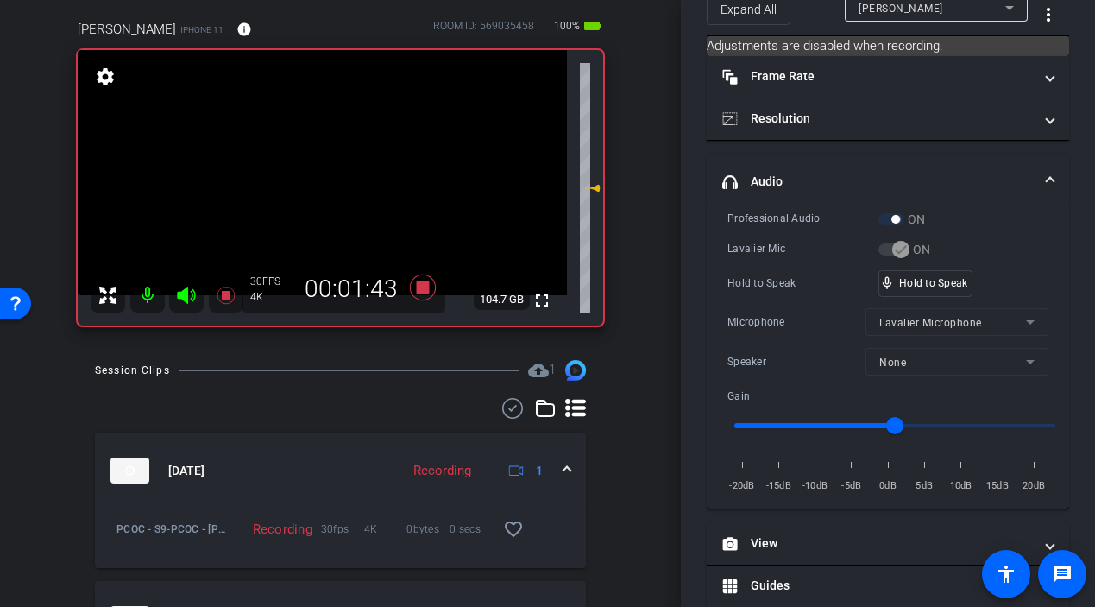
click at [331, 187] on video at bounding box center [322, 172] width 489 height 245
click at [330, 190] on div at bounding box center [331, 188] width 43 height 43
click at [330, 190] on video at bounding box center [322, 172] width 489 height 245
click at [330, 190] on div at bounding box center [329, 190] width 43 height 43
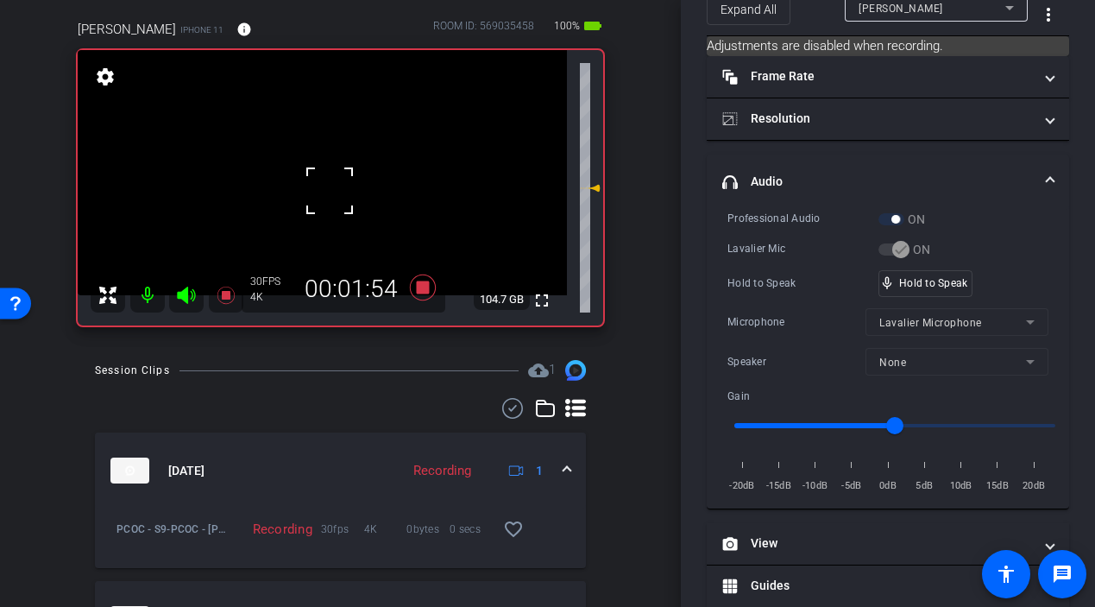
click at [330, 190] on div at bounding box center [329, 190] width 43 height 43
click at [352, 210] on video at bounding box center [322, 172] width 489 height 245
click at [331, 191] on video at bounding box center [322, 172] width 489 height 245
click at [328, 186] on div at bounding box center [330, 191] width 43 height 43
click at [328, 186] on video at bounding box center [322, 172] width 489 height 245
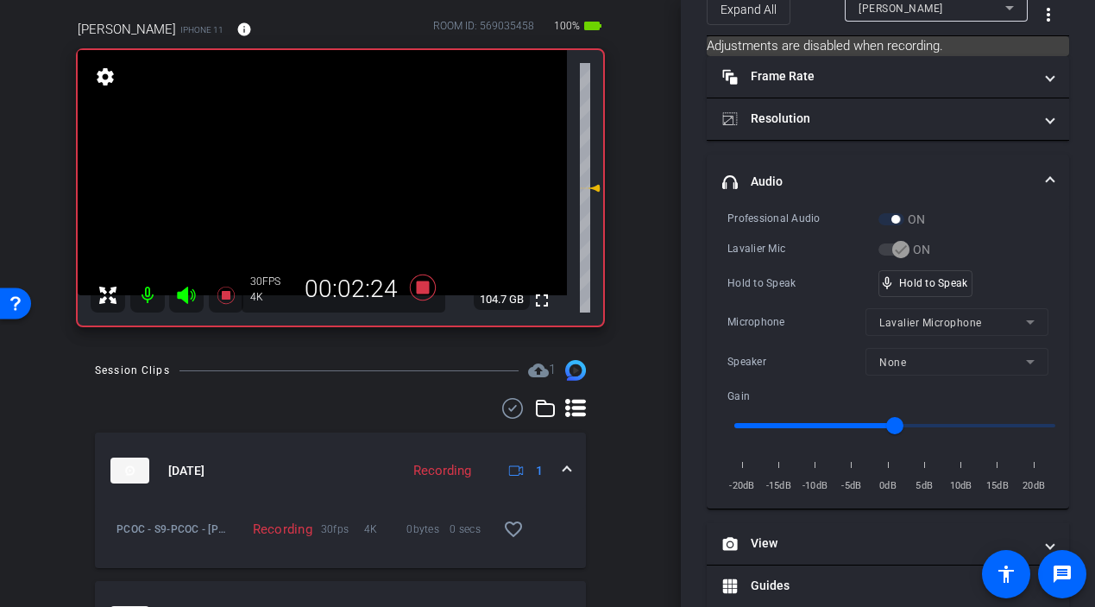
click at [331, 186] on video at bounding box center [322, 172] width 489 height 245
click at [331, 186] on div at bounding box center [330, 186] width 43 height 43
click at [331, 186] on video at bounding box center [322, 172] width 489 height 245
click at [331, 186] on div at bounding box center [330, 186] width 43 height 43
click at [335, 191] on video at bounding box center [322, 172] width 489 height 245
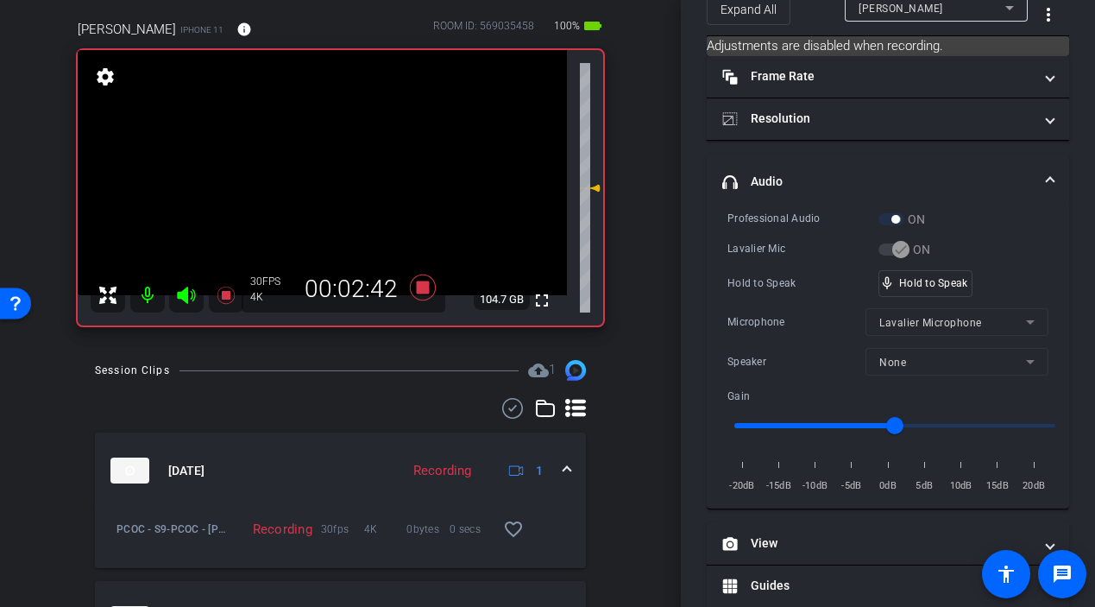
click at [329, 194] on video at bounding box center [322, 172] width 489 height 245
click at [331, 194] on div at bounding box center [328, 194] width 43 height 43
click at [324, 194] on div at bounding box center [328, 194] width 43 height 43
click at [343, 196] on video at bounding box center [322, 172] width 489 height 245
drag, startPoint x: 905, startPoint y: 280, endPoint x: 701, endPoint y: 217, distance: 214.3
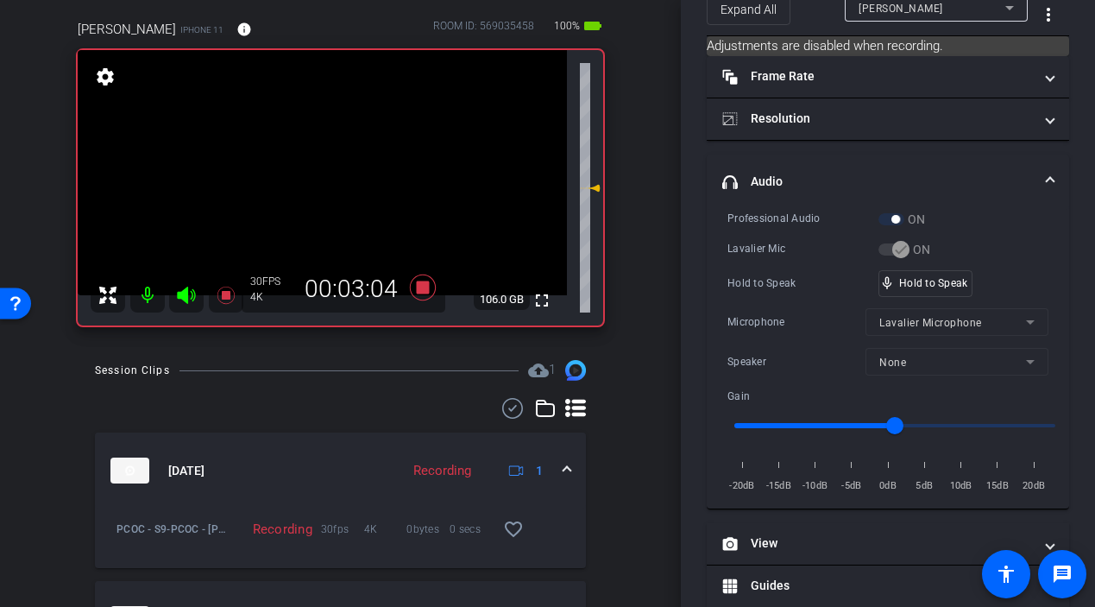
click at [331, 182] on video at bounding box center [322, 172] width 489 height 245
click at [329, 202] on div at bounding box center [330, 182] width 43 height 43
click at [328, 196] on video at bounding box center [322, 172] width 489 height 245
click at [328, 196] on div at bounding box center [327, 196] width 43 height 43
click at [317, 200] on video at bounding box center [322, 172] width 489 height 245
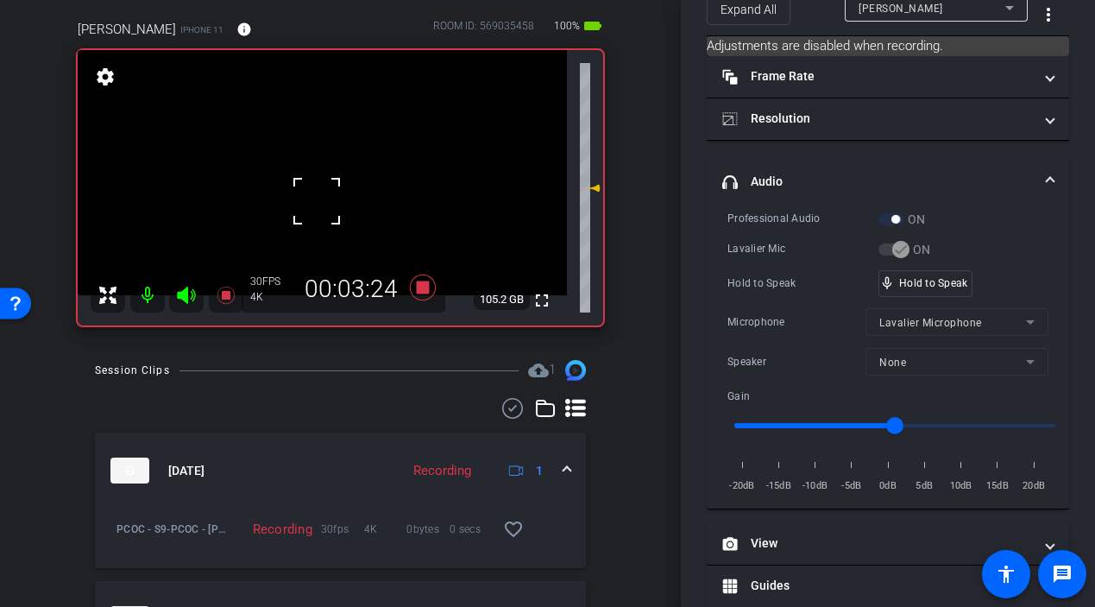
click at [332, 194] on div at bounding box center [316, 200] width 43 height 43
click at [332, 194] on video at bounding box center [322, 172] width 489 height 245
click at [332, 194] on div at bounding box center [332, 194] width 43 height 43
click at [332, 194] on video at bounding box center [322, 172] width 489 height 245
click at [324, 194] on div at bounding box center [332, 194] width 43 height 43
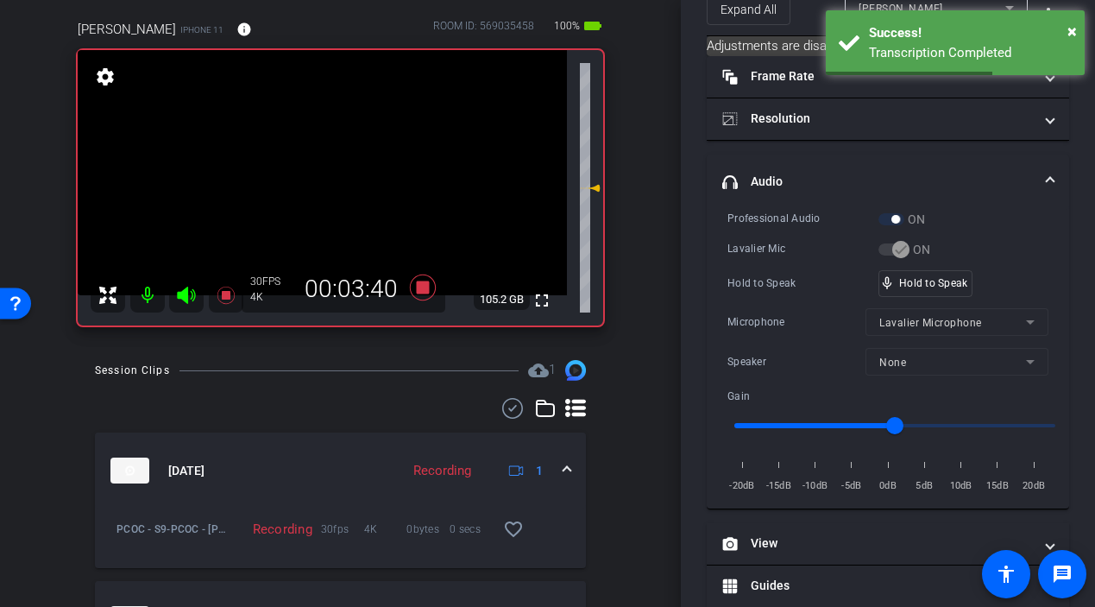
click at [324, 194] on video at bounding box center [322, 172] width 489 height 245
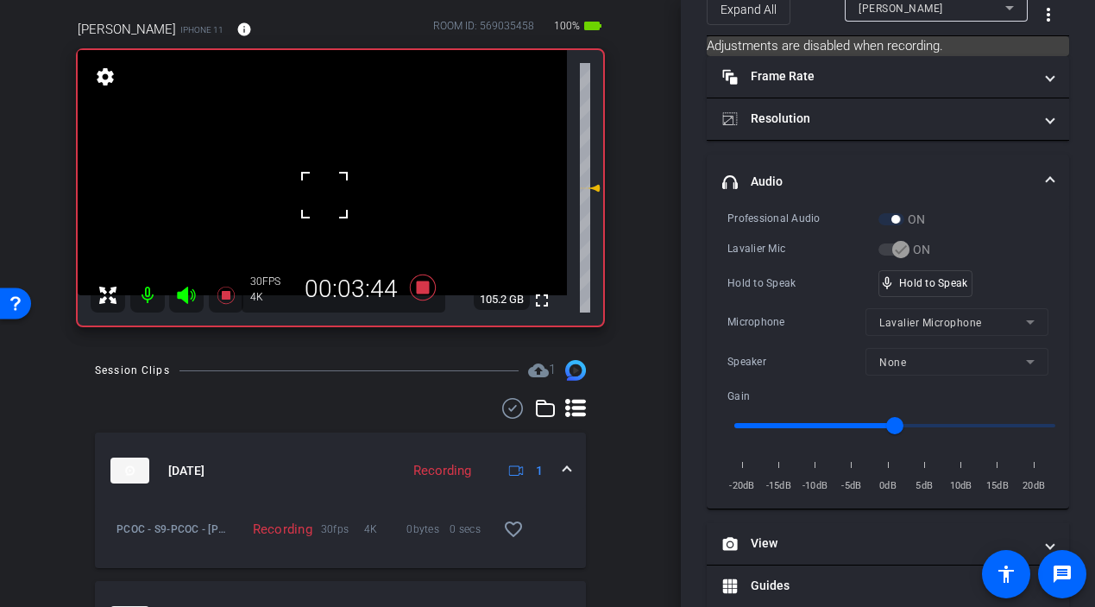
click at [324, 194] on div at bounding box center [324, 194] width 43 height 43
click at [324, 194] on video at bounding box center [322, 172] width 489 height 245
click at [319, 192] on div at bounding box center [324, 194] width 43 height 43
click at [319, 192] on video at bounding box center [322, 172] width 489 height 245
click at [319, 192] on div at bounding box center [319, 192] width 43 height 43
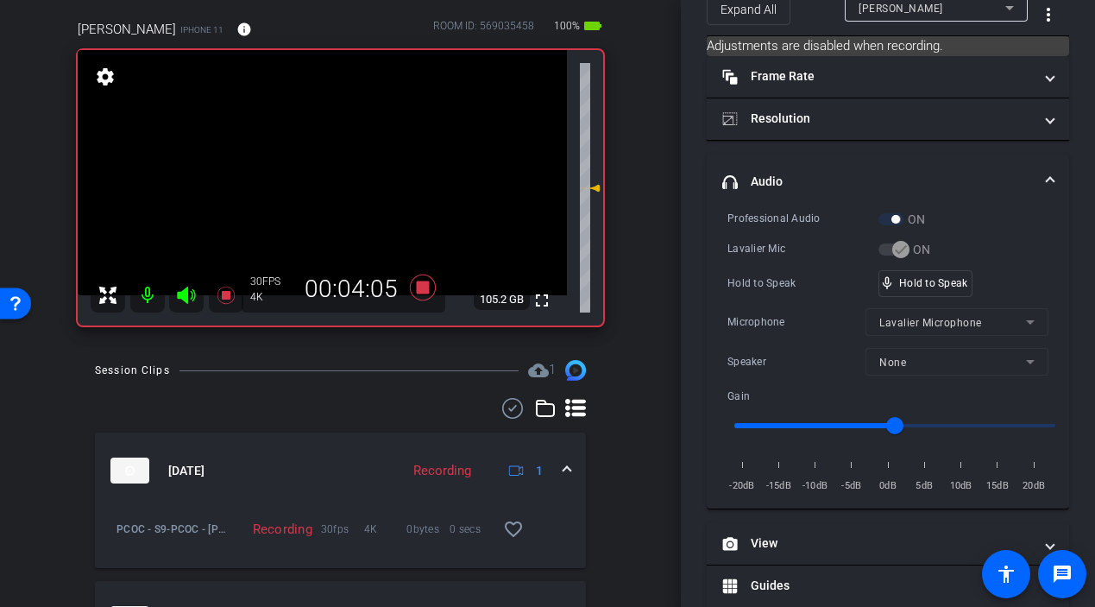
click at [319, 192] on video at bounding box center [322, 172] width 489 height 245
click at [324, 190] on div at bounding box center [319, 192] width 43 height 43
click at [324, 191] on video at bounding box center [322, 172] width 489 height 245
click at [324, 191] on div at bounding box center [323, 191] width 43 height 43
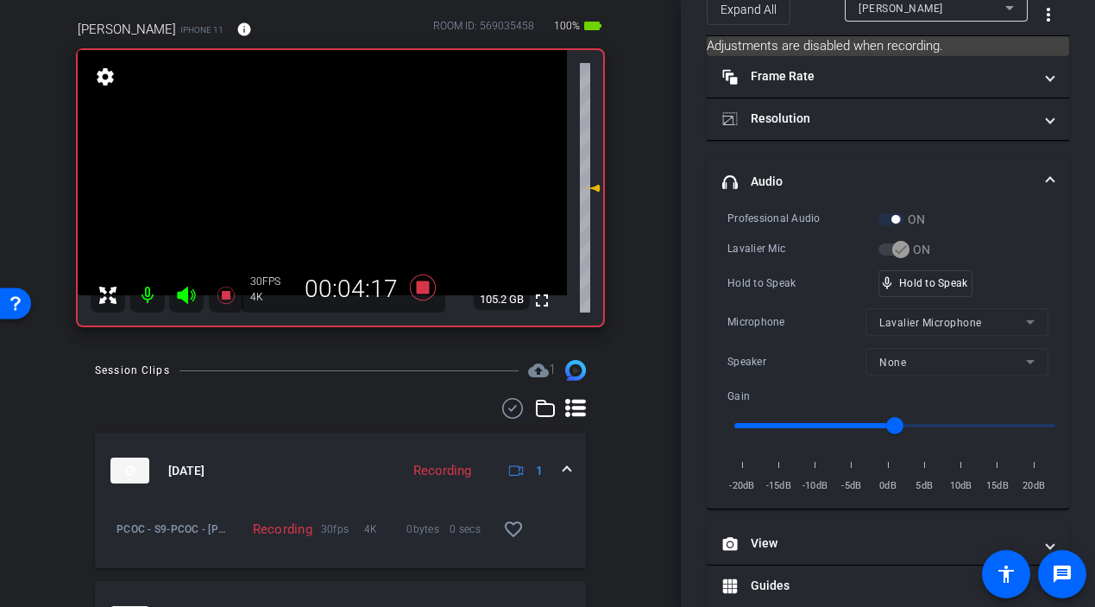
click at [324, 191] on video at bounding box center [322, 172] width 489 height 245
click at [324, 191] on div at bounding box center [323, 191] width 43 height 43
drag, startPoint x: 912, startPoint y: 283, endPoint x: 872, endPoint y: 283, distance: 39.7
click at [350, 199] on video at bounding box center [322, 172] width 489 height 245
click at [312, 191] on video at bounding box center [322, 172] width 489 height 245
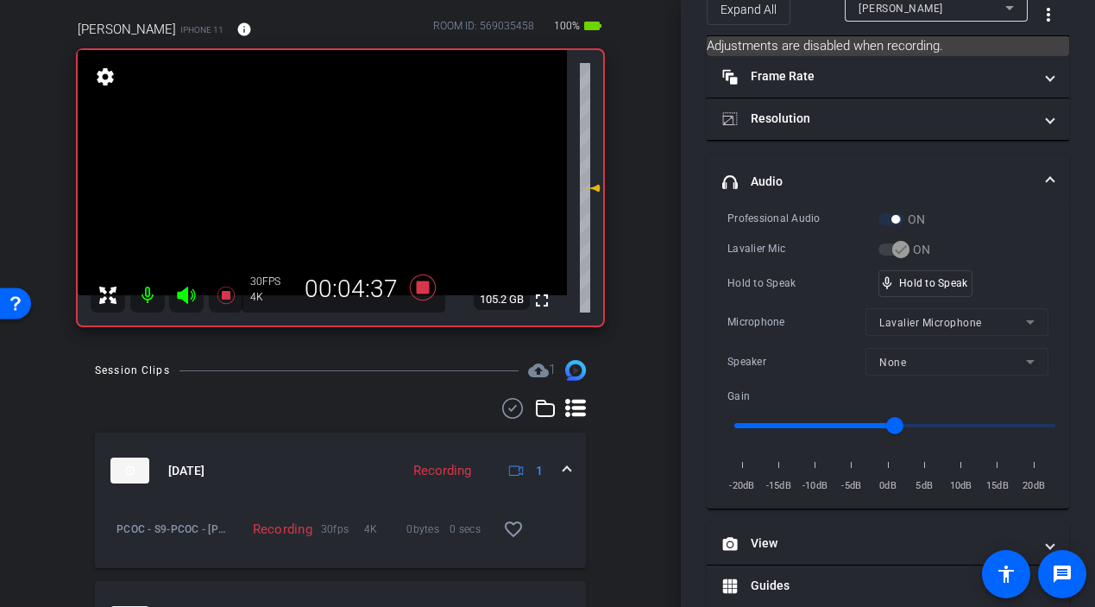
click at [317, 183] on video at bounding box center [322, 172] width 489 height 245
click at [320, 196] on div at bounding box center [316, 183] width 43 height 43
click at [323, 196] on video at bounding box center [322, 172] width 489 height 245
click at [323, 196] on div at bounding box center [322, 196] width 43 height 43
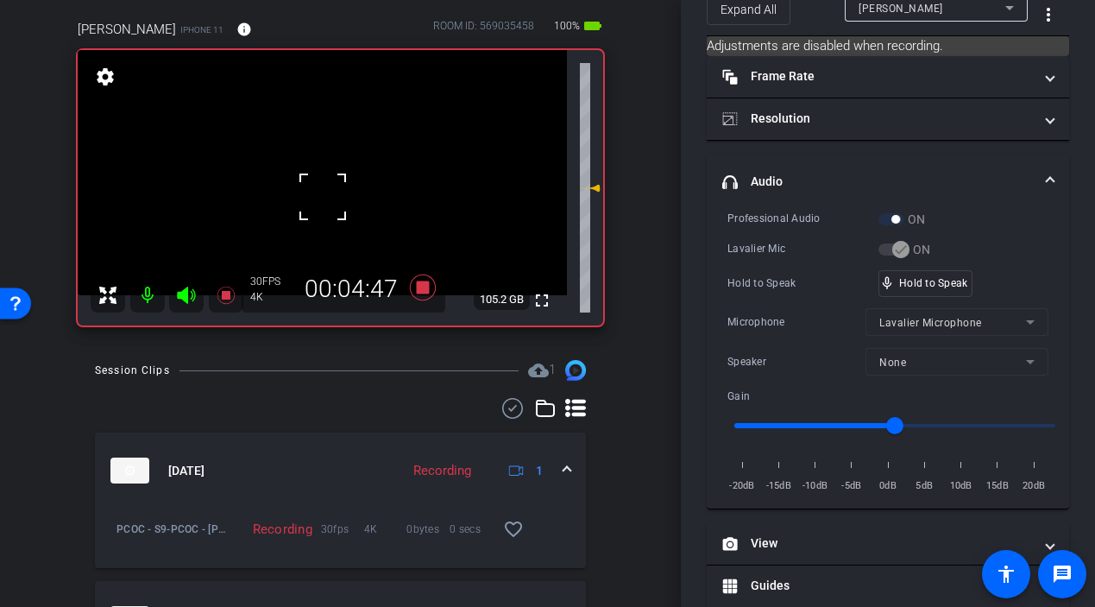
click at [317, 186] on div at bounding box center [322, 196] width 43 height 43
click at [914, 274] on div "mic_none Speaking..." at bounding box center [918, 283] width 78 height 25
click at [312, 183] on video at bounding box center [322, 172] width 489 height 245
click at [313, 185] on div at bounding box center [312, 183] width 43 height 43
drag, startPoint x: 912, startPoint y: 282, endPoint x: 907, endPoint y: 269, distance: 13.9
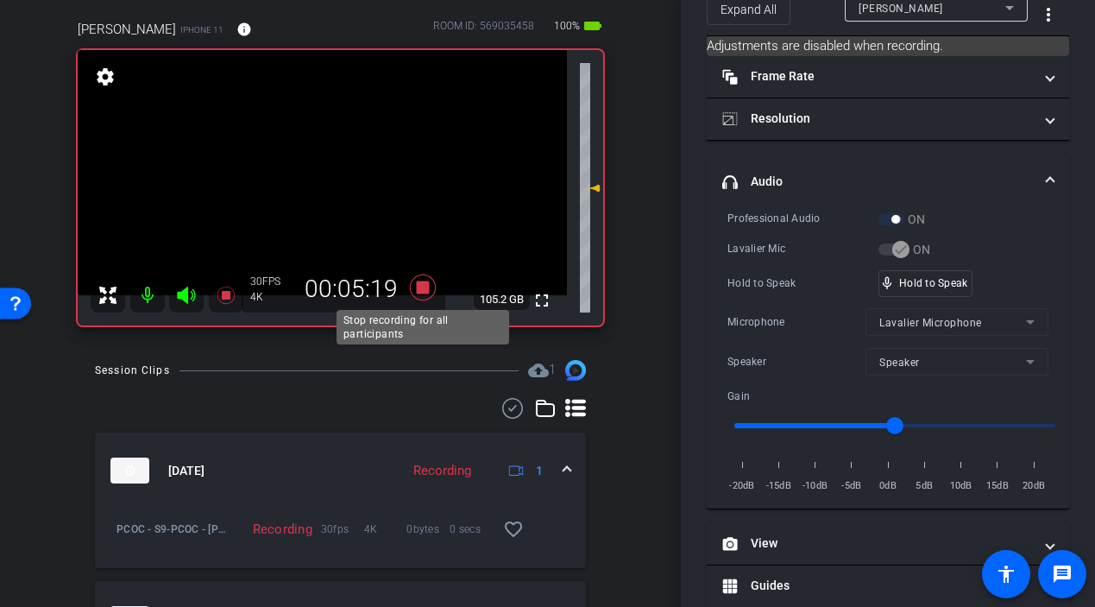
click at [419, 283] on icon at bounding box center [422, 287] width 26 height 26
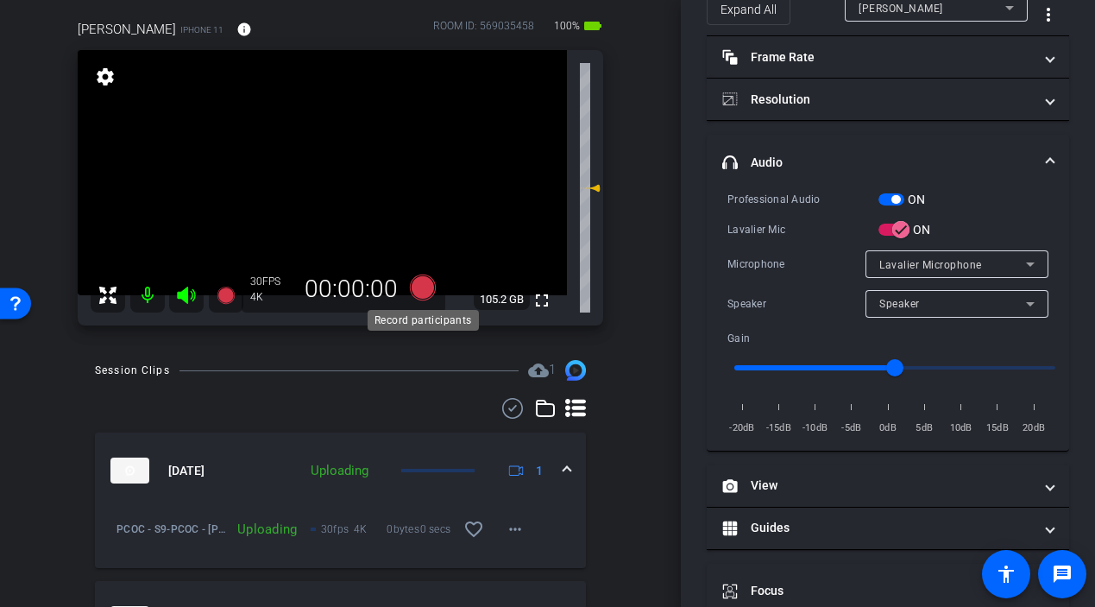
click at [421, 287] on icon at bounding box center [422, 287] width 26 height 26
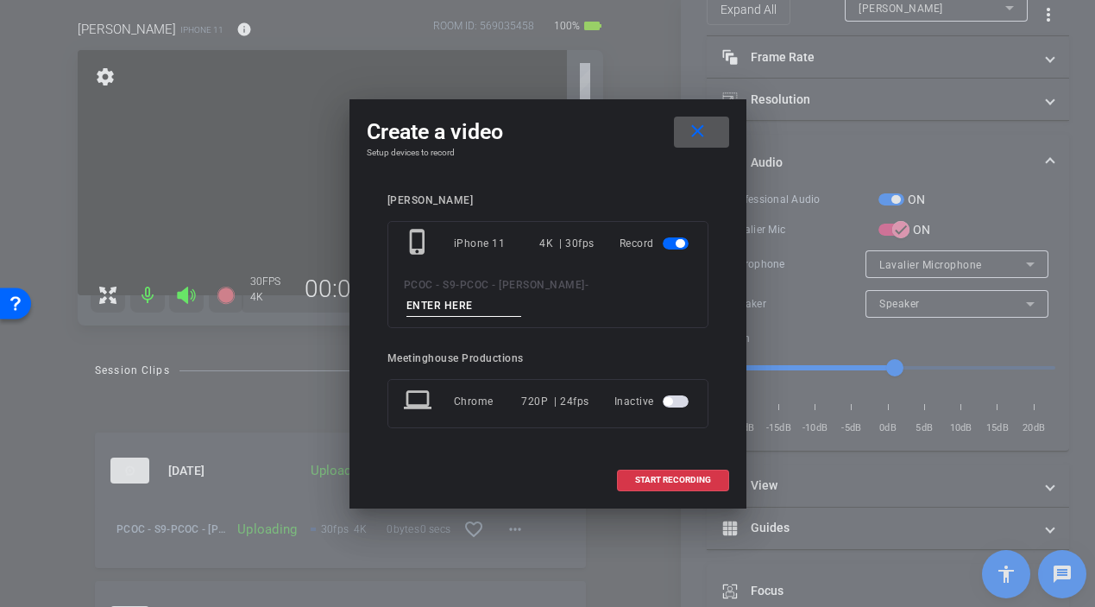
click at [522, 299] on input at bounding box center [464, 306] width 116 height 22
type input "901 - story 7"
click at [656, 475] on span "START RECORDING" at bounding box center [673, 479] width 76 height 9
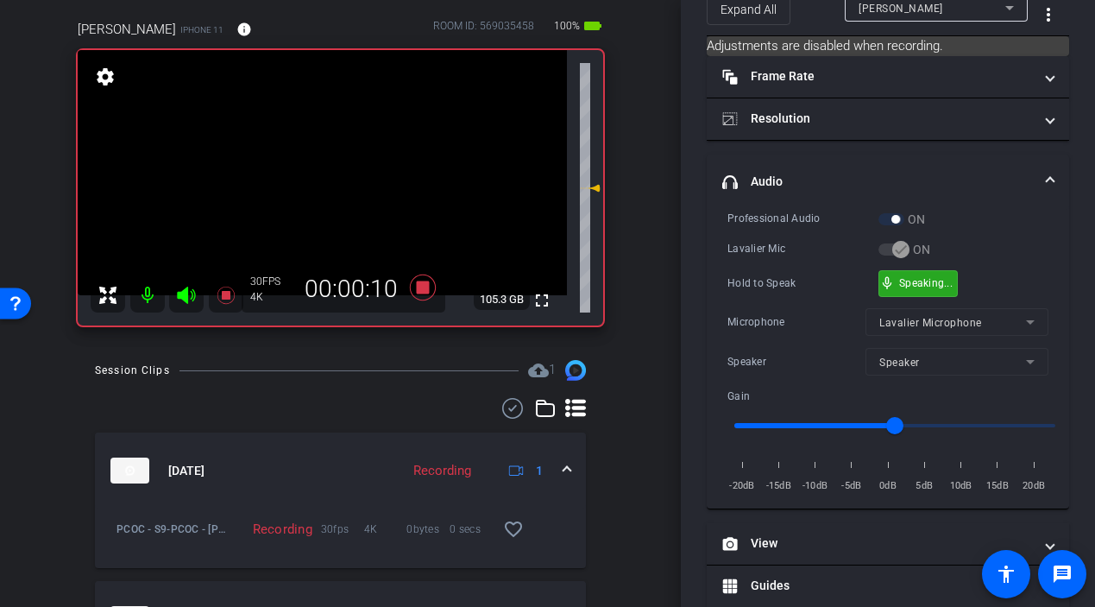
drag, startPoint x: 898, startPoint y: 281, endPoint x: 710, endPoint y: 265, distance: 188.8
click at [322, 194] on video at bounding box center [322, 172] width 489 height 245
click at [324, 195] on div at bounding box center [321, 194] width 43 height 43
click at [343, 192] on div at bounding box center [321, 194] width 43 height 43
click at [343, 192] on video at bounding box center [322, 172] width 489 height 245
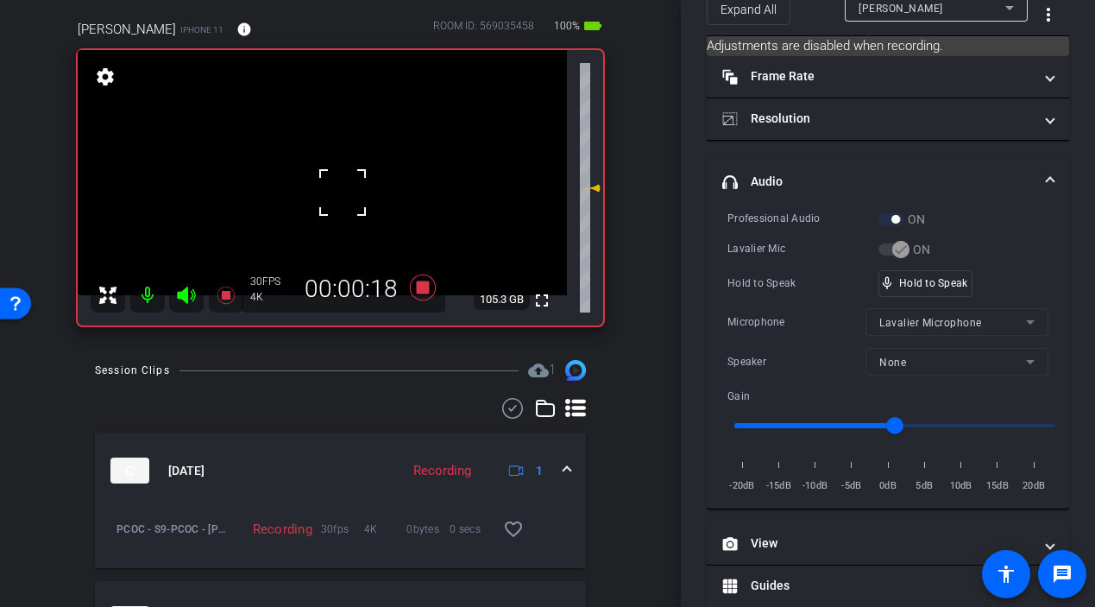
click at [325, 192] on div at bounding box center [342, 192] width 43 height 43
click at [328, 192] on video at bounding box center [322, 172] width 489 height 245
click at [342, 194] on video at bounding box center [322, 172] width 489 height 245
click at [337, 183] on div at bounding box center [341, 194] width 43 height 43
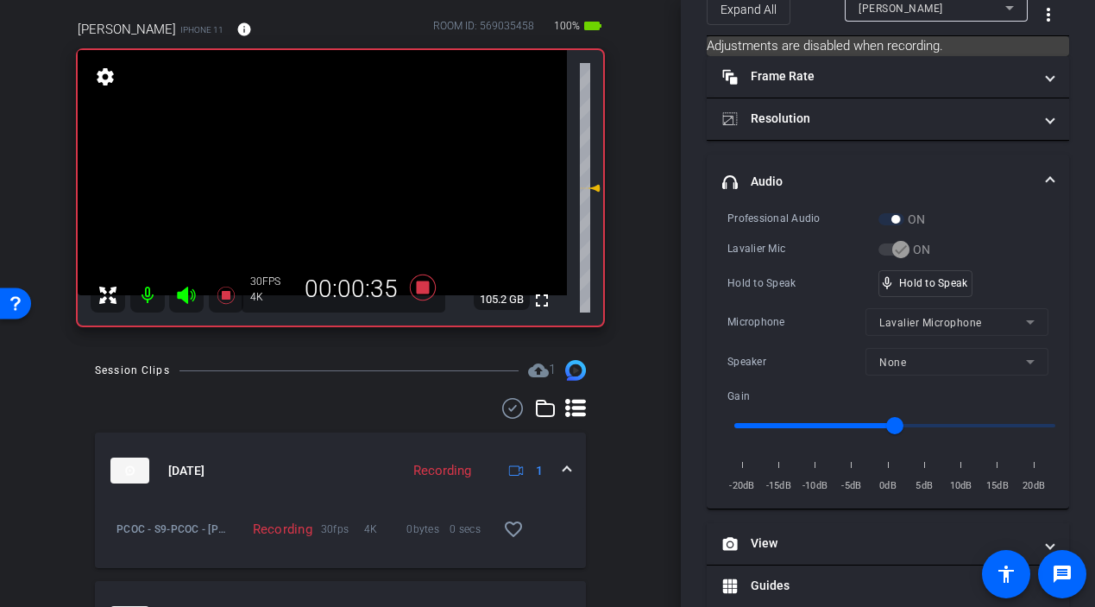
click at [331, 190] on video at bounding box center [322, 172] width 489 height 245
click at [331, 190] on div at bounding box center [331, 190] width 43 height 43
click at [340, 190] on video at bounding box center [322, 172] width 489 height 245
click at [341, 190] on div at bounding box center [339, 190] width 43 height 43
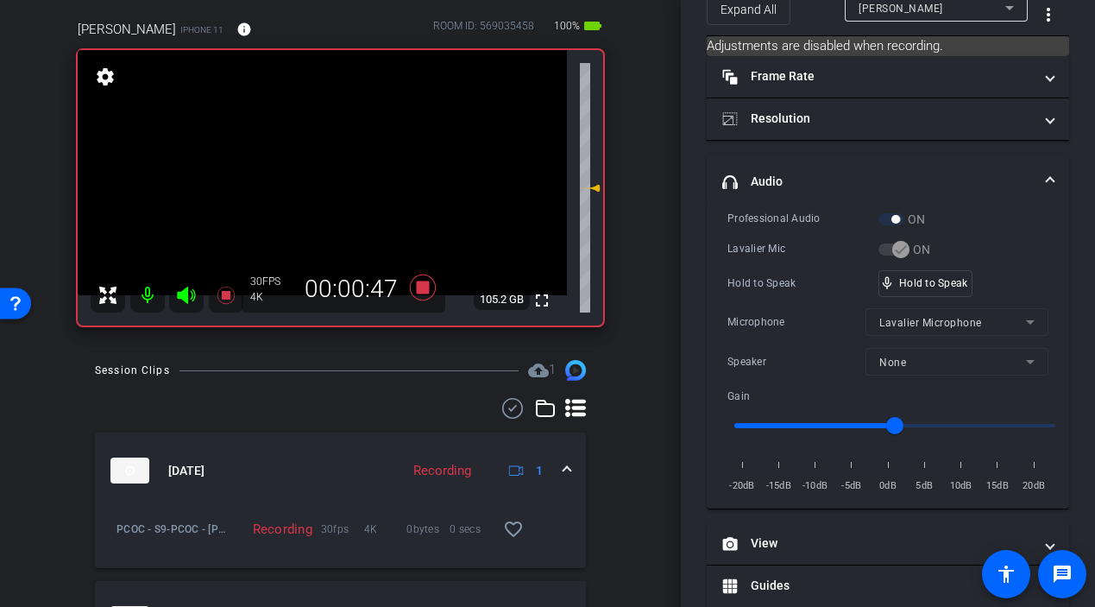
click at [341, 190] on video at bounding box center [322, 172] width 489 height 245
click at [341, 190] on div at bounding box center [340, 190] width 43 height 43
click at [341, 190] on video at bounding box center [322, 172] width 489 height 245
click at [337, 188] on div at bounding box center [340, 190] width 43 height 43
click at [338, 189] on video at bounding box center [322, 172] width 489 height 245
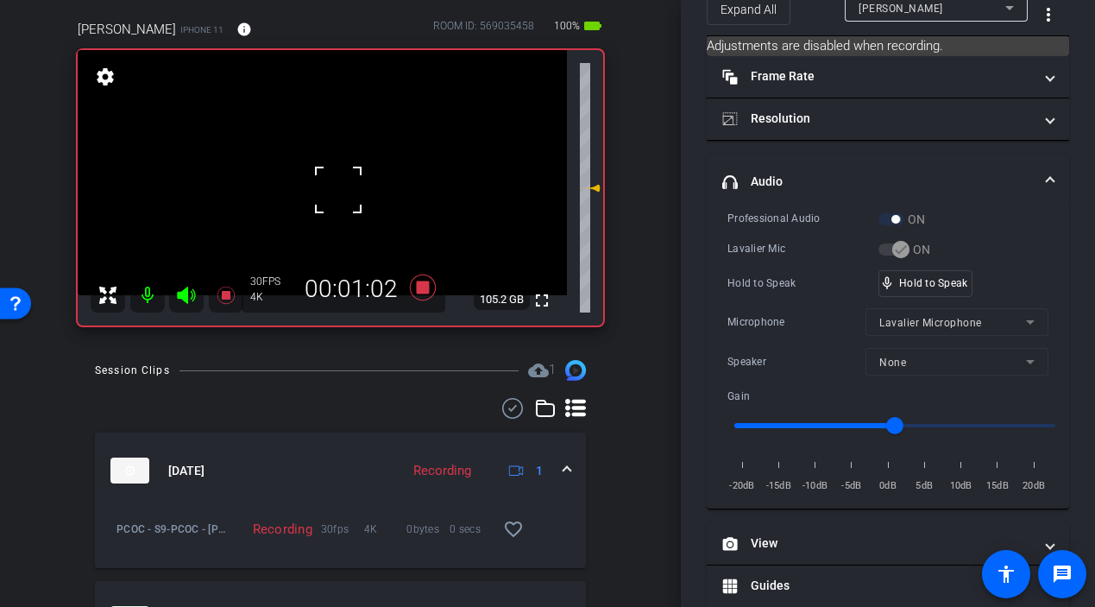
click at [337, 189] on div at bounding box center [338, 189] width 43 height 43
click at [337, 189] on video at bounding box center [322, 172] width 489 height 245
click at [337, 189] on div at bounding box center [337, 189] width 43 height 43
click at [337, 189] on video at bounding box center [322, 172] width 489 height 245
click at [346, 192] on div "fullscreen settings 105.3 GB" at bounding box center [341, 187] width 526 height 275
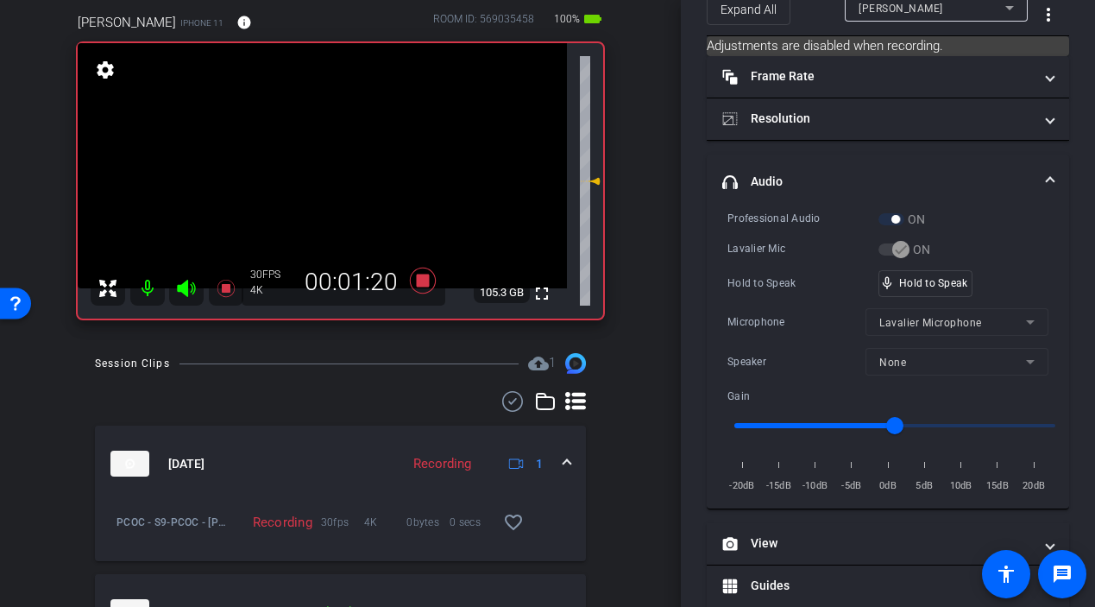
click at [347, 188] on video at bounding box center [322, 165] width 489 height 245
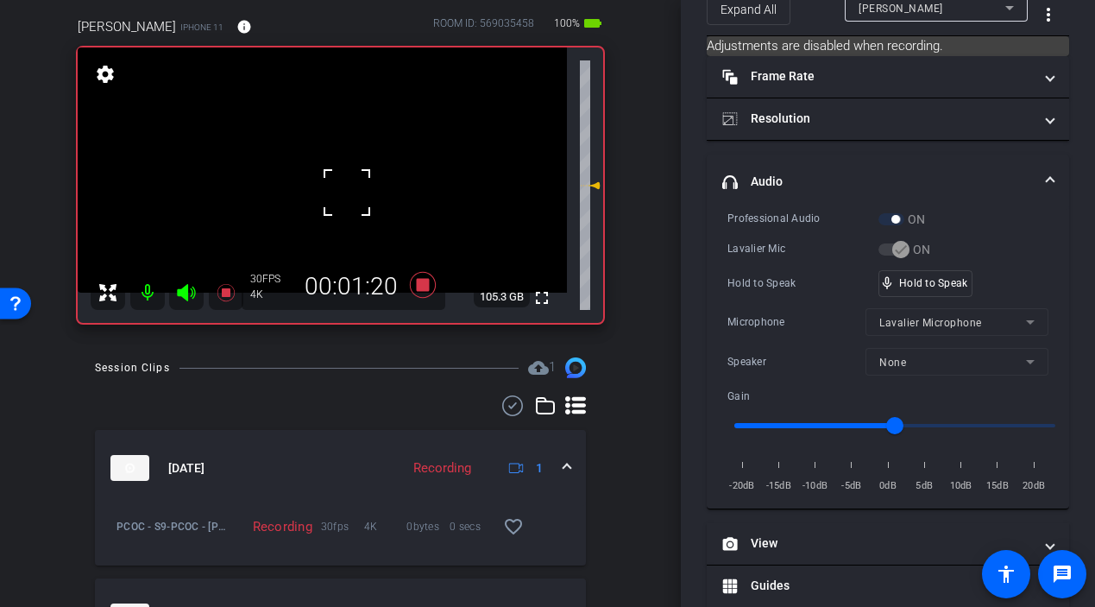
scroll to position [148, 0]
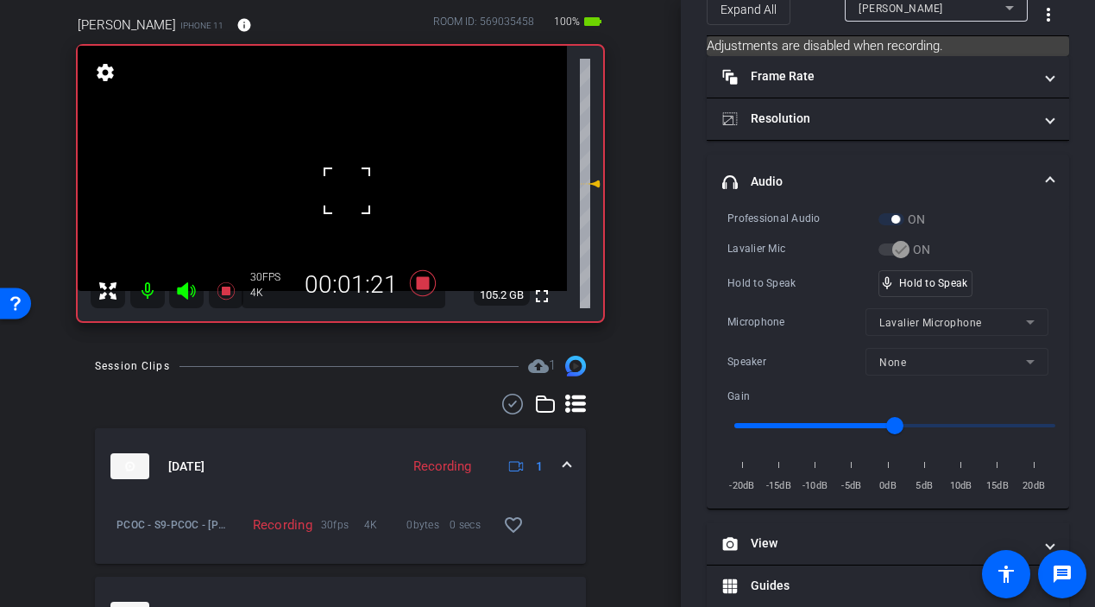
click at [337, 185] on div at bounding box center [346, 190] width 43 height 43
click at [337, 185] on video at bounding box center [322, 168] width 489 height 245
click at [337, 185] on div at bounding box center [336, 185] width 43 height 43
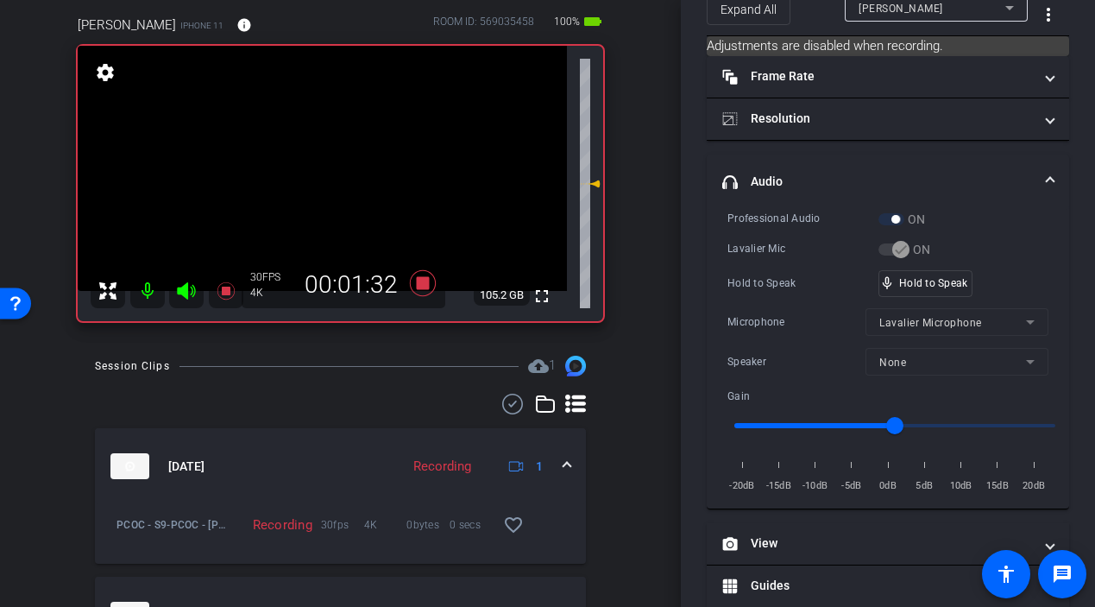
click at [337, 185] on video at bounding box center [322, 168] width 489 height 245
click at [337, 195] on video at bounding box center [322, 168] width 489 height 245
click at [337, 188] on div at bounding box center [336, 195] width 43 height 43
click at [338, 186] on video at bounding box center [322, 168] width 489 height 245
click at [338, 186] on div at bounding box center [338, 187] width 43 height 43
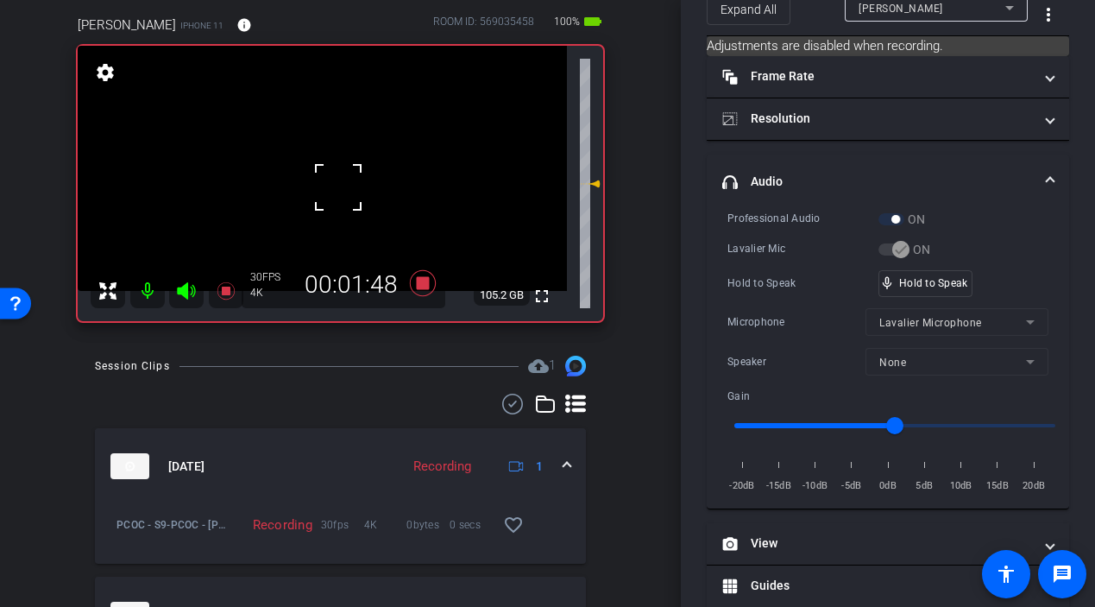
click at [338, 186] on div "fullscreen settings 105.2 GB" at bounding box center [341, 183] width 526 height 275
click at [332, 186] on video at bounding box center [322, 168] width 489 height 245
click at [332, 187] on div at bounding box center [332, 187] width 43 height 43
click at [333, 184] on div at bounding box center [332, 187] width 43 height 43
click at [333, 184] on video at bounding box center [322, 168] width 489 height 245
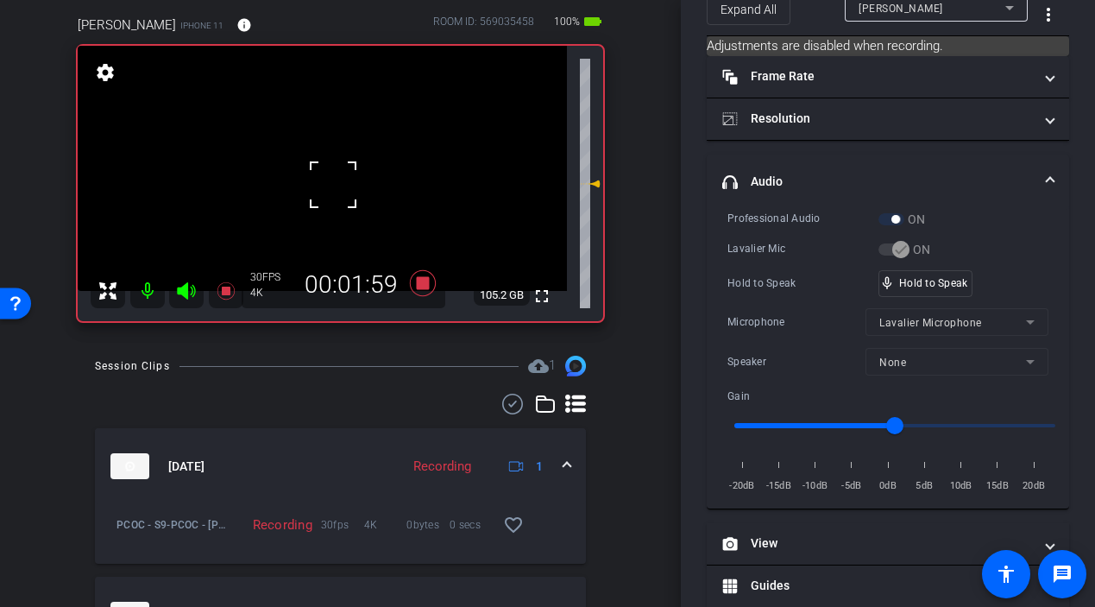
click at [333, 184] on div at bounding box center [333, 184] width 43 height 43
click at [333, 184] on video at bounding box center [322, 168] width 489 height 245
click at [333, 184] on div at bounding box center [333, 184] width 43 height 43
click at [332, 184] on video at bounding box center [322, 168] width 489 height 245
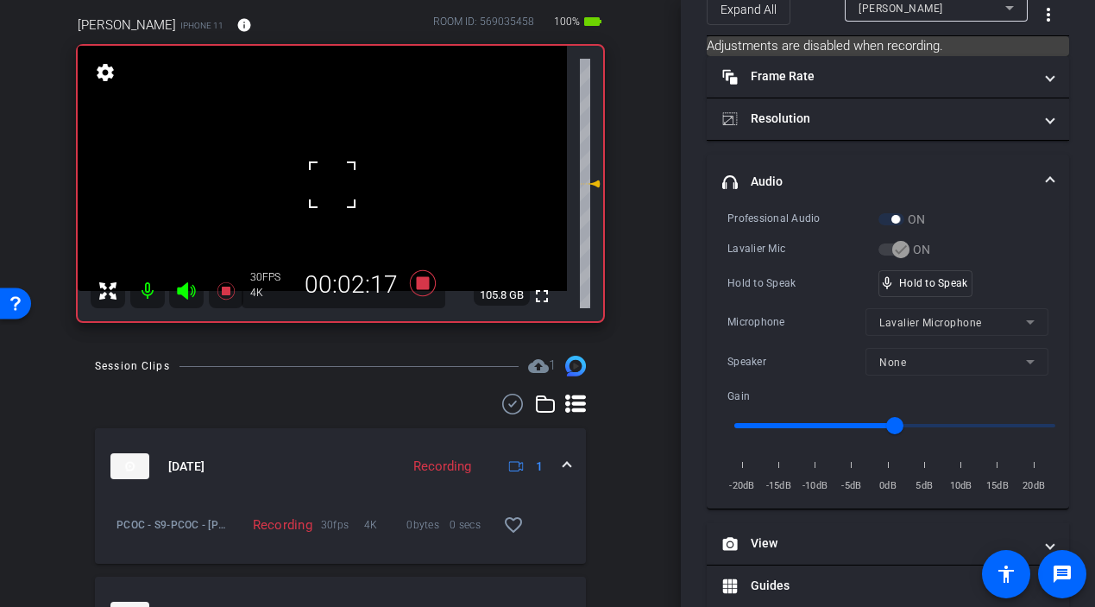
click at [332, 184] on div at bounding box center [332, 184] width 43 height 43
click at [332, 184] on video at bounding box center [322, 168] width 489 height 245
click at [332, 184] on div at bounding box center [332, 184] width 43 height 43
click at [332, 184] on video at bounding box center [322, 168] width 489 height 245
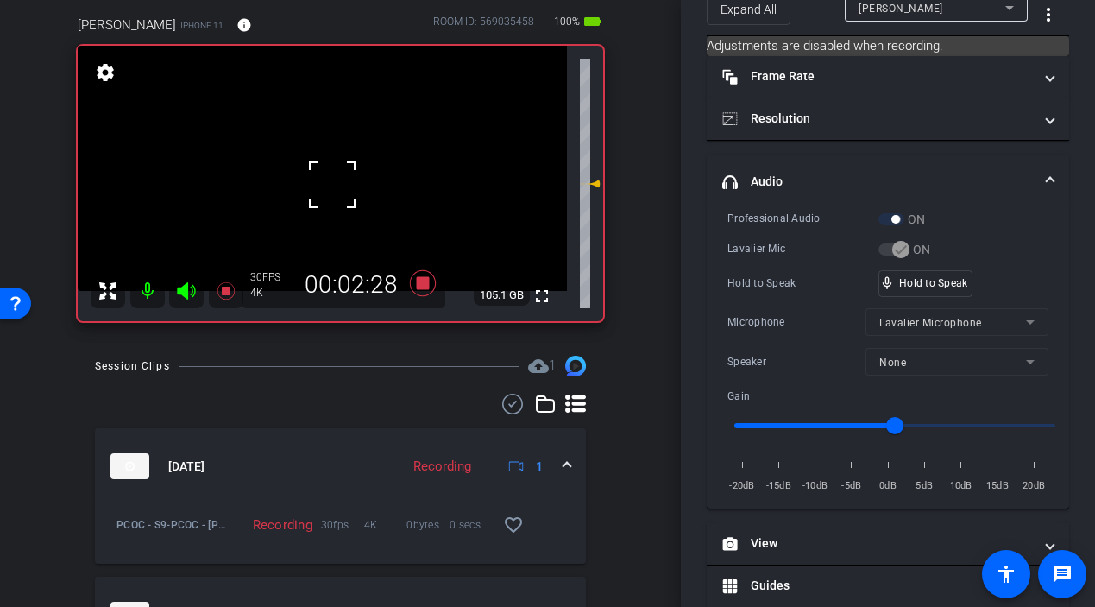
click at [332, 184] on div at bounding box center [332, 184] width 43 height 43
click at [336, 184] on div at bounding box center [332, 184] width 43 height 43
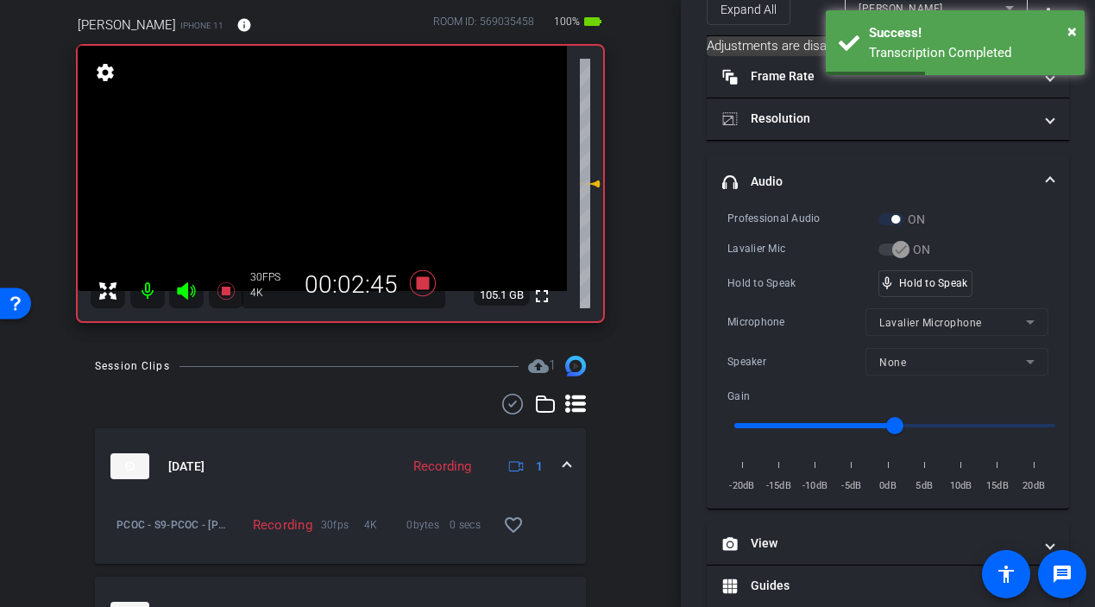
click at [333, 190] on video at bounding box center [322, 168] width 489 height 245
click at [335, 189] on div at bounding box center [333, 190] width 43 height 43
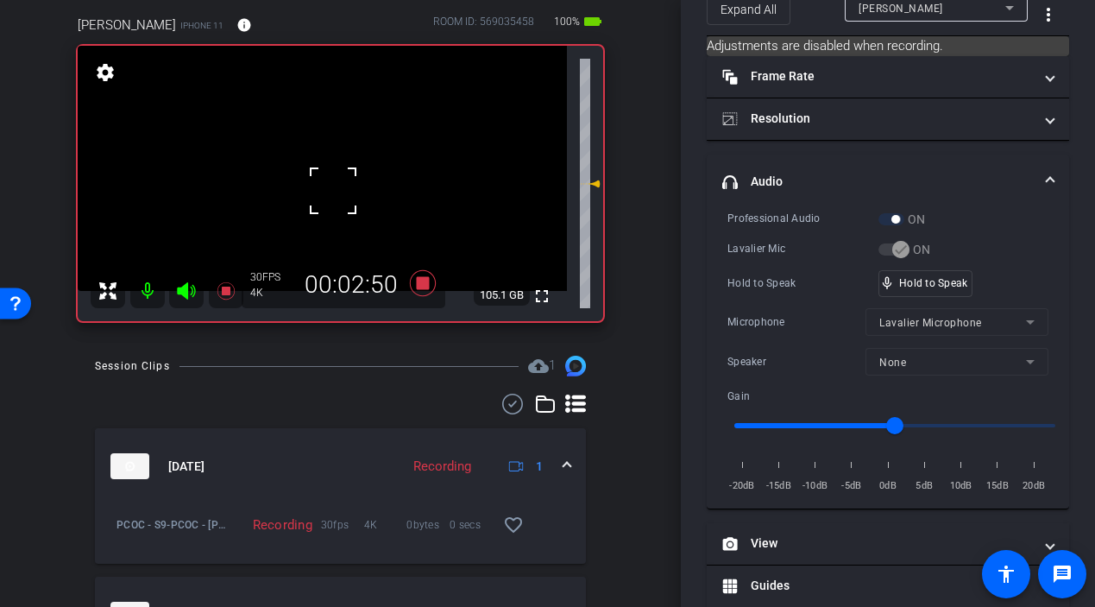
click at [335, 189] on div at bounding box center [333, 190] width 43 height 43
click at [339, 188] on video at bounding box center [322, 168] width 489 height 245
click at [338, 188] on div at bounding box center [339, 188] width 43 height 43
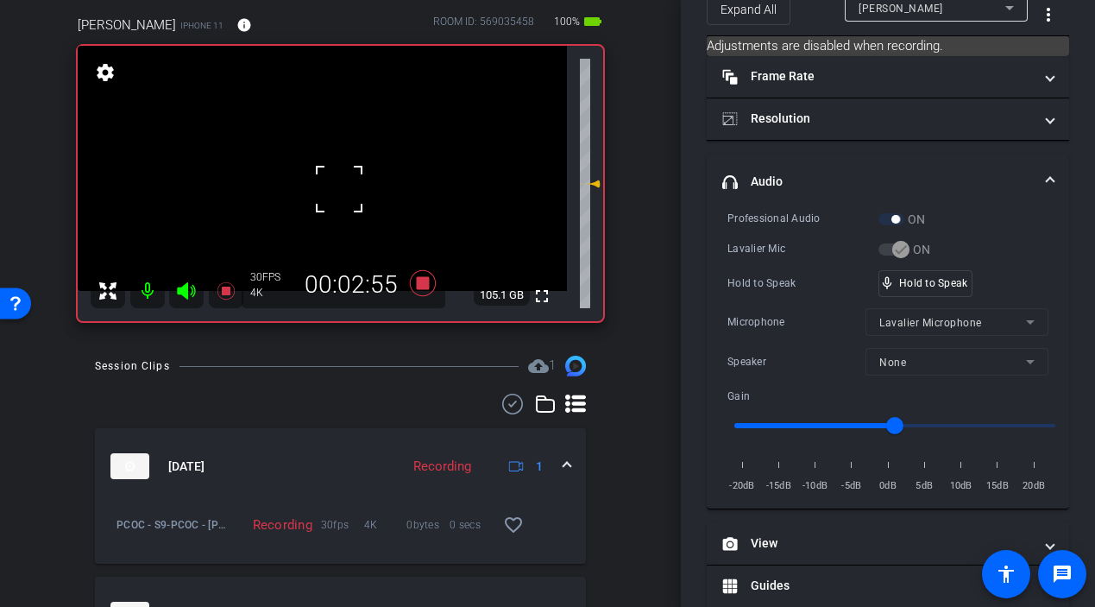
click at [338, 188] on div at bounding box center [339, 188] width 43 height 43
click at [338, 188] on video at bounding box center [322, 168] width 489 height 245
click at [338, 188] on div at bounding box center [338, 188] width 43 height 43
click at [339, 187] on div at bounding box center [338, 188] width 43 height 43
click at [337, 186] on div at bounding box center [338, 188] width 43 height 43
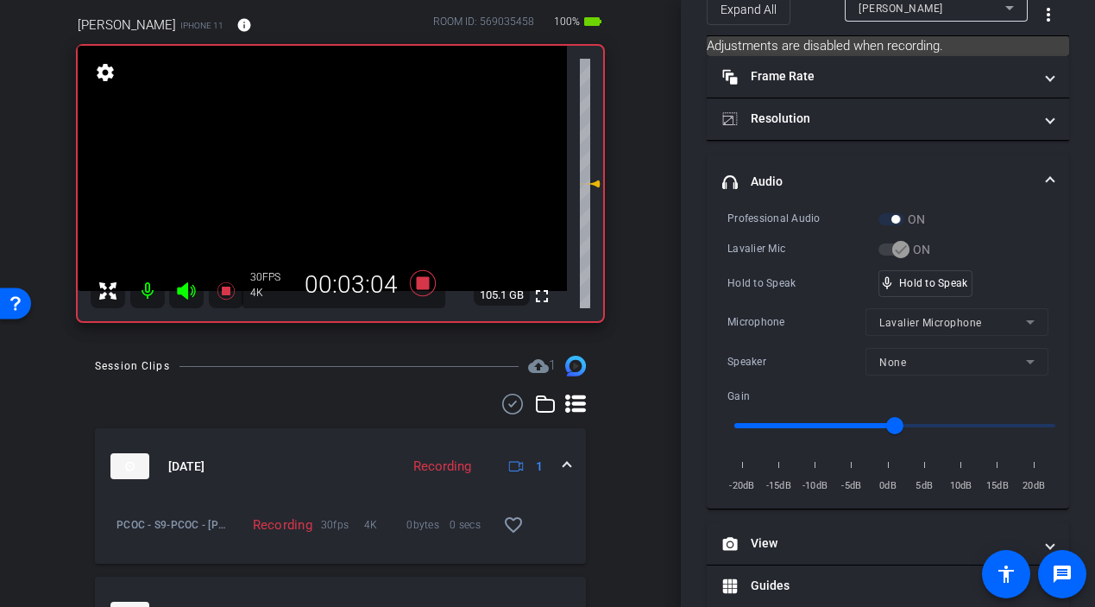
click at [337, 186] on video at bounding box center [322, 168] width 489 height 245
click at [337, 186] on div at bounding box center [337, 186] width 43 height 43
click at [337, 179] on div at bounding box center [337, 186] width 43 height 43
click at [337, 179] on video at bounding box center [322, 168] width 489 height 245
click at [337, 179] on div at bounding box center [337, 180] width 43 height 43
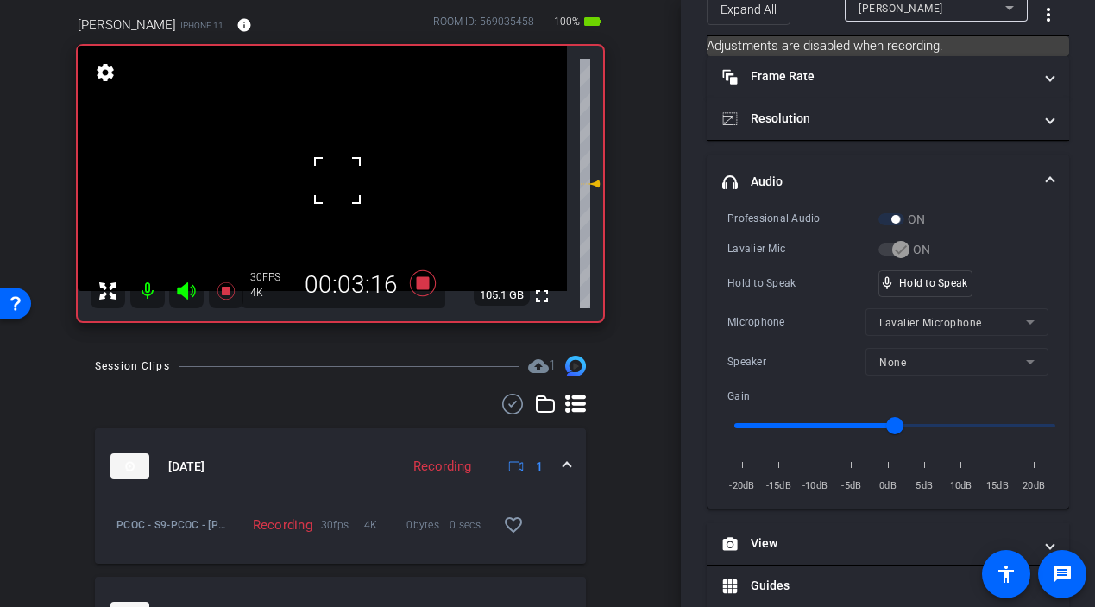
click at [337, 179] on div at bounding box center [337, 180] width 43 height 43
click at [337, 179] on video at bounding box center [322, 168] width 489 height 245
click at [332, 179] on div at bounding box center [337, 180] width 43 height 43
click at [332, 179] on video at bounding box center [322, 168] width 489 height 245
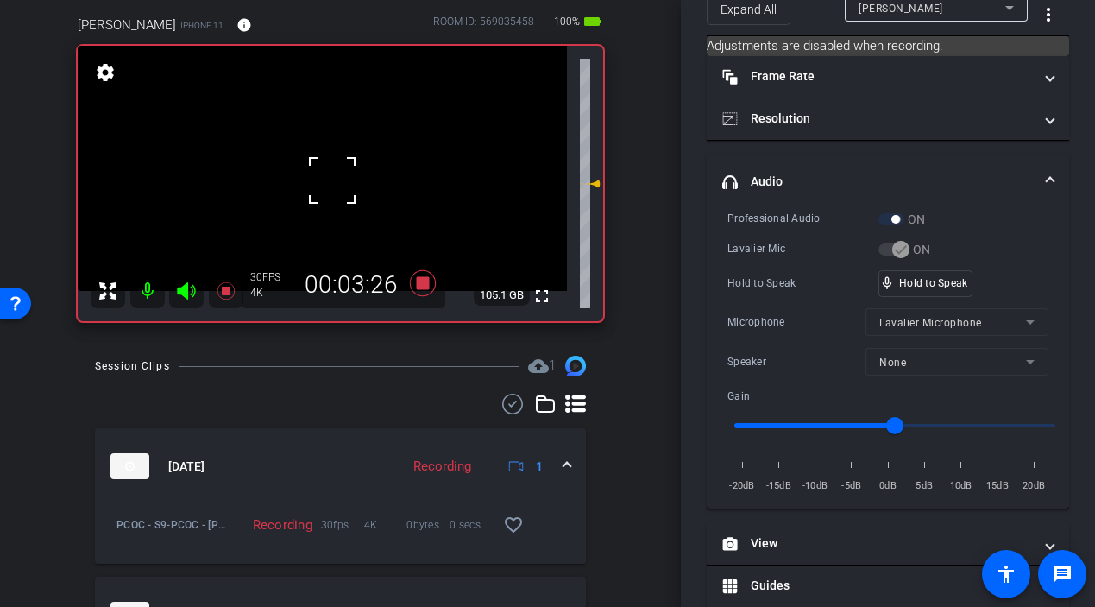
click at [332, 179] on div at bounding box center [332, 180] width 43 height 43
click at [319, 184] on div at bounding box center [332, 180] width 43 height 43
click at [328, 203] on video at bounding box center [322, 168] width 489 height 245
click at [331, 184] on div at bounding box center [327, 203] width 43 height 43
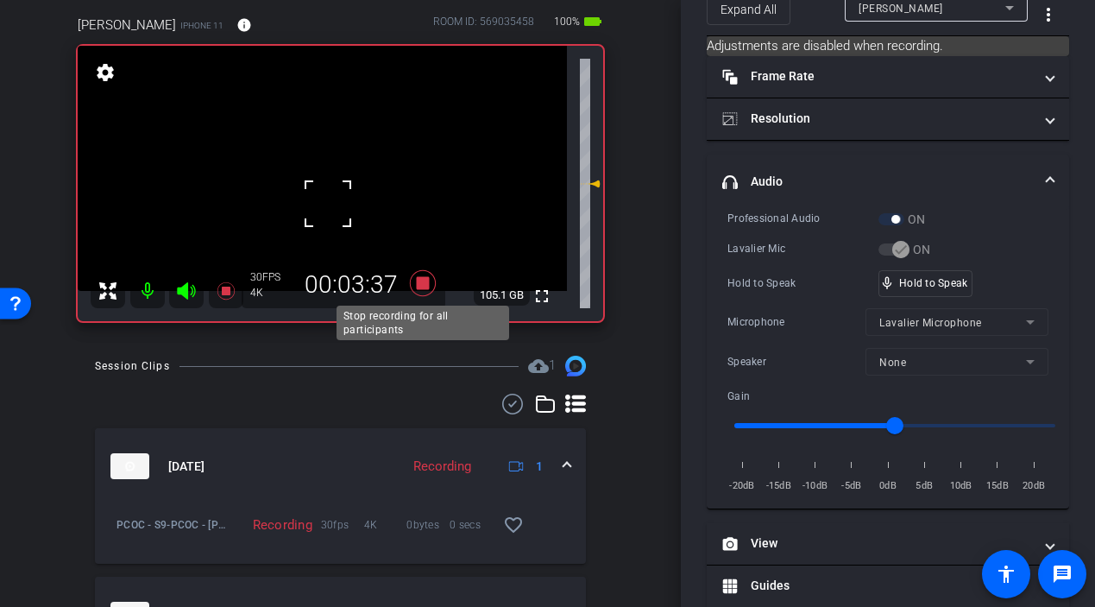
click at [426, 285] on icon at bounding box center [422, 283] width 26 height 26
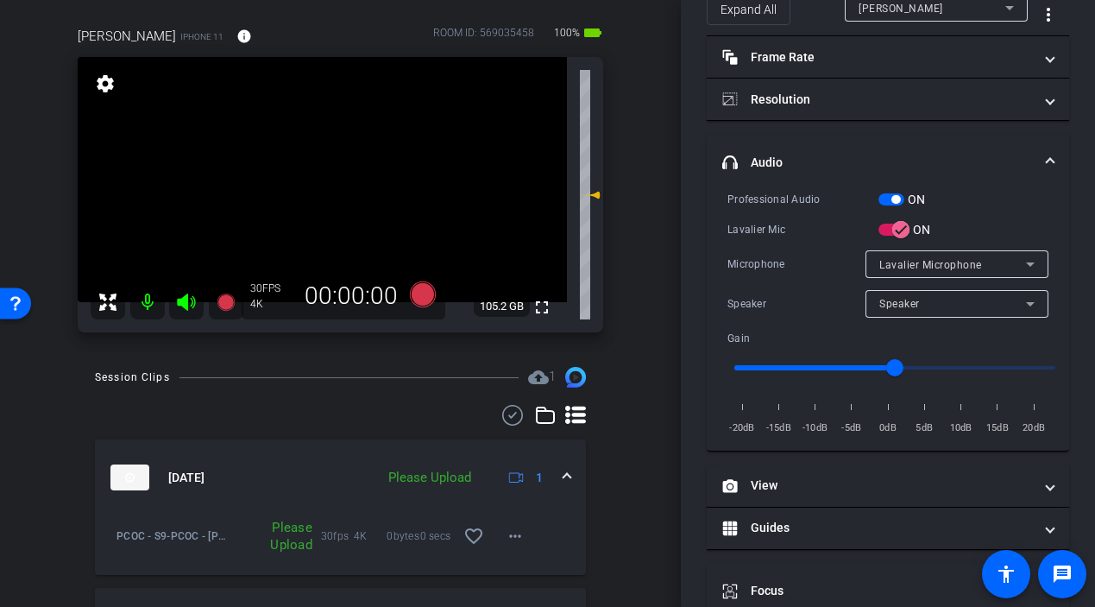
scroll to position [142, 0]
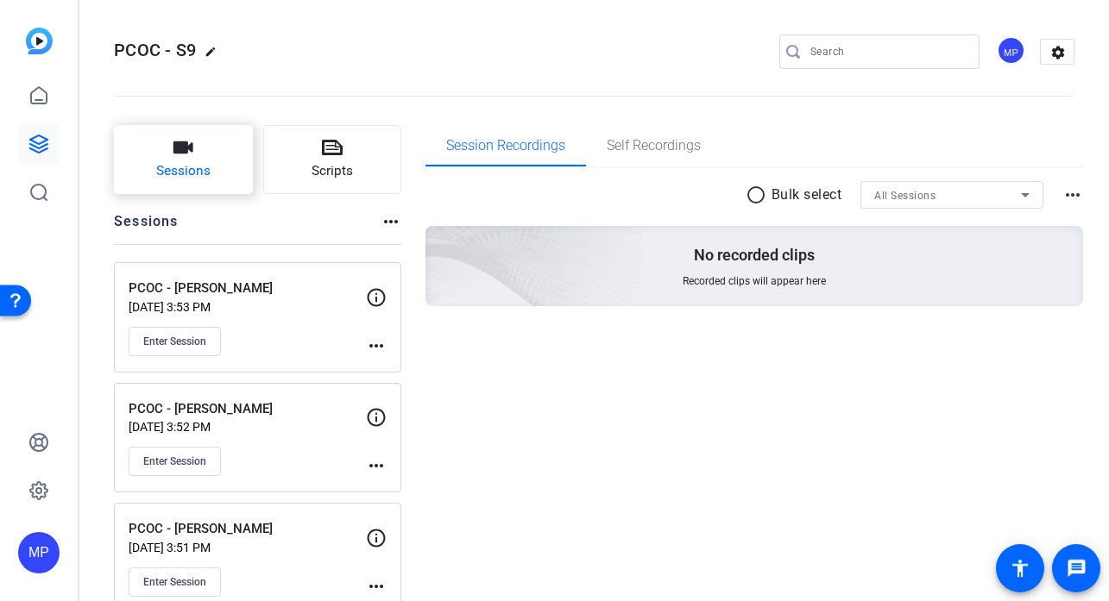
click at [158, 156] on button "Sessions" at bounding box center [183, 159] width 139 height 69
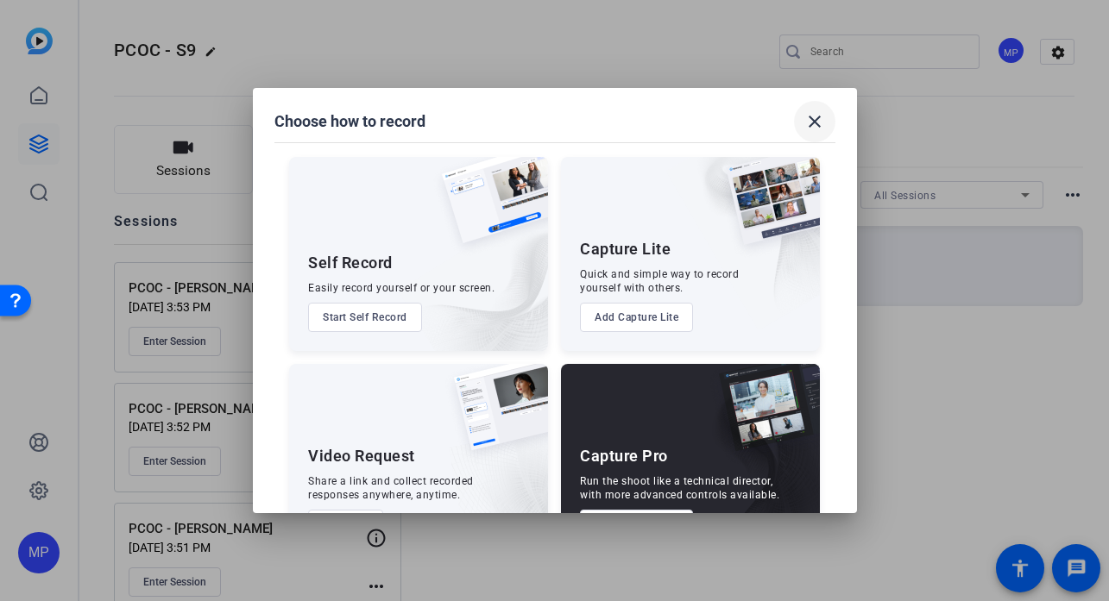
click at [812, 122] on mat-icon "close" at bounding box center [814, 121] width 21 height 21
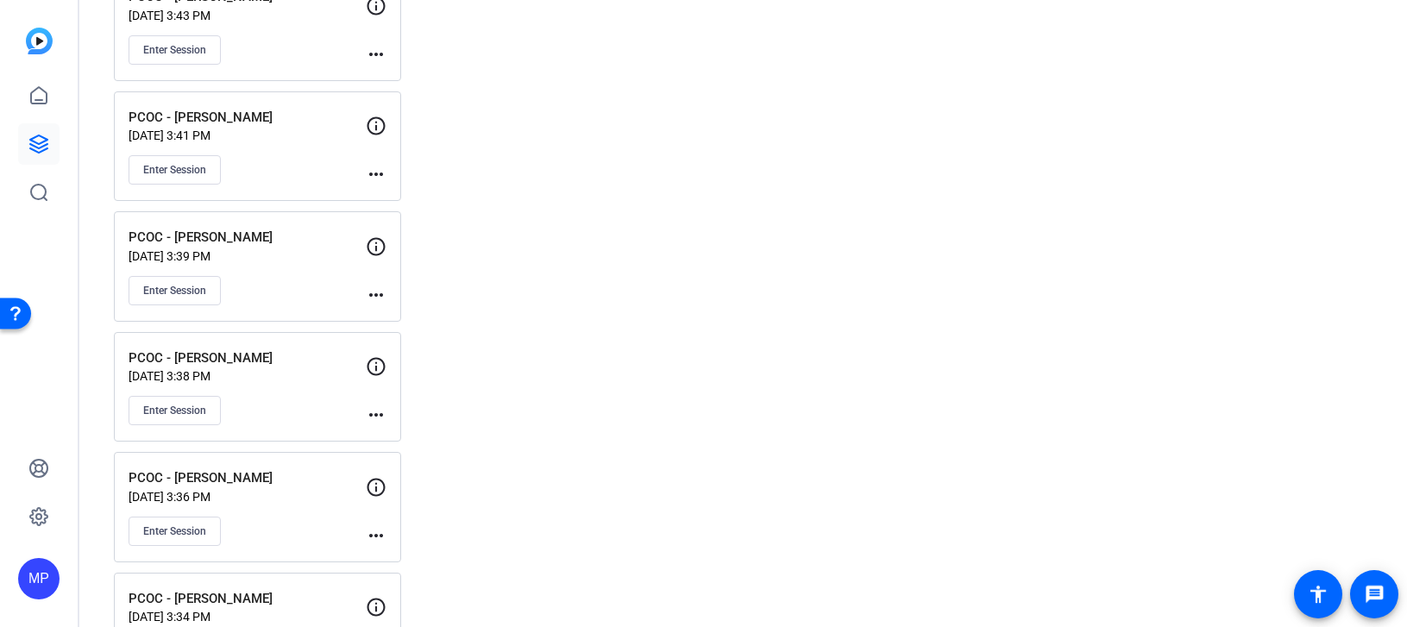
scroll to position [1332, 0]
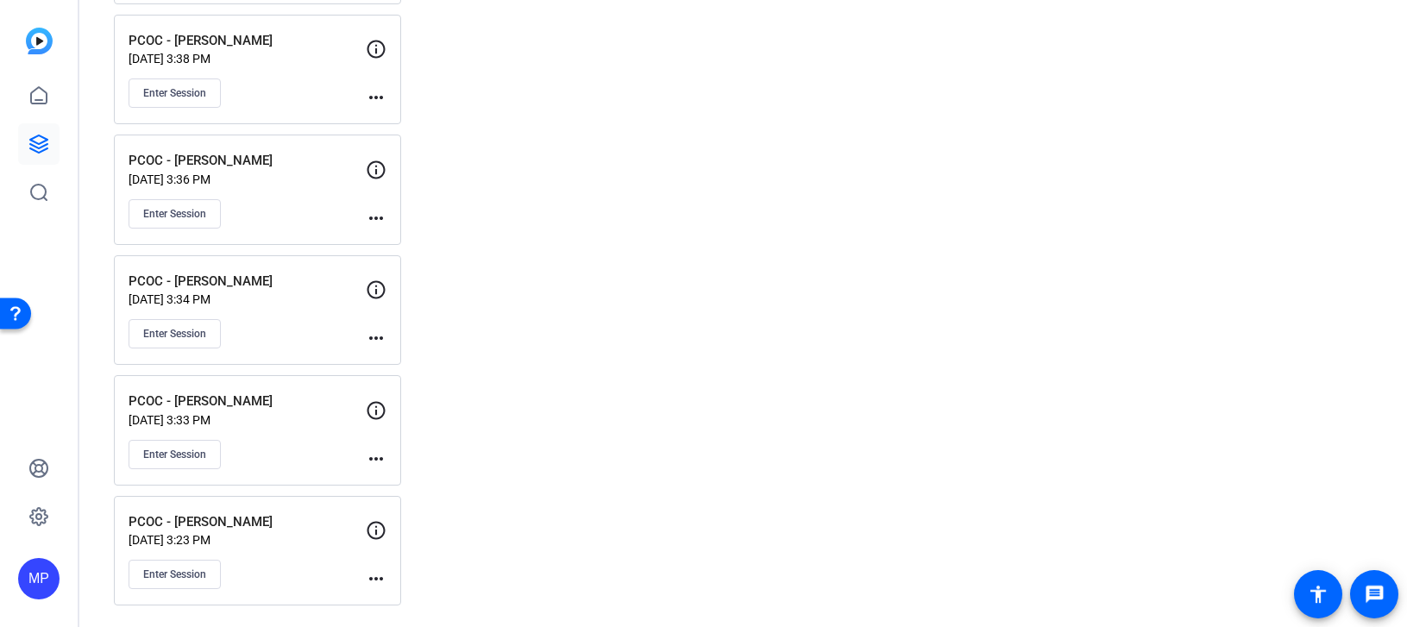
click at [374, 576] on mat-icon "more_horiz" at bounding box center [376, 579] width 21 height 21
click at [535, 356] on div at bounding box center [703, 313] width 1407 height 627
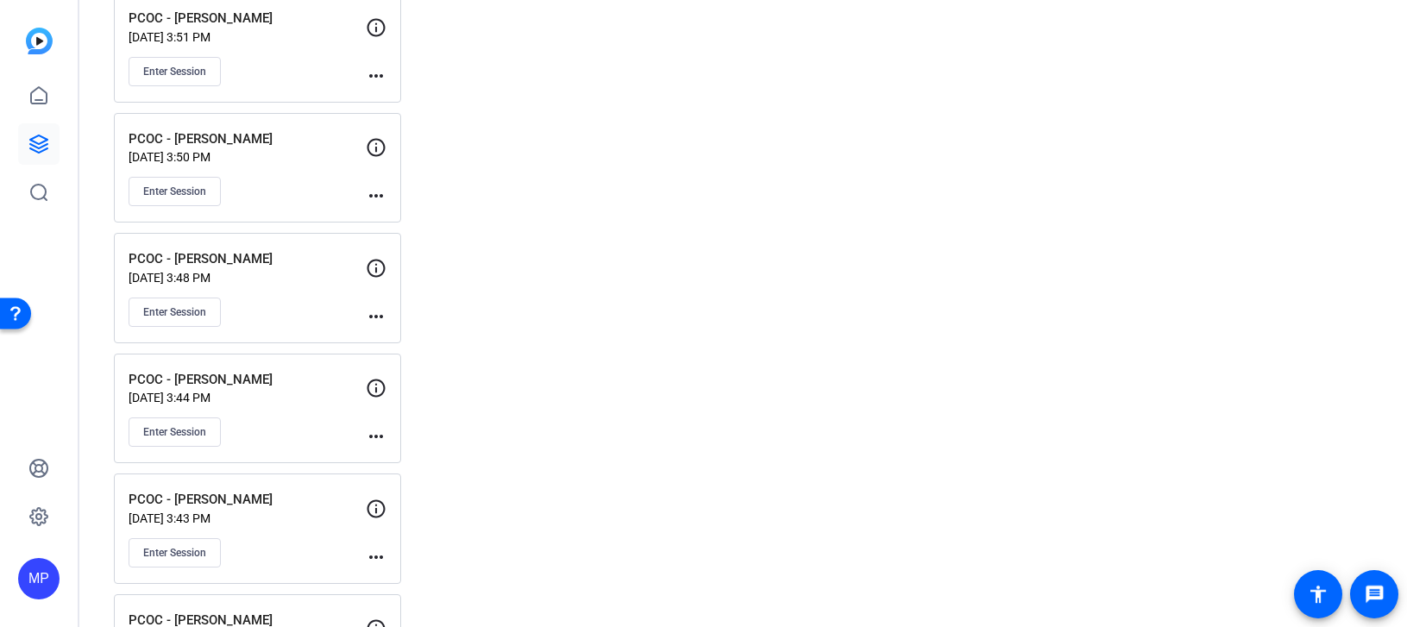
scroll to position [0, 0]
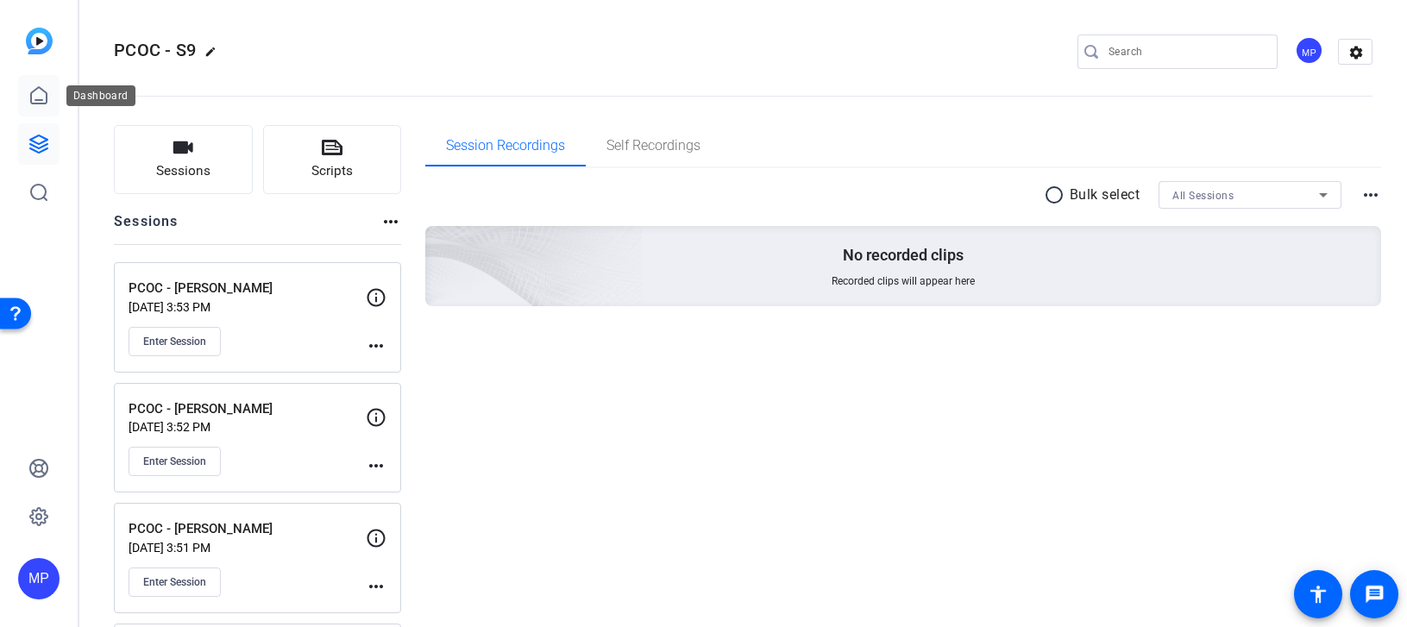
click at [47, 99] on icon at bounding box center [38, 95] width 21 height 21
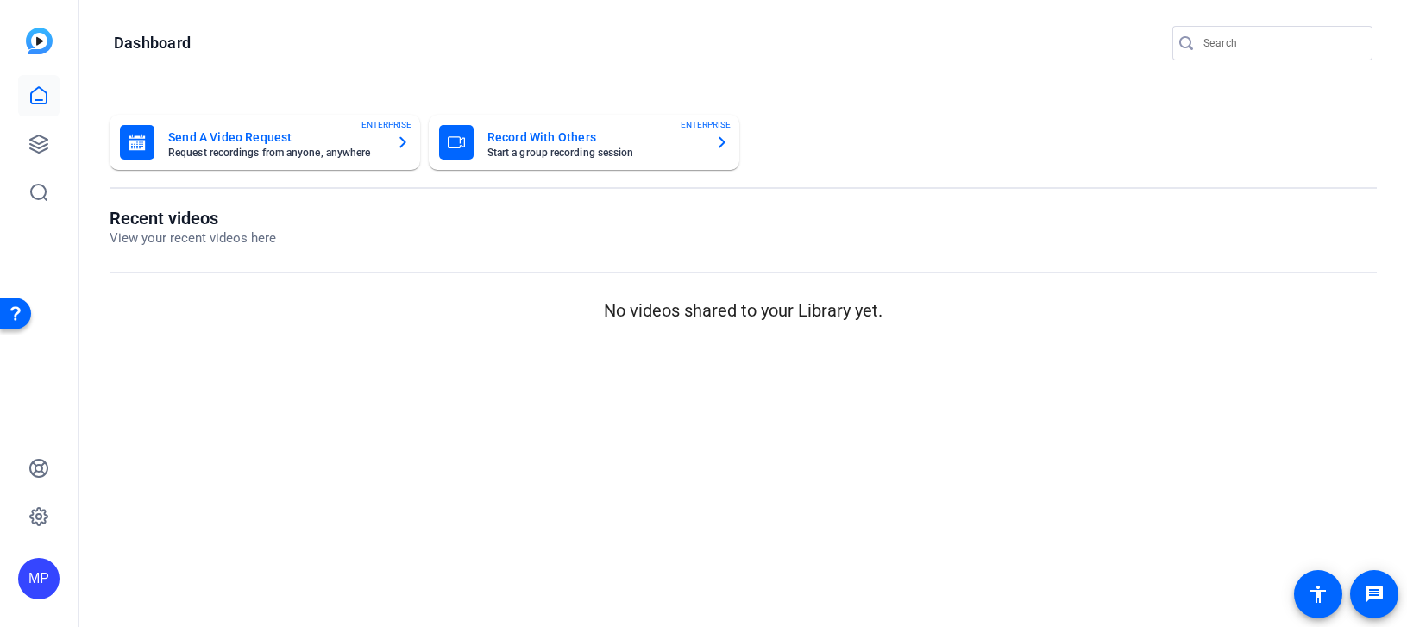
click at [188, 226] on h1 "Recent videos" at bounding box center [193, 218] width 167 height 21
click at [44, 89] on icon at bounding box center [38, 95] width 21 height 21
click at [43, 153] on icon at bounding box center [38, 144] width 21 height 21
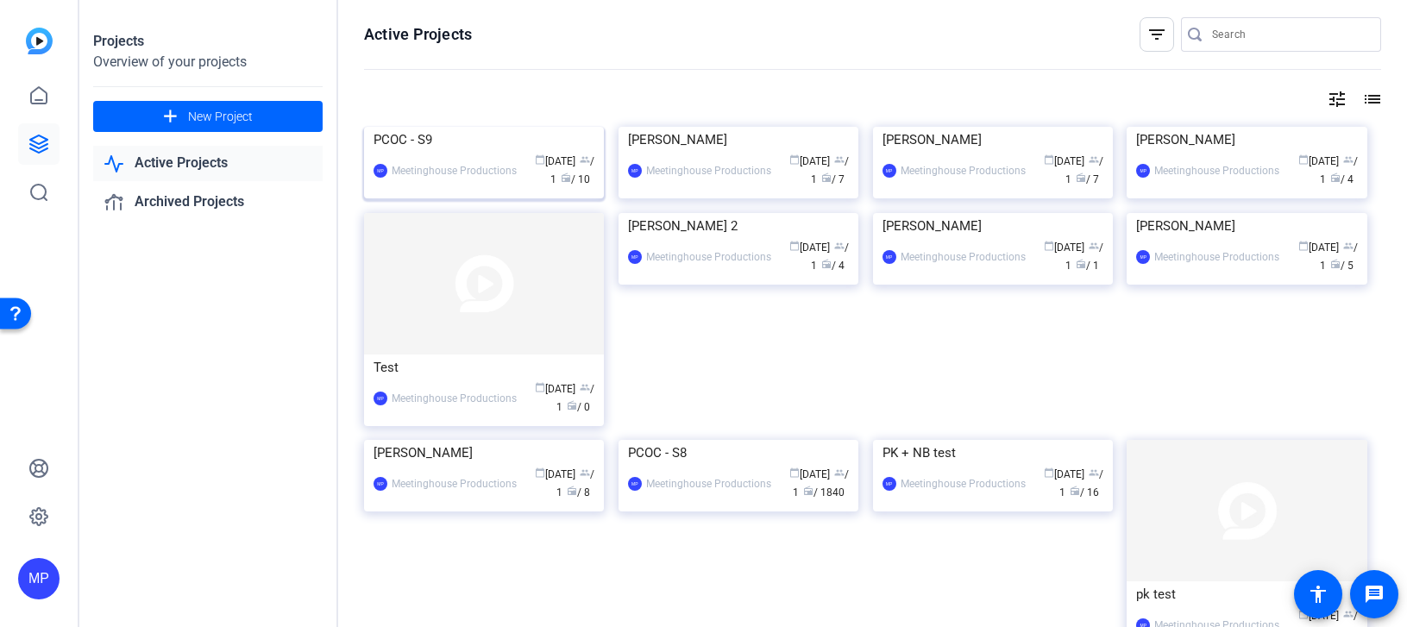
click at [447, 153] on div "PCOC - S9" at bounding box center [484, 140] width 221 height 26
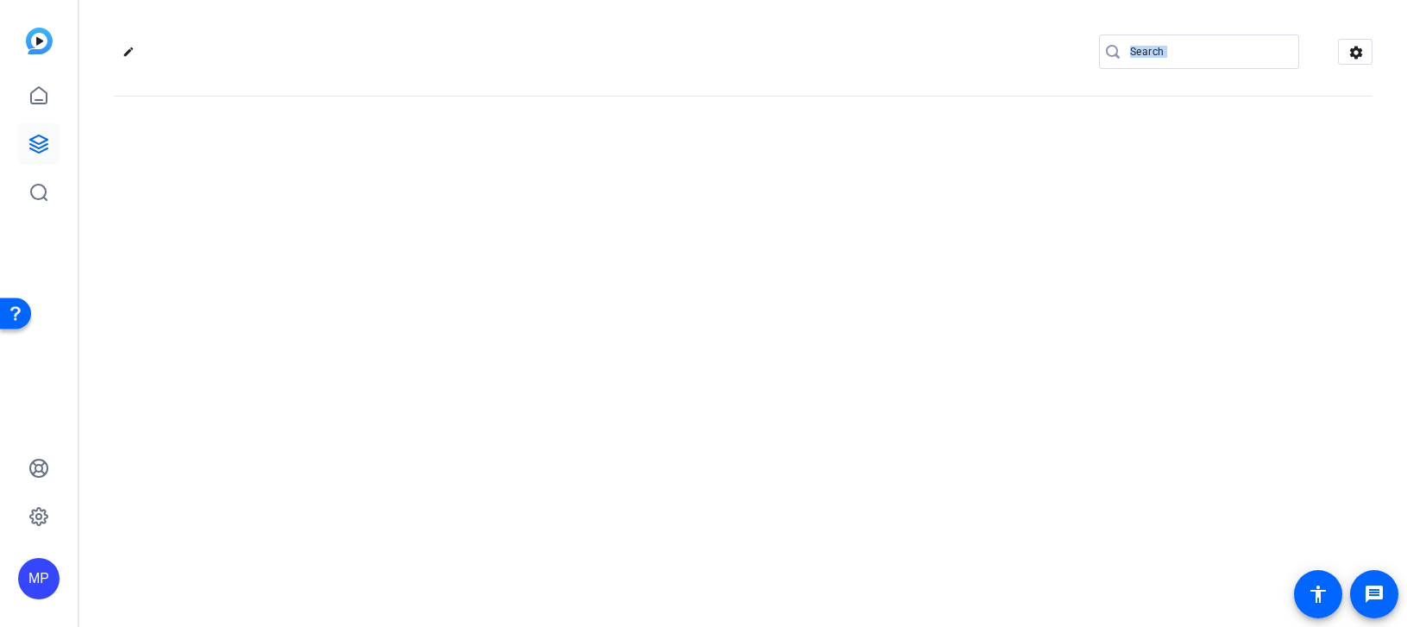
click at [447, 285] on div "edit settings" at bounding box center [743, 313] width 1328 height 627
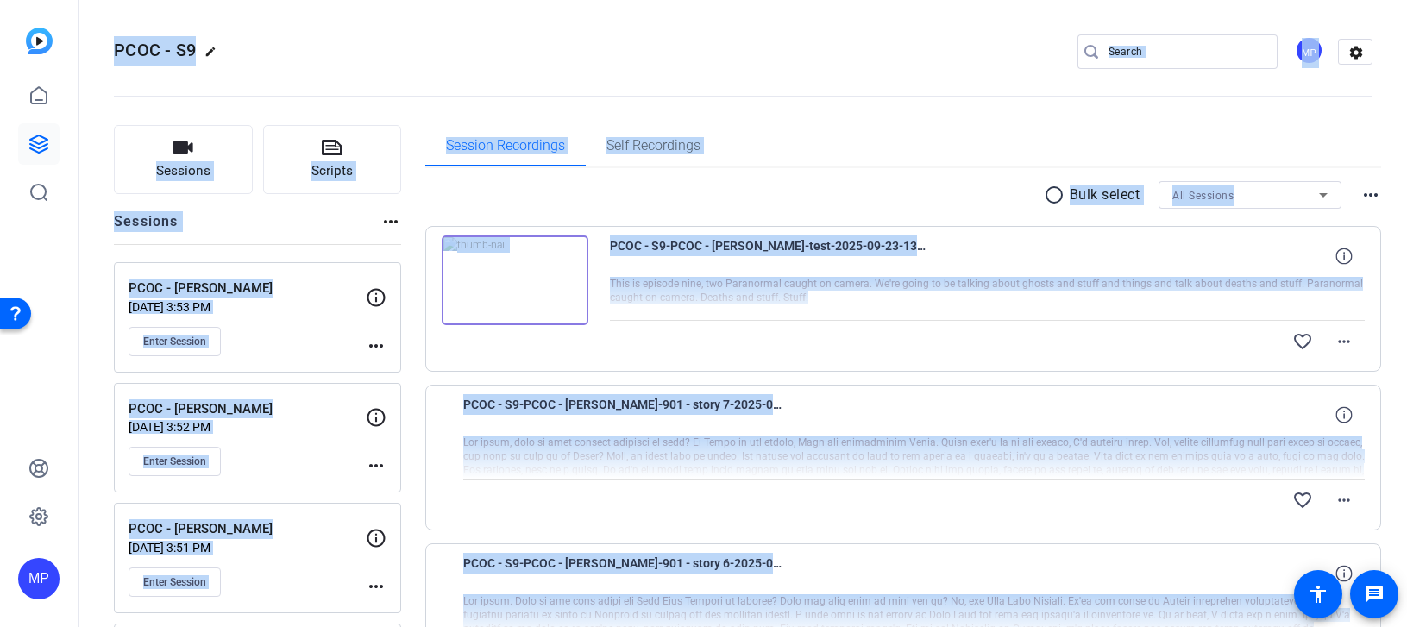
click at [804, 346] on div "favorite_border more_horiz" at bounding box center [988, 341] width 756 height 41
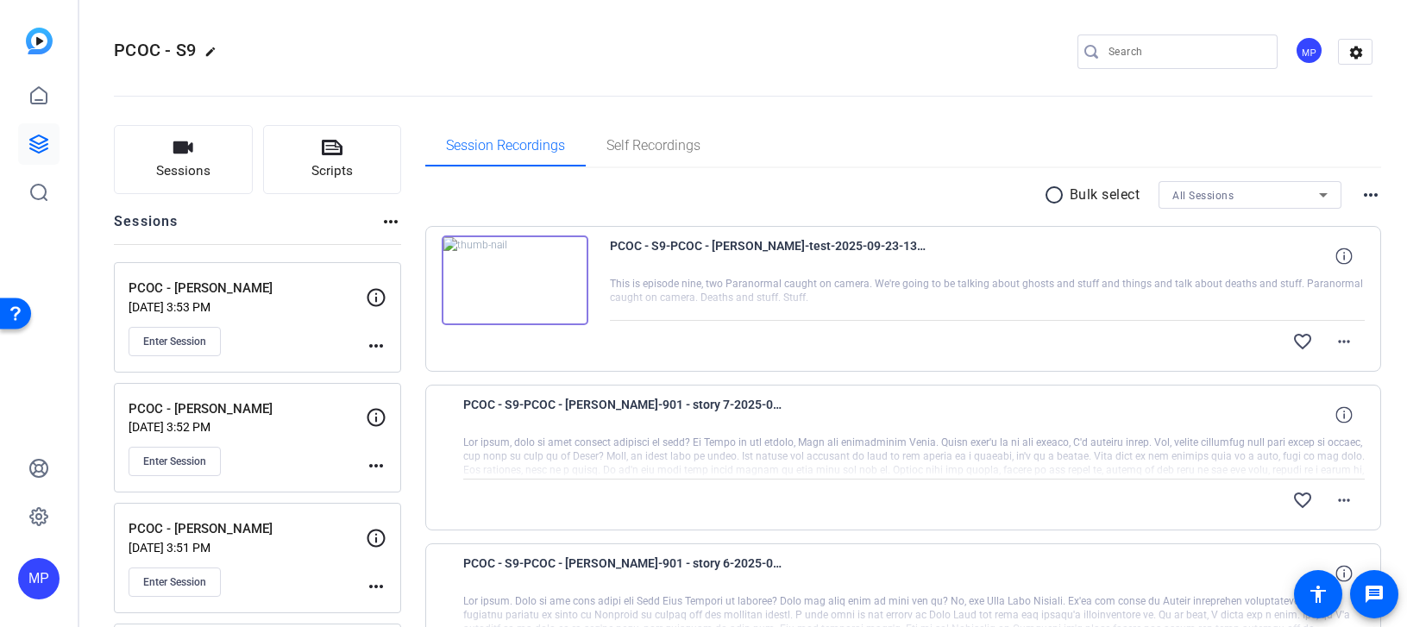
click at [723, 305] on div at bounding box center [988, 298] width 756 height 43
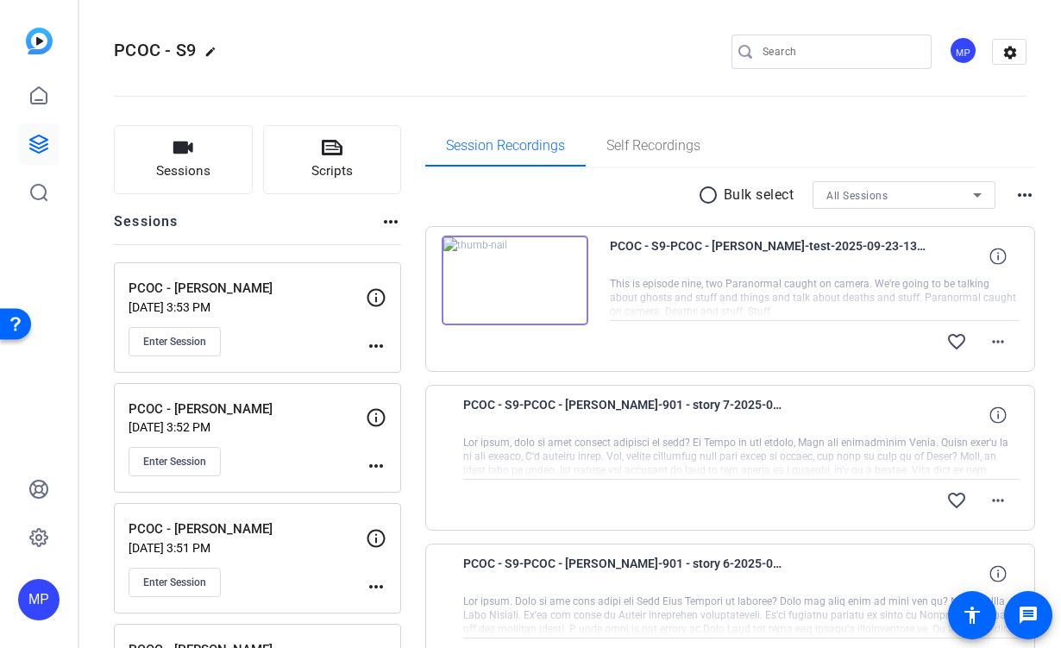
scroll to position [16, 0]
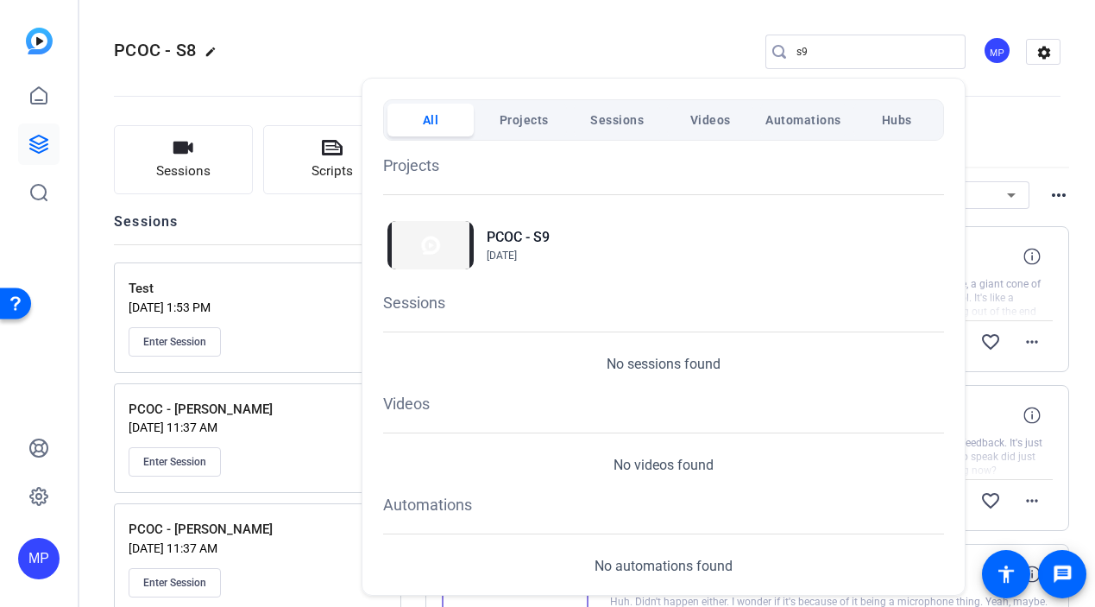
click at [624, 112] on span "Sessions" at bounding box center [617, 119] width 54 height 31
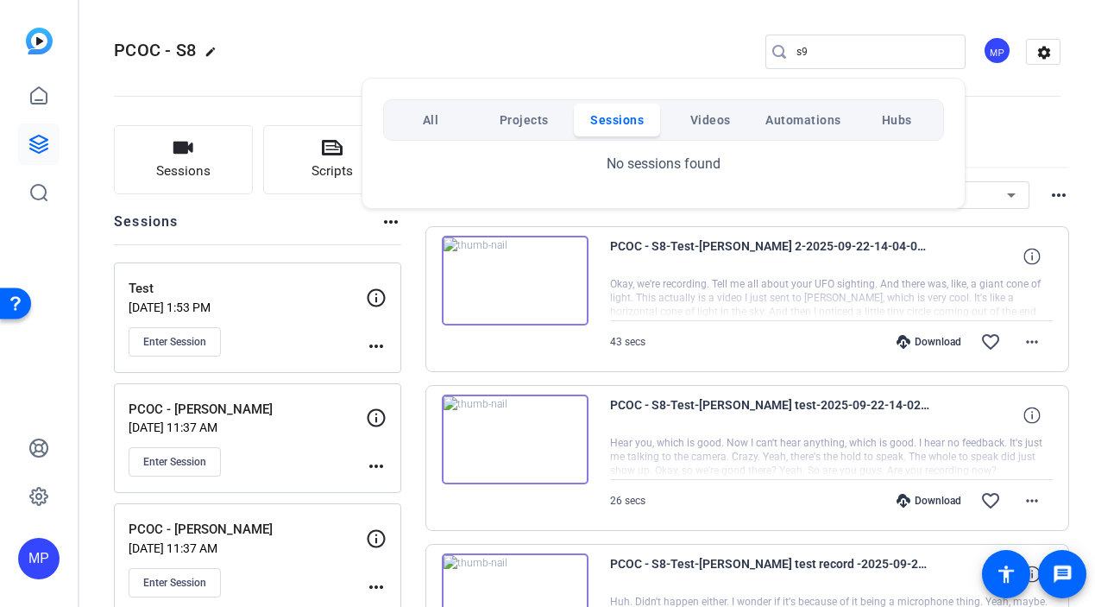
click at [691, 116] on span "Videos" at bounding box center [710, 119] width 41 height 31
click at [692, 116] on span "Videos" at bounding box center [710, 119] width 41 height 31
click at [418, 119] on button "All" at bounding box center [430, 120] width 86 height 33
